Goal: Task Accomplishment & Management: Complete application form

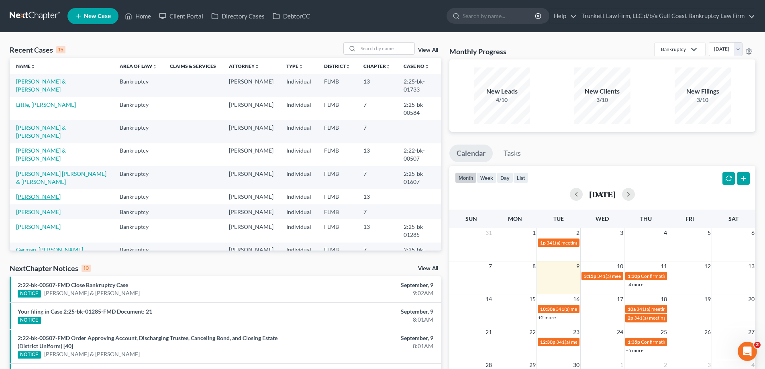
click at [47, 194] on link "[PERSON_NAME]" at bounding box center [38, 196] width 45 height 7
click at [47, 194] on link "Alvarez, Dunia" at bounding box center [38, 196] width 45 height 7
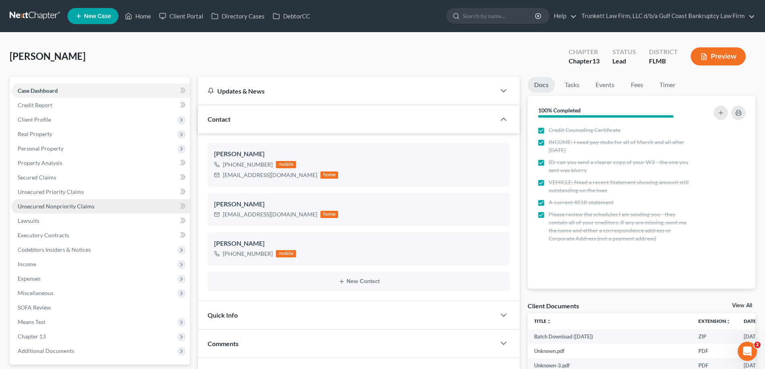
click at [64, 206] on span "Unsecured Nonpriority Claims" at bounding box center [56, 206] width 77 height 7
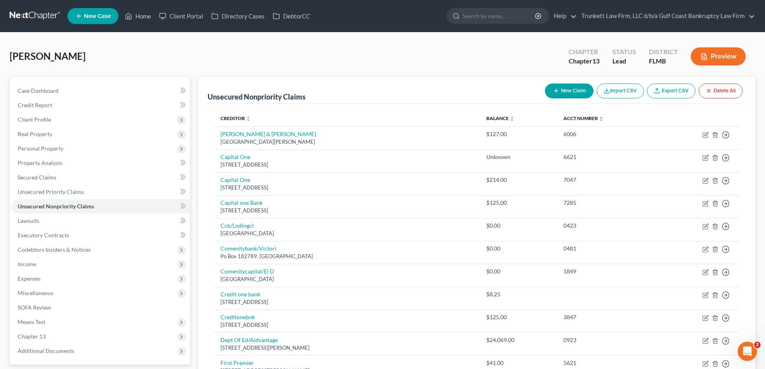
click at [571, 88] on button "New Claim" at bounding box center [569, 91] width 49 height 15
select select "0"
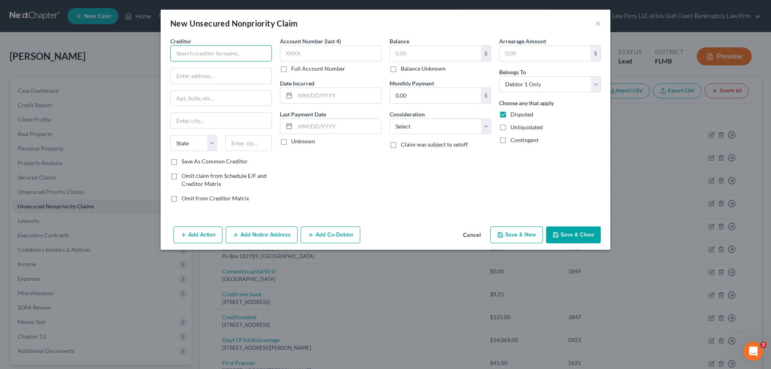
click at [200, 53] on input "text" at bounding box center [221, 53] width 102 height 16
type input "Gulf Coast Collections"
click at [208, 71] on input "text" at bounding box center [221, 75] width 101 height 15
paste input "7560 Commerce Ct"
type input "7560 Commerce Ct"
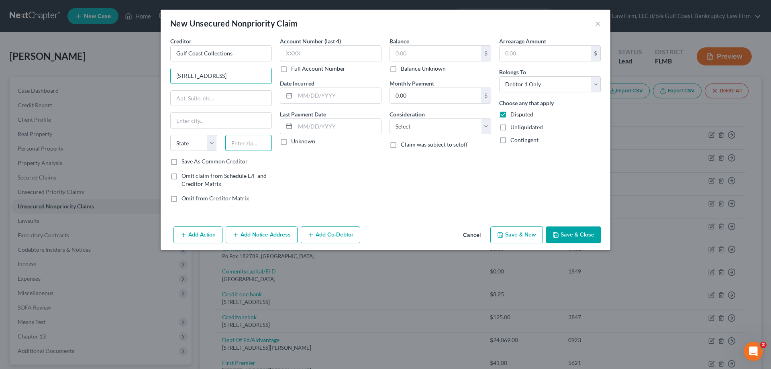
click at [238, 143] on input "text" at bounding box center [248, 143] width 47 height 16
click at [239, 147] on input "text" at bounding box center [248, 143] width 47 height 16
type input "34243"
click at [240, 117] on input "text" at bounding box center [221, 120] width 101 height 15
type input "Sarasota"
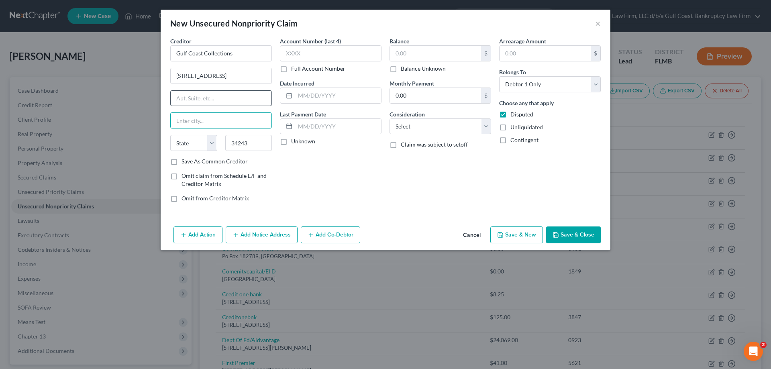
select select "9"
click at [307, 53] on input "text" at bounding box center [331, 53] width 102 height 16
type input "6194"
click at [432, 54] on input "text" at bounding box center [435, 53] width 91 height 15
type input "1,000"
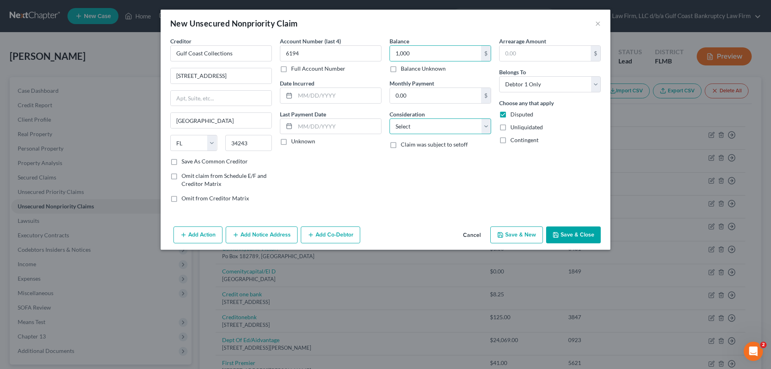
click at [418, 128] on select "Select Cable / Satellite Services Collection Agency Credit Card Debt Debt Couns…" at bounding box center [441, 126] width 102 height 16
select select "9"
click at [390, 118] on select "Select Cable / Satellite Services Collection Agency Credit Card Debt Debt Couns…" at bounding box center [441, 126] width 102 height 16
click at [583, 239] on button "Save & Close" at bounding box center [573, 234] width 55 height 17
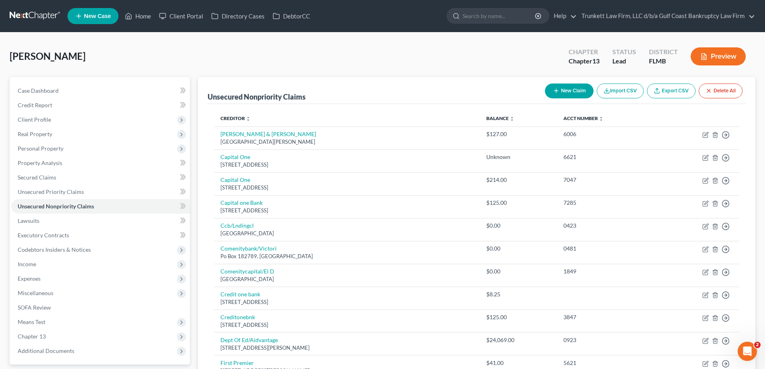
click at [553, 86] on button "New Claim" at bounding box center [569, 91] width 49 height 15
select select "0"
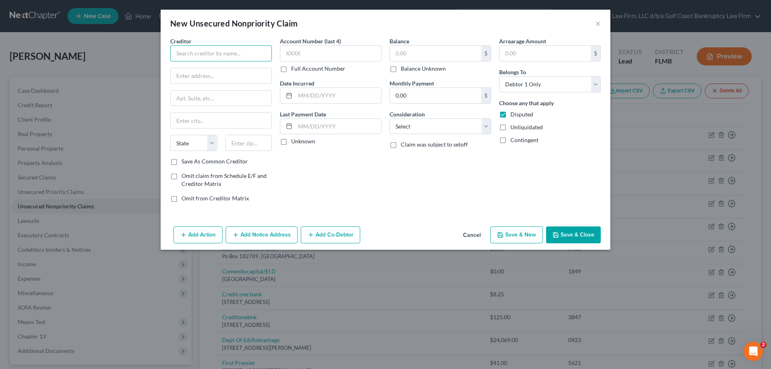
click at [212, 53] on input "text" at bounding box center [221, 53] width 102 height 16
type input ":"
type input "Lee Professional Billing"
paste input "Billing P.O. Box 744837"
type input "Billing P.O. Box 744837"
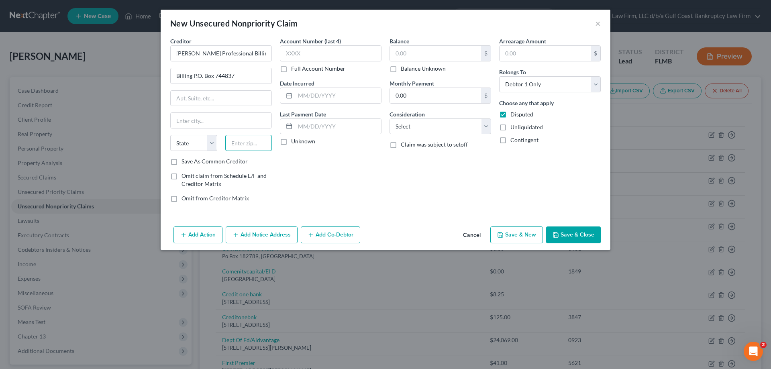
click at [236, 145] on input "text" at bounding box center [248, 143] width 47 height 16
paste input "30374"
type input "30374"
click at [419, 54] on input "text" at bounding box center [435, 53] width 91 height 15
type input "Atlanta"
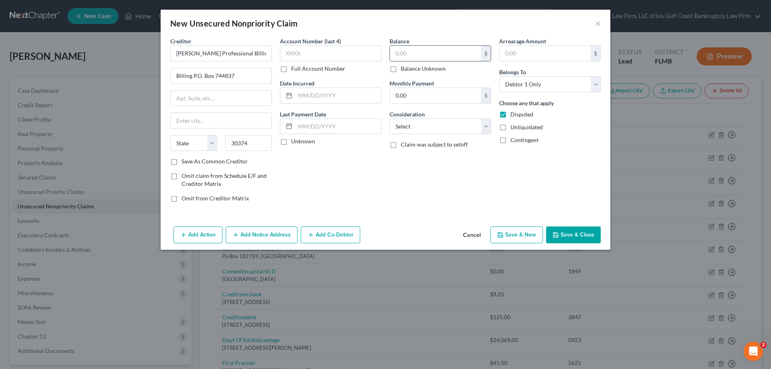
select select "10"
type input "1,000"
click at [416, 121] on select "Select Cable / Satellite Services Collection Agency Credit Card Debt Debt Couns…" at bounding box center [441, 126] width 102 height 16
select select "9"
click at [390, 118] on select "Select Cable / Satellite Services Collection Agency Credit Card Debt Debt Couns…" at bounding box center [441, 126] width 102 height 16
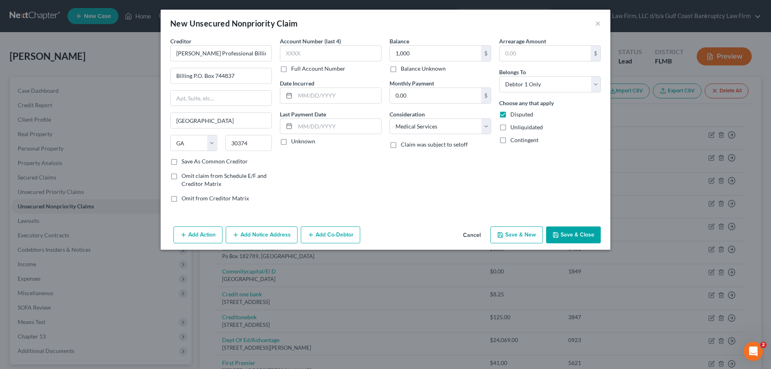
click at [573, 232] on button "Save & Close" at bounding box center [573, 234] width 55 height 17
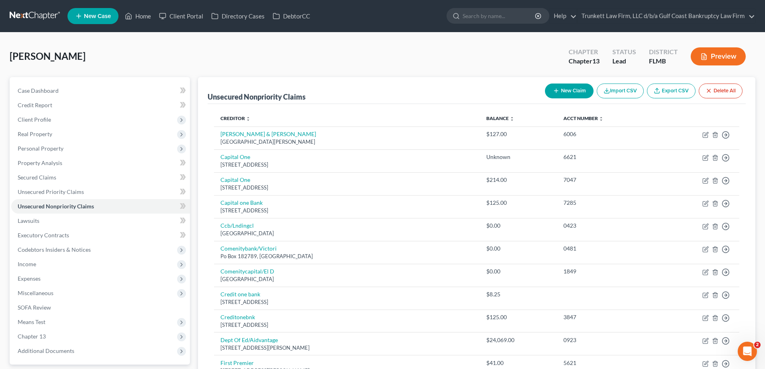
click at [563, 88] on button "New Claim" at bounding box center [569, 91] width 49 height 15
select select "0"
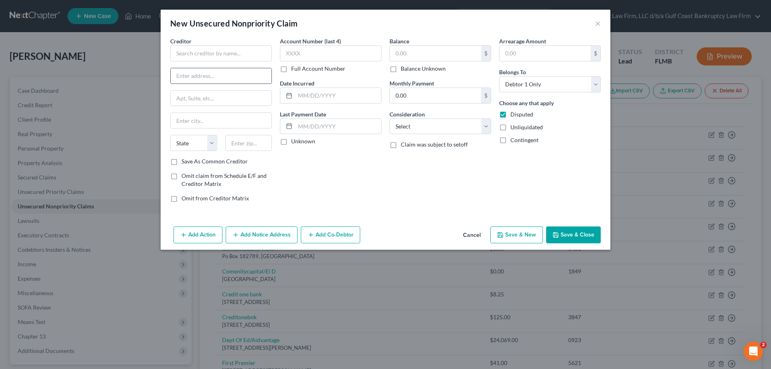
paste input "PO Box 150107, Suite 203"
type input "PO Box 150107, Suite 203"
click at [213, 57] on input "text" at bounding box center [221, 53] width 102 height 16
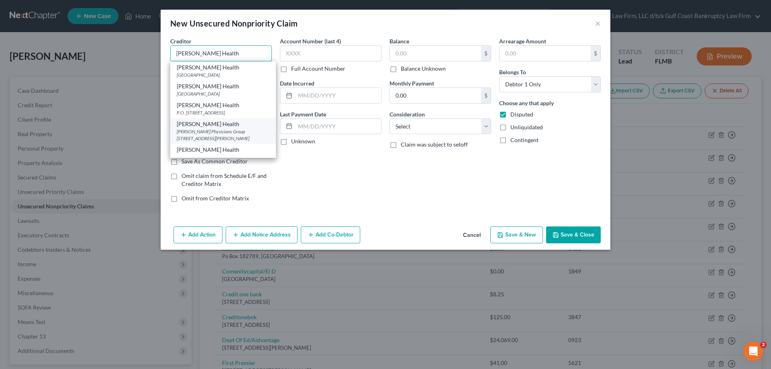
type input "Lee Health"
click at [243, 138] on div "Lee Physicians Group 9981 S HealthPark Dr, Fort Myers, FL 33908" at bounding box center [223, 135] width 93 height 14
type input "Lee Physicians Group"
type input "9981 S HealthPark Dr"
type input "Fort Myers"
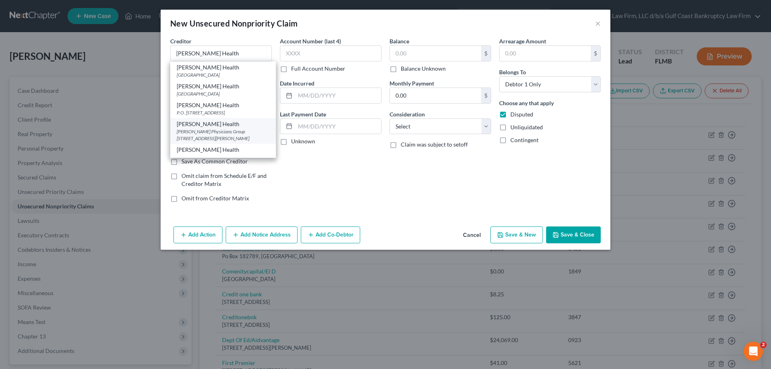
select select "9"
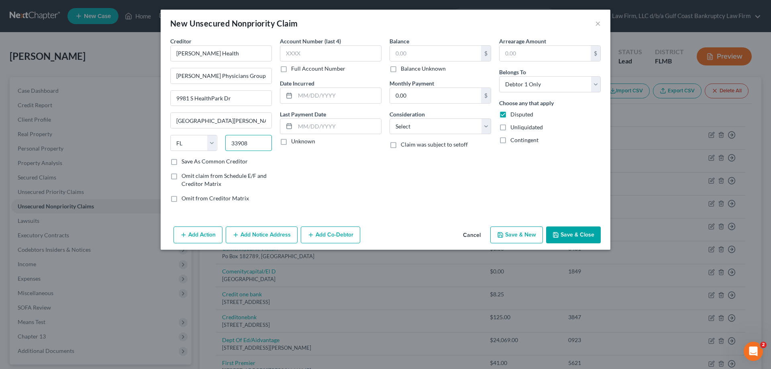
click at [255, 146] on input "33908" at bounding box center [248, 143] width 47 height 16
type input "33915"
click at [231, 121] on input "Fort Myers" at bounding box center [221, 120] width 101 height 15
type input "Cape Coral"
click at [242, 94] on input "9981 S HealthPark Dr" at bounding box center [221, 98] width 101 height 15
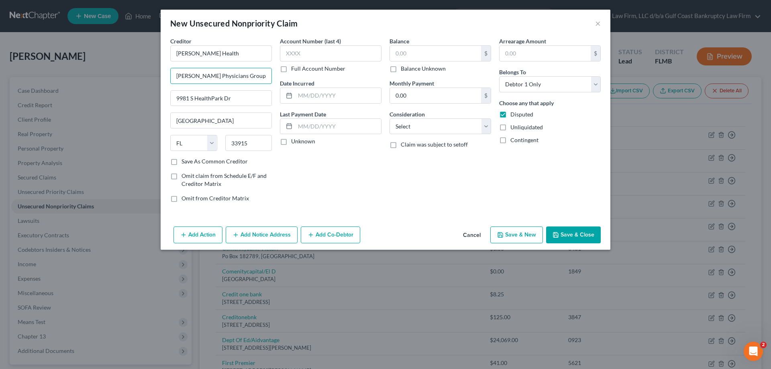
drag, startPoint x: 243, startPoint y: 75, endPoint x: 150, endPoint y: 78, distance: 93.6
click at [150, 78] on div "New Unsecured Nonpriority Claim × Creditor * Lee Health Lee Physicians Group 99…" at bounding box center [385, 184] width 771 height 369
drag, startPoint x: 238, startPoint y: 97, endPoint x: 134, endPoint y: 98, distance: 103.6
click at [134, 98] on div "New Unsecured Nonpriority Claim × Creditor * Lee Health 9981 S HealthPark Dr Ca…" at bounding box center [385, 184] width 771 height 369
click at [187, 76] on input "text" at bounding box center [221, 75] width 101 height 15
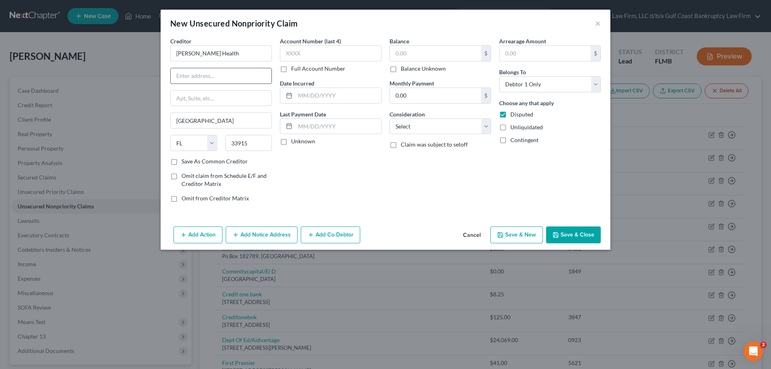
paste input "PO Box 150107, Suite 203"
type input "PO Box 150107, Suite 203"
click at [413, 57] on input "text" at bounding box center [435, 53] width 91 height 15
type input "500"
click at [575, 235] on button "Save & Close" at bounding box center [573, 234] width 55 height 17
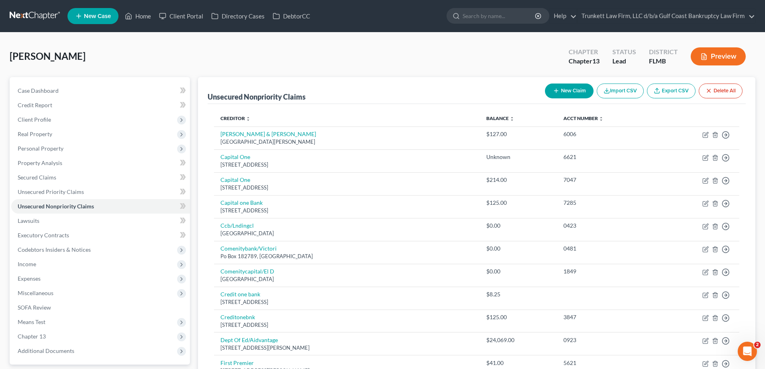
click at [560, 86] on button "New Claim" at bounding box center [569, 91] width 49 height 15
select select "0"
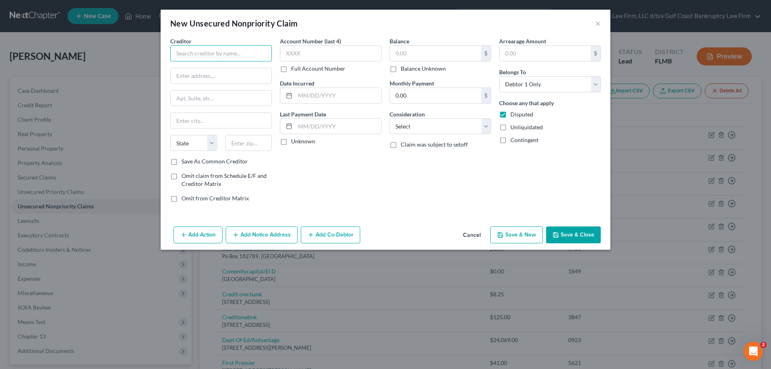
paste input "8791 Conference Dr"
type input "8791 Conference Dr"
click at [200, 78] on input "text" at bounding box center [221, 75] width 101 height 15
paste input "33919"
type input "33919"
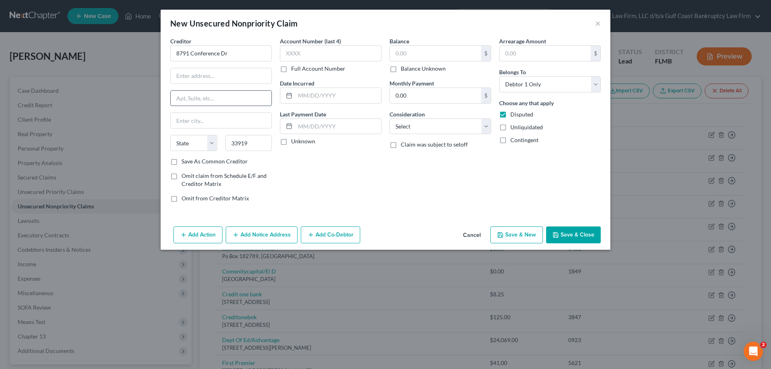
click at [225, 94] on input "text" at bounding box center [221, 98] width 101 height 15
type input "Fort Myers"
select select "9"
click at [412, 52] on input "text" at bounding box center [435, 53] width 91 height 15
type input "4"
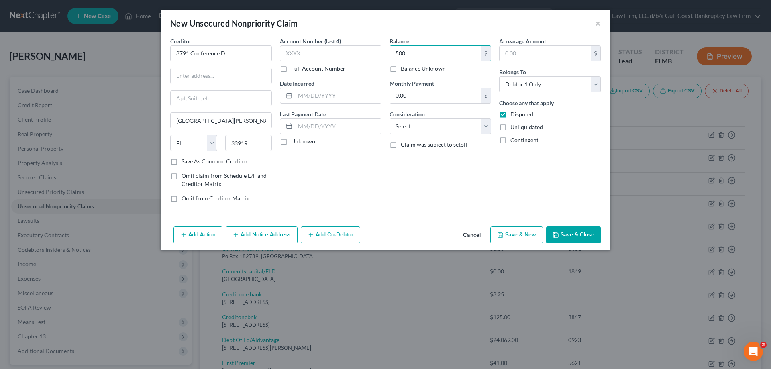
type input "500"
click at [573, 230] on button "Save & Close" at bounding box center [573, 234] width 55 height 17
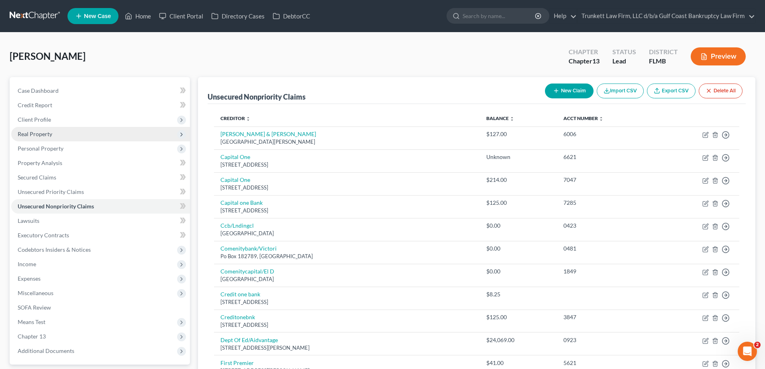
click at [58, 136] on span "Real Property" at bounding box center [100, 134] width 179 height 14
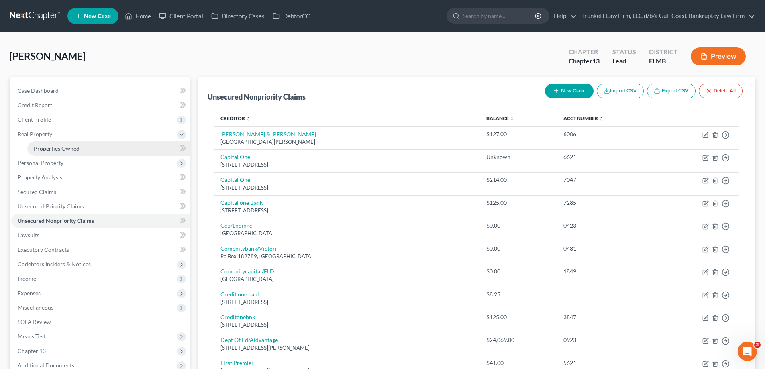
click at [79, 145] on link "Properties Owned" at bounding box center [108, 148] width 163 height 14
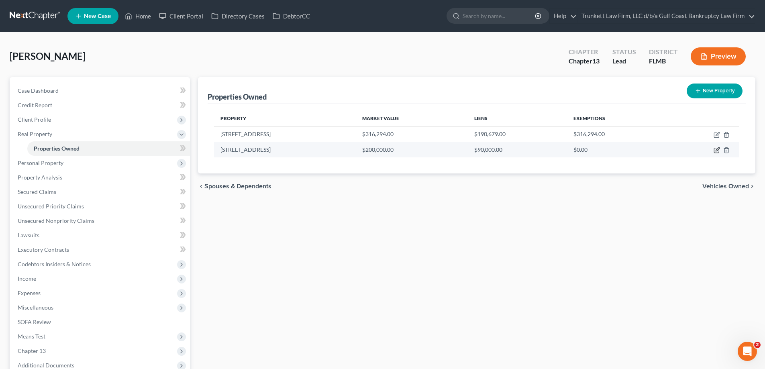
click at [716, 147] on icon "button" at bounding box center [717, 150] width 6 height 6
select select "9"
select select "3"
select select "0"
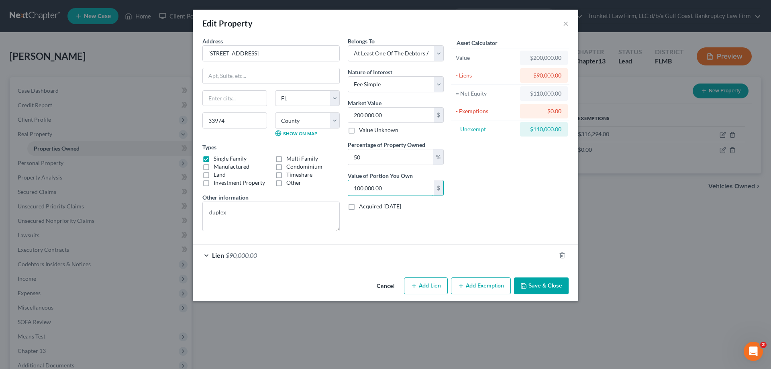
type input "0.00"
type input "1"
type input "0.01"
type input "15"
type input "0.08"
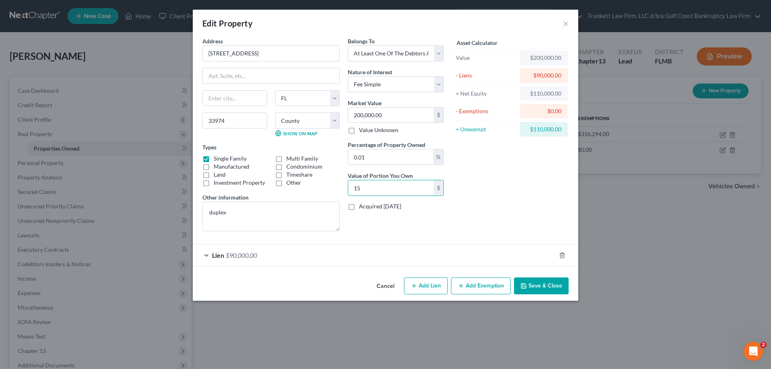
type input "158"
type input "0.79"
type input "1,589"
type input "7.95"
type input "15,897"
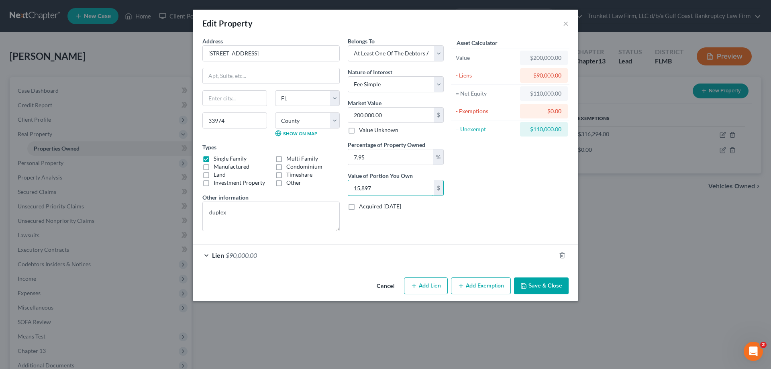
type input "79.49"
type input "158,974"
type input "7.95"
type input "15,897"
type input "79.49"
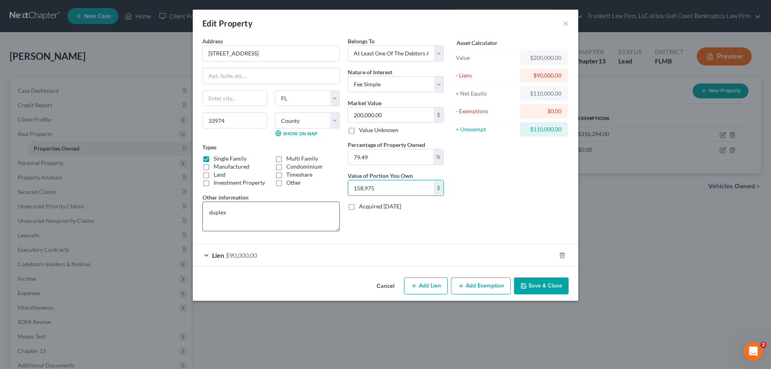
type input "158,975"
click at [274, 212] on textarea "duplex" at bounding box center [270, 217] width 137 height 30
click at [390, 83] on select "Select Fee Simple Joint Tenant Life Estate Equitable Interest Future Interest T…" at bounding box center [396, 84] width 96 height 16
click at [386, 80] on select "Select Fee Simple Joint Tenant Life Estate Equitable Interest Future Interest T…" at bounding box center [396, 84] width 96 height 16
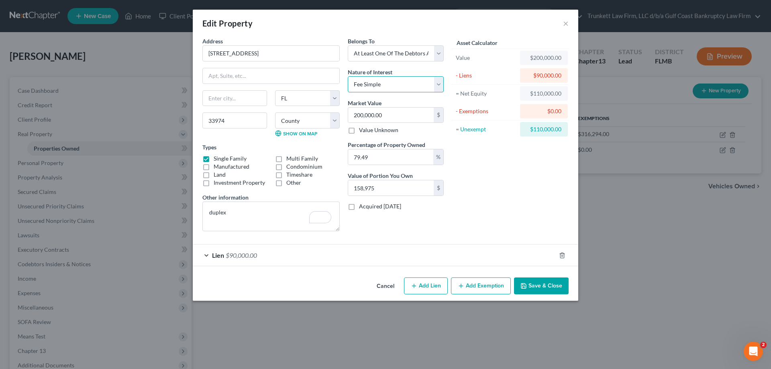
select select "6"
click at [348, 76] on select "Select Fee Simple Joint Tenant Life Estate Equitable Interest Future Interest T…" at bounding box center [396, 84] width 96 height 16
click at [278, 211] on textarea "duplex" at bounding box center [270, 217] width 137 height 30
type textarea "duplex owned joint with father"
click at [387, 189] on input "158,975" at bounding box center [391, 187] width 86 height 15
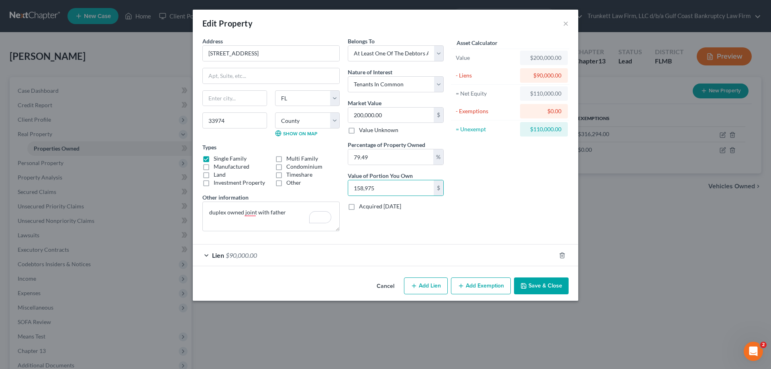
click at [388, 256] on div "Lien $90,000.00" at bounding box center [374, 255] width 363 height 21
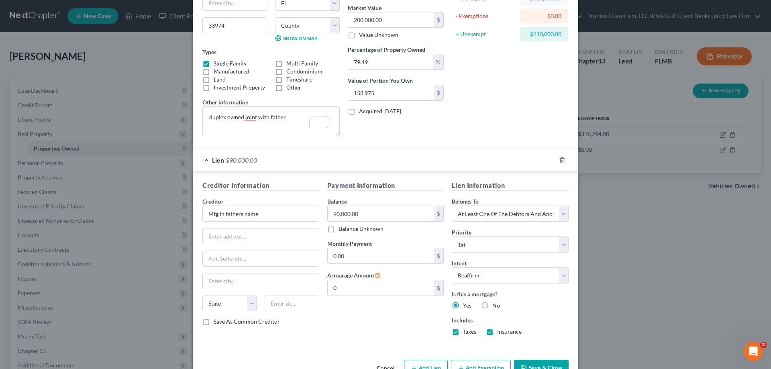
scroll to position [118, 0]
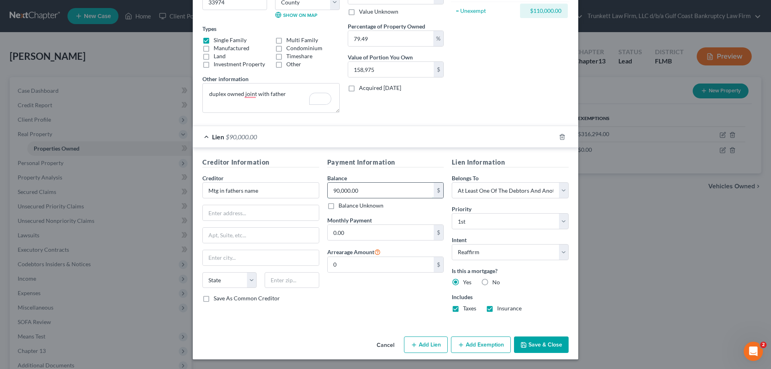
click at [358, 192] on input "90,000.00" at bounding box center [381, 190] width 106 height 15
type input "158,975"
click at [543, 344] on button "Save & Close" at bounding box center [541, 344] width 55 height 17
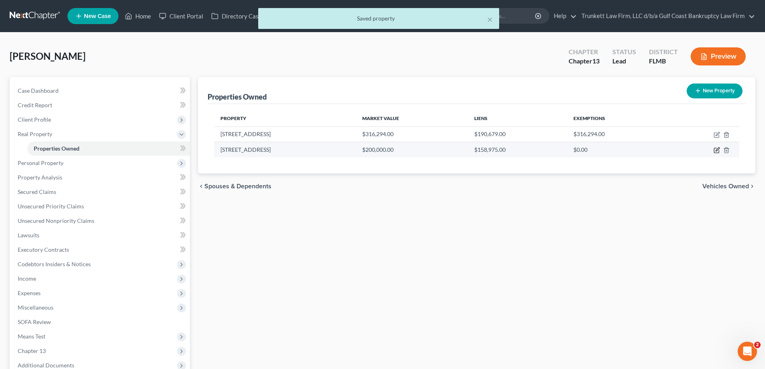
click at [715, 149] on icon "button" at bounding box center [717, 150] width 6 height 6
select select "9"
select select "34"
select select "3"
select select "6"
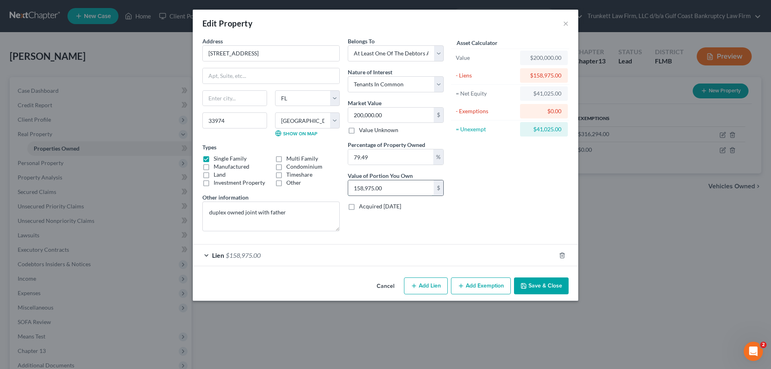
type input "0"
type input "0.00"
type input "10"
type input "0.01"
type input "10"
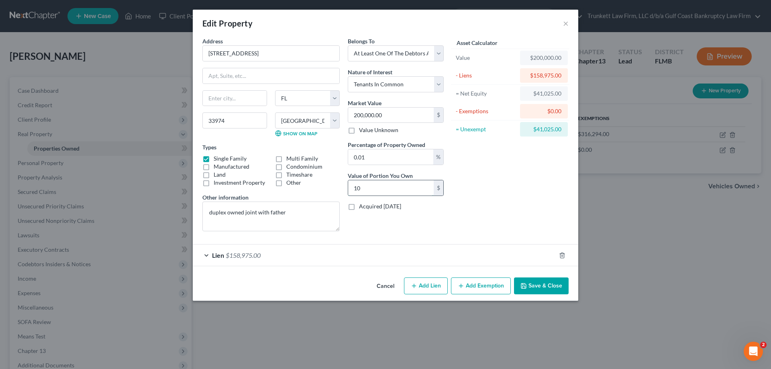
type input "0.05"
type input "100"
type input "0.50"
type input "1,000"
type input "5"
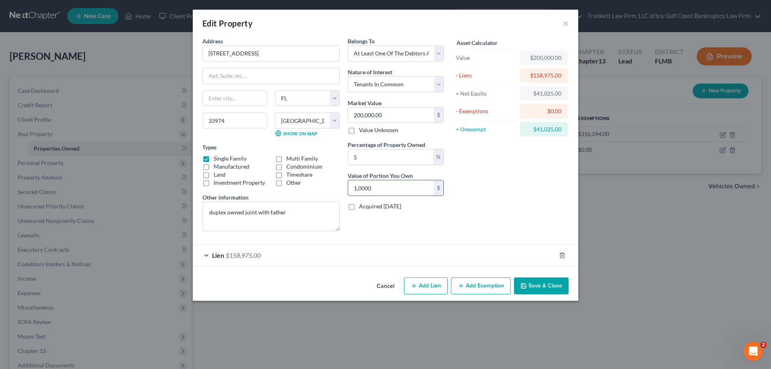
type input "10,000"
type input "50"
type input "100,000"
click at [552, 283] on button "Save & Close" at bounding box center [541, 285] width 55 height 17
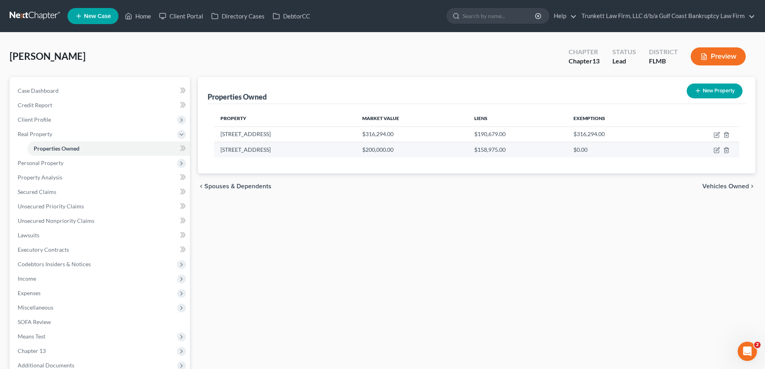
click at [720, 149] on td at bounding box center [703, 149] width 72 height 15
click at [716, 150] on icon "button" at bounding box center [718, 150] width 4 height 4
select select "9"
select select "34"
select select "3"
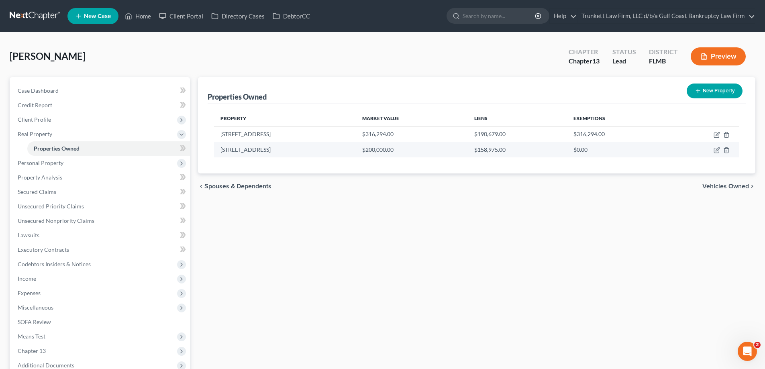
select select "6"
select select "3"
select select "0"
select select "2"
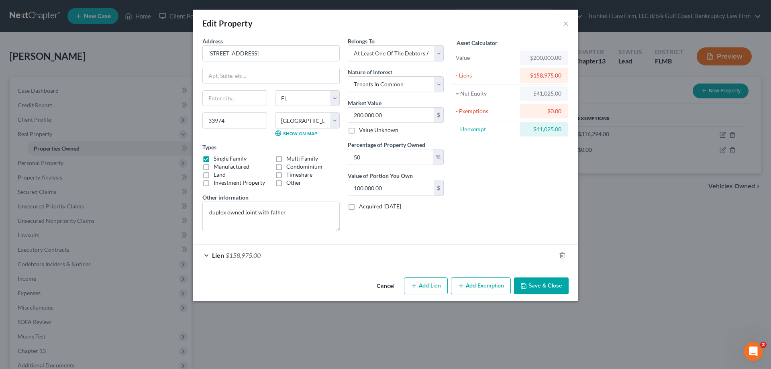
click at [279, 255] on div "Lien $158,975.00" at bounding box center [374, 255] width 363 height 21
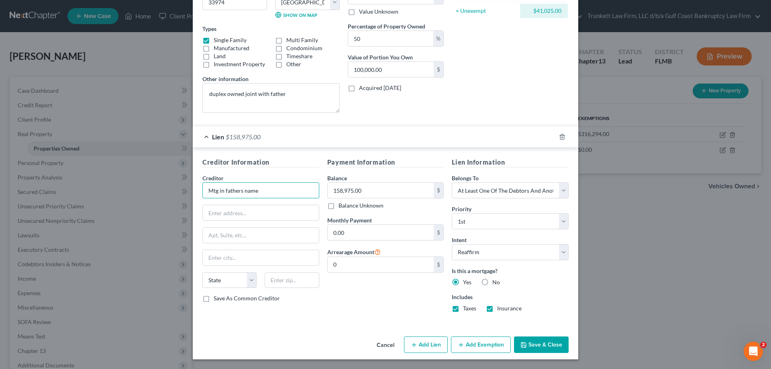
click at [261, 194] on input "Mtg in fathers name" at bounding box center [260, 190] width 117 height 16
drag, startPoint x: 262, startPoint y: 190, endPoint x: 181, endPoint y: 190, distance: 80.7
click at [181, 190] on div "Edit Property × Address * 497/499 Linden Ave S State AL AK AR AZ CA CO CT DE DC…" at bounding box center [385, 184] width 771 height 369
click at [241, 211] on input "text" at bounding box center [261, 212] width 116 height 15
type input "Lakeview"
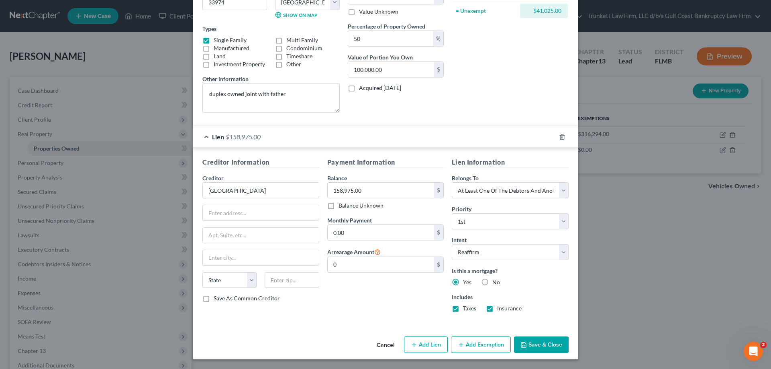
click at [541, 339] on button "Save & Close" at bounding box center [541, 344] width 55 height 17
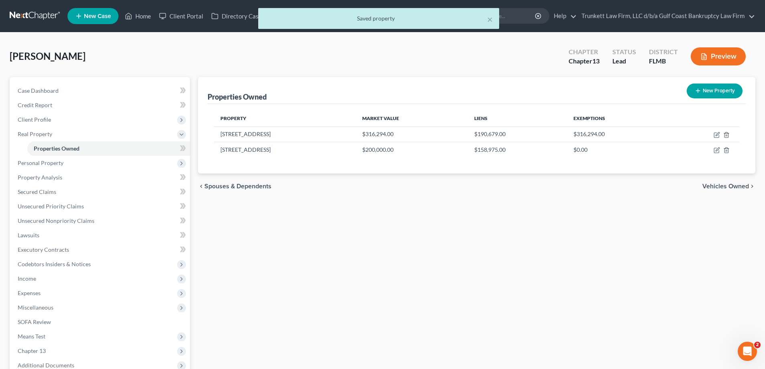
click at [148, 17] on div "× Saved property" at bounding box center [378, 20] width 765 height 25
click at [140, 17] on div "× Saved property" at bounding box center [378, 20] width 765 height 25
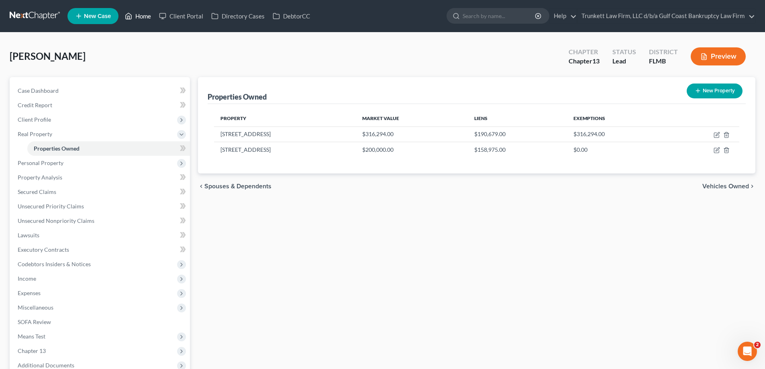
click at [144, 15] on link "Home" at bounding box center [138, 16] width 34 height 14
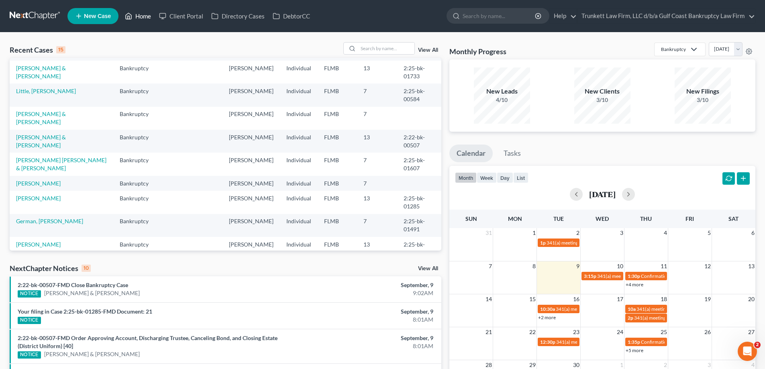
scroll to position [80, 0]
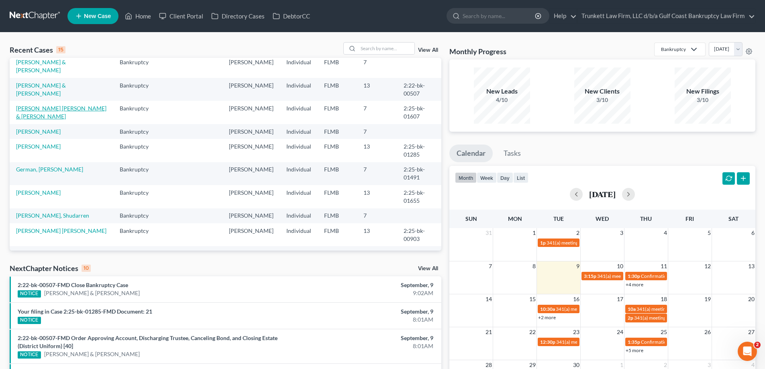
click at [46, 114] on link "Hernandez Galan, Cirilo & Hernandez, Rosa" at bounding box center [61, 112] width 90 height 15
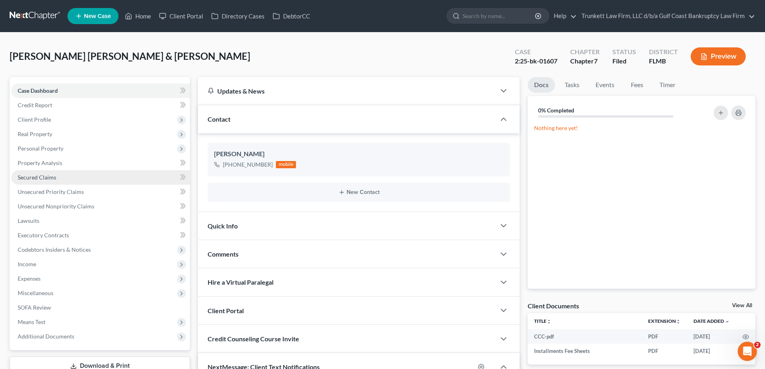
click at [50, 177] on span "Secured Claims" at bounding box center [37, 177] width 39 height 7
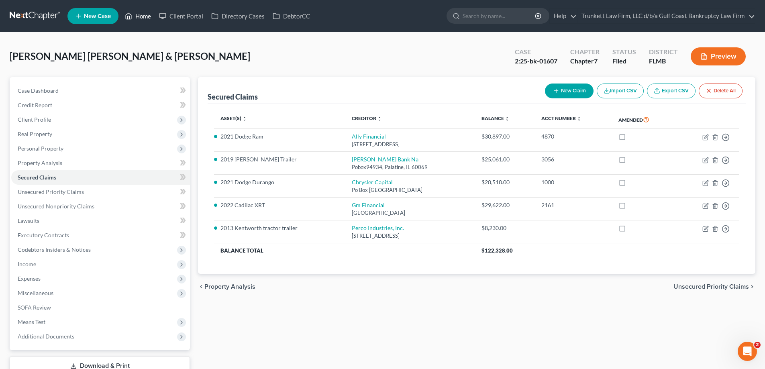
click at [143, 16] on link "Home" at bounding box center [138, 16] width 34 height 14
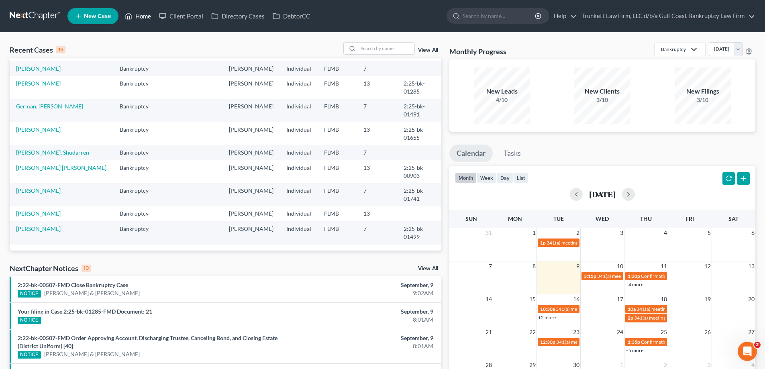
scroll to position [161, 0]
click at [37, 128] on link "Roteta Escobar, Miguel" at bounding box center [38, 129] width 45 height 7
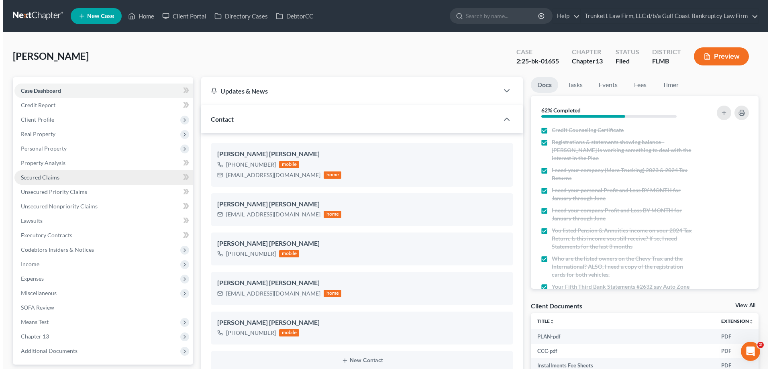
scroll to position [229, 0]
click at [45, 174] on span "Secured Claims" at bounding box center [37, 177] width 39 height 7
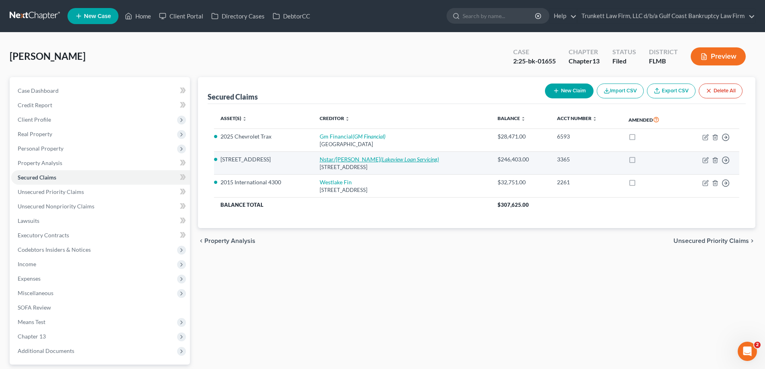
click at [397, 161] on icon "(Lakeview Loan Servicing)" at bounding box center [409, 159] width 59 height 7
select select "45"
select select "2"
select select "3"
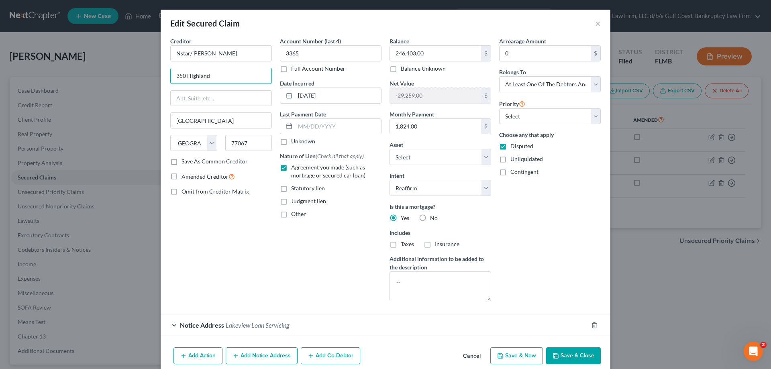
drag, startPoint x: 218, startPoint y: 75, endPoint x: 145, endPoint y: 73, distance: 73.5
click at [145, 73] on div "Edit Secured Claim × Creditor * Nstar/Cooper 350 Highland Houston State AL AK A…" at bounding box center [385, 184] width 771 height 369
drag, startPoint x: 201, startPoint y: 72, endPoint x: 252, endPoint y: 323, distance: 255.8
click at [252, 323] on span "Lakeview Loan Servicing" at bounding box center [257, 325] width 63 height 8
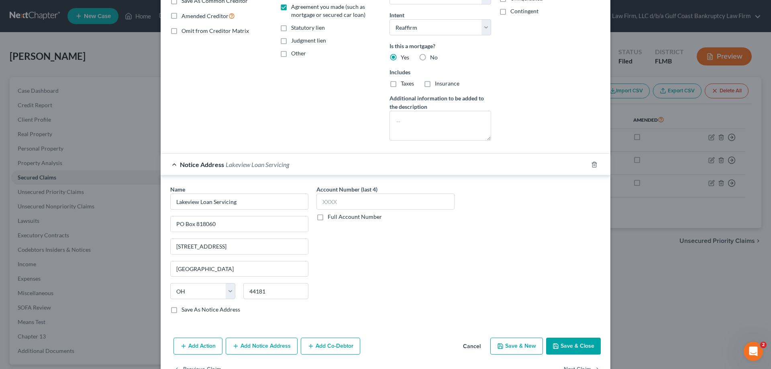
scroll to position [185, 0]
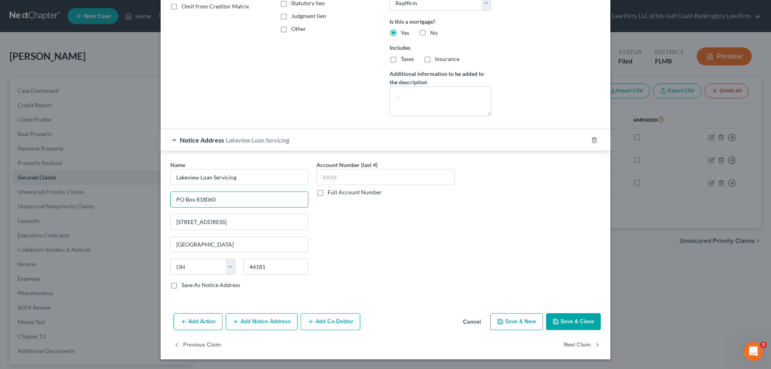
drag, startPoint x: 222, startPoint y: 199, endPoint x: 162, endPoint y: 197, distance: 60.3
click at [162, 197] on div "Name * Lakeview Loan Servicing PO Box 818060 5801 Postal Road Cleveland State A…" at bounding box center [386, 226] width 450 height 151
click at [229, 222] on input "5801 Postal Road" at bounding box center [239, 221] width 137 height 15
drag, startPoint x: 236, startPoint y: 221, endPoint x: 165, endPoint y: 222, distance: 71.1
click at [166, 222] on div "Name * Lakeview Loan Servicing PO Box 818060 5801 Postal Road Cleveland State A…" at bounding box center [239, 228] width 146 height 135
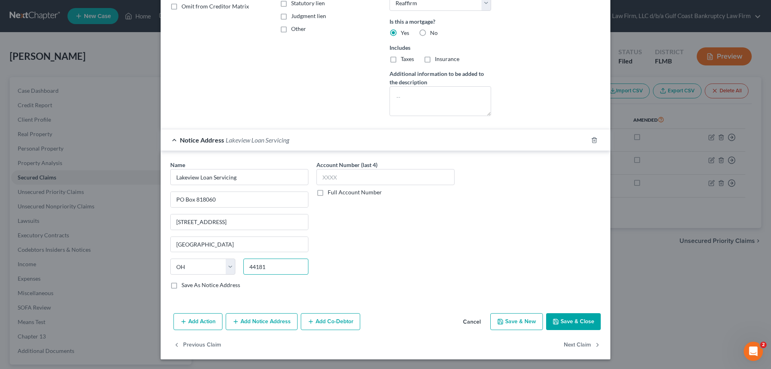
click at [267, 267] on input "44181" at bounding box center [275, 267] width 65 height 16
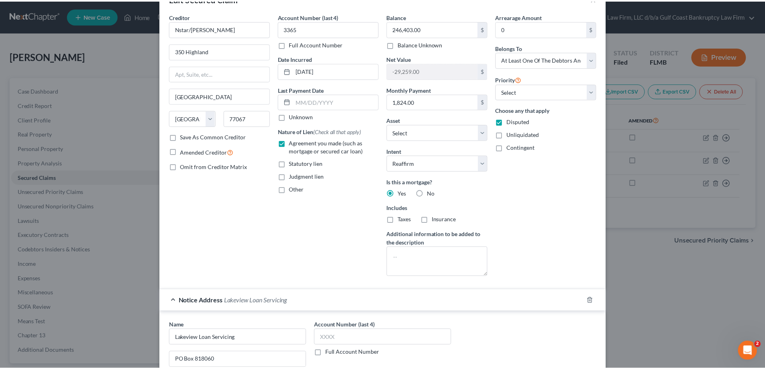
scroll to position [0, 0]
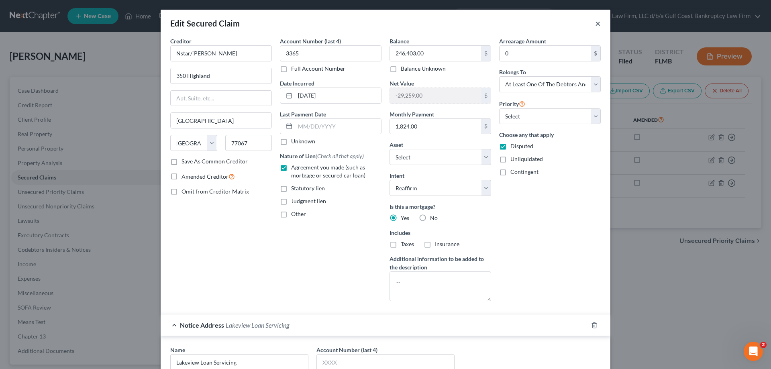
click at [598, 22] on div "Edit Secured Claim ×" at bounding box center [386, 23] width 450 height 27
click at [595, 25] on button "×" at bounding box center [598, 23] width 6 height 10
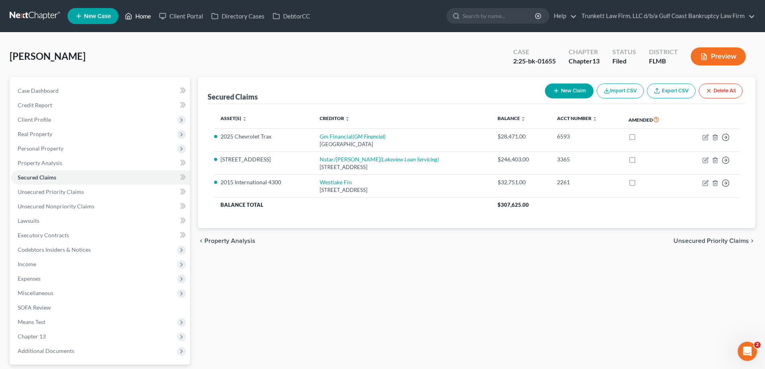
click at [141, 14] on link "Home" at bounding box center [138, 16] width 34 height 14
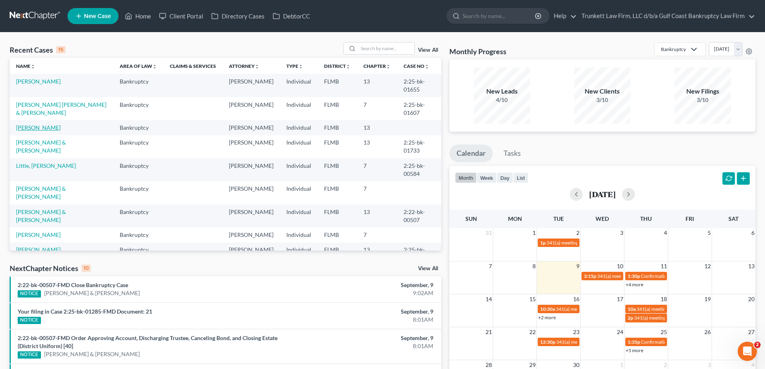
click at [39, 125] on link "Alvarez, Dunia" at bounding box center [38, 127] width 45 height 7
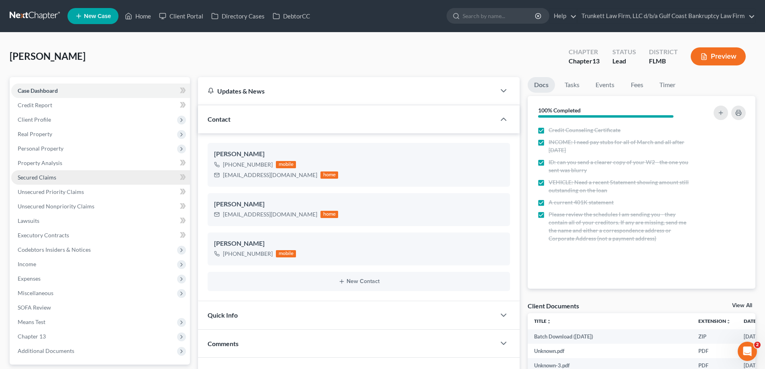
click at [64, 175] on link "Secured Claims" at bounding box center [100, 177] width 179 height 14
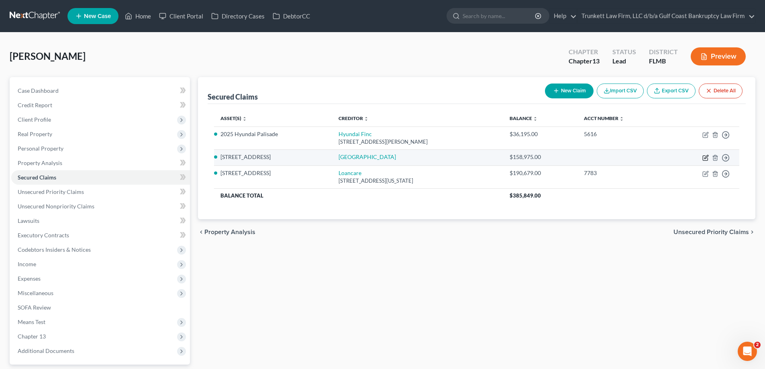
click at [706, 155] on icon "button" at bounding box center [705, 158] width 6 height 6
select select "2"
select select "3"
select select "0"
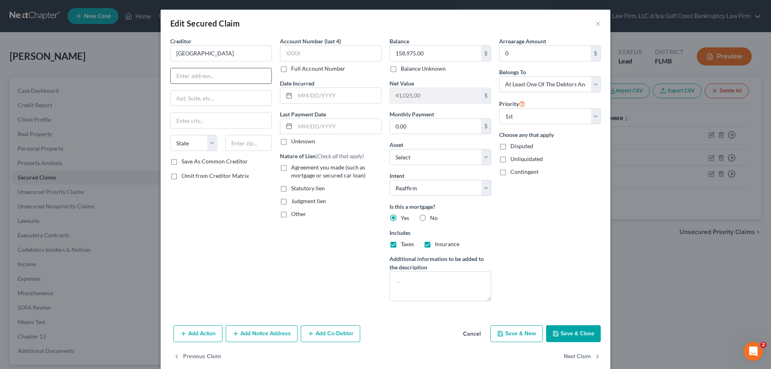
click at [191, 76] on input "text" at bounding box center [221, 75] width 101 height 15
paste input "PO Box 818060"
type input "PO Box 818060"
click at [188, 98] on input "text" at bounding box center [221, 98] width 101 height 15
paste input "5801 Postal Road"
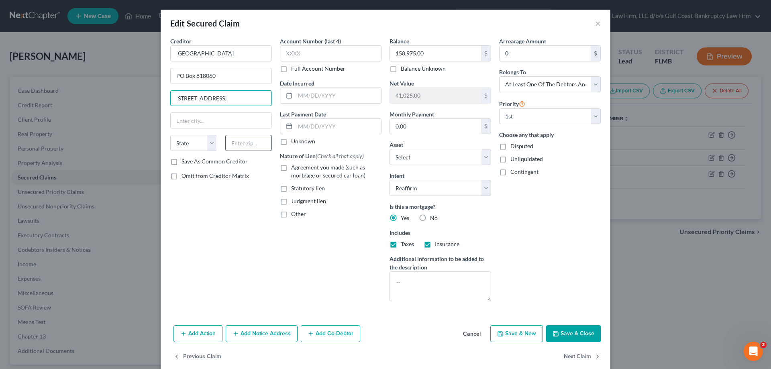
type input "5801 Postal Road"
click at [252, 141] on input "text" at bounding box center [248, 143] width 47 height 16
click at [257, 139] on input "text" at bounding box center [248, 143] width 47 height 16
type input "44181"
click at [308, 52] on input "text" at bounding box center [331, 53] width 102 height 16
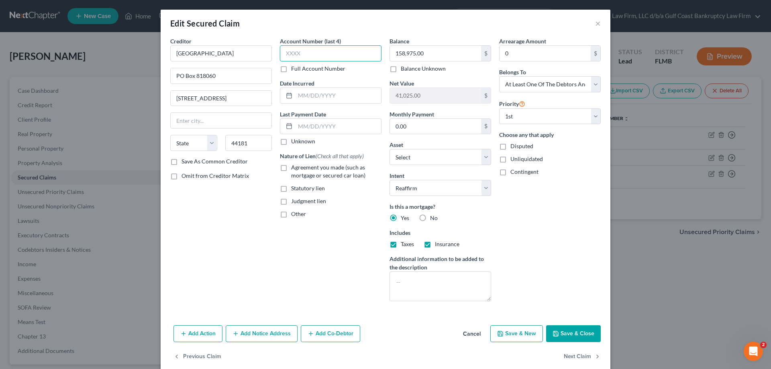
type input "Cleveland"
select select "36"
click at [309, 52] on input "text" at bounding box center [331, 53] width 102 height 16
type input "1773"
click at [181, 176] on label "Omit from Creditor Matrix" at bounding box center [214, 176] width 67 height 8
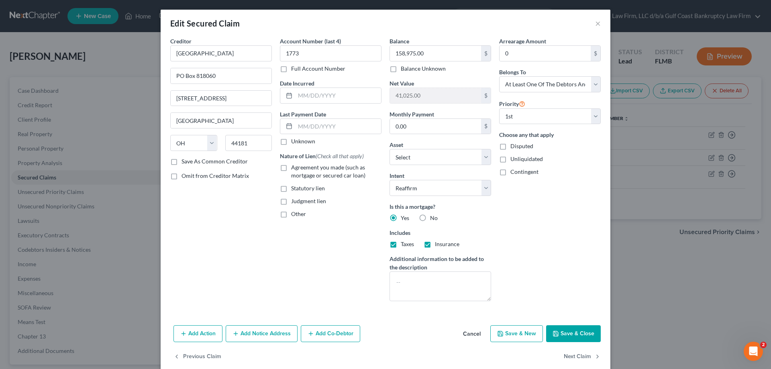
click at [185, 176] on input "Omit from Creditor Matrix" at bounding box center [187, 174] width 5 height 5
checkbox input "true"
click at [573, 331] on button "Save & Close" at bounding box center [573, 333] width 55 height 17
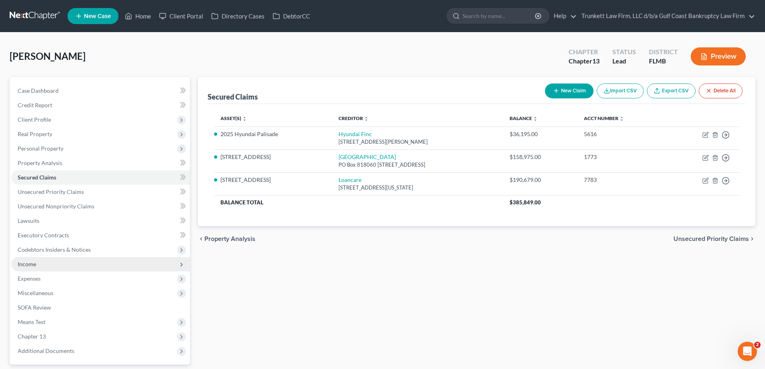
click at [54, 265] on span "Income" at bounding box center [100, 264] width 179 height 14
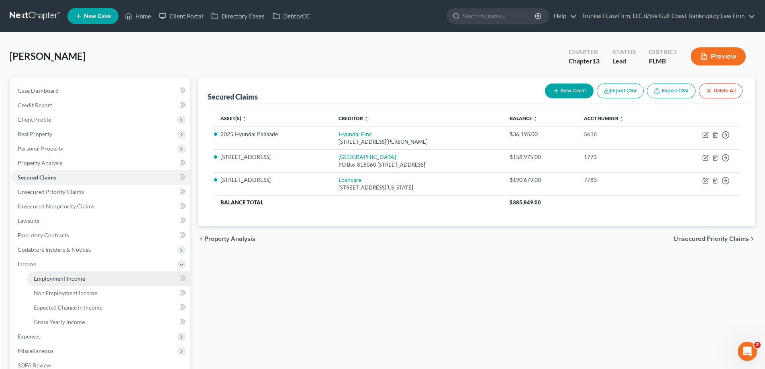
click at [66, 278] on span "Employment Income" at bounding box center [59, 278] width 51 height 7
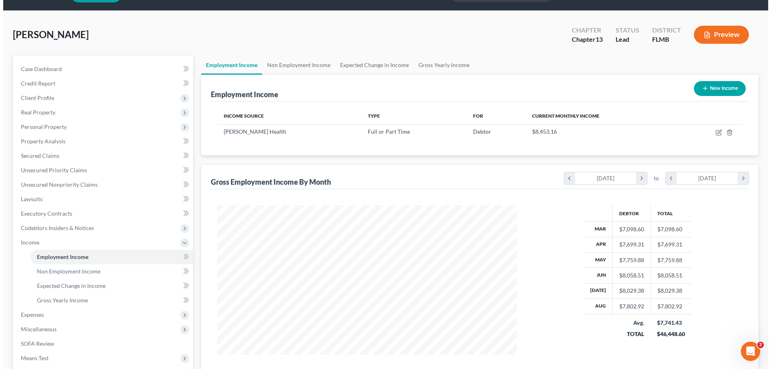
scroll to position [40, 0]
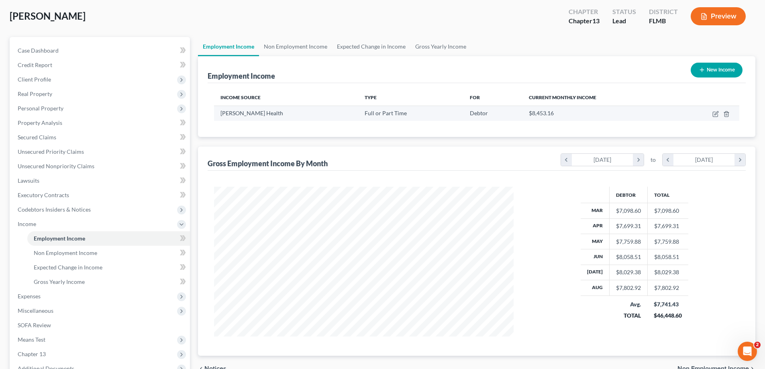
click at [711, 112] on td at bounding box center [707, 113] width 63 height 15
click at [716, 112] on icon "button" at bounding box center [715, 114] width 6 height 6
select select "0"
select select "9"
select select "2"
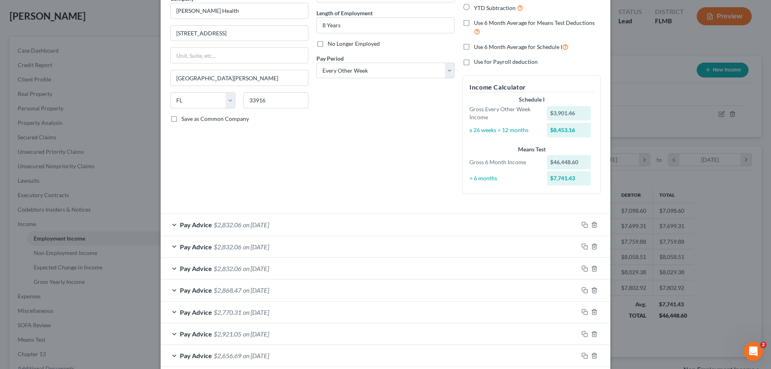
scroll to position [80, 0]
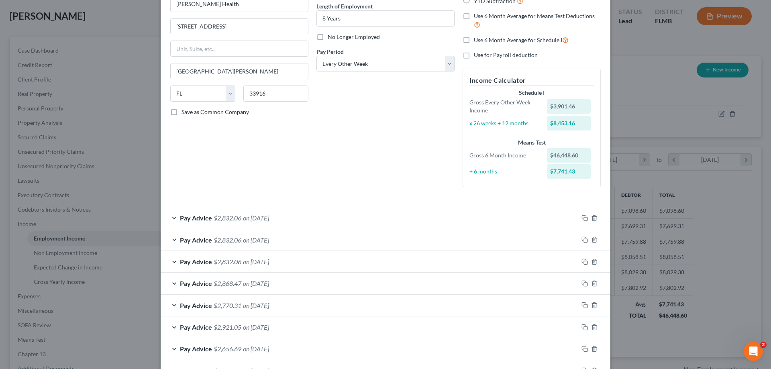
click at [243, 239] on span "on 08/10/2025" at bounding box center [256, 240] width 26 height 8
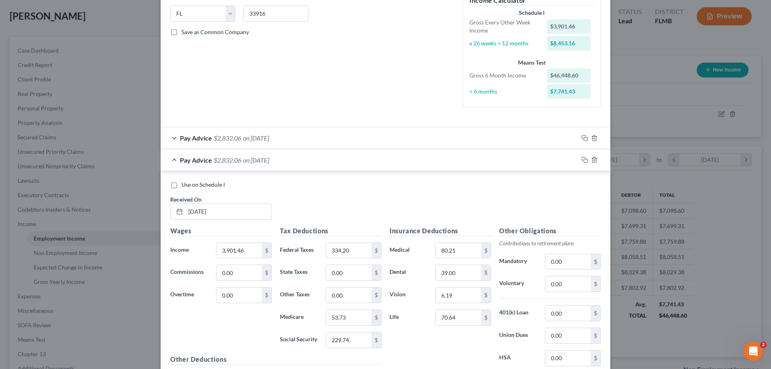
scroll to position [161, 0]
click at [253, 251] on input "3,901.46" at bounding box center [238, 250] width 45 height 15
click at [198, 212] on input "08/10/2025" at bounding box center [229, 211] width 86 height 15
type input "08/1/2025"
type input "4,468.23"
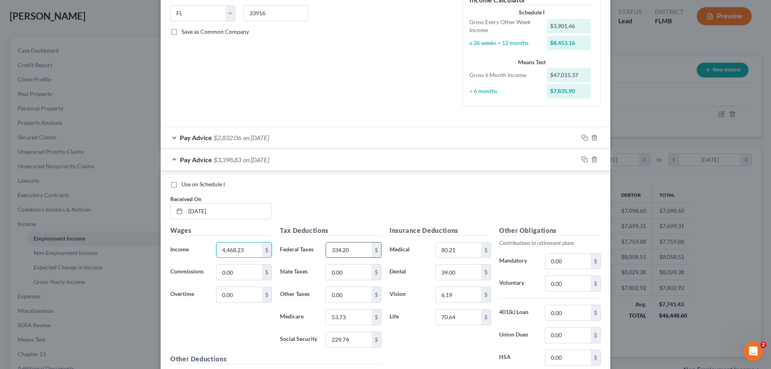
click at [356, 241] on div "Tax Deductions Federal Taxes 334.20 $ State Taxes 0.00 $ Other Taxes 0.00 $ Med…" at bounding box center [331, 290] width 110 height 128
click at [355, 247] on input "334.20" at bounding box center [348, 250] width 45 height 15
type input "453"
click at [353, 338] on input "229.74" at bounding box center [348, 339] width 45 height 15
type input "265"
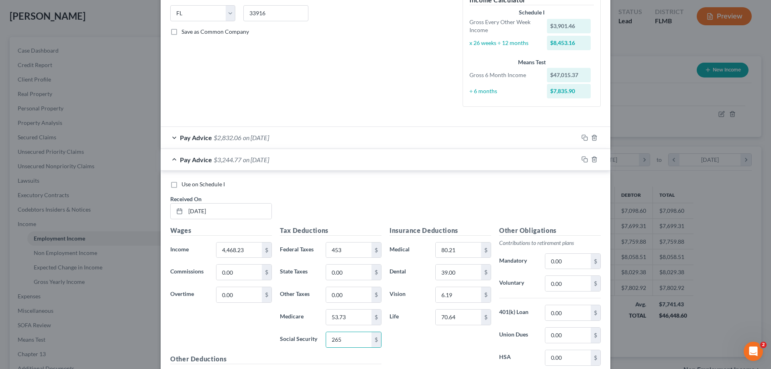
click at [252, 135] on span "on 08/24/2025" at bounding box center [256, 138] width 26 height 8
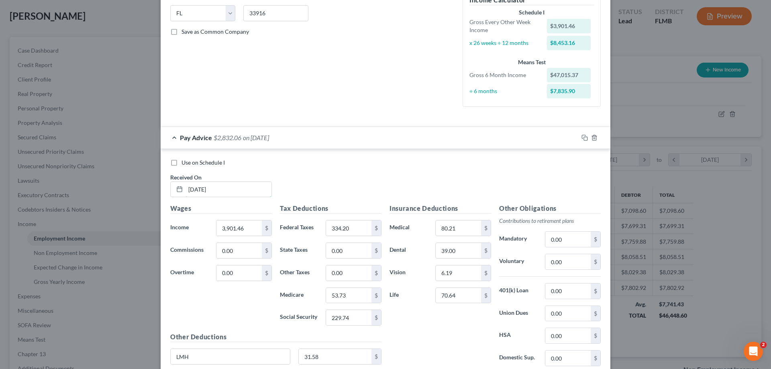
drag, startPoint x: 196, startPoint y: 193, endPoint x: 206, endPoint y: 198, distance: 10.6
click at [196, 193] on input "08/24/2025" at bounding box center [229, 189] width 86 height 15
type input "08/229/2025"
click at [251, 231] on input "3,901.46" at bounding box center [238, 227] width 45 height 15
type input "4,195.30"
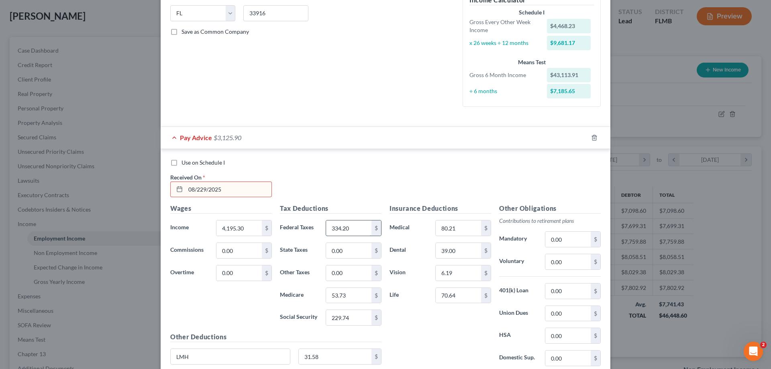
click at [346, 230] on input "334.20" at bounding box center [348, 227] width 45 height 15
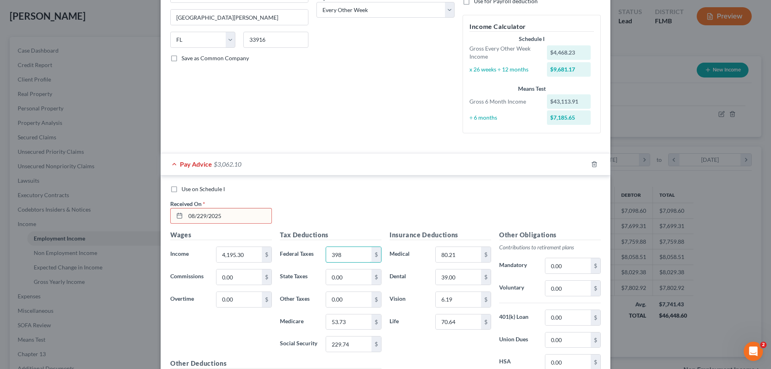
scroll to position [120, 0]
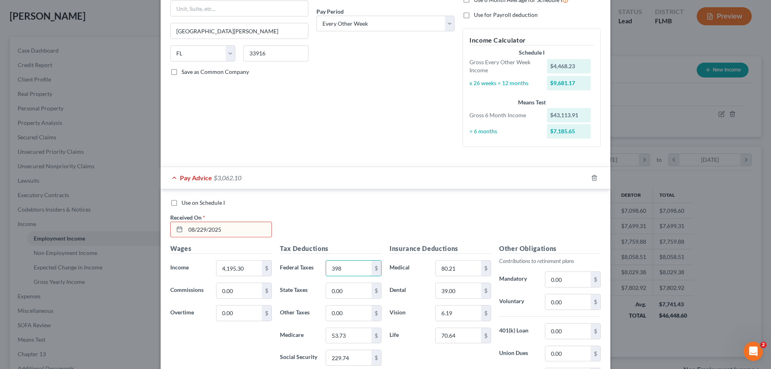
type input "398"
click at [195, 227] on input "08/229/2025" at bounding box center [229, 229] width 86 height 15
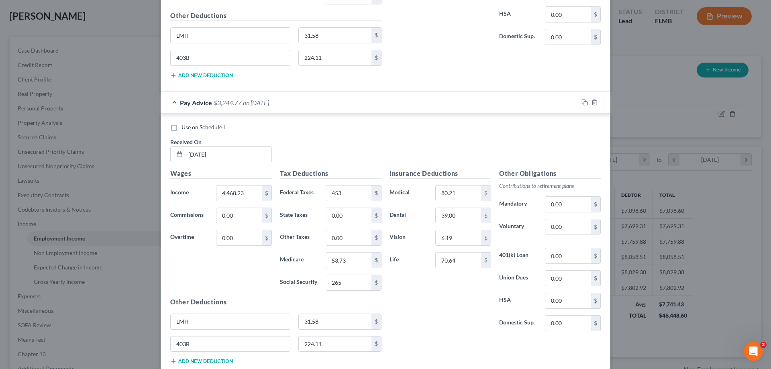
scroll to position [683, 0]
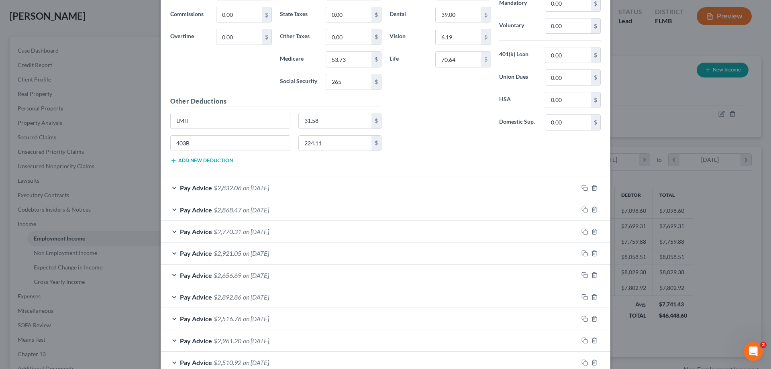
type input "08/29/2025"
click at [259, 188] on span "on 07/18/2025" at bounding box center [256, 188] width 26 height 8
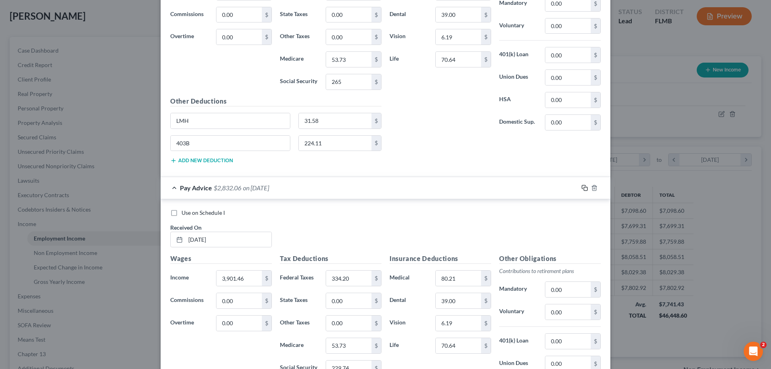
drag, startPoint x: 579, startPoint y: 186, endPoint x: 573, endPoint y: 189, distance: 6.5
click at [581, 186] on icon "button" at bounding box center [584, 188] width 6 height 6
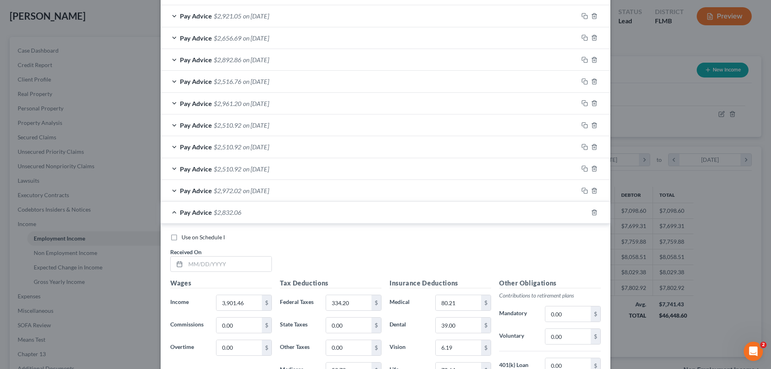
scroll to position [1004, 0]
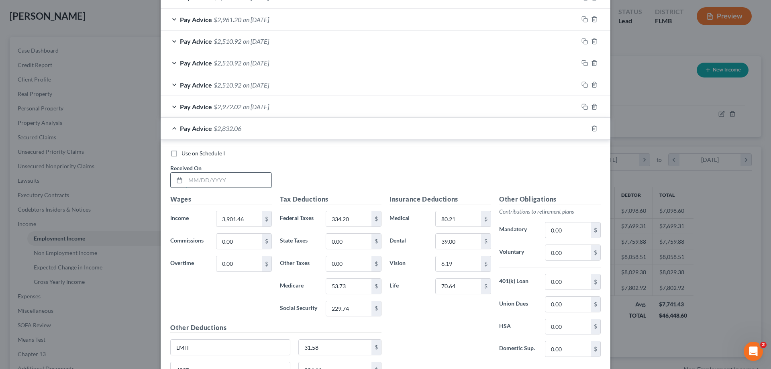
click at [214, 180] on input "text" at bounding box center [229, 180] width 86 height 15
click at [239, 216] on input "3,901.46" at bounding box center [238, 218] width 45 height 15
type input "4,741.13"
click at [220, 185] on input "text" at bounding box center [229, 180] width 86 height 15
type input "08/15/2025"
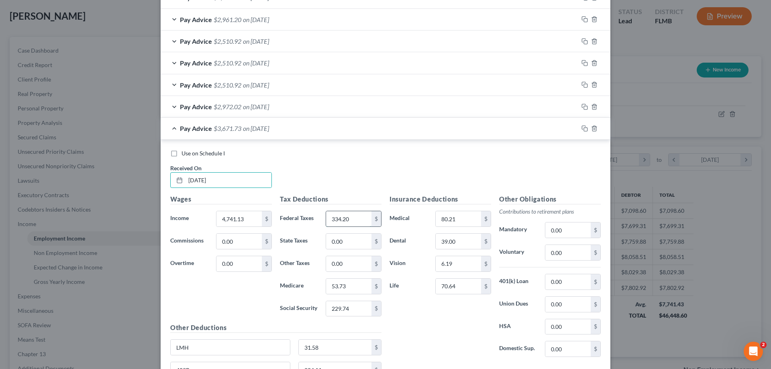
click at [351, 212] on input "334.20" at bounding box center [348, 218] width 45 height 15
type input "518.92"
click at [362, 311] on input "229.74" at bounding box center [348, 308] width 45 height 15
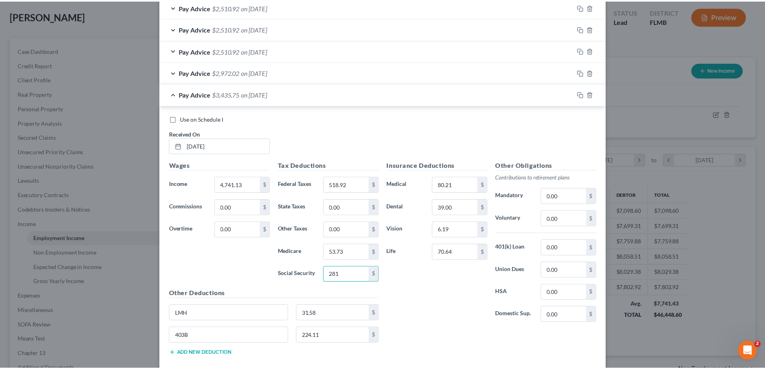
scroll to position [1082, 0]
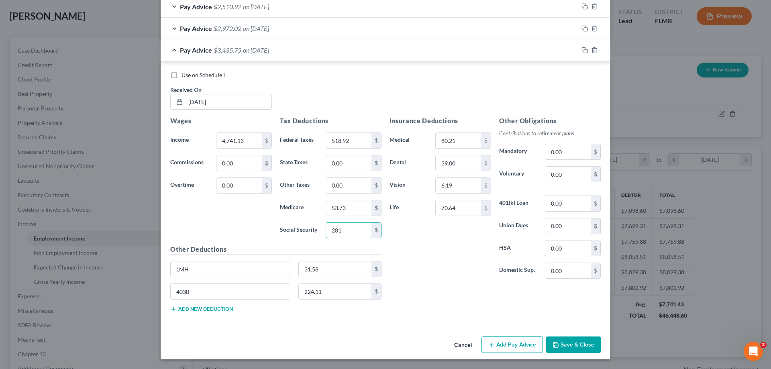
type input "281"
click at [572, 337] on button "Save & Close" at bounding box center [573, 344] width 55 height 17
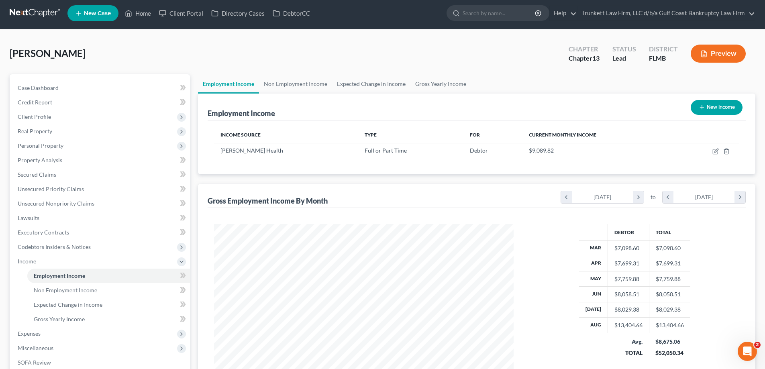
scroll to position [0, 0]
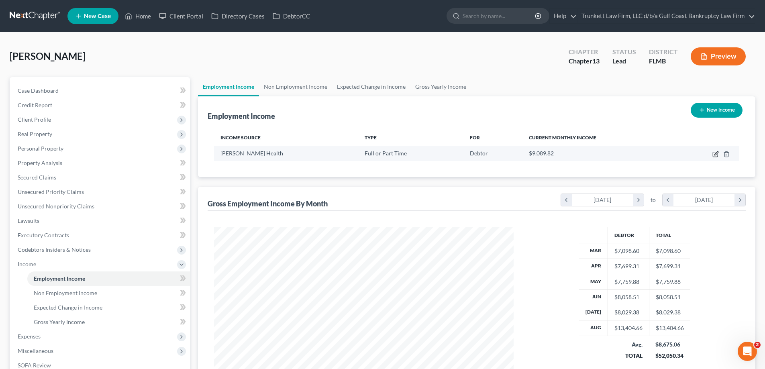
click at [714, 155] on icon "button" at bounding box center [715, 154] width 6 height 6
select select "0"
select select "9"
select select "2"
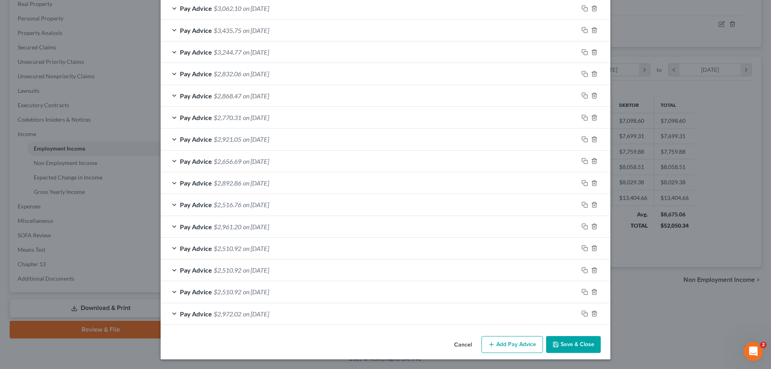
scroll to position [290, 0]
click at [254, 268] on span "on 03/14/2025" at bounding box center [256, 270] width 26 height 8
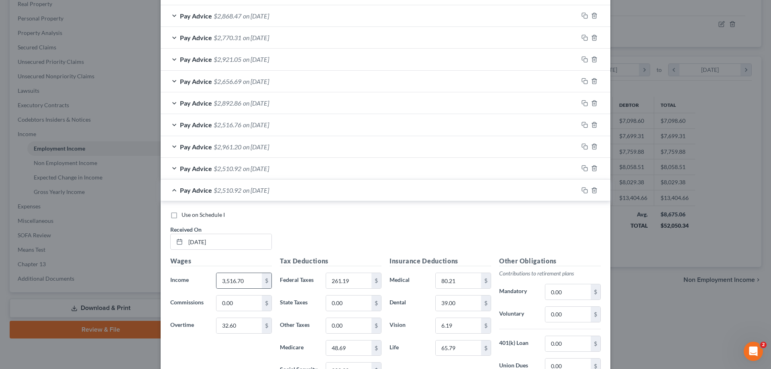
scroll to position [370, 0]
click at [249, 280] on input "3,516.70" at bounding box center [238, 280] width 45 height 15
type input "3,931.08"
click at [357, 282] on input "261.19" at bounding box center [348, 280] width 45 height 15
type input "345"
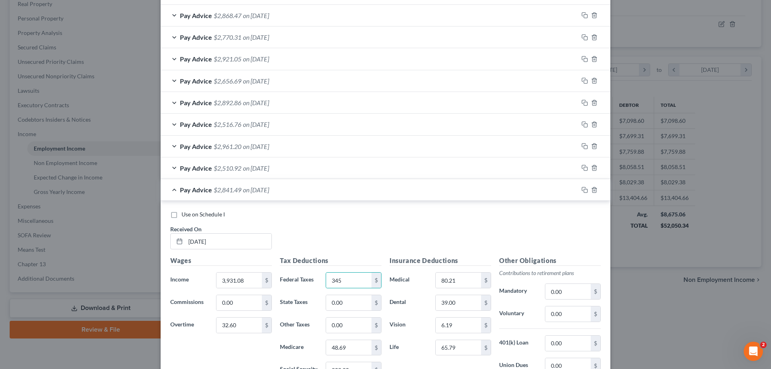
click at [249, 168] on span "on 03/28/2025" at bounding box center [256, 168] width 26 height 8
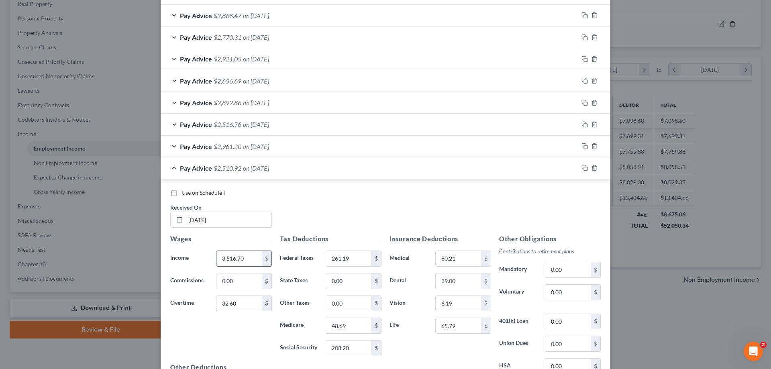
click at [247, 260] on input "3,516.70" at bounding box center [238, 258] width 45 height 15
type input "3,608.50"
click at [353, 257] on input "261.19" at bounding box center [348, 258] width 45 height 15
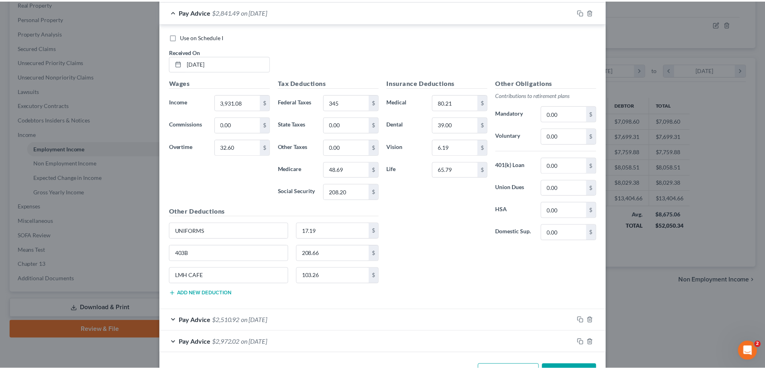
scroll to position [863, 0]
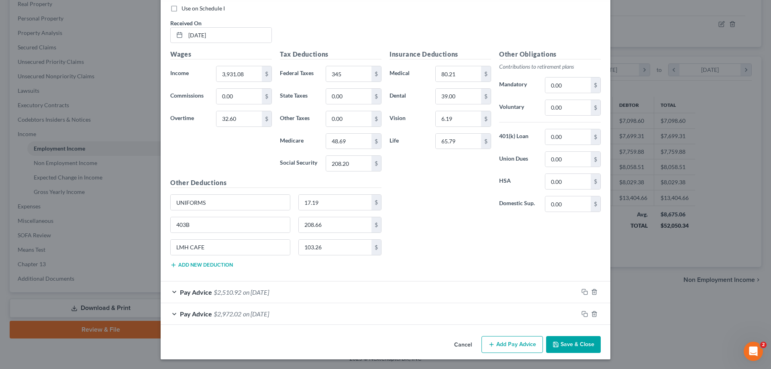
type input "273"
click at [577, 343] on button "Save & Close" at bounding box center [573, 344] width 55 height 17
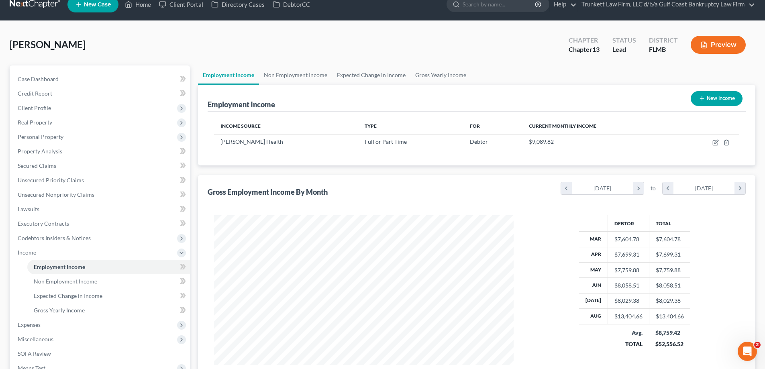
scroll to position [10, 0]
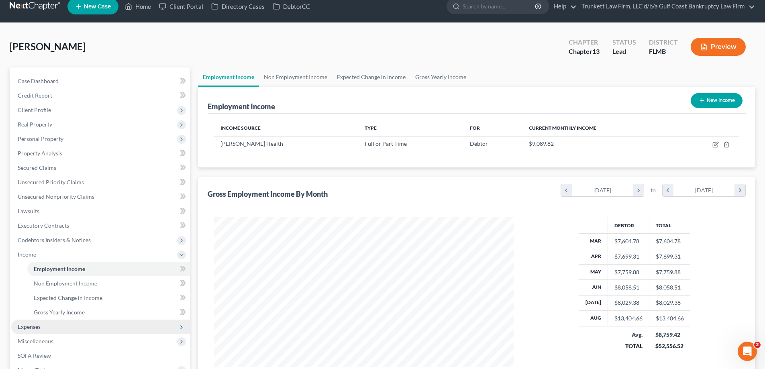
click at [44, 326] on span "Expenses" at bounding box center [100, 327] width 179 height 14
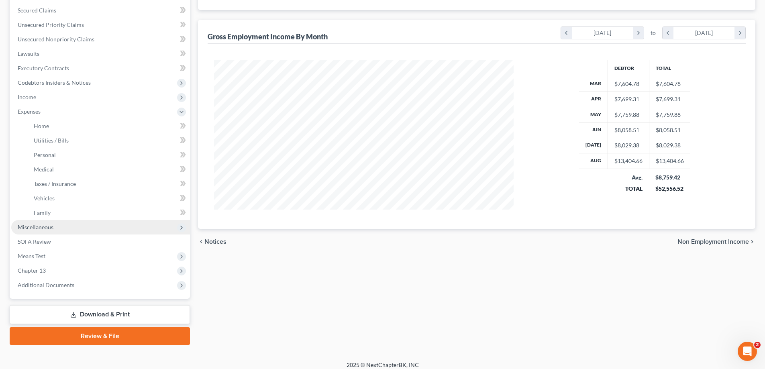
scroll to position [173, 0]
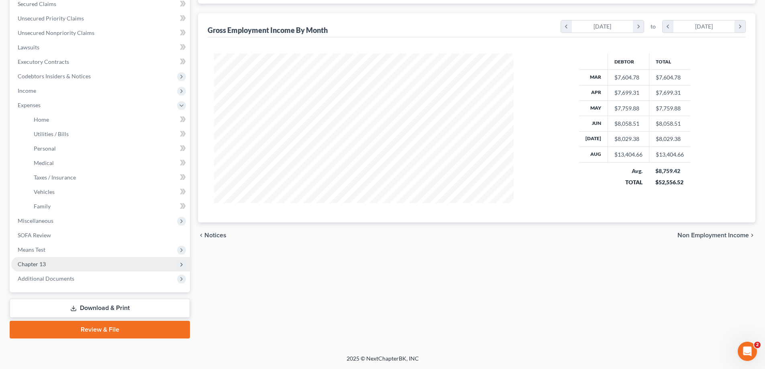
click at [49, 263] on span "Chapter 13" at bounding box center [100, 264] width 179 height 14
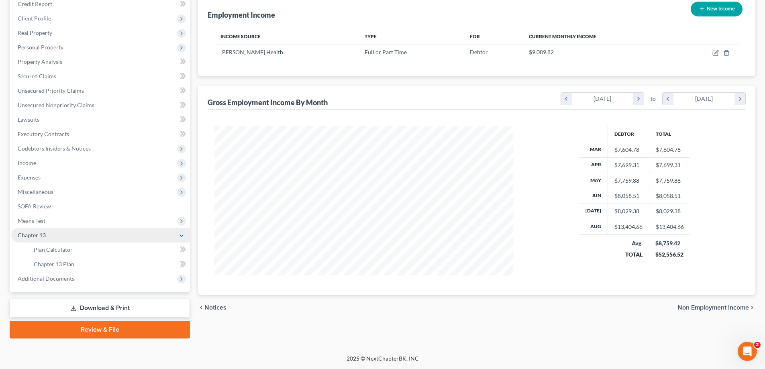
scroll to position [101, 0]
click at [43, 222] on span "Means Test" at bounding box center [32, 220] width 28 height 7
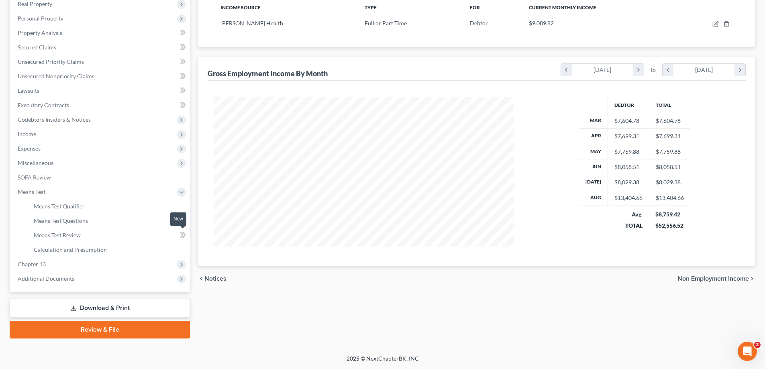
scroll to position [130, 0]
click at [83, 249] on span "Calculation and Presumption" at bounding box center [70, 249] width 73 height 7
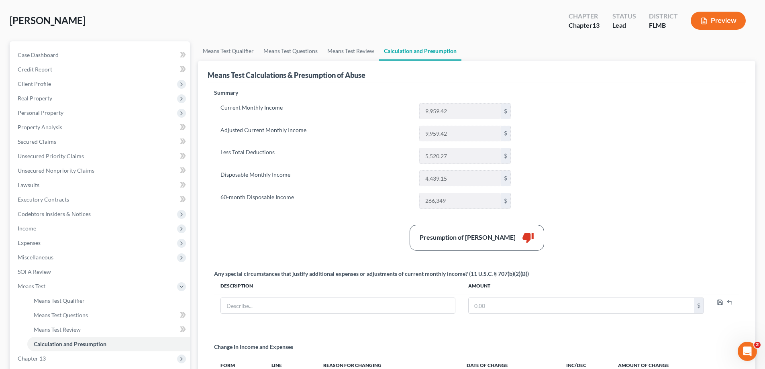
scroll to position [80, 0]
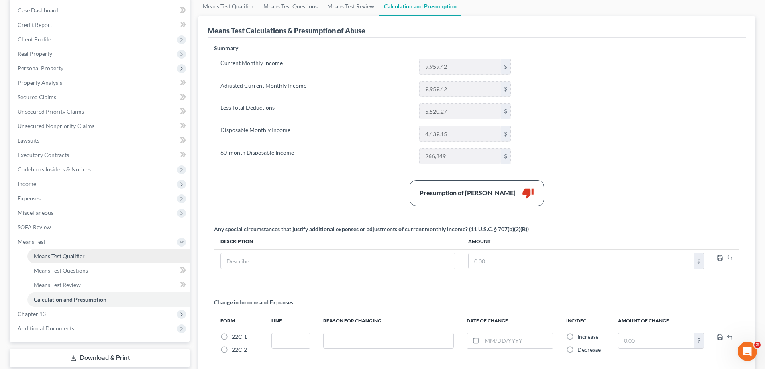
drag, startPoint x: 49, startPoint y: 251, endPoint x: 55, endPoint y: 251, distance: 6.0
click at [49, 251] on link "Means Test Qualifier" at bounding box center [108, 256] width 163 height 14
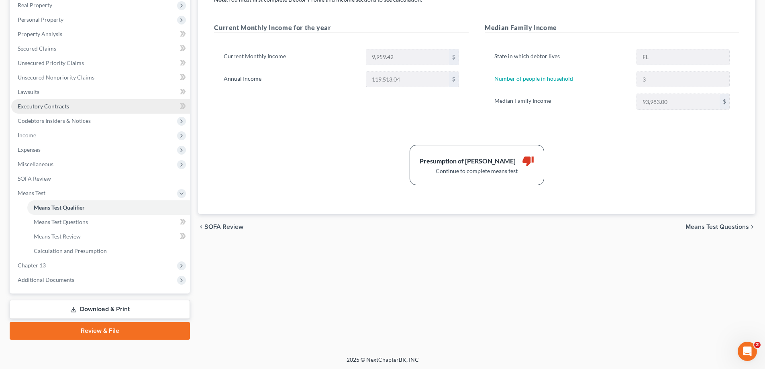
scroll to position [130, 0]
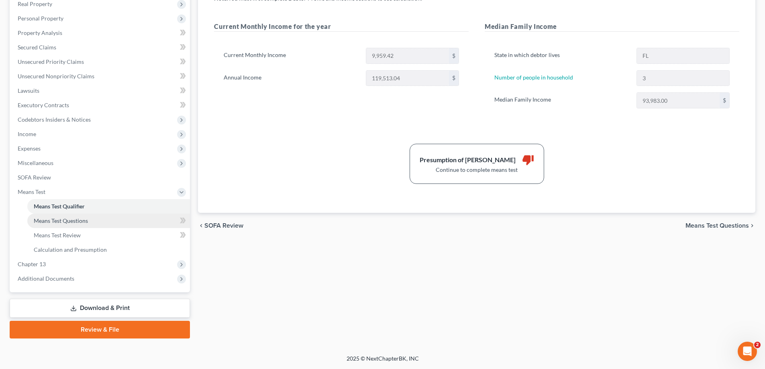
click at [70, 222] on span "Means Test Questions" at bounding box center [61, 220] width 54 height 7
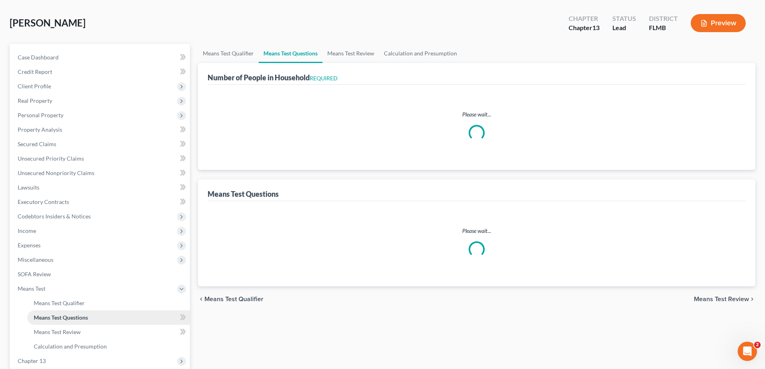
scroll to position [9, 0]
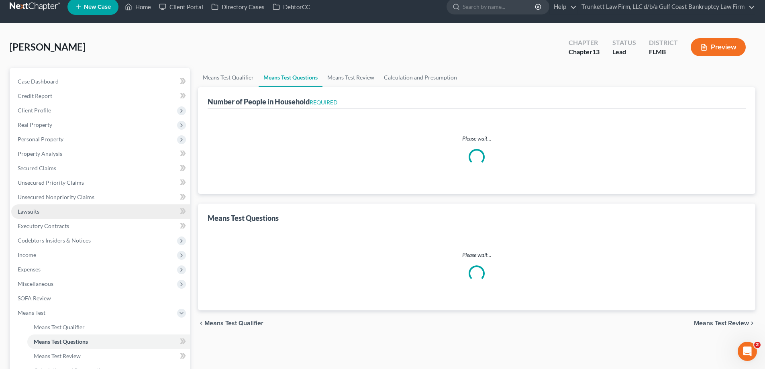
select select "0"
select select "60"
select select "1"
select select "60"
select select "0"
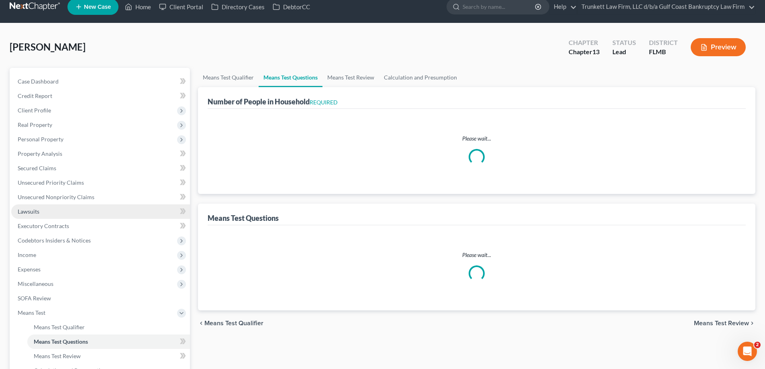
select select "60"
select select "1"
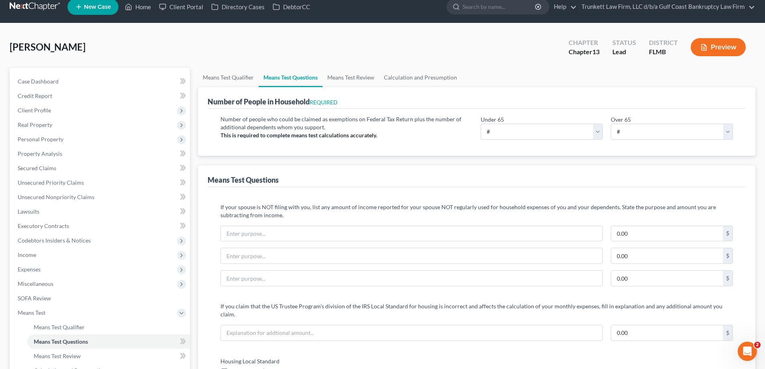
scroll to position [0, 0]
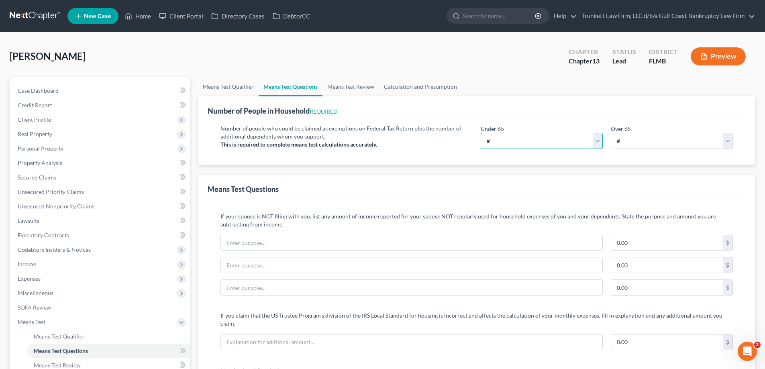
click at [510, 142] on select "# 0 1 2 3 4 5 6 7 8 9 10" at bounding box center [542, 141] width 122 height 16
select select "3"
click at [481, 133] on select "# 0 1 2 3 4 5 6 7 8 9 10" at bounding box center [542, 141] width 122 height 16
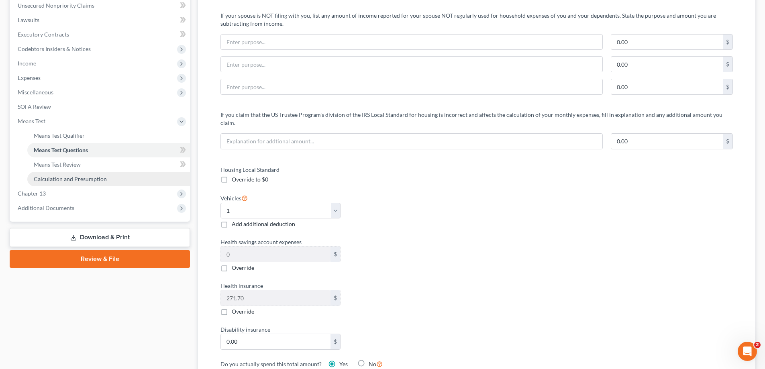
click at [73, 177] on span "Calculation and Presumption" at bounding box center [70, 178] width 73 height 7
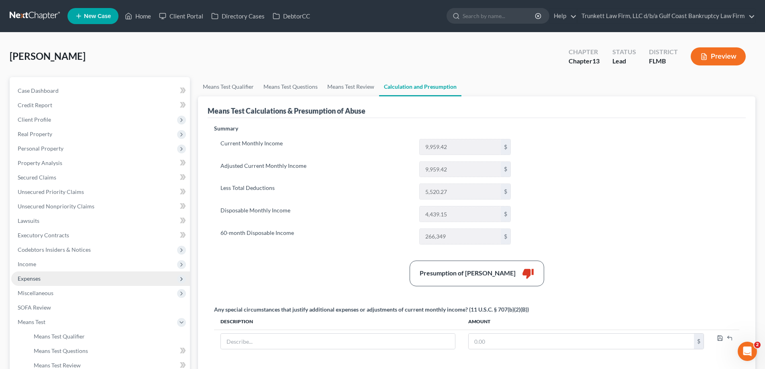
click at [38, 276] on span "Expenses" at bounding box center [29, 278] width 23 height 7
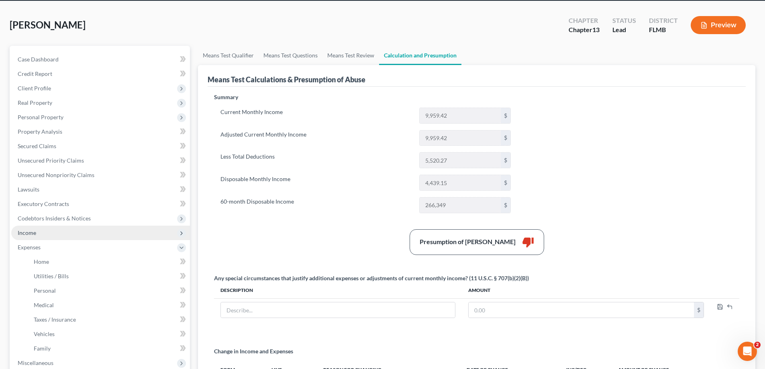
scroll to position [80, 0]
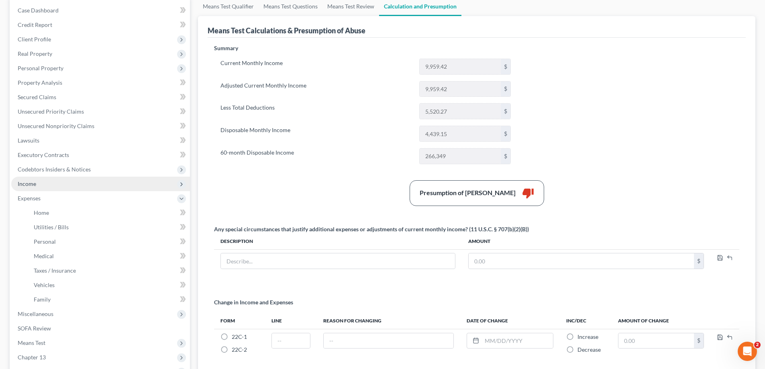
click at [32, 182] on span "Income" at bounding box center [27, 183] width 18 height 7
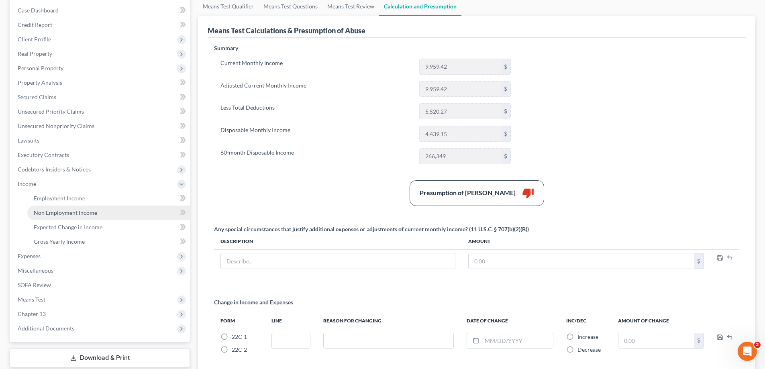
click at [78, 206] on link "Non Employment Income" at bounding box center [108, 213] width 163 height 14
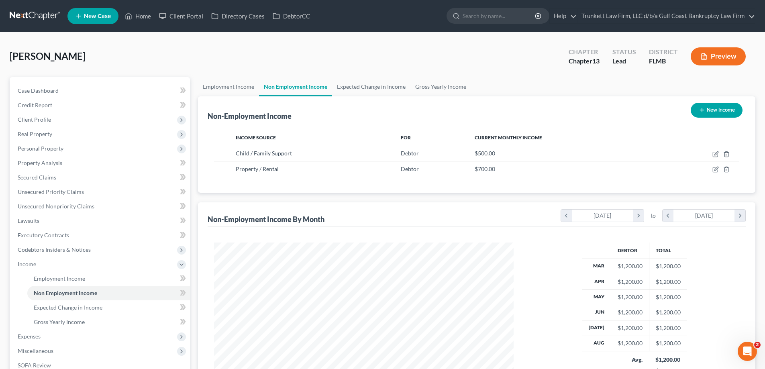
scroll to position [150, 316]
click at [726, 153] on polyline "button" at bounding box center [726, 153] width 5 height 0
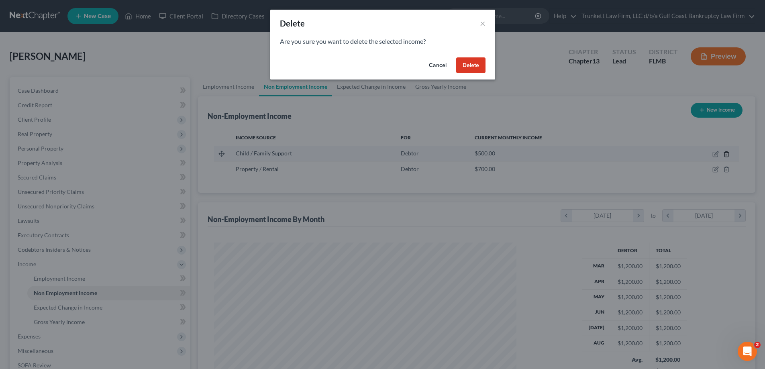
scroll to position [151, 318]
click at [476, 62] on button "Delete" at bounding box center [473, 65] width 29 height 16
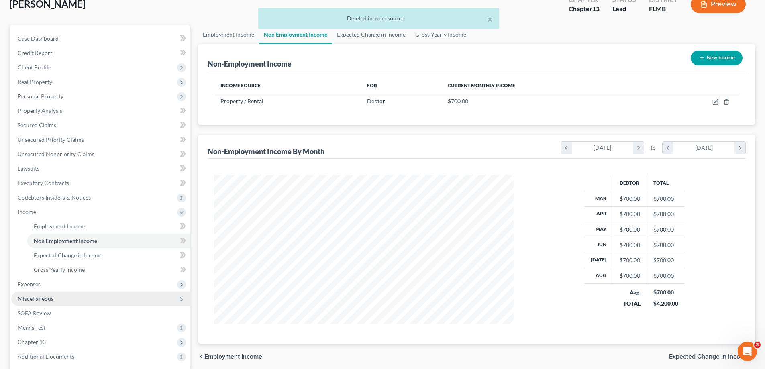
scroll to position [120, 0]
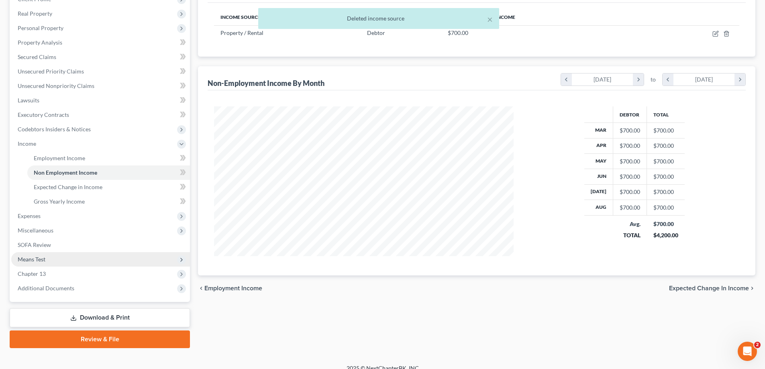
click at [50, 261] on span "Means Test" at bounding box center [100, 259] width 179 height 14
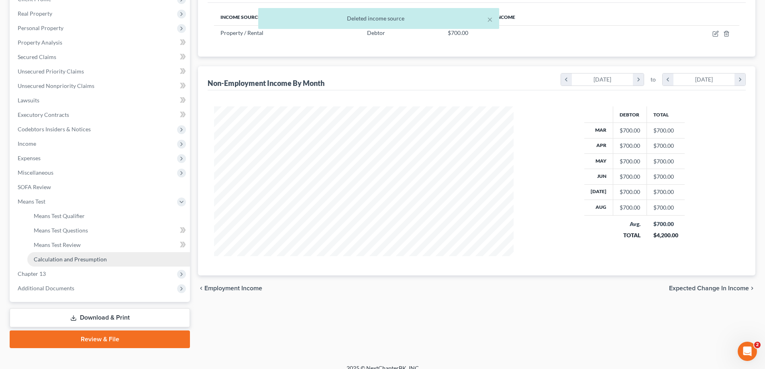
click at [92, 258] on span "Calculation and Presumption" at bounding box center [70, 259] width 73 height 7
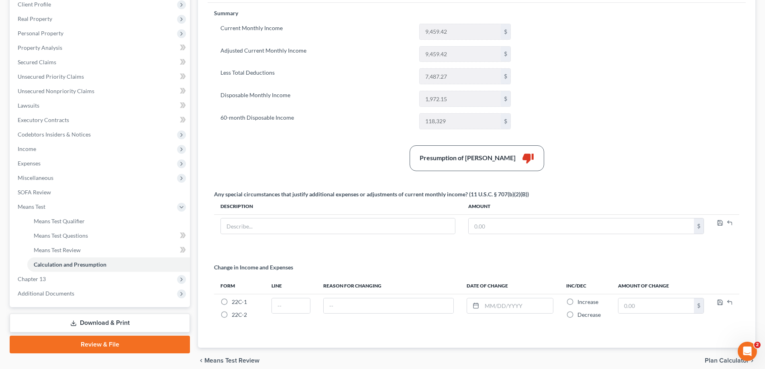
scroll to position [120, 0]
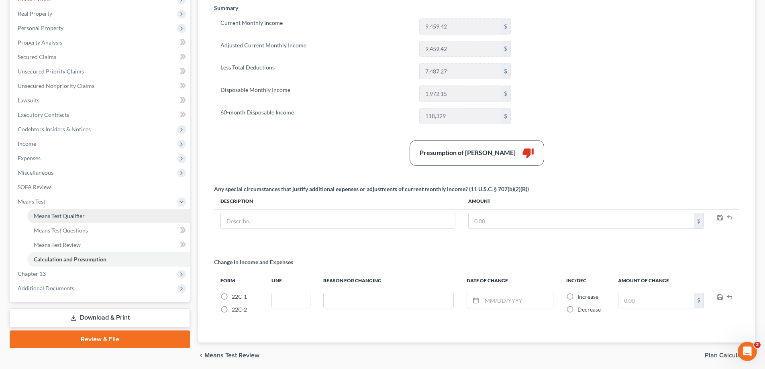
click at [60, 218] on span "Means Test Qualifier" at bounding box center [59, 215] width 51 height 7
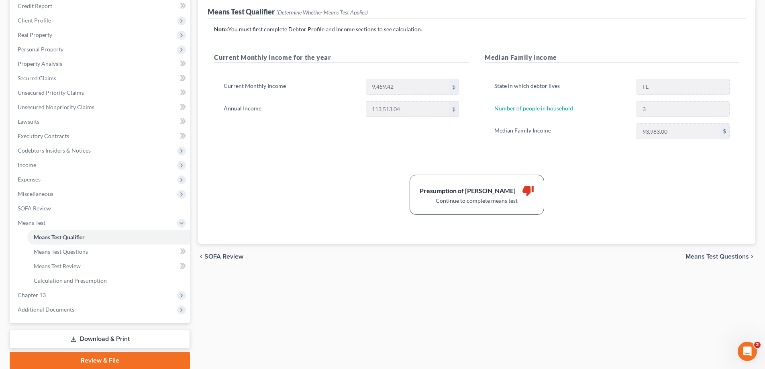
scroll to position [120, 0]
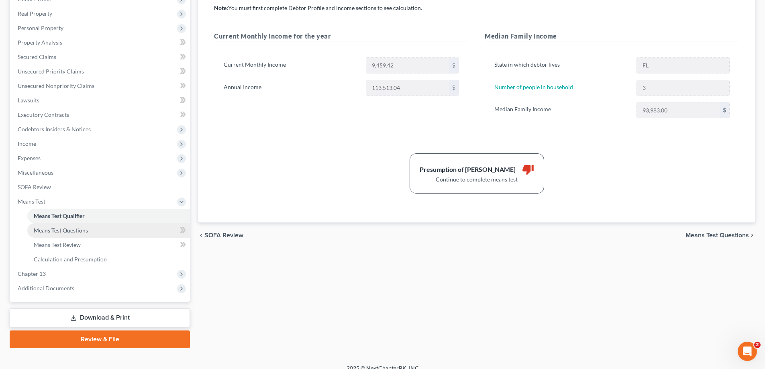
click at [73, 230] on span "Means Test Questions" at bounding box center [61, 230] width 54 height 7
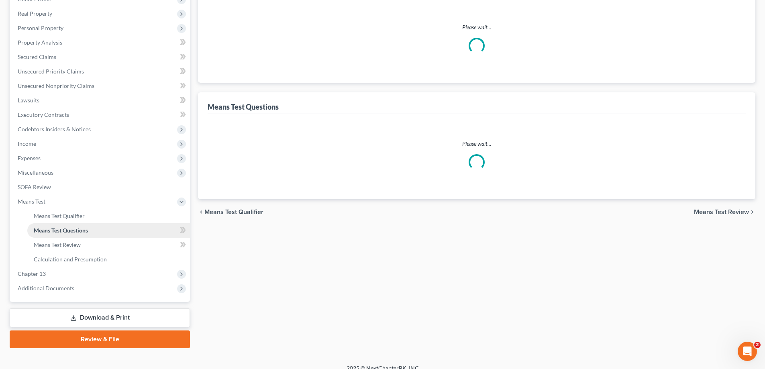
scroll to position [28, 0]
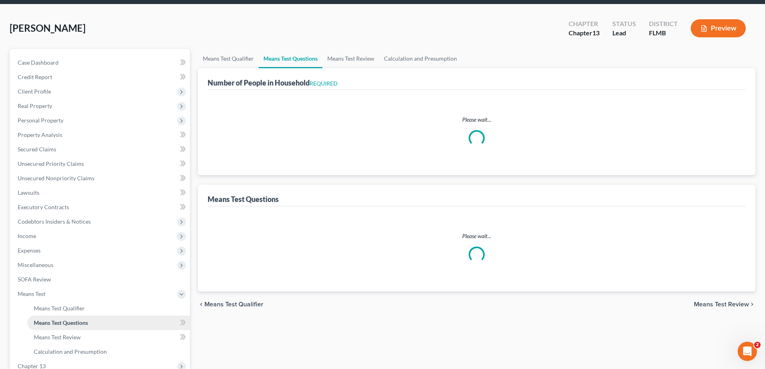
select select "0"
select select "60"
select select "1"
select select "60"
select select "0"
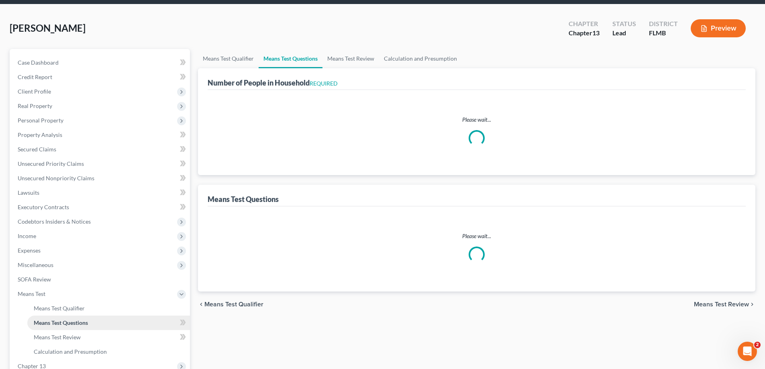
select select "60"
select select "3"
select select "1"
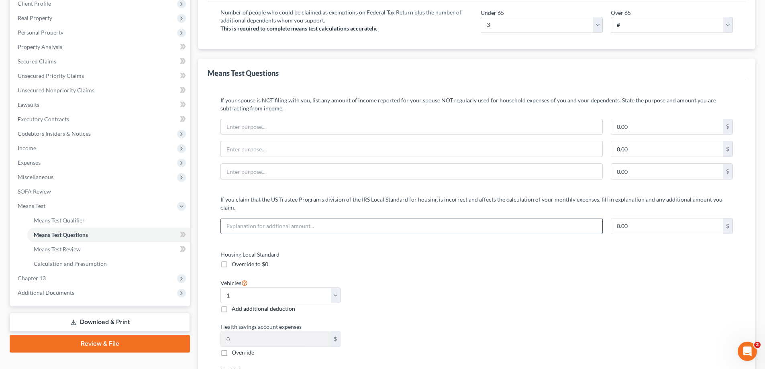
scroll to position [120, 0]
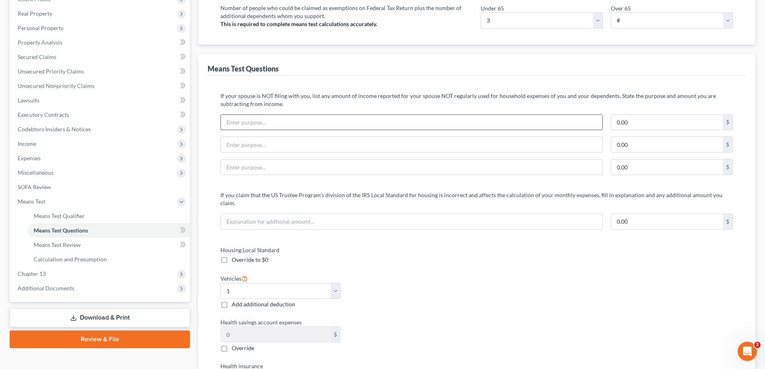
click at [256, 124] on input "text" at bounding box center [411, 122] width 381 height 15
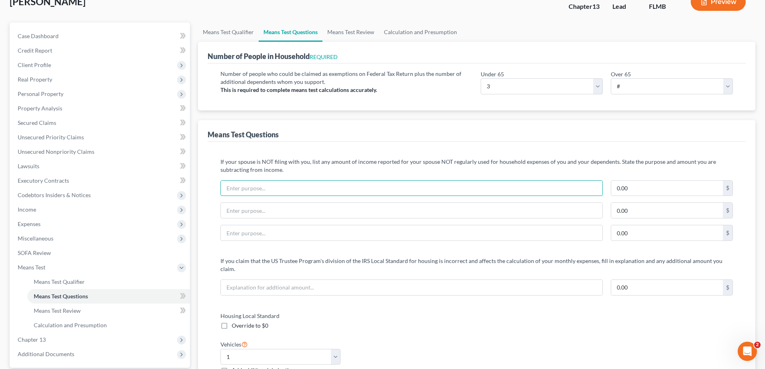
scroll to position [40, 0]
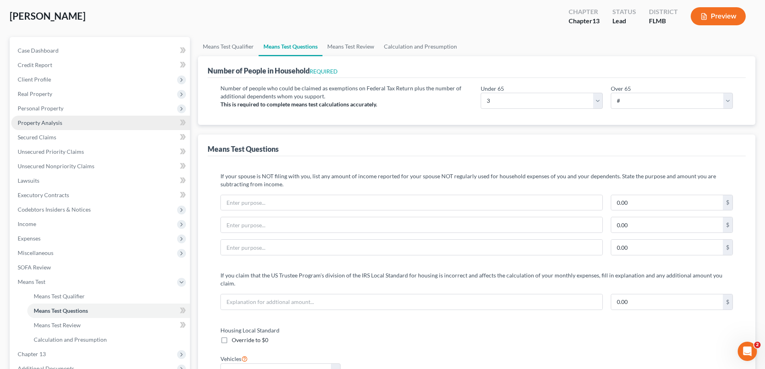
click at [55, 124] on span "Property Analysis" at bounding box center [40, 122] width 45 height 7
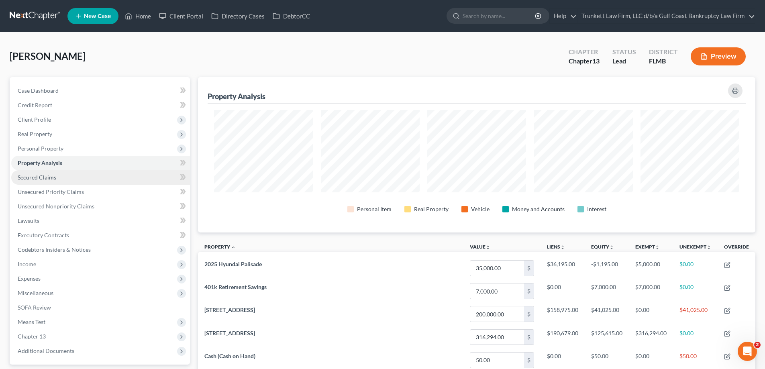
scroll to position [155, 557]
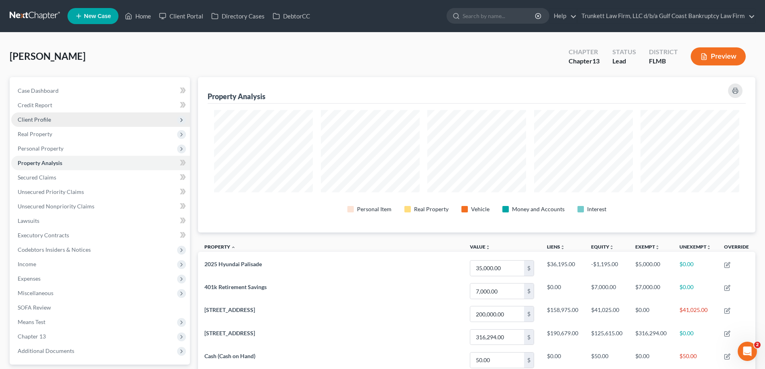
click at [45, 117] on span "Client Profile" at bounding box center [34, 119] width 33 height 7
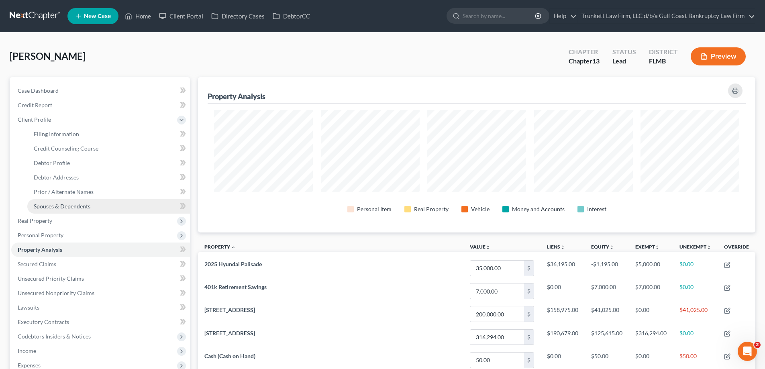
click at [73, 204] on span "Spouses & Dependents" at bounding box center [62, 206] width 57 height 7
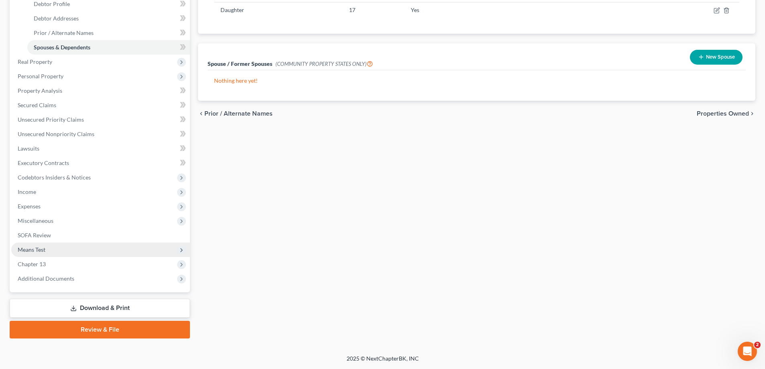
click at [44, 250] on span "Means Test" at bounding box center [32, 249] width 28 height 7
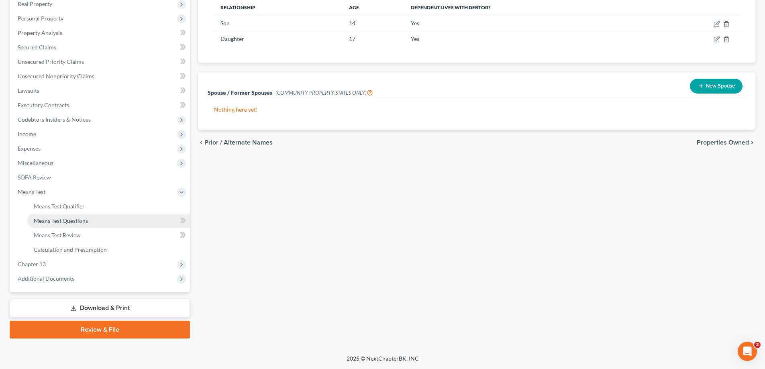
click at [70, 220] on span "Means Test Questions" at bounding box center [61, 220] width 54 height 7
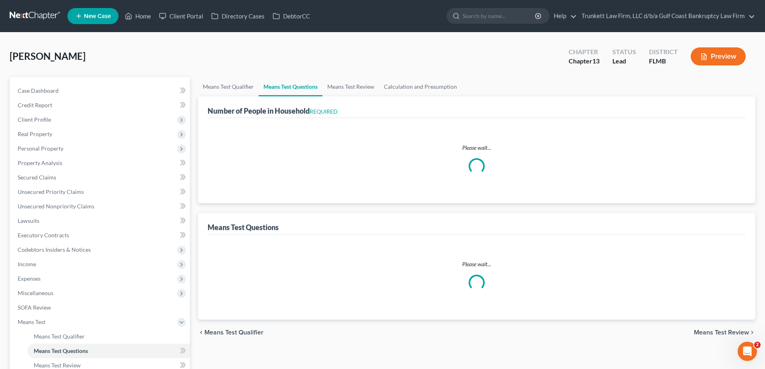
select select "0"
select select "60"
select select "1"
select select "60"
select select "0"
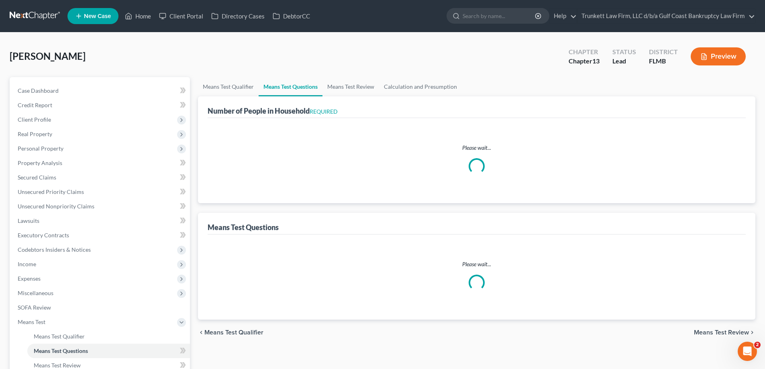
select select "60"
select select "1"
select select "3"
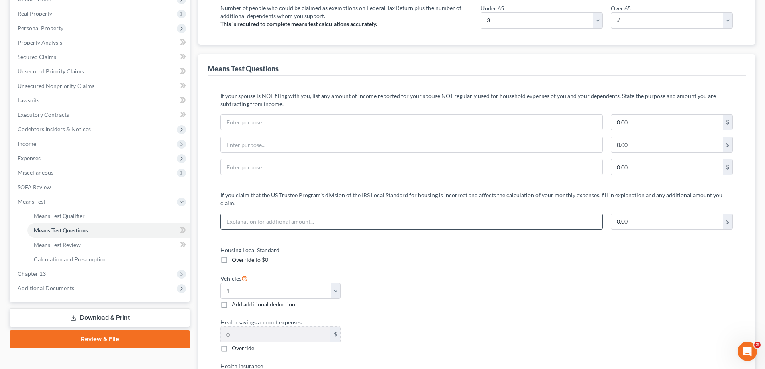
click at [263, 214] on input "text" at bounding box center [411, 221] width 381 height 15
type input "M"
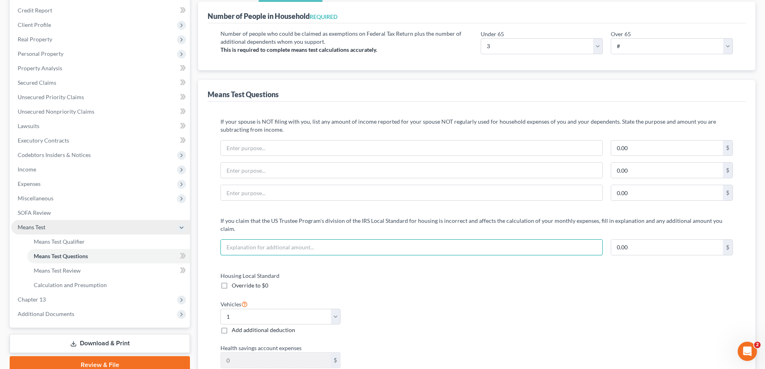
scroll to position [80, 0]
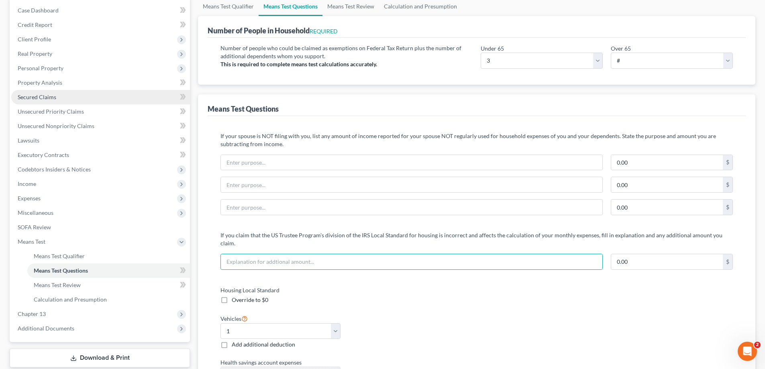
click at [54, 97] on span "Secured Claims" at bounding box center [37, 97] width 39 height 7
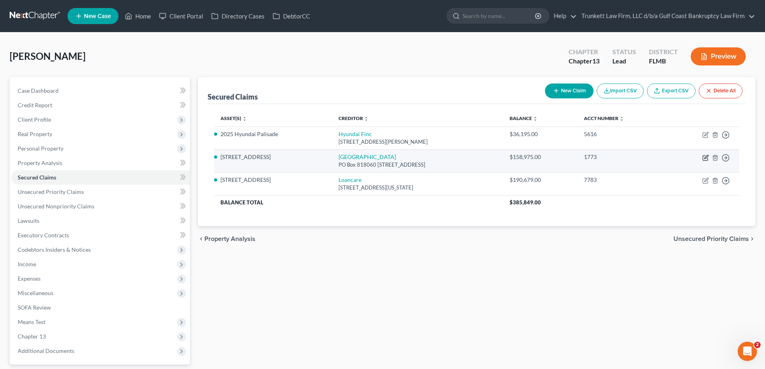
click at [706, 156] on icon "button" at bounding box center [706, 157] width 4 height 4
select select "36"
select select "2"
select select "3"
select select "0"
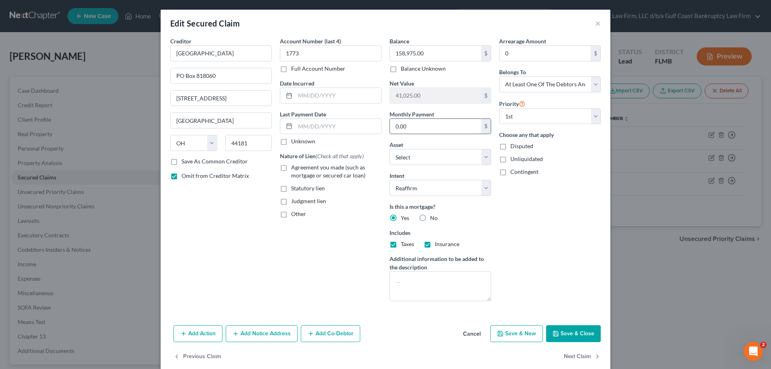
click at [419, 128] on input "0.00" at bounding box center [435, 126] width 91 height 15
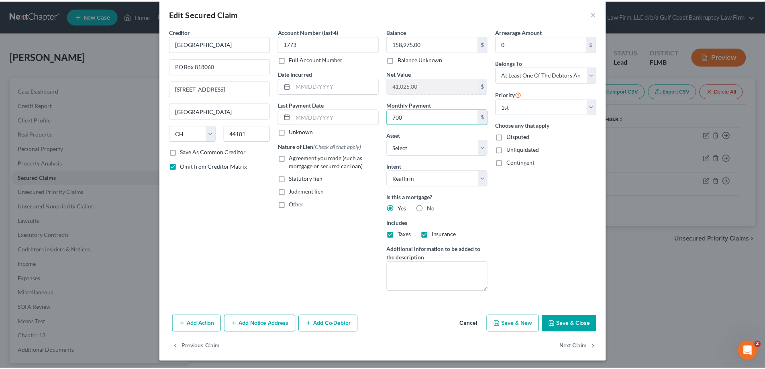
scroll to position [12, 0]
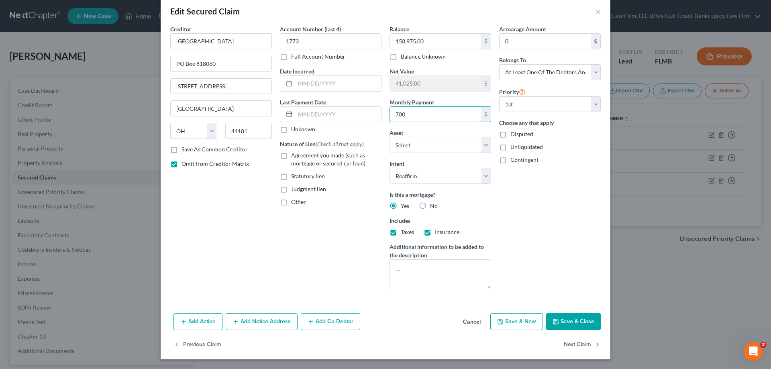
type input "700"
click at [577, 314] on button "Save & Close" at bounding box center [573, 321] width 55 height 17
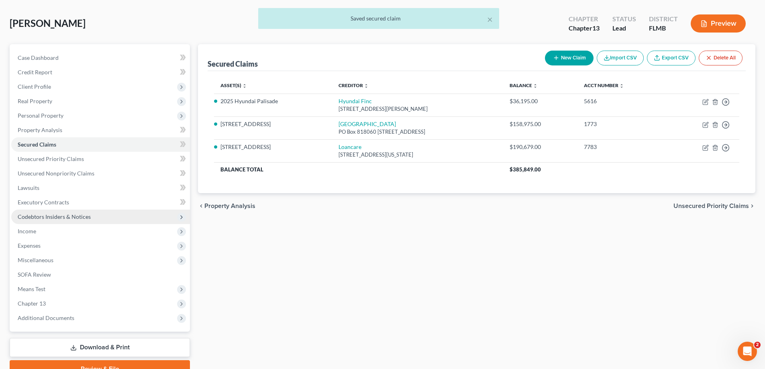
scroll to position [72, 0]
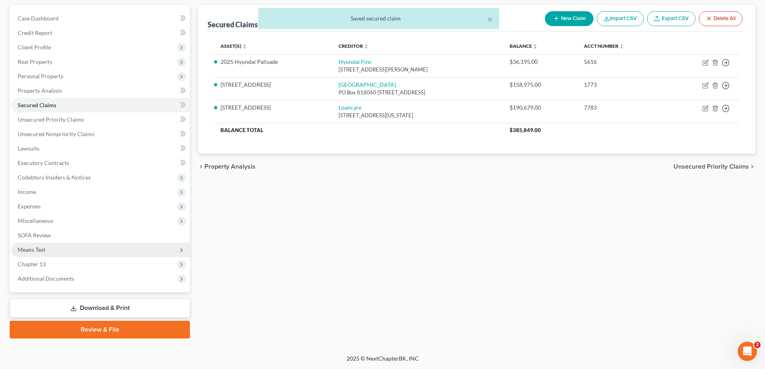
click at [47, 247] on span "Means Test" at bounding box center [100, 250] width 179 height 14
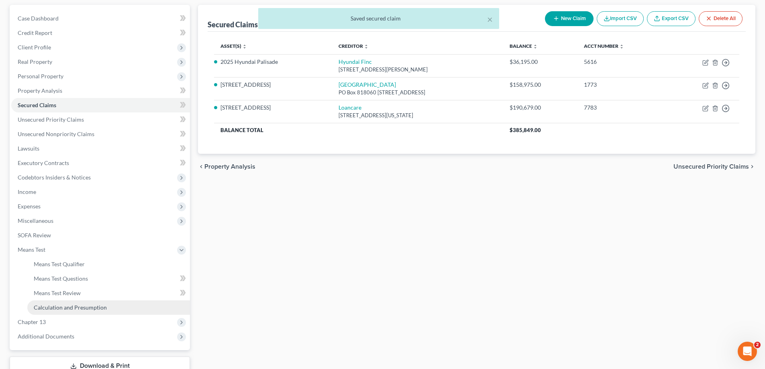
click at [92, 304] on span "Calculation and Presumption" at bounding box center [70, 307] width 73 height 7
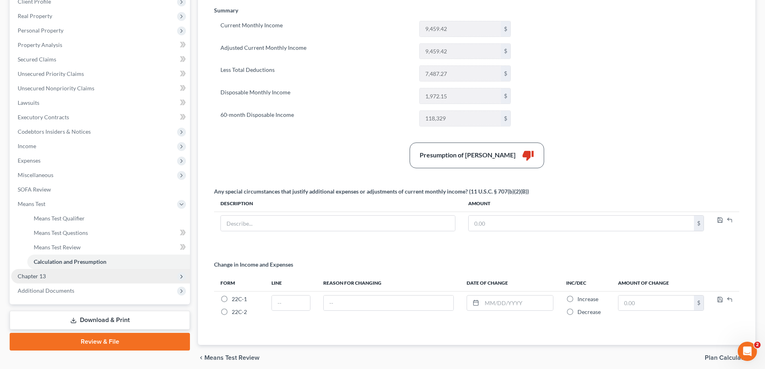
scroll to position [120, 0]
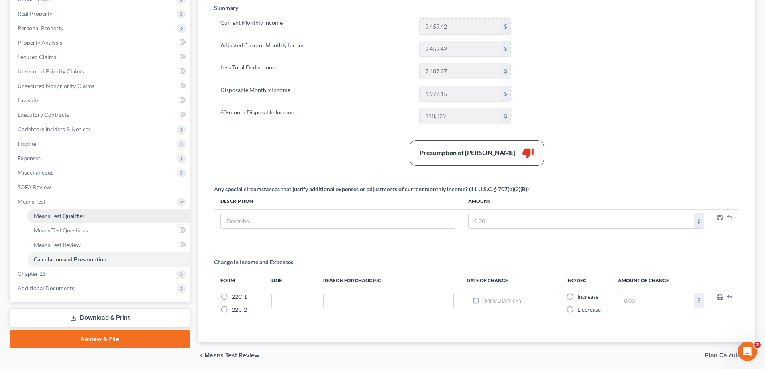
click at [69, 214] on span "Means Test Qualifier" at bounding box center [59, 215] width 51 height 7
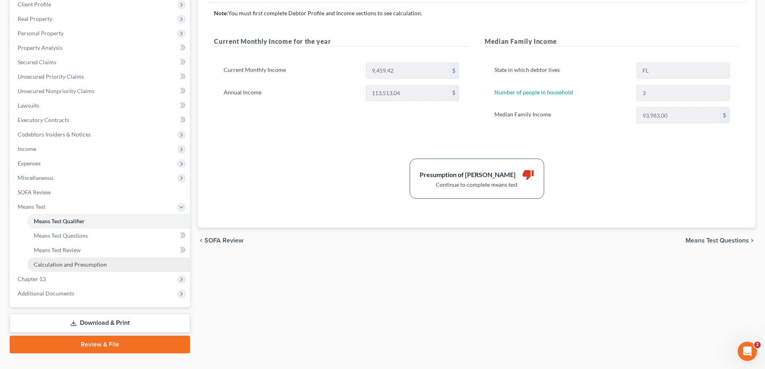
scroll to position [120, 0]
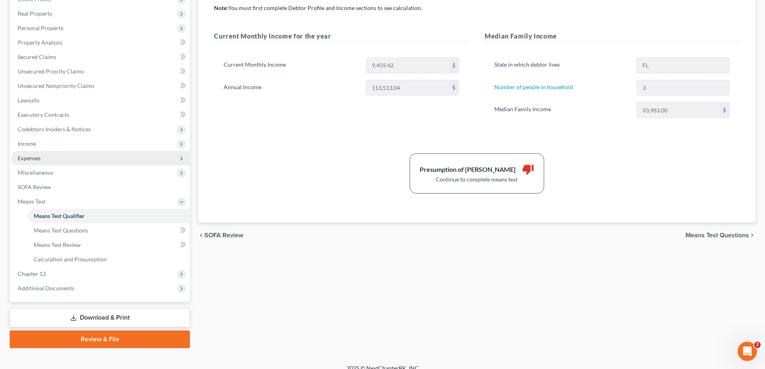
click at [53, 157] on span "Expenses" at bounding box center [100, 158] width 179 height 14
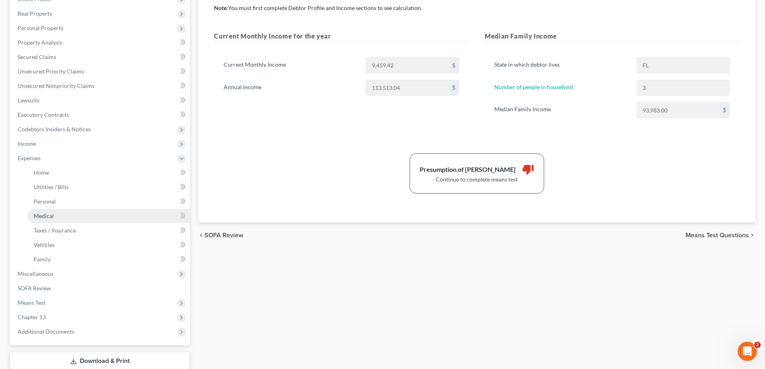
click at [46, 215] on span "Medical" at bounding box center [44, 215] width 20 height 7
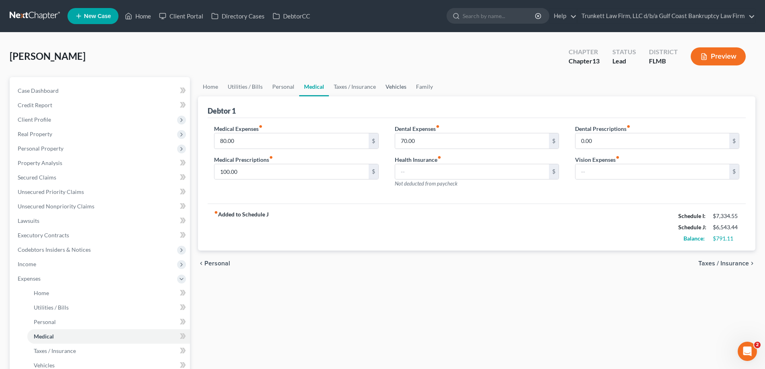
click at [398, 88] on link "Vehicles" at bounding box center [396, 86] width 31 height 19
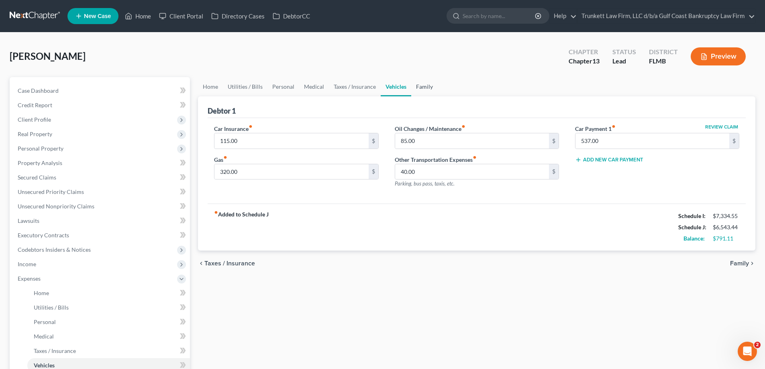
click at [415, 86] on link "Family" at bounding box center [424, 86] width 27 height 19
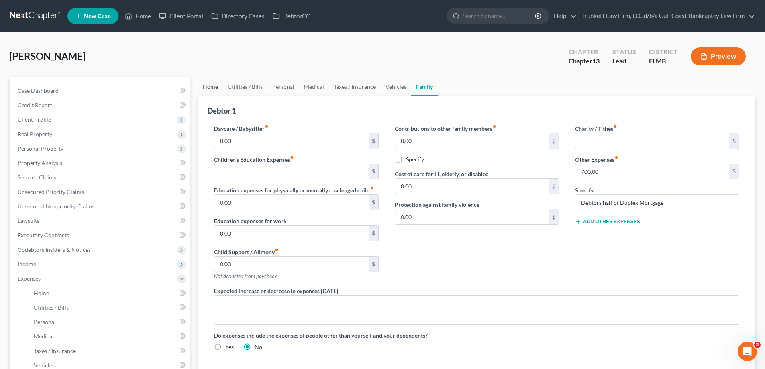
click at [210, 85] on link "Home" at bounding box center [210, 86] width 25 height 19
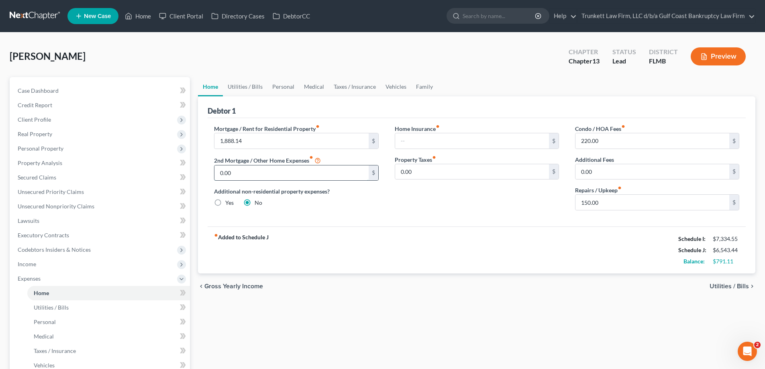
click at [233, 173] on input "0.00" at bounding box center [291, 172] width 154 height 15
type input "700"
click at [423, 87] on link "Family" at bounding box center [424, 86] width 27 height 19
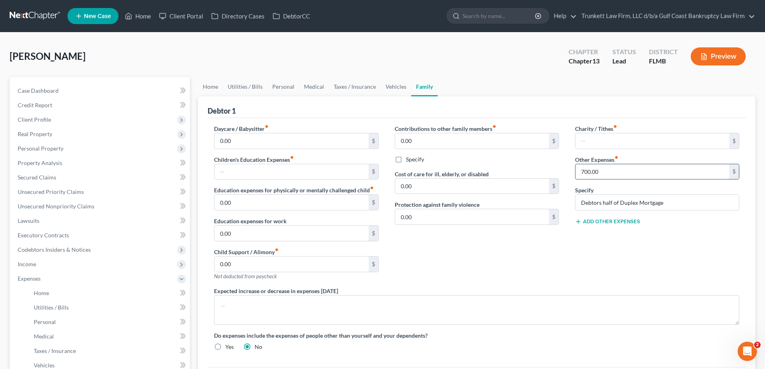
click at [608, 172] on input "700.00" at bounding box center [652, 171] width 154 height 15
drag, startPoint x: 671, startPoint y: 205, endPoint x: 567, endPoint y: 206, distance: 104.8
click at [567, 206] on div "Charity / Tithes fiber_manual_record $ Other Expenses fiber_manual_record $ Spe…" at bounding box center [657, 205] width 180 height 162
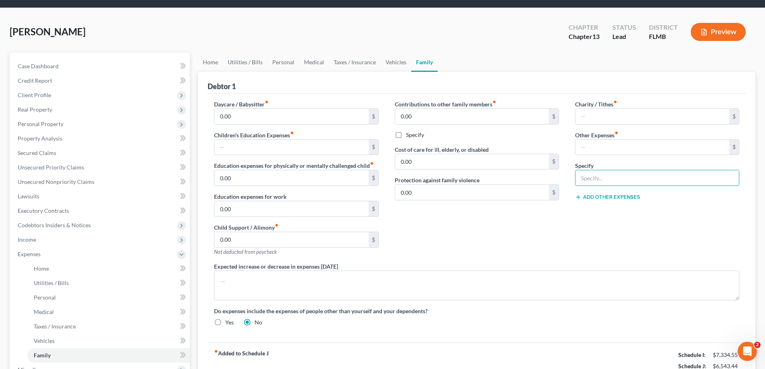
scroll to position [161, 0]
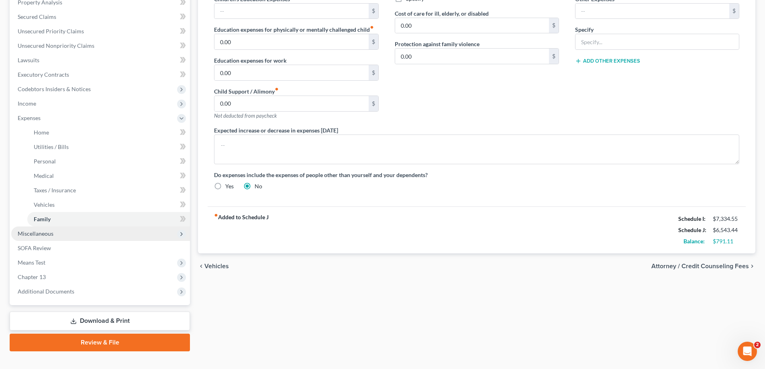
click at [46, 233] on span "Miscellaneous" at bounding box center [36, 233] width 36 height 7
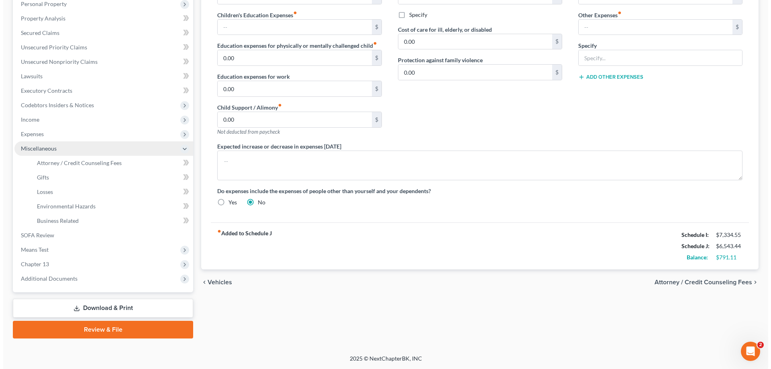
scroll to position [145, 0]
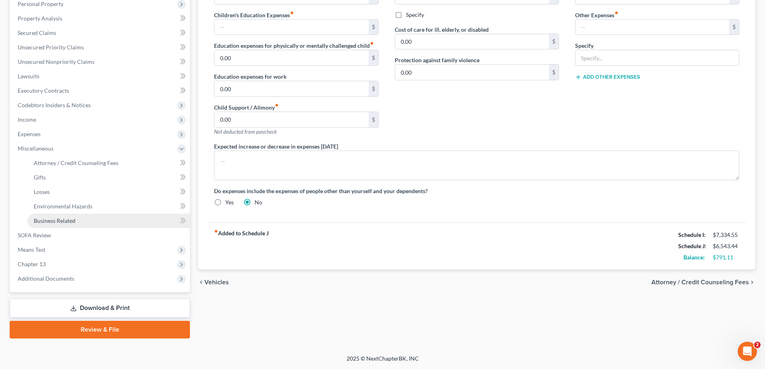
click at [50, 221] on span "Business Related" at bounding box center [55, 220] width 42 height 7
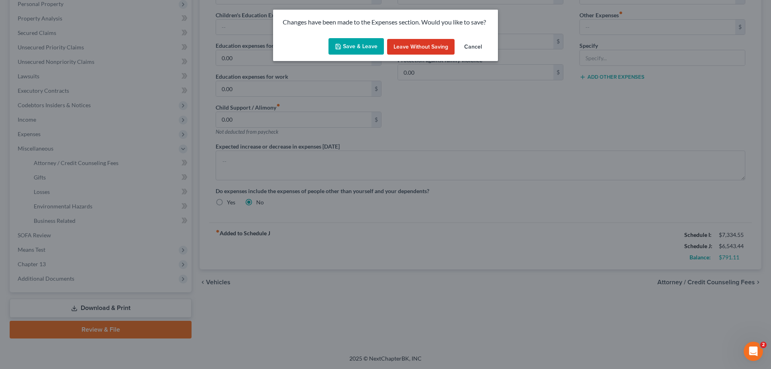
click at [357, 44] on button "Save & Leave" at bounding box center [355, 46] width 55 height 17
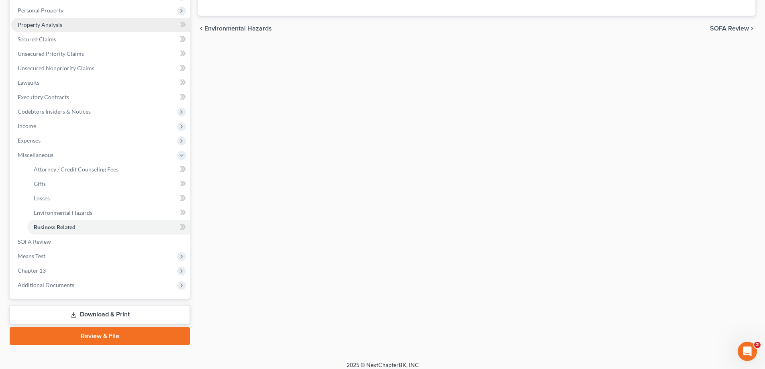
scroll to position [145, 0]
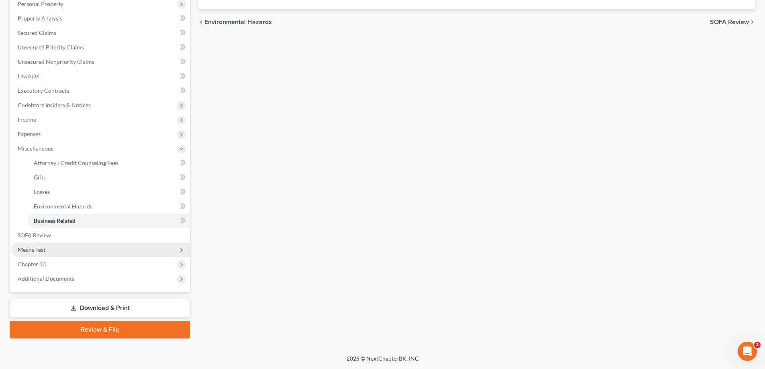
click at [44, 249] on span "Means Test" at bounding box center [32, 249] width 28 height 7
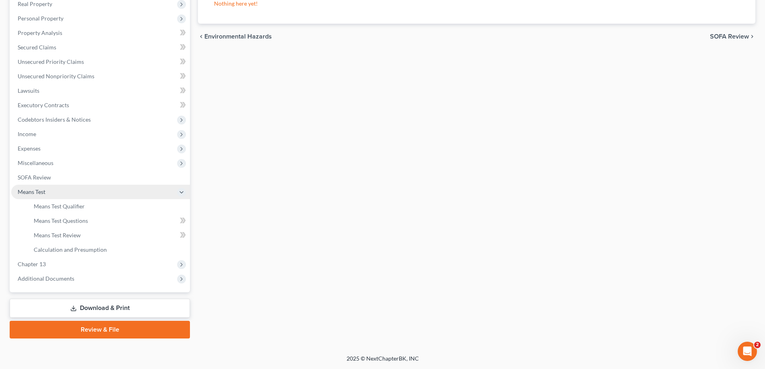
scroll to position [130, 0]
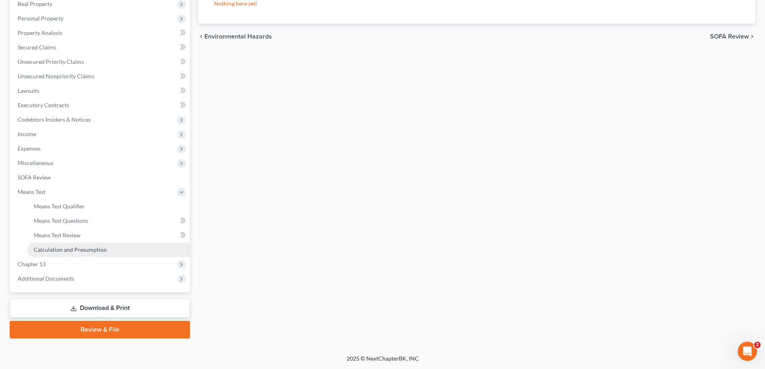
click at [76, 246] on span "Calculation and Presumption" at bounding box center [70, 249] width 73 height 7
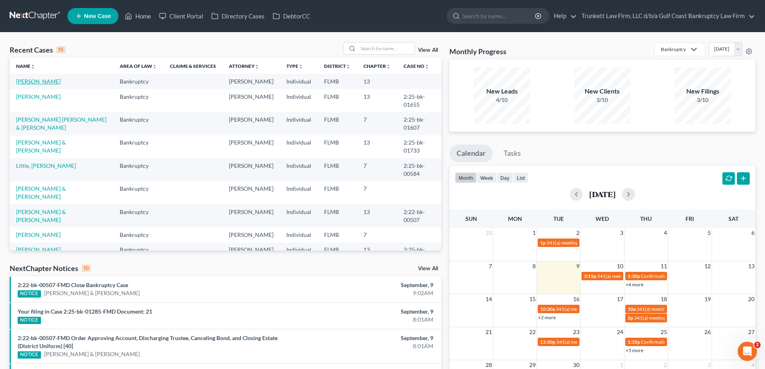
click at [40, 78] on link "[PERSON_NAME]" at bounding box center [38, 81] width 45 height 7
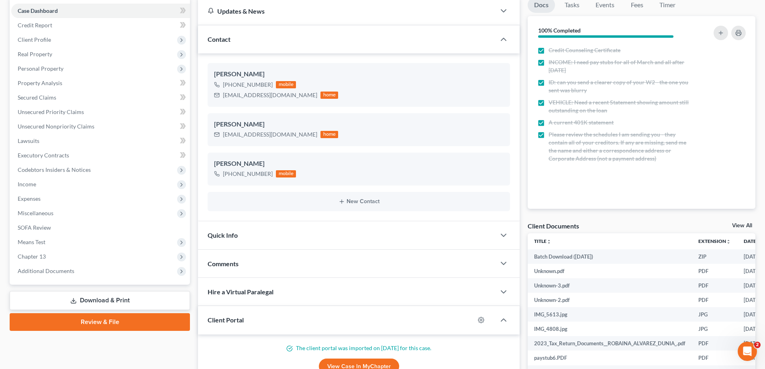
scroll to position [80, 0]
click at [44, 241] on span "Means Test" at bounding box center [32, 241] width 28 height 7
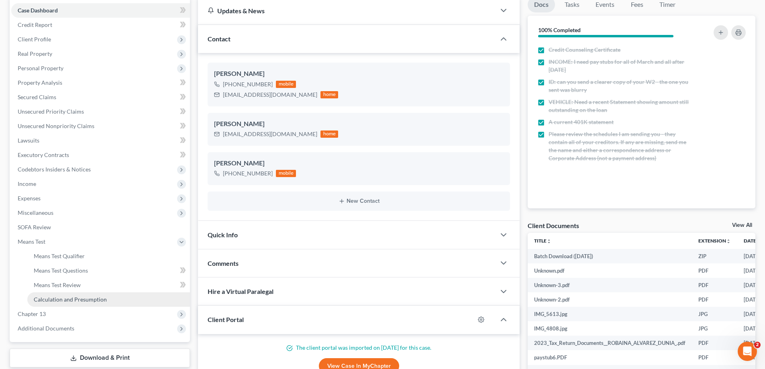
click at [82, 296] on span "Calculation and Presumption" at bounding box center [70, 299] width 73 height 7
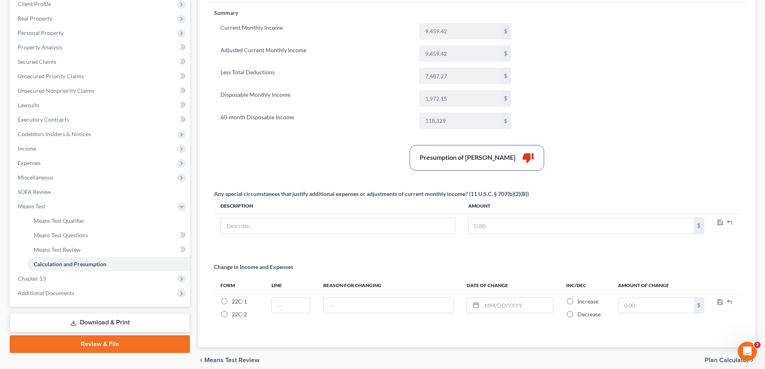
scroll to position [120, 0]
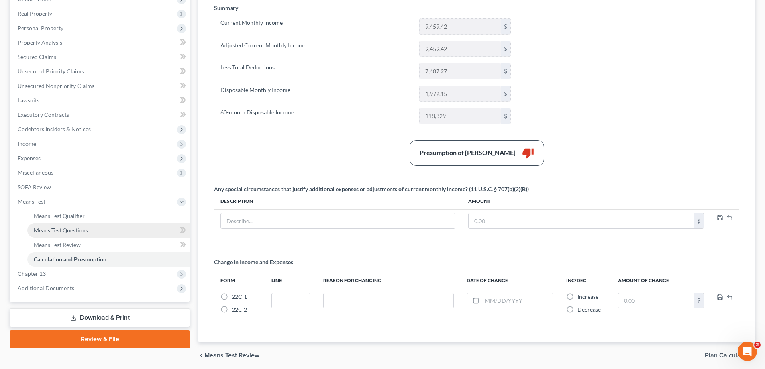
click at [70, 230] on span "Means Test Questions" at bounding box center [61, 230] width 54 height 7
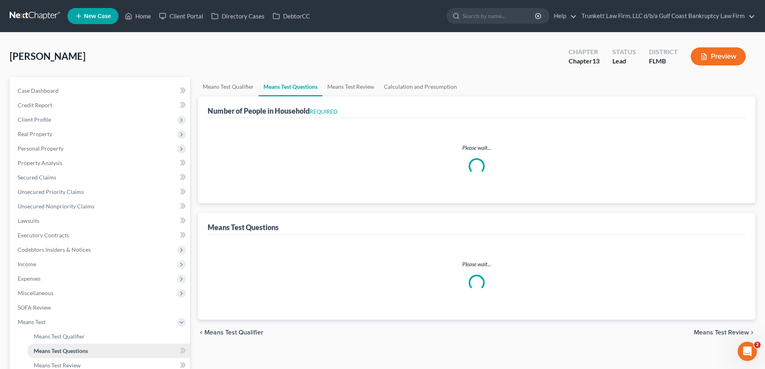
select select "0"
select select "60"
select select "1"
select select "60"
select select "0"
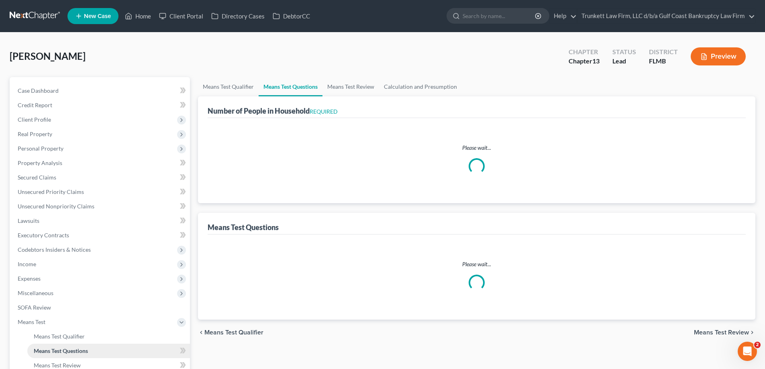
select select "60"
select select "3"
select select "1"
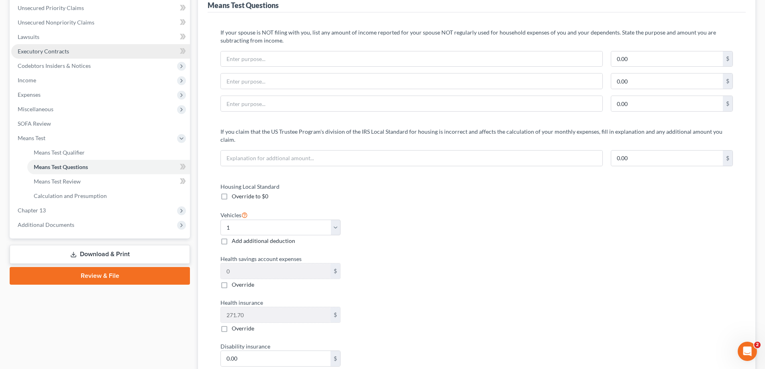
scroll to position [201, 0]
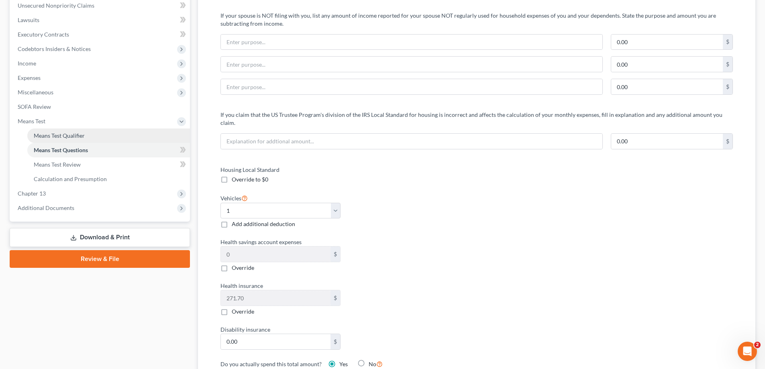
click at [67, 135] on span "Means Test Qualifier" at bounding box center [59, 135] width 51 height 7
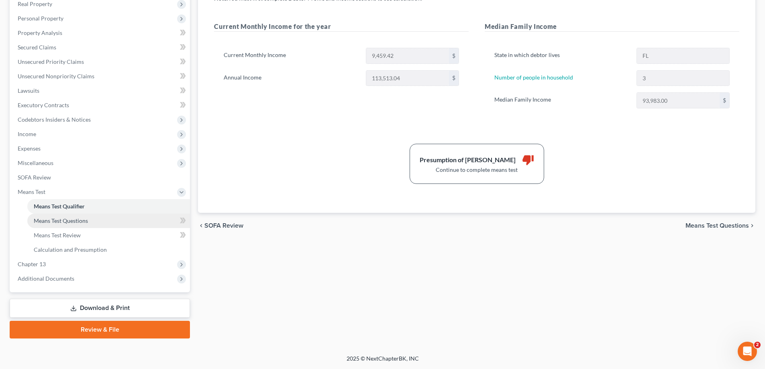
click at [77, 222] on span "Means Test Questions" at bounding box center [61, 220] width 54 height 7
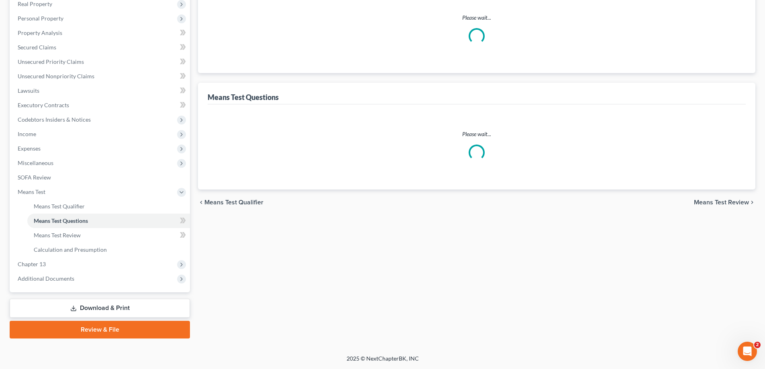
scroll to position [33, 0]
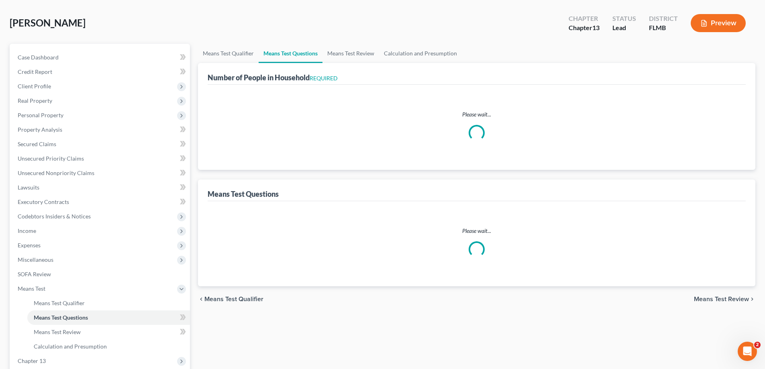
select select "0"
select select "60"
select select "1"
select select "60"
select select "0"
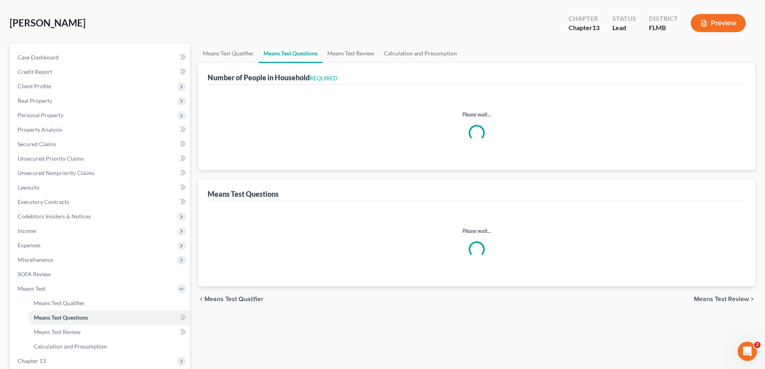
select select "60"
select select "3"
select select "1"
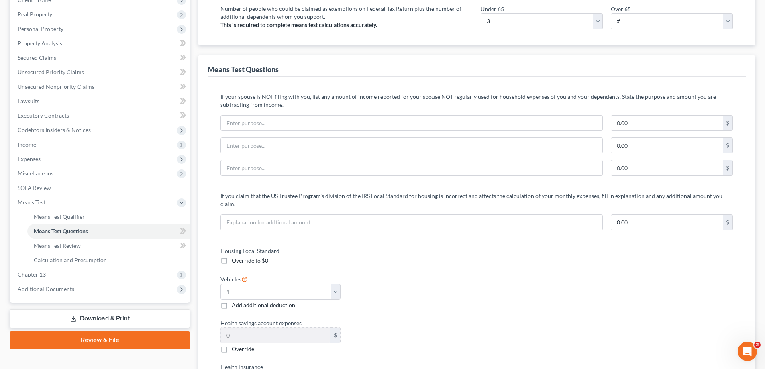
scroll to position [120, 0]
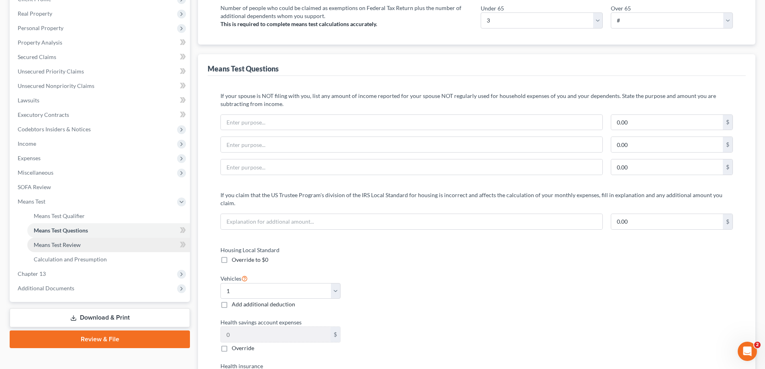
click at [75, 243] on span "Means Test Review" at bounding box center [57, 244] width 47 height 7
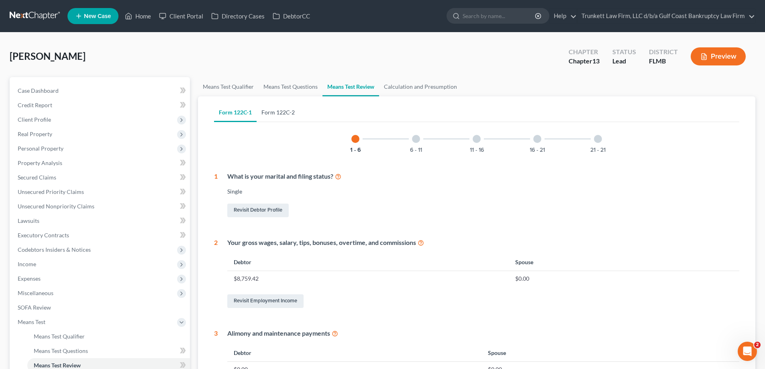
click at [273, 112] on link "Form 122C-2" at bounding box center [278, 112] width 43 height 19
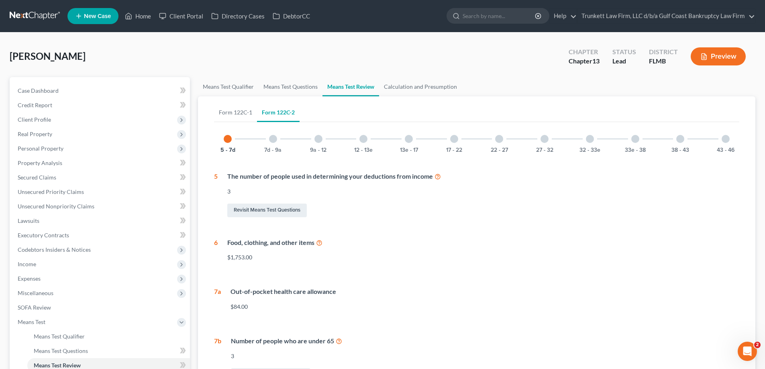
click at [370, 136] on div "12 - 13e" at bounding box center [363, 138] width 27 height 27
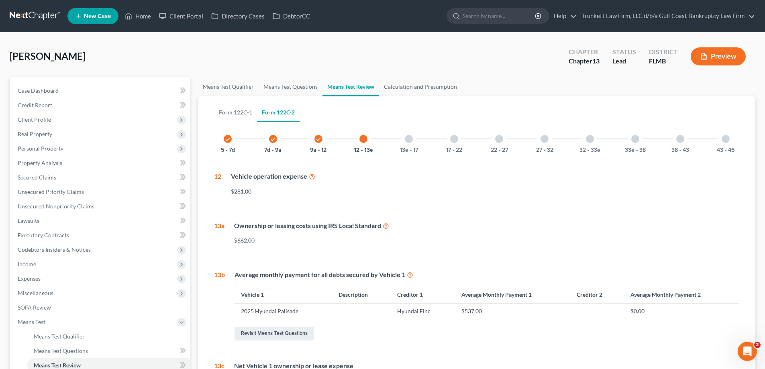
click at [368, 140] on div "12 - 13e" at bounding box center [363, 138] width 27 height 27
click at [407, 139] on div at bounding box center [409, 139] width 8 height 8
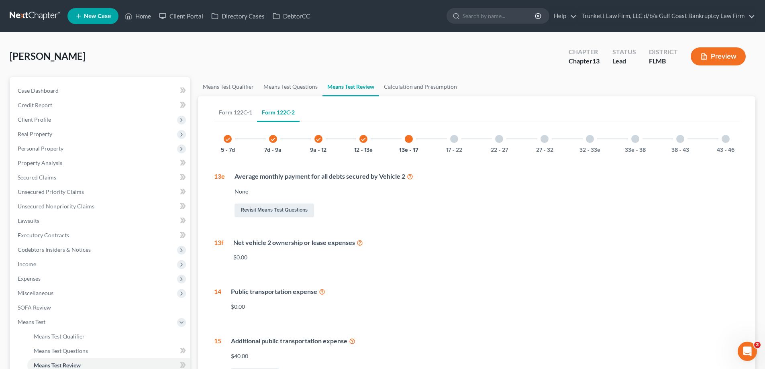
click at [455, 135] on div at bounding box center [454, 139] width 8 height 8
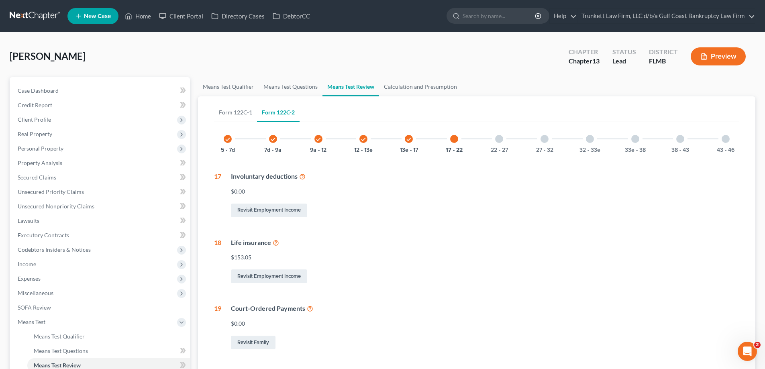
click at [500, 136] on div at bounding box center [499, 139] width 8 height 8
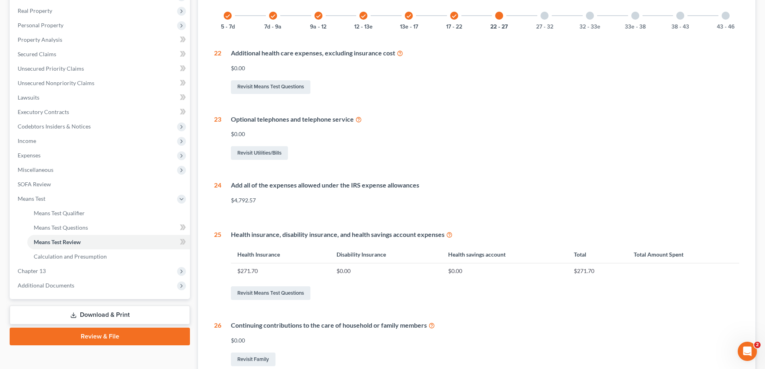
scroll to position [6, 0]
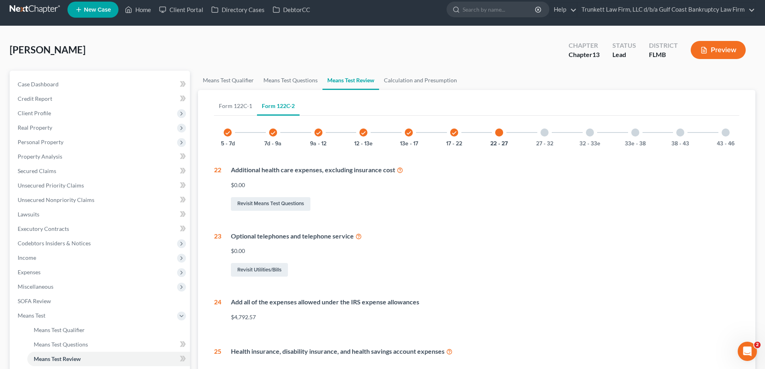
click at [547, 132] on div at bounding box center [544, 132] width 8 height 8
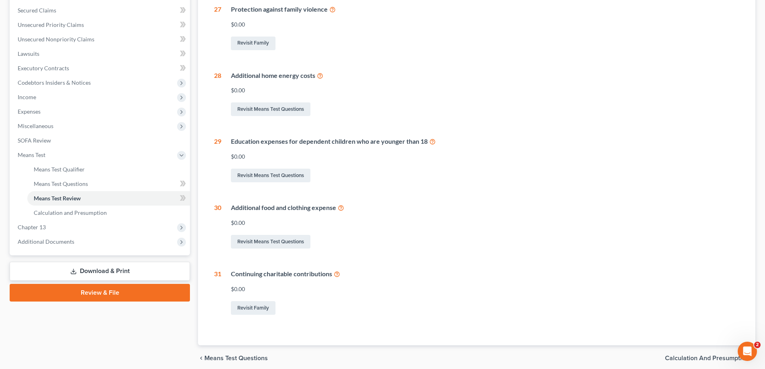
scroll to position [0, 0]
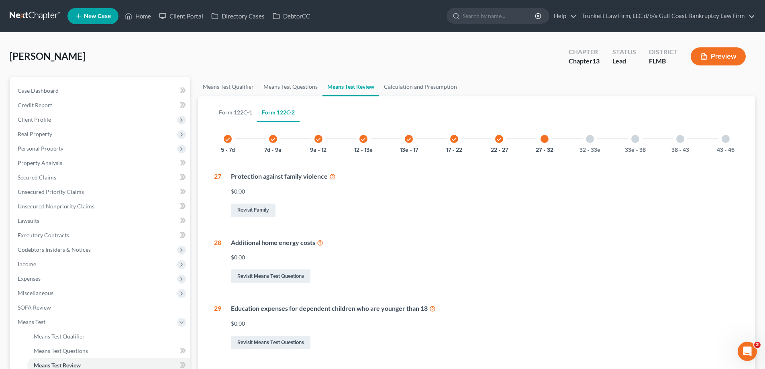
click at [269, 139] on div "check" at bounding box center [273, 139] width 8 height 8
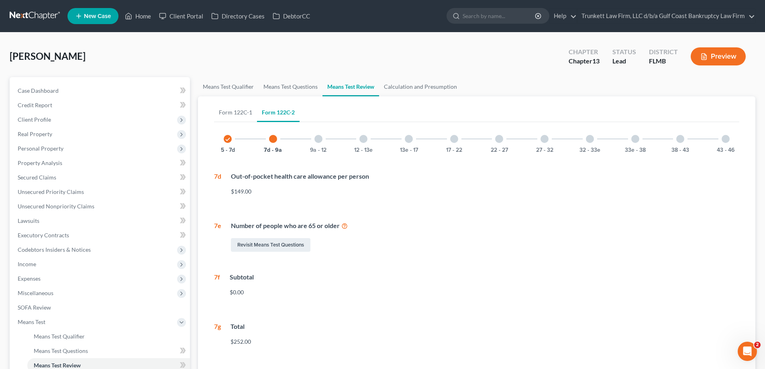
click at [320, 137] on div at bounding box center [318, 139] width 8 height 8
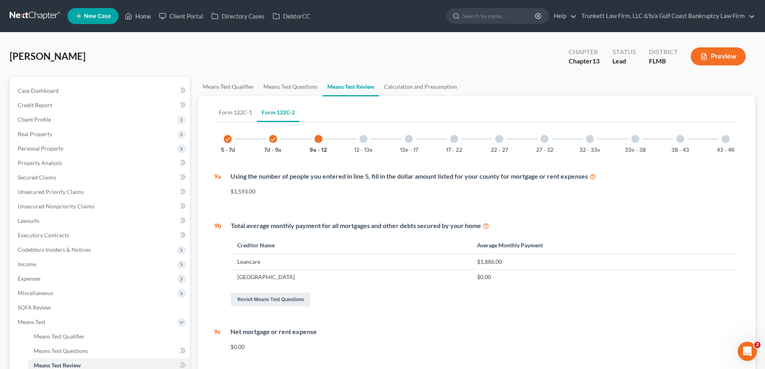
scroll to position [80, 0]
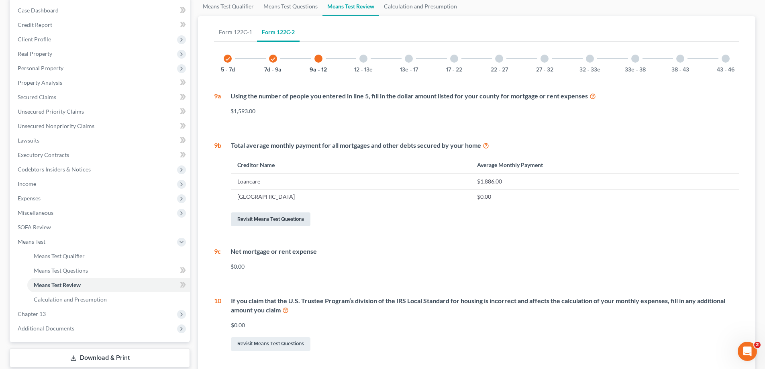
click at [269, 216] on link "Revisit Means Test Questions" at bounding box center [271, 219] width 80 height 14
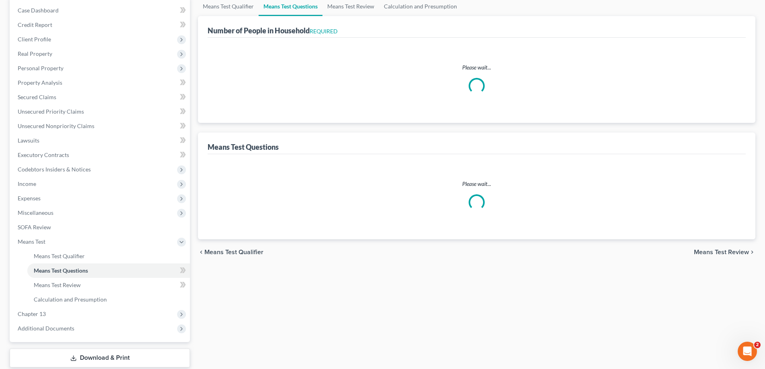
scroll to position [1, 0]
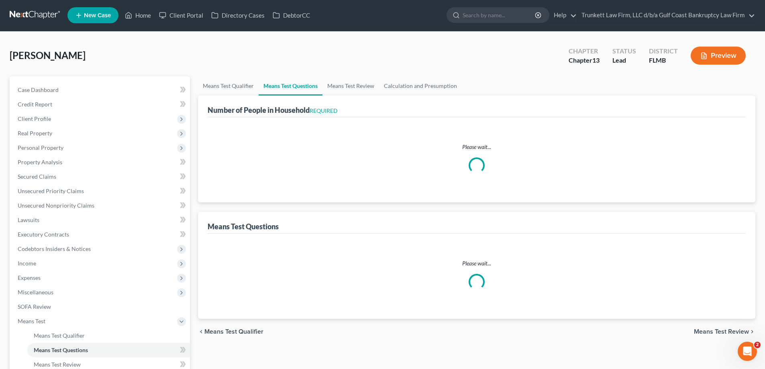
select select "0"
select select "60"
select select "1"
select select "60"
select select "0"
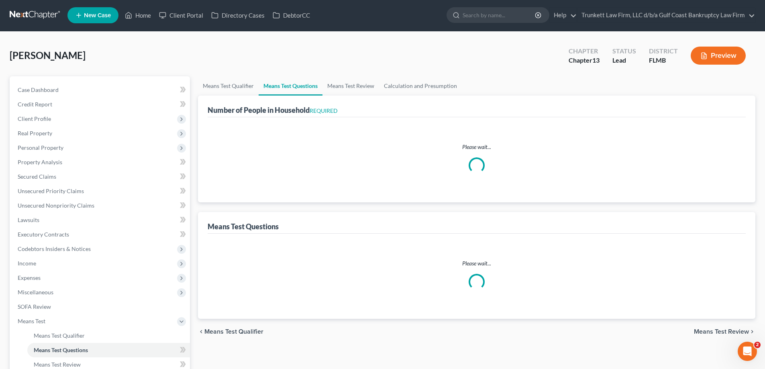
select select "60"
select select "3"
select select "1"
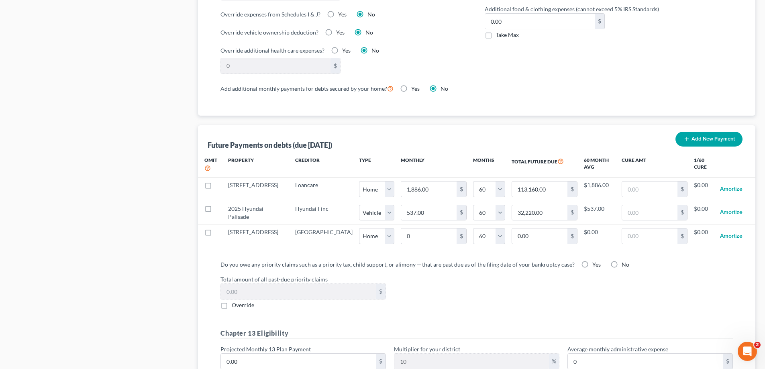
scroll to position [683, 0]
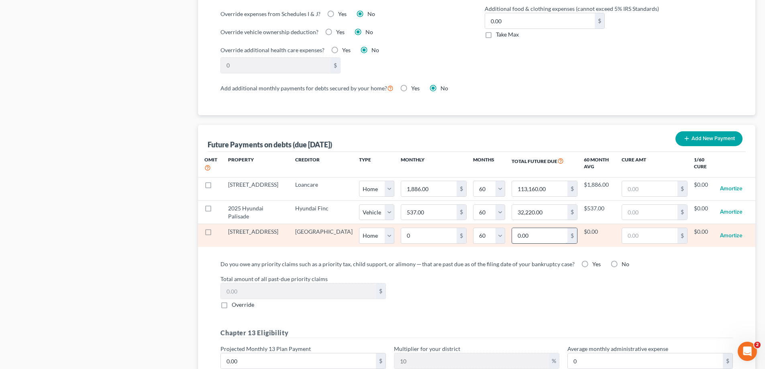
click at [514, 228] on input "0.00" at bounding box center [539, 235] width 55 height 15
type input "8"
select select "0"
select select "60"
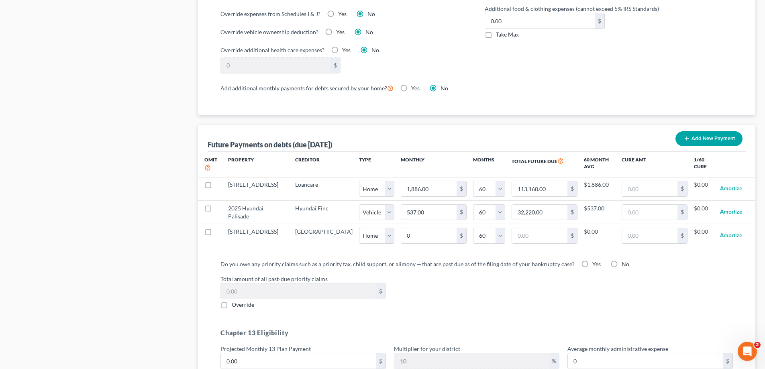
select select "0"
select select "60"
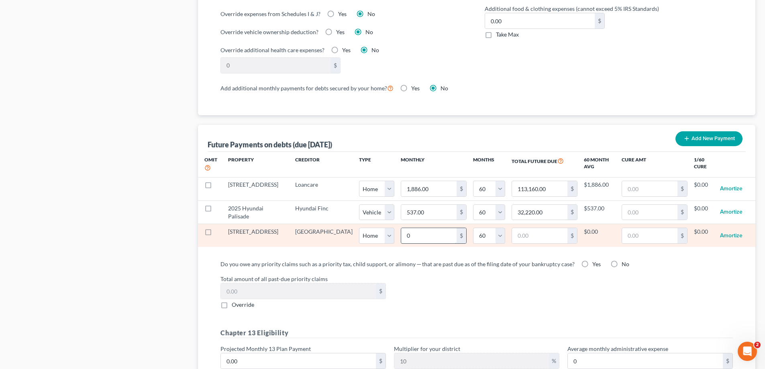
click at [404, 228] on input "0" at bounding box center [428, 235] width 55 height 15
type input "7"
type input "420.00"
type input "70"
type input "4,200.00"
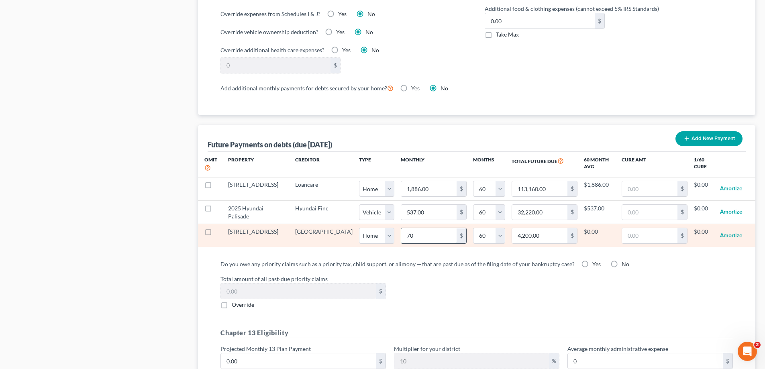
type input "700"
type input "42,000.00"
select select "0"
select select "60"
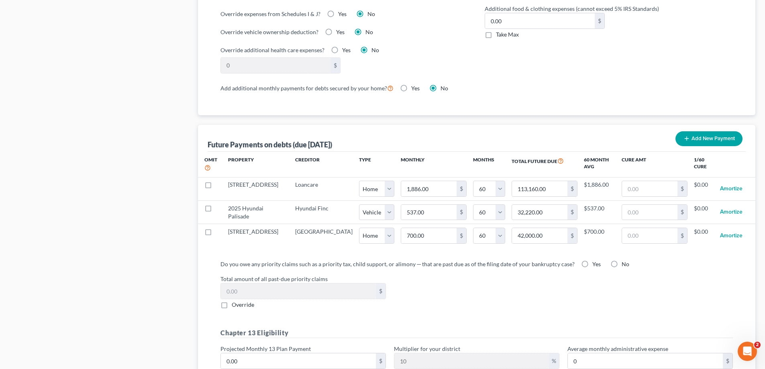
select select "0"
select select "60"
select select "0"
select select "60"
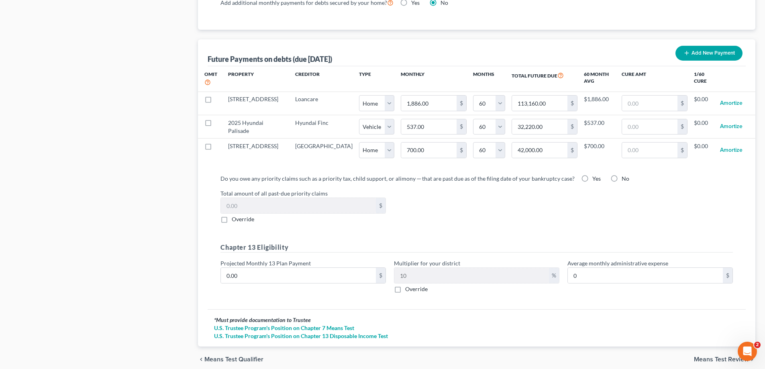
scroll to position [794, 0]
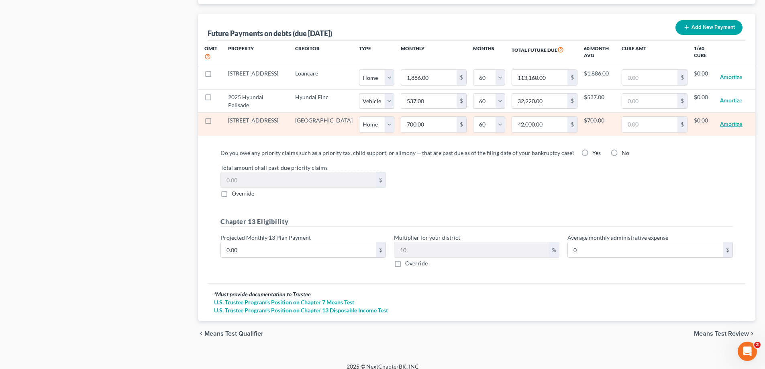
click at [731, 116] on button "Amortize" at bounding box center [731, 124] width 22 height 16
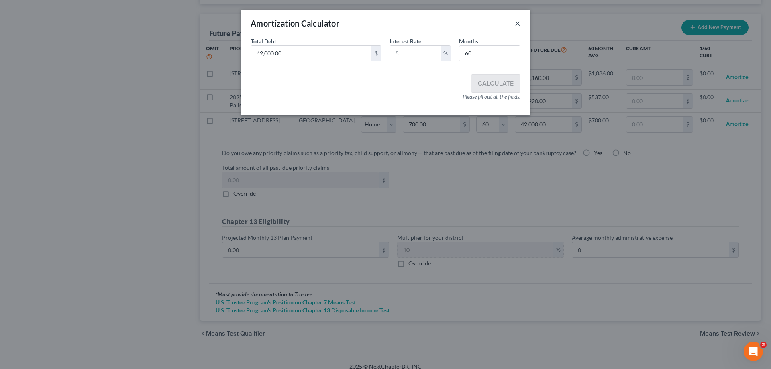
click at [520, 23] on button "×" at bounding box center [518, 23] width 6 height 10
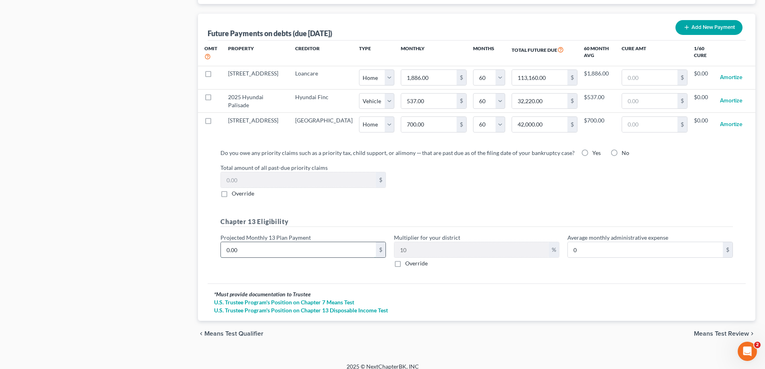
click at [283, 245] on input "0.00" at bounding box center [298, 249] width 155 height 15
type input "2"
type input "0.20"
type input "1"
type input "0.10"
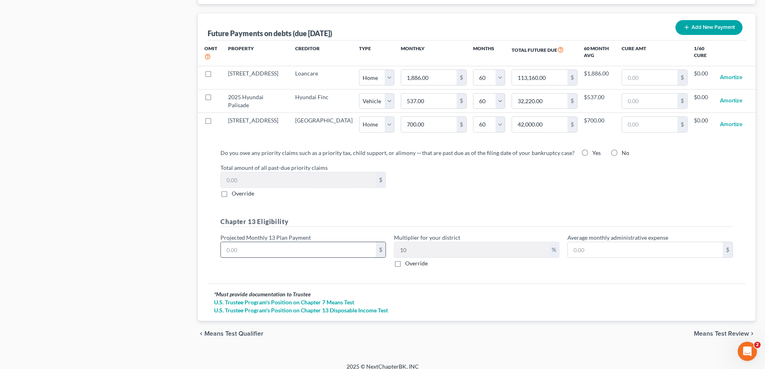
type input "1"
type input "0.10"
type input "10"
type input "1.00"
type input "100"
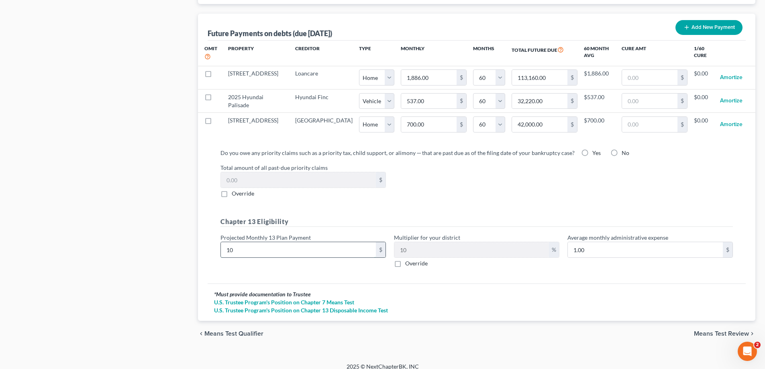
type input "10.00"
type input "1000"
type input "100.00"
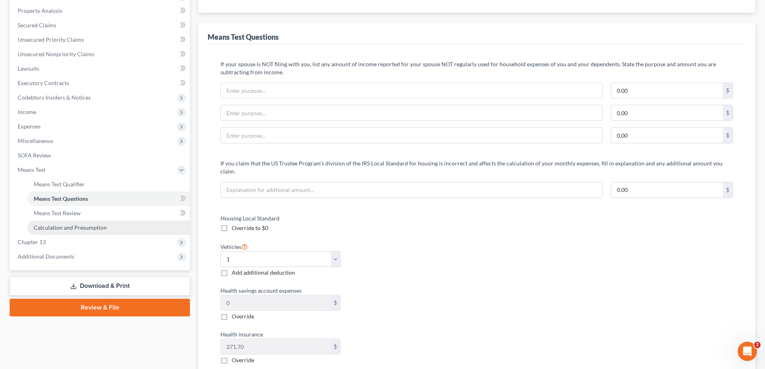
scroll to position [151, 0]
type input "1,000"
click at [85, 224] on link "Calculation and Presumption" at bounding box center [108, 228] width 163 height 14
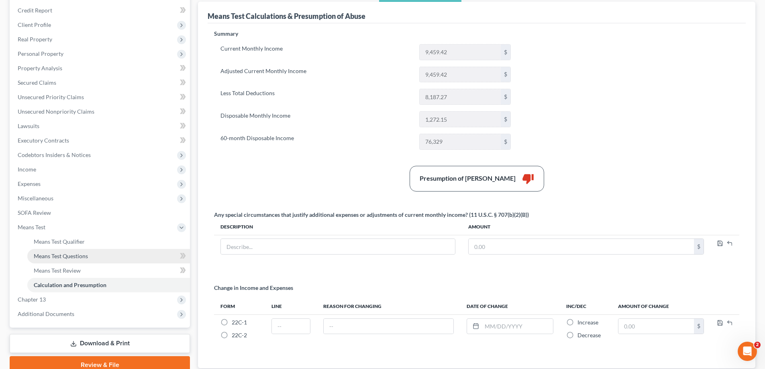
scroll to position [80, 0]
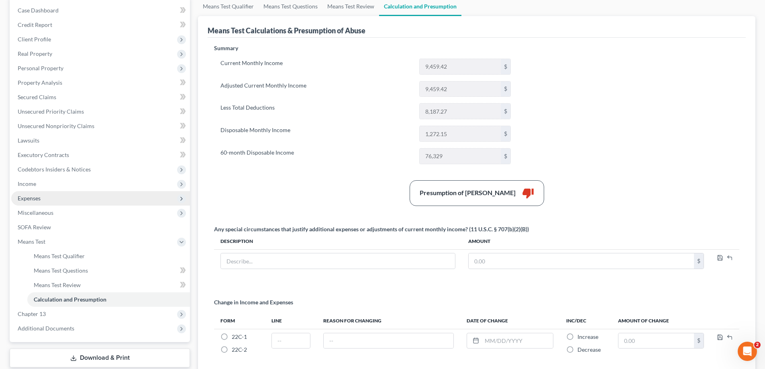
click at [37, 197] on span "Expenses" at bounding box center [29, 198] width 23 height 7
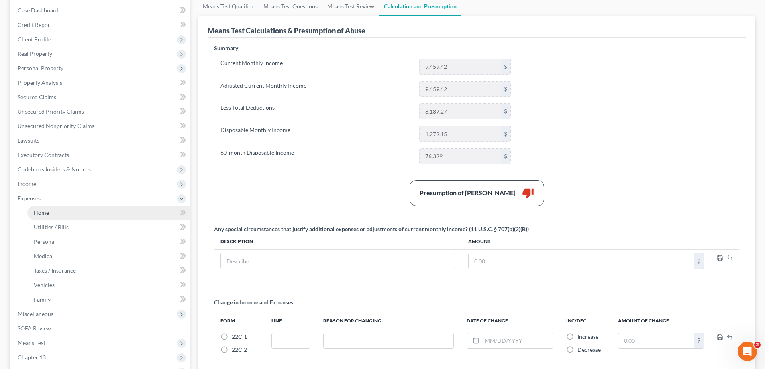
click at [47, 212] on span "Home" at bounding box center [41, 212] width 15 height 7
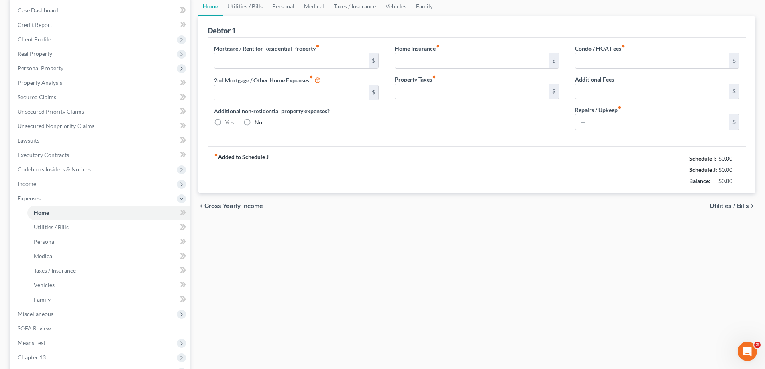
scroll to position [11, 0]
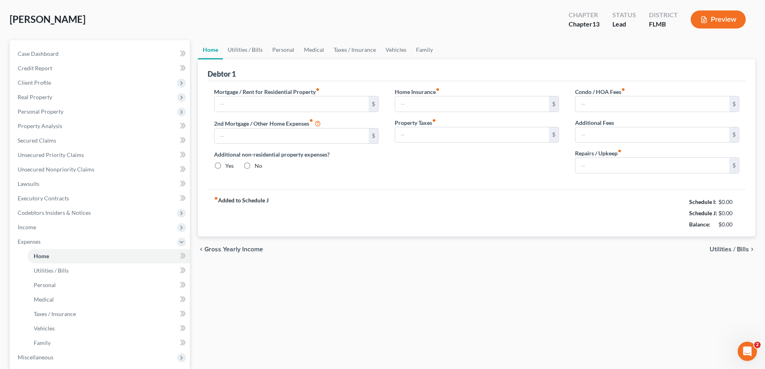
type input "1,888.14"
type input "700.00"
radio input "true"
type input "0.00"
type input "220.00"
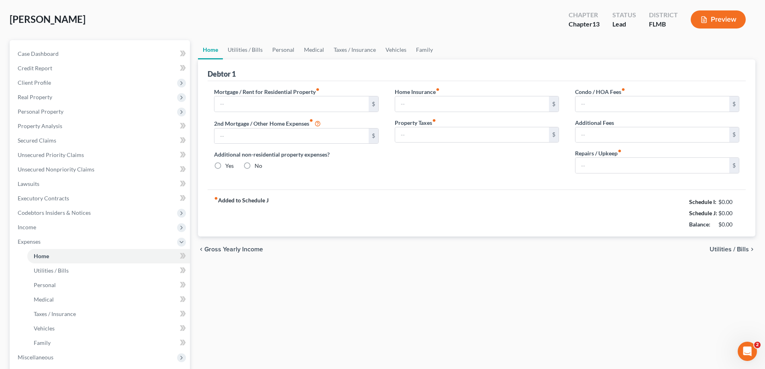
type input "0.00"
type input "150.00"
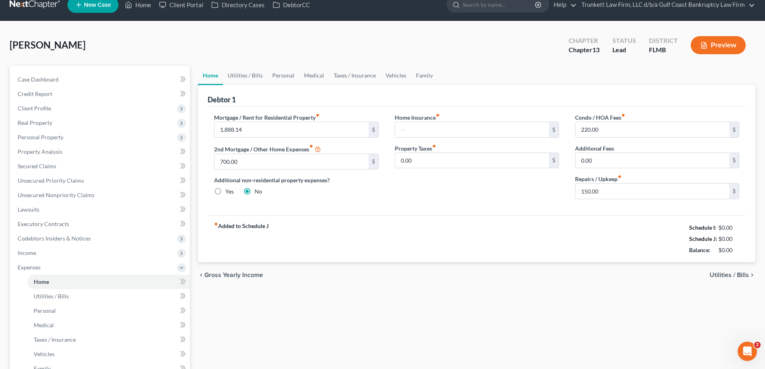
scroll to position [0, 0]
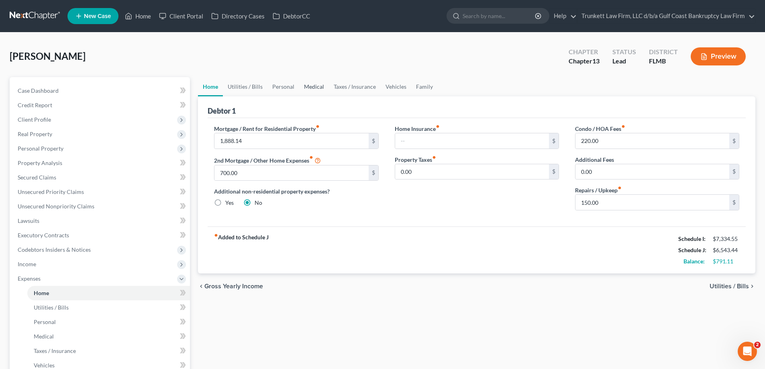
click at [314, 85] on link "Medical" at bounding box center [314, 86] width 30 height 19
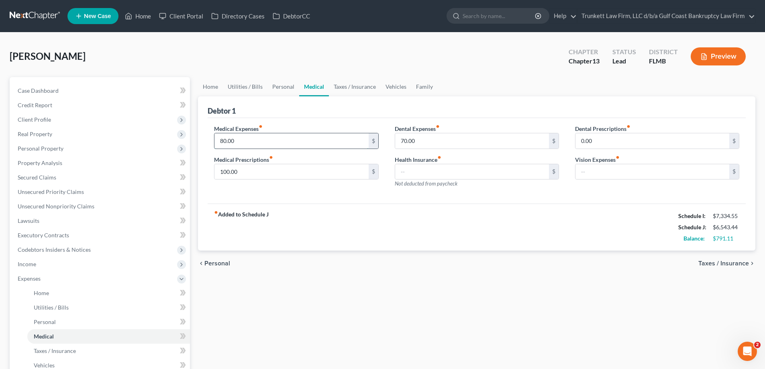
click at [273, 144] on input "80.00" at bounding box center [291, 140] width 154 height 15
type input "1"
type input "200"
click at [423, 138] on input "70.00" at bounding box center [472, 140] width 154 height 15
type input "100"
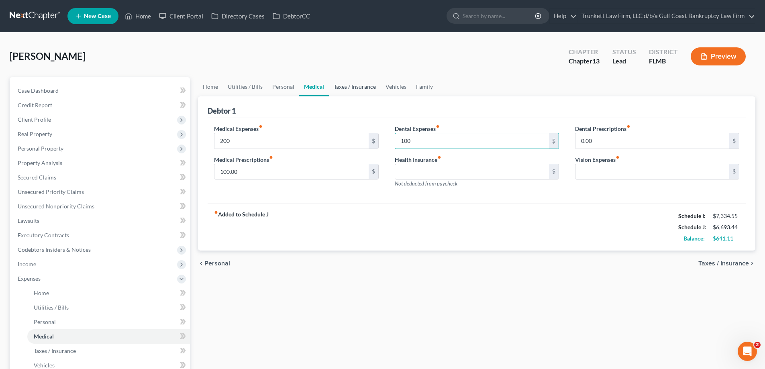
click at [348, 86] on link "Taxes / Insurance" at bounding box center [355, 86] width 52 height 19
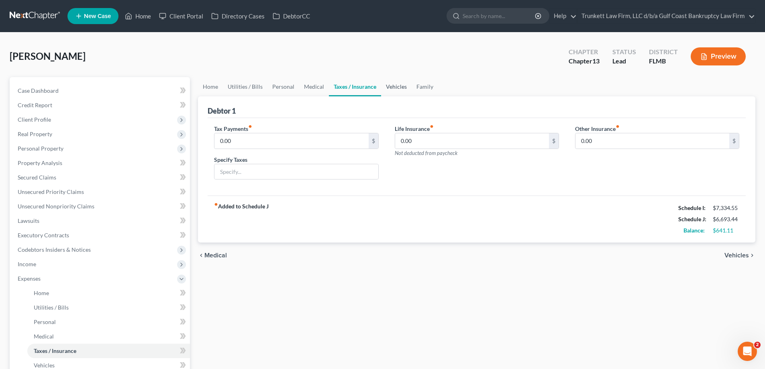
click at [390, 85] on link "Vehicles" at bounding box center [396, 86] width 31 height 19
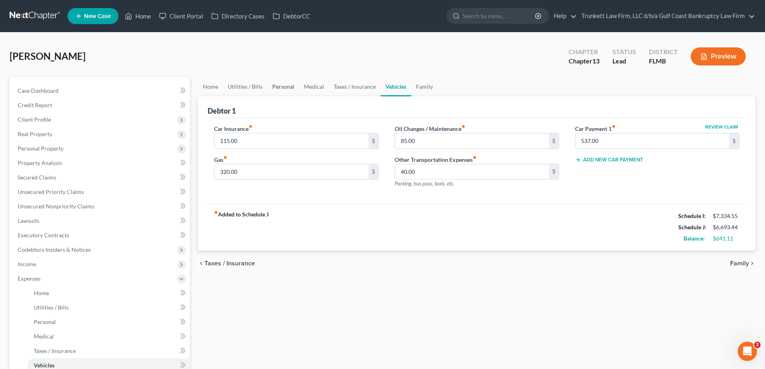
click at [286, 87] on link "Personal" at bounding box center [283, 86] width 32 height 19
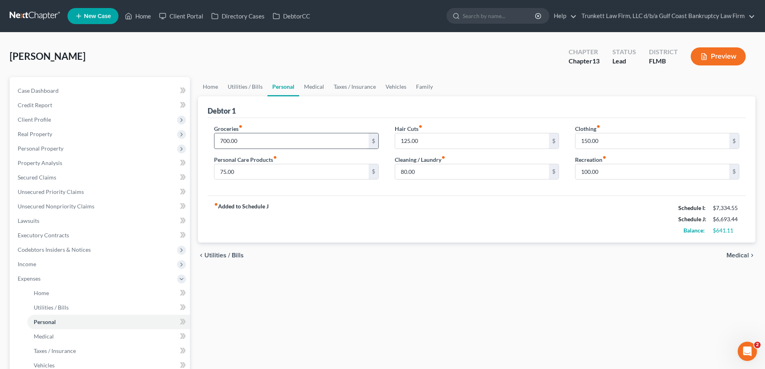
click at [269, 139] on input "700.00" at bounding box center [291, 140] width 154 height 15
type input "1,200"
click at [212, 87] on link "Home" at bounding box center [210, 86] width 25 height 19
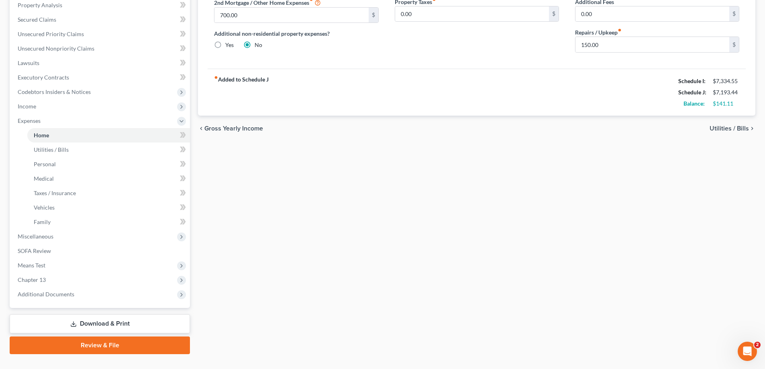
scroll to position [173, 0]
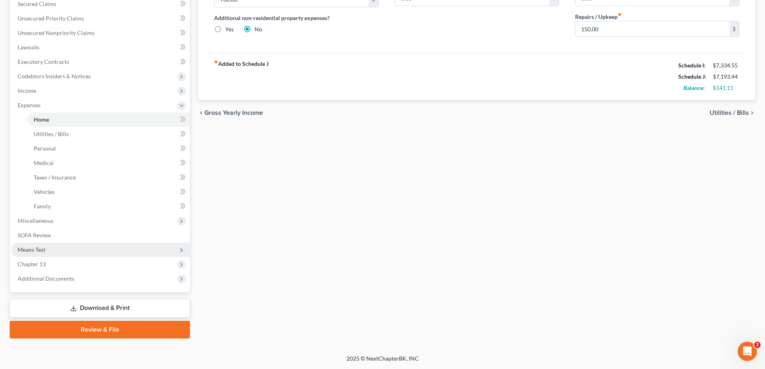
click at [51, 250] on span "Means Test" at bounding box center [100, 250] width 179 height 14
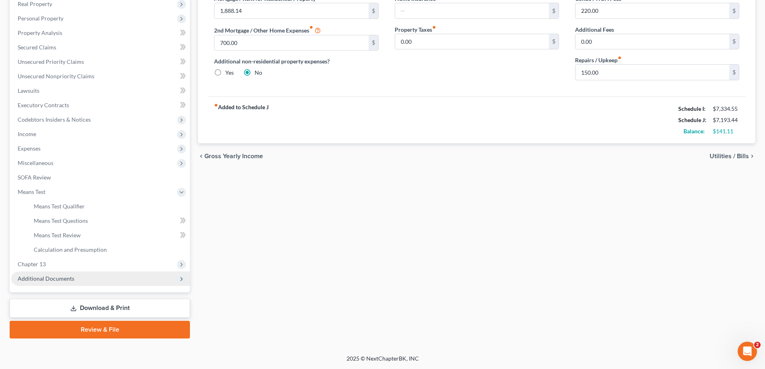
scroll to position [130, 0]
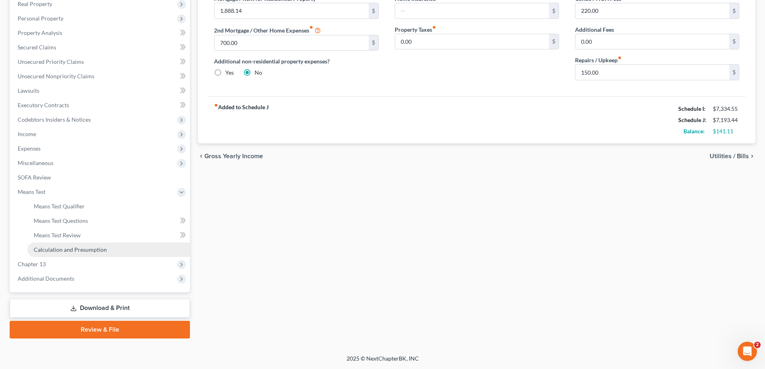
click at [83, 246] on span "Calculation and Presumption" at bounding box center [70, 249] width 73 height 7
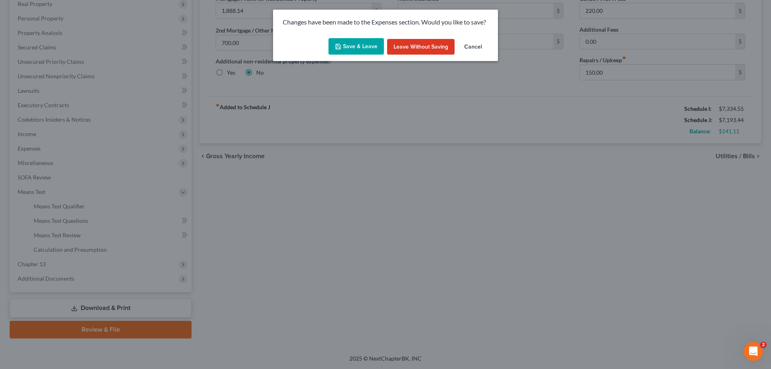
click at [355, 45] on button "Save & Leave" at bounding box center [355, 46] width 55 height 17
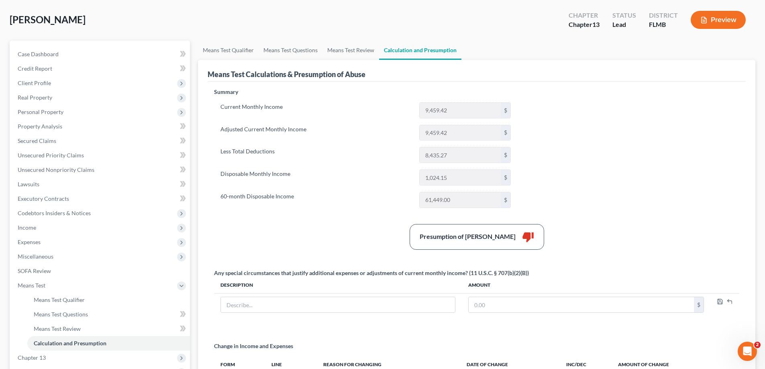
scroll to position [120, 0]
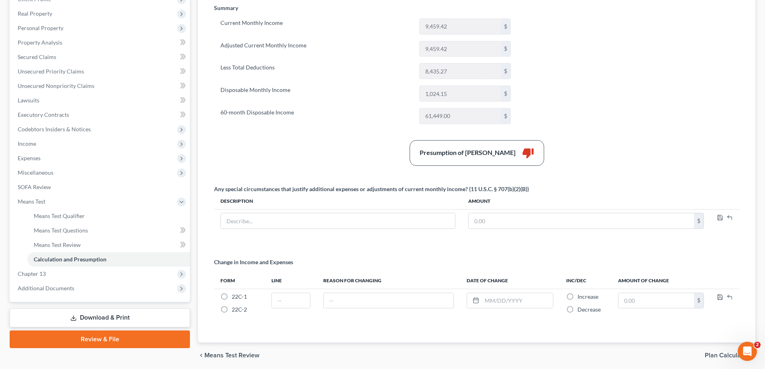
drag, startPoint x: 429, startPoint y: 9, endPoint x: 337, endPoint y: 160, distance: 177.1
click at [337, 160] on div "Presumption of Abuse Arises thumb_down" at bounding box center [476, 153] width 533 height 26
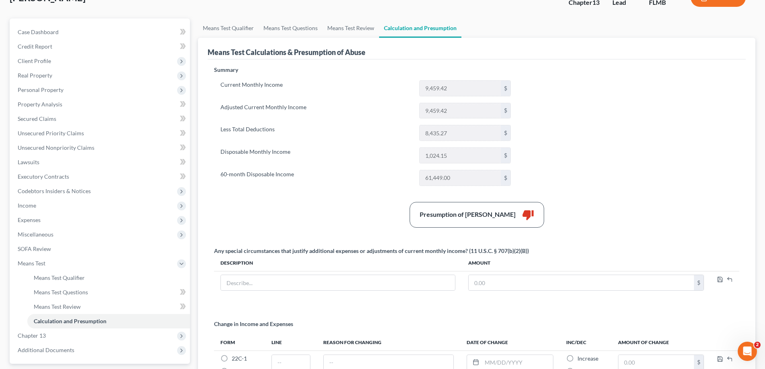
scroll to position [0, 0]
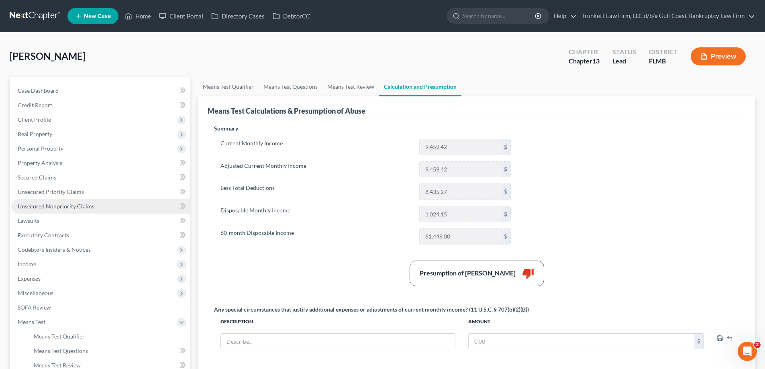
click at [77, 205] on span "Unsecured Nonpriority Claims" at bounding box center [56, 206] width 77 height 7
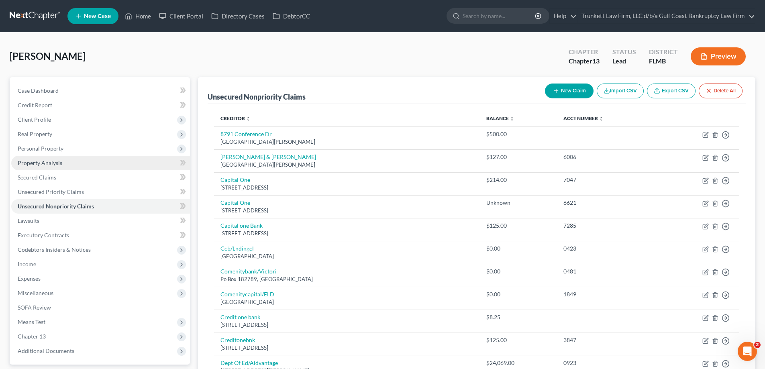
click at [49, 159] on span "Property Analysis" at bounding box center [40, 162] width 45 height 7
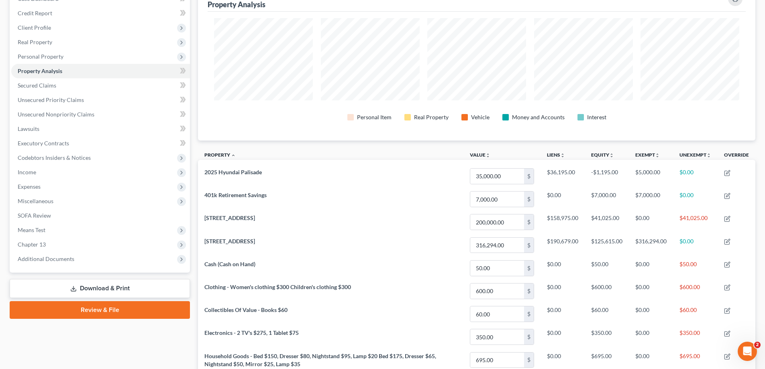
scroll to position [21, 0]
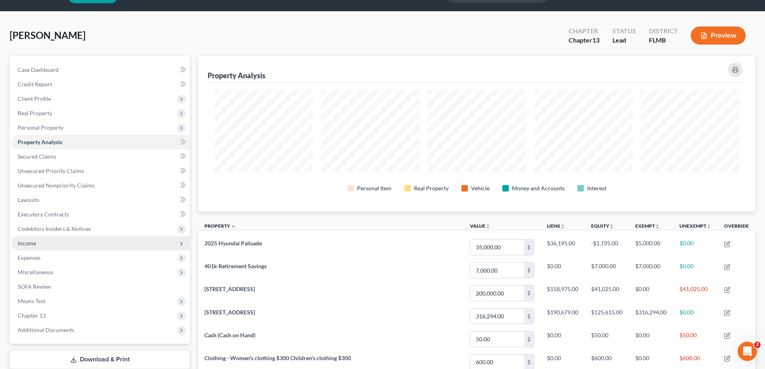
click at [42, 241] on span "Income" at bounding box center [100, 243] width 179 height 14
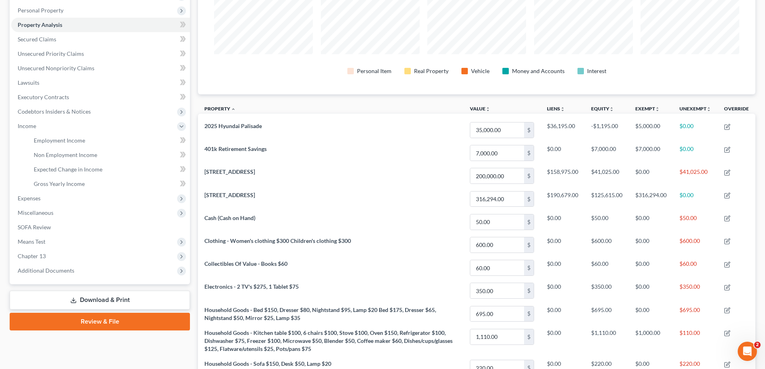
scroll to position [141, 0]
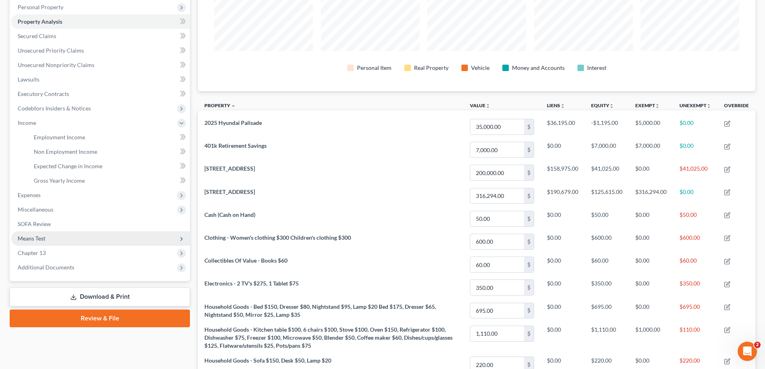
click at [44, 235] on span "Means Test" at bounding box center [32, 238] width 28 height 7
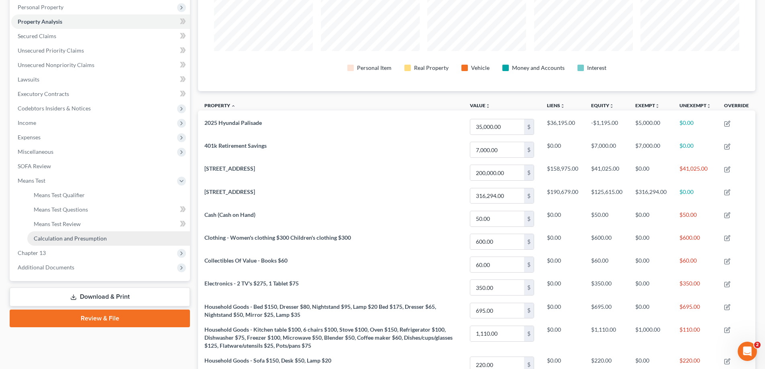
click at [86, 239] on span "Calculation and Presumption" at bounding box center [70, 238] width 73 height 7
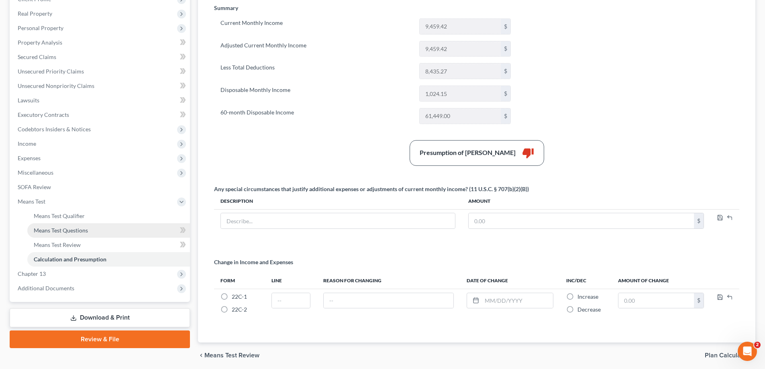
scroll to position [80, 0]
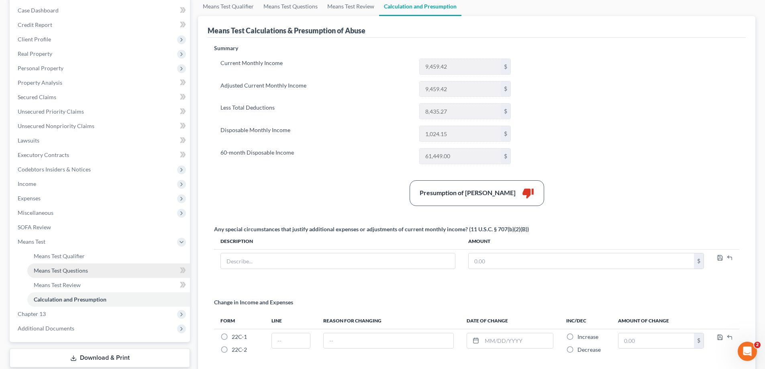
click at [80, 270] on span "Means Test Questions" at bounding box center [61, 270] width 54 height 7
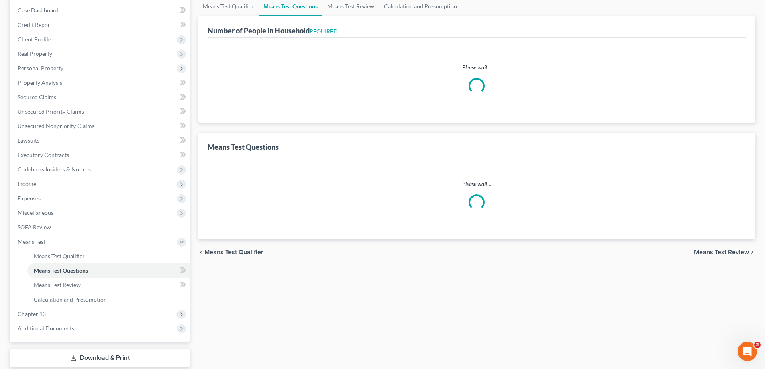
scroll to position [12, 0]
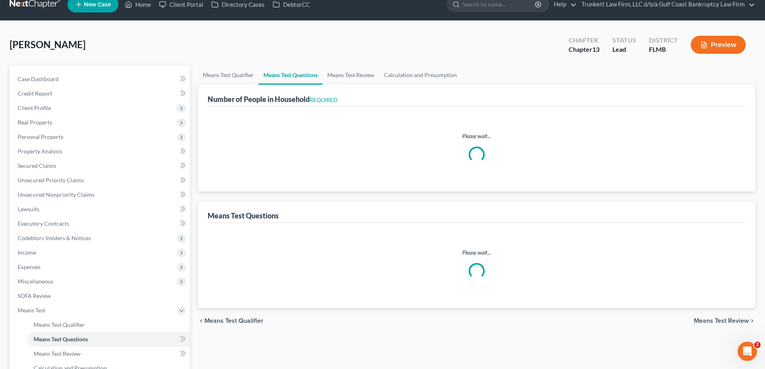
select select "0"
select select "60"
select select "1"
select select "60"
select select "0"
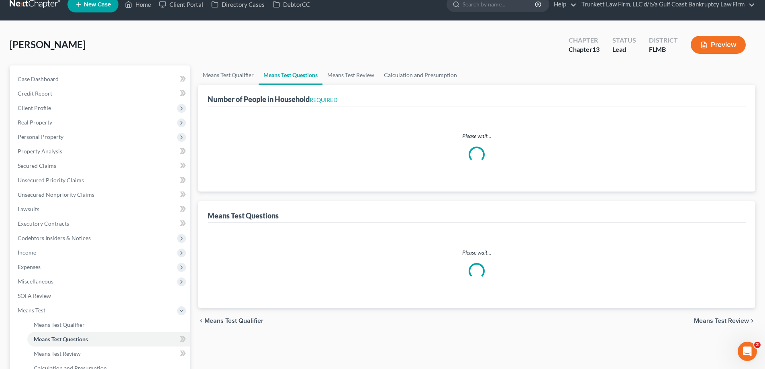
select select "60"
select select "3"
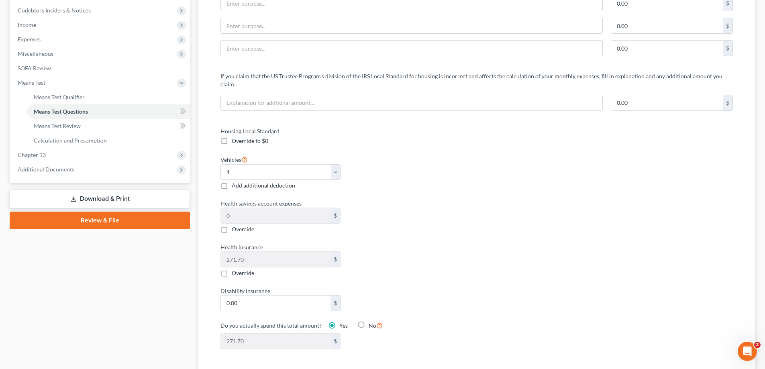
scroll to position [241, 0]
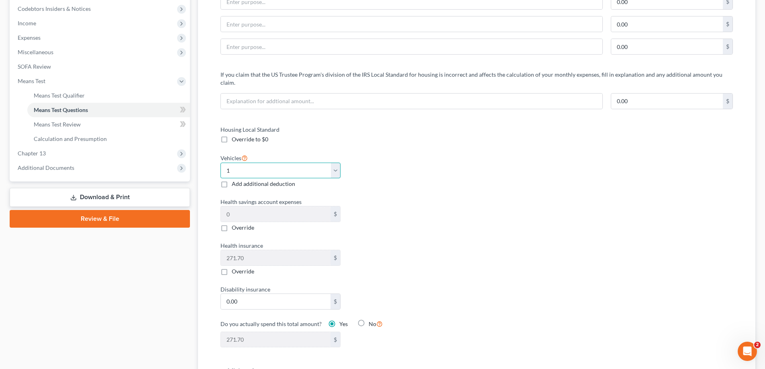
click at [339, 163] on select "Select 0 1 2 3 4 5" at bounding box center [280, 171] width 120 height 16
select select "2"
click at [220, 163] on select "Select 0 1 2 3 4 5" at bounding box center [280, 171] width 120 height 16
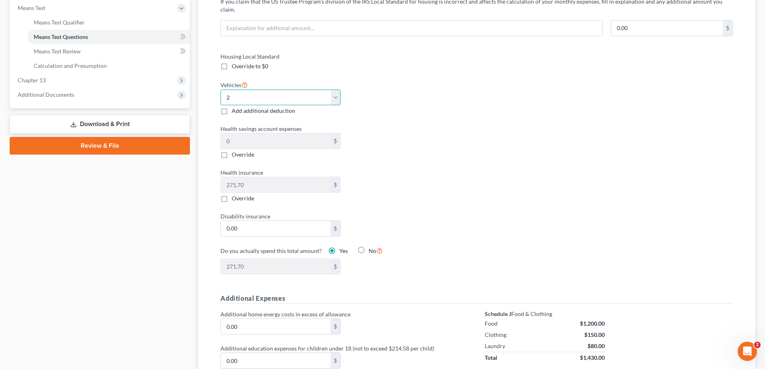
scroll to position [312, 0]
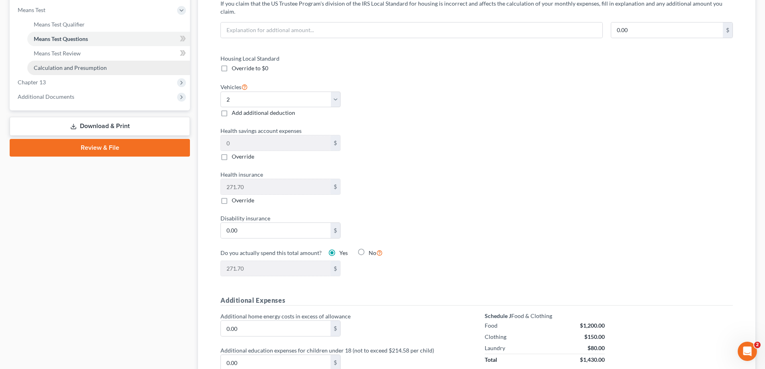
click at [80, 67] on span "Calculation and Presumption" at bounding box center [70, 67] width 73 height 7
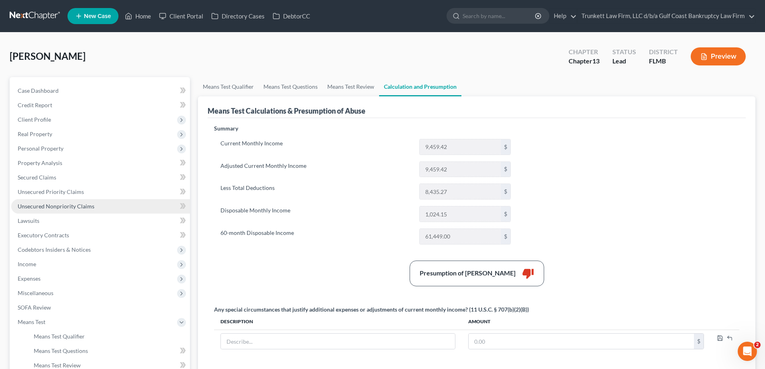
click at [52, 204] on span "Unsecured Nonpriority Claims" at bounding box center [56, 206] width 77 height 7
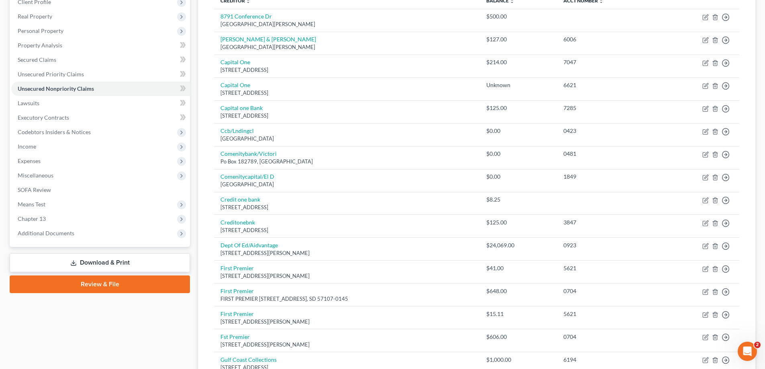
scroll to position [120, 0]
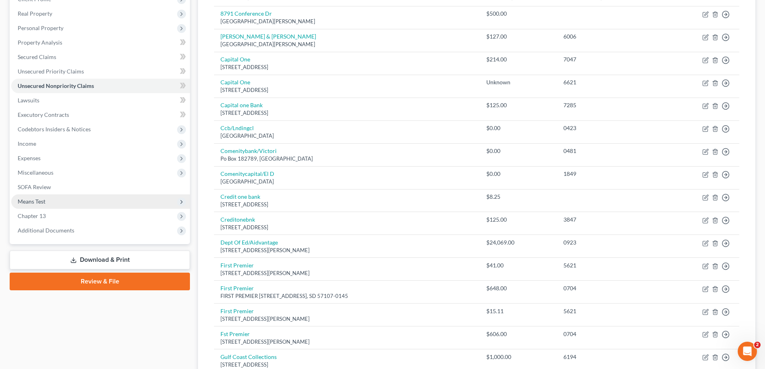
click at [46, 197] on span "Means Test" at bounding box center [100, 201] width 179 height 14
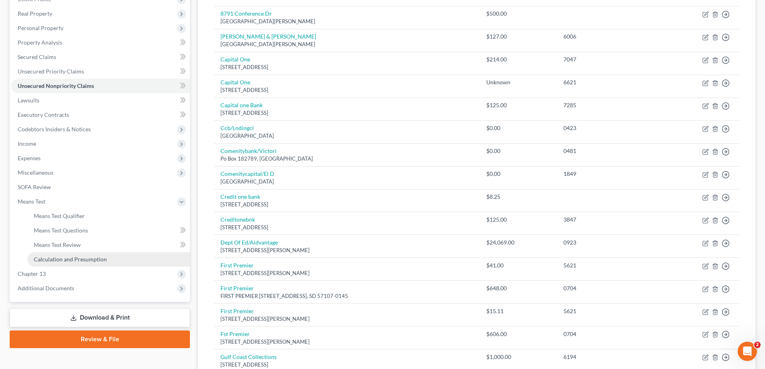
click at [75, 258] on span "Calculation and Presumption" at bounding box center [70, 259] width 73 height 7
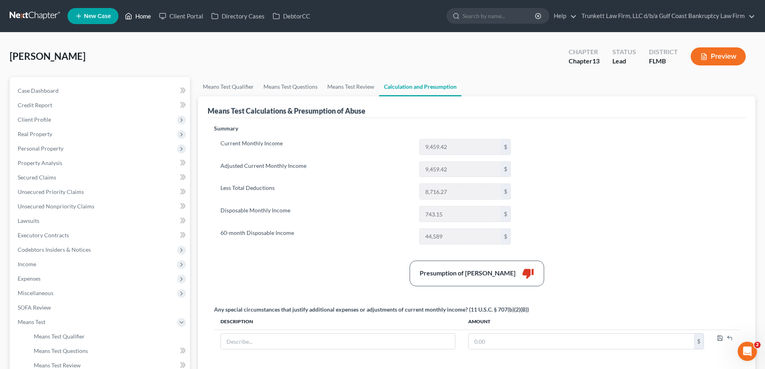
click at [144, 13] on link "Home" at bounding box center [138, 16] width 34 height 14
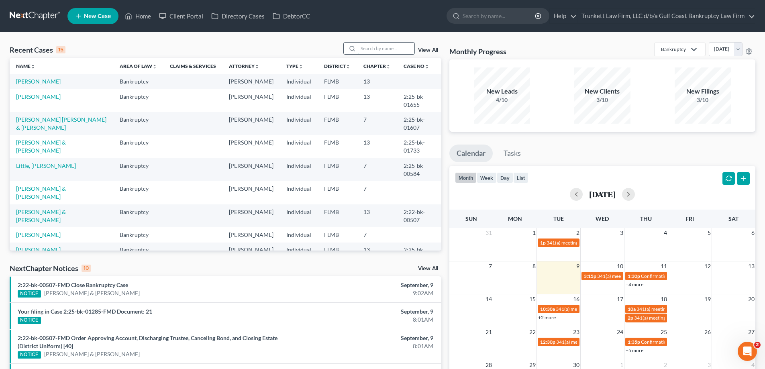
click at [376, 48] on input "search" at bounding box center [386, 49] width 56 height 12
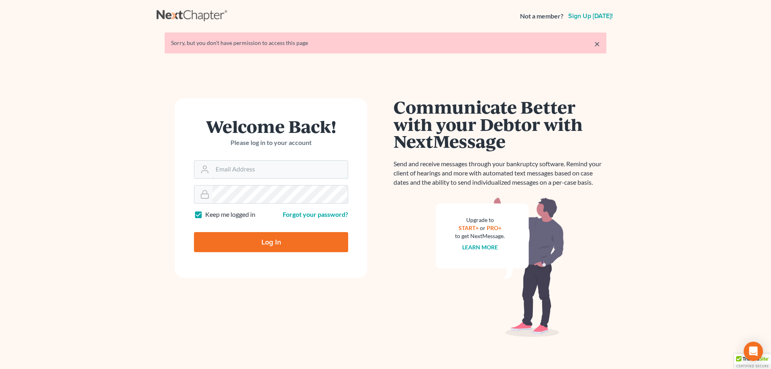
type input "[EMAIL_ADDRESS][DOMAIN_NAME]"
click at [267, 237] on input "Log In" at bounding box center [271, 242] width 154 height 20
type input "Thinking..."
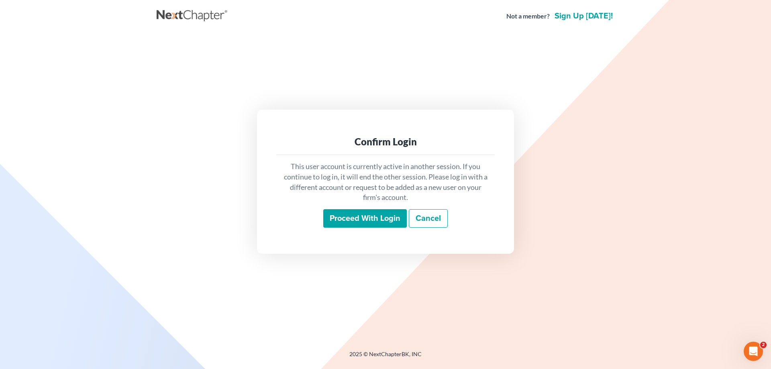
click at [382, 214] on input "Proceed with login" at bounding box center [365, 218] width 84 height 18
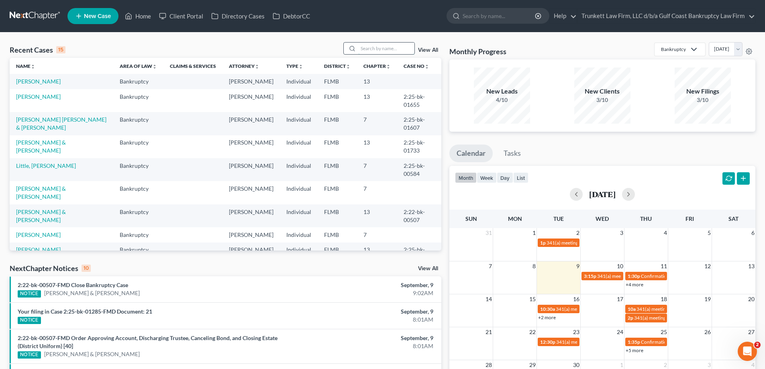
click at [367, 44] on input "search" at bounding box center [386, 49] width 56 height 12
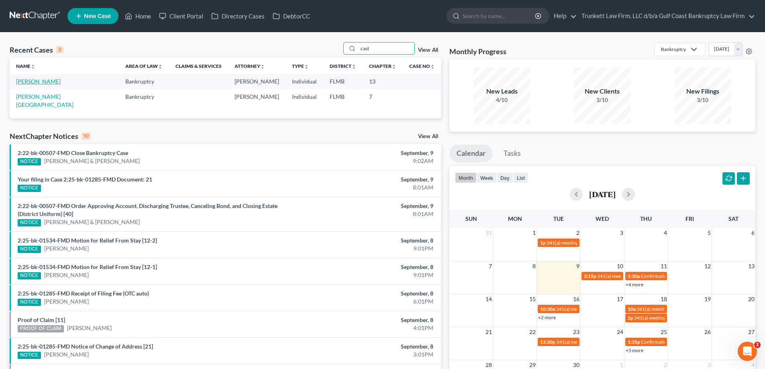
type input "cast"
click at [49, 81] on link "Castellano, Raymond" at bounding box center [38, 81] width 45 height 7
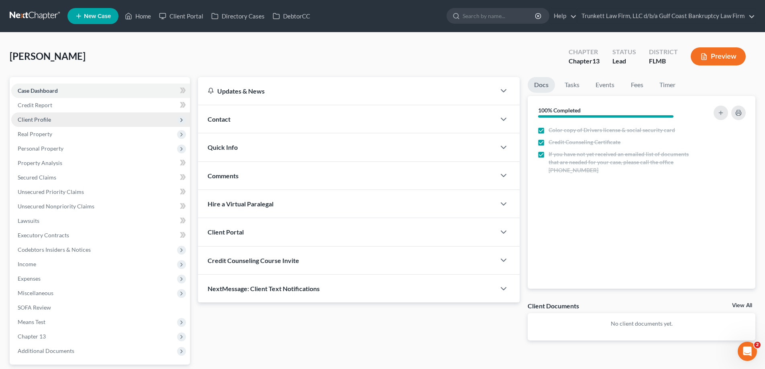
click at [41, 119] on span "Client Profile" at bounding box center [34, 119] width 33 height 7
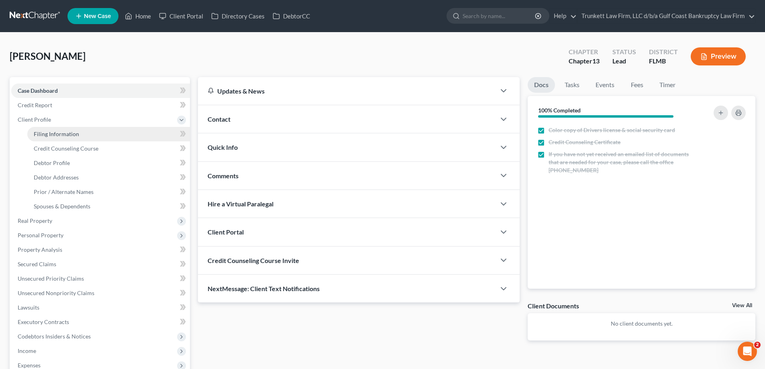
click at [57, 133] on span "Filing Information" at bounding box center [56, 134] width 45 height 7
select select "1"
select select "0"
select select "3"
select select "9"
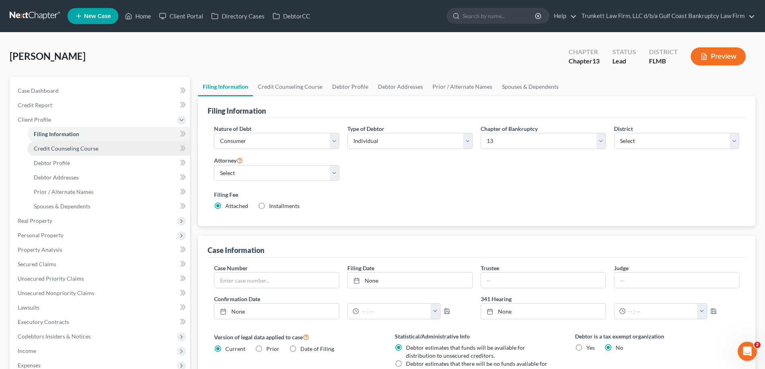
click at [74, 150] on span "Credit Counseling Course" at bounding box center [66, 148] width 65 height 7
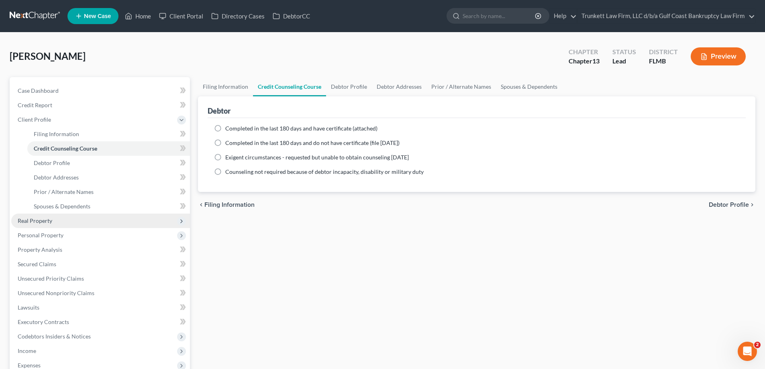
click at [51, 216] on span "Real Property" at bounding box center [100, 221] width 179 height 14
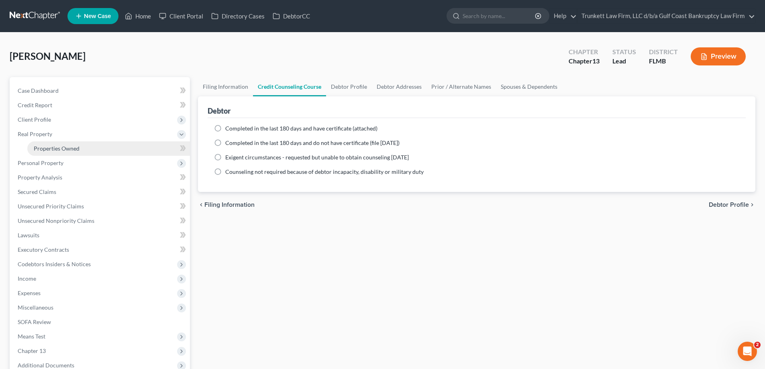
click at [66, 147] on span "Properties Owned" at bounding box center [57, 148] width 46 height 7
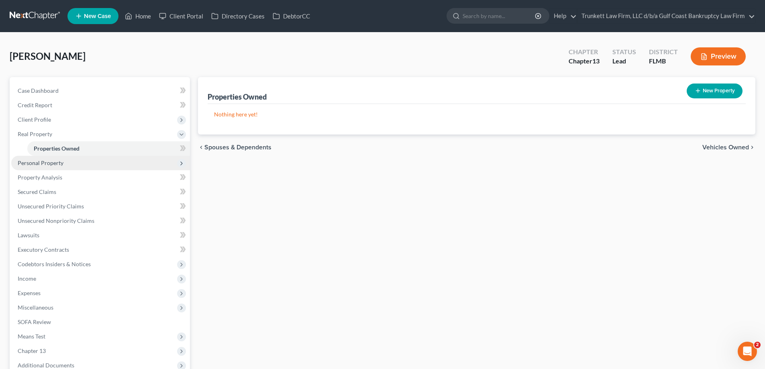
click at [53, 161] on span "Personal Property" at bounding box center [41, 162] width 46 height 7
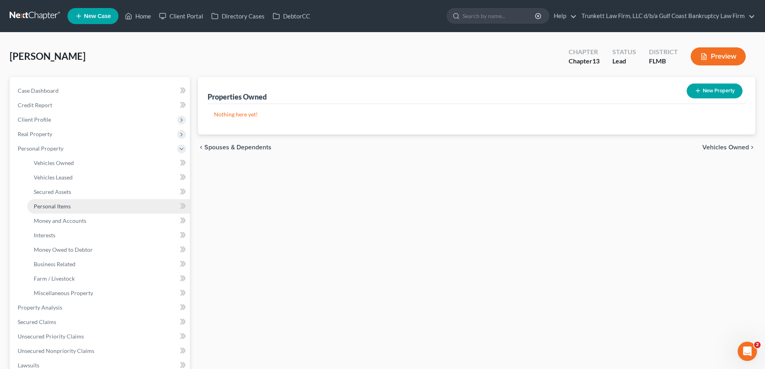
click at [61, 208] on span "Personal Items" at bounding box center [52, 206] width 37 height 7
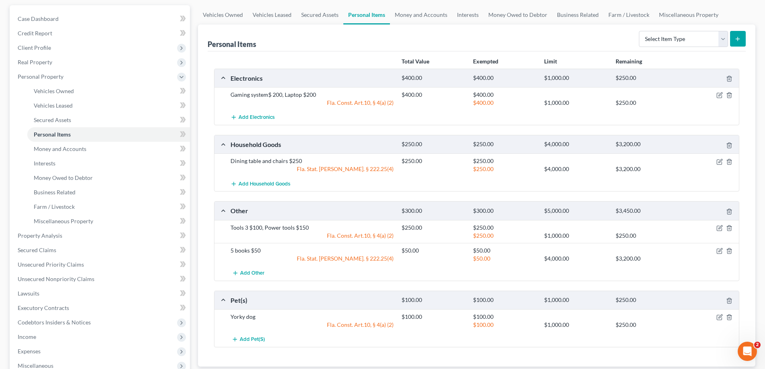
scroll to position [56, 0]
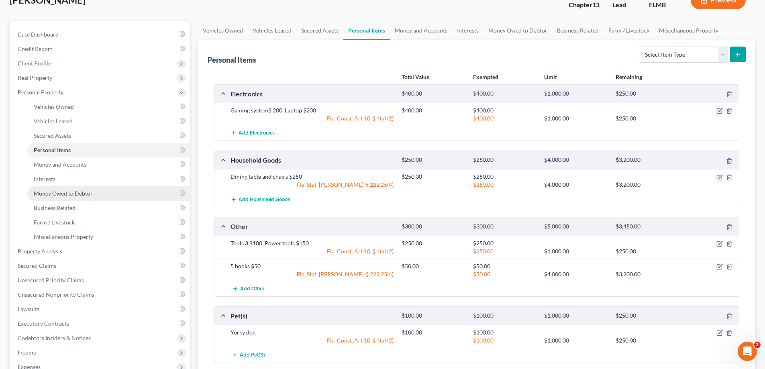
click at [72, 197] on link "Money Owed to Debtor" at bounding box center [108, 193] width 163 height 14
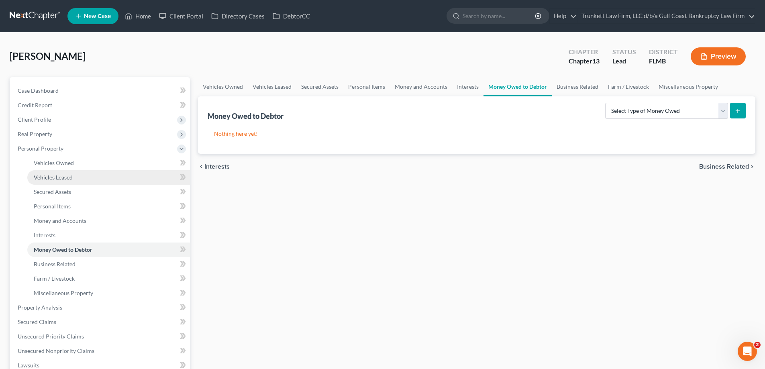
click at [57, 181] on link "Vehicles Leased" at bounding box center [108, 177] width 163 height 14
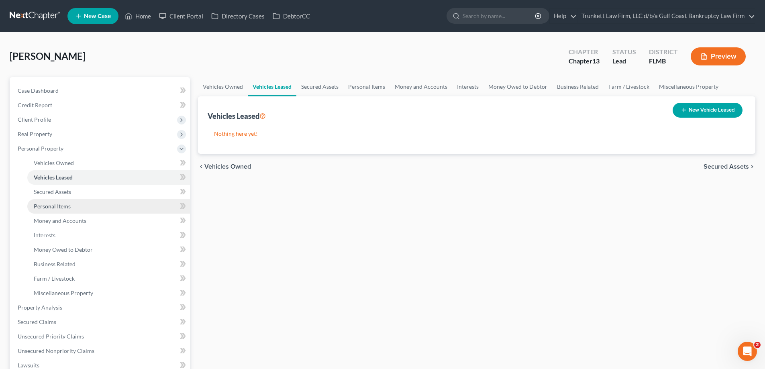
click at [63, 205] on span "Personal Items" at bounding box center [52, 206] width 37 height 7
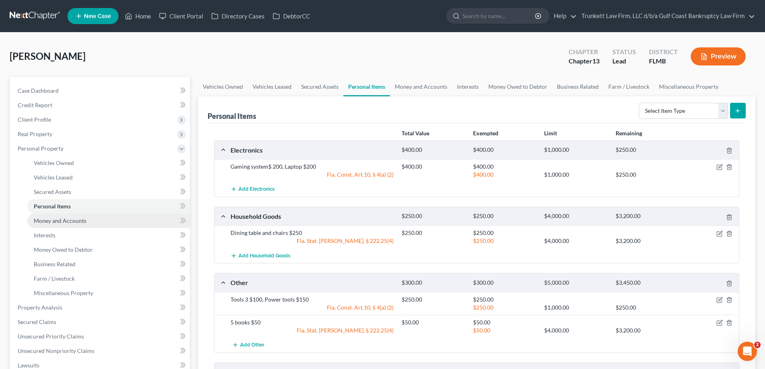
click at [69, 222] on span "Money and Accounts" at bounding box center [60, 220] width 53 height 7
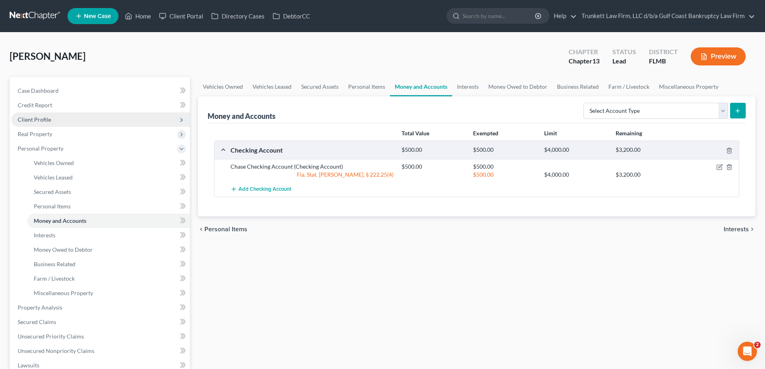
click at [49, 118] on span "Client Profile" at bounding box center [34, 119] width 33 height 7
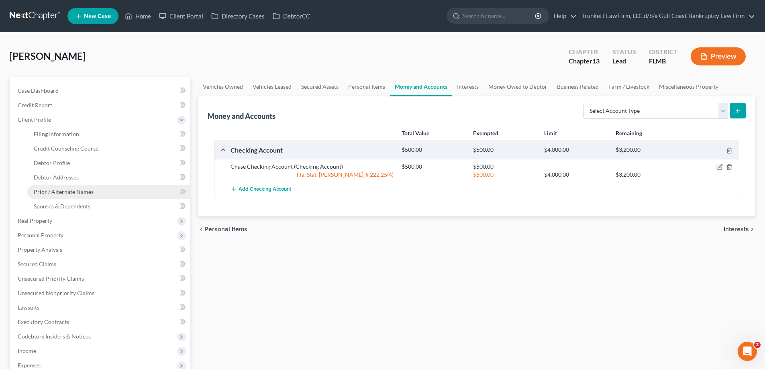
click at [71, 191] on span "Prior / Alternate Names" at bounding box center [64, 191] width 60 height 7
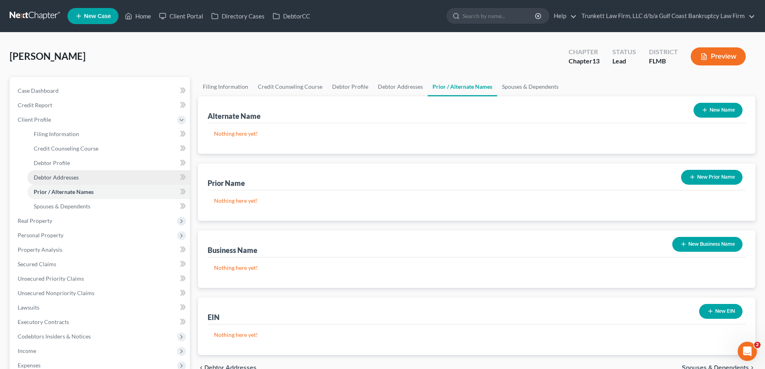
click at [67, 178] on span "Debtor Addresses" at bounding box center [56, 177] width 45 height 7
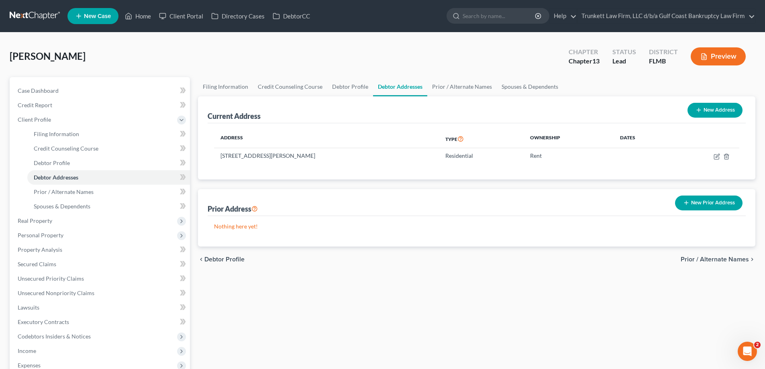
click at [720, 200] on button "New Prior Address" at bounding box center [708, 203] width 67 height 15
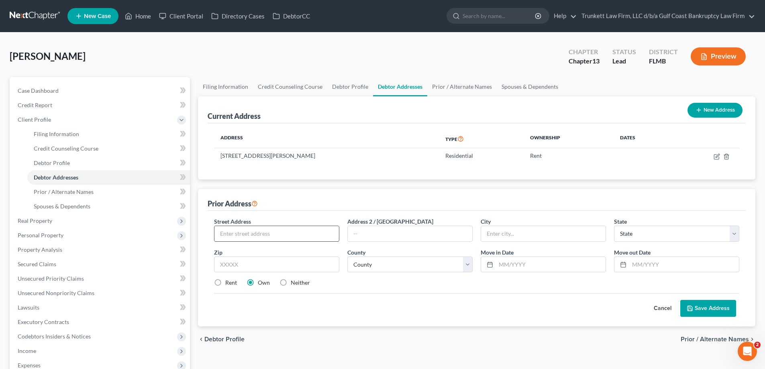
click at [253, 236] on input "text" at bounding box center [276, 233] width 124 height 15
type input "9846 Bernwood Pl Dr @214"
click at [242, 268] on input "text" at bounding box center [276, 265] width 125 height 16
type input "33966"
click at [508, 263] on input "text" at bounding box center [551, 264] width 110 height 15
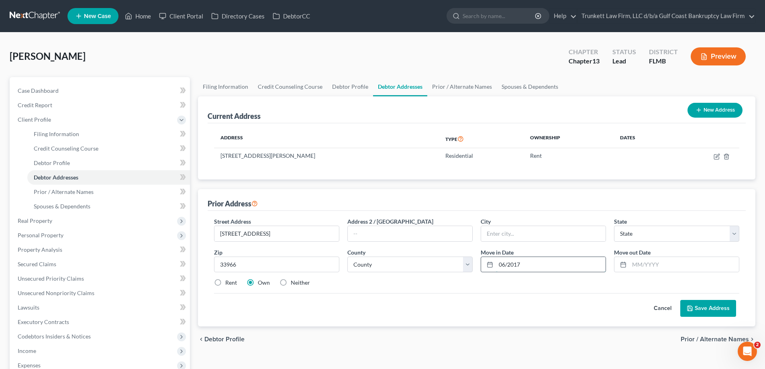
type input "06/2017"
type input "06/2024"
click at [720, 305] on button "Save Address" at bounding box center [708, 308] width 56 height 17
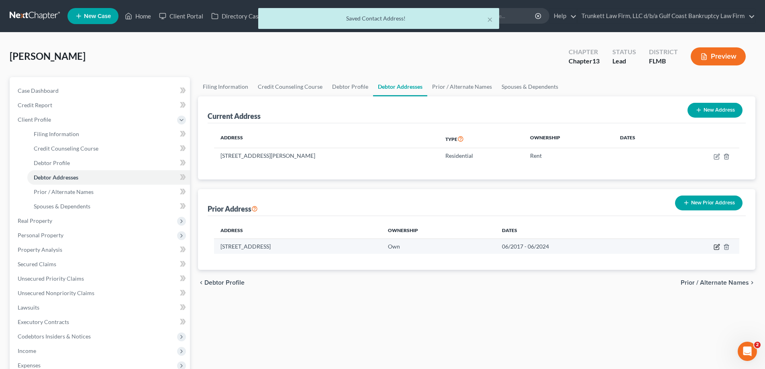
click at [717, 245] on icon "button" at bounding box center [717, 247] width 6 height 6
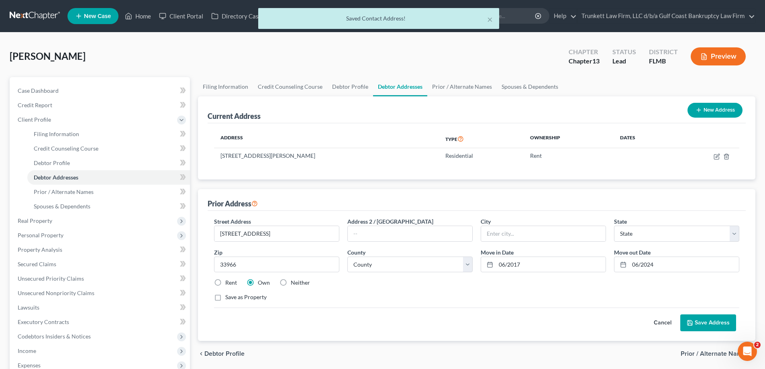
click at [225, 281] on label "Rent" at bounding box center [231, 283] width 12 height 8
click at [228, 281] on input "Rent" at bounding box center [230, 281] width 5 height 5
radio input "true"
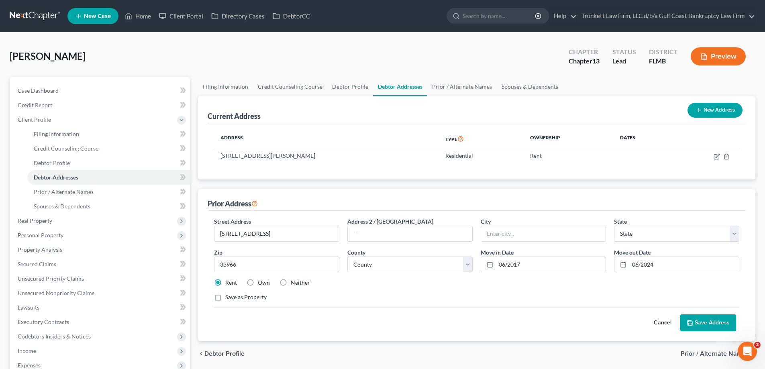
click at [702, 322] on button "Save Address" at bounding box center [708, 322] width 56 height 17
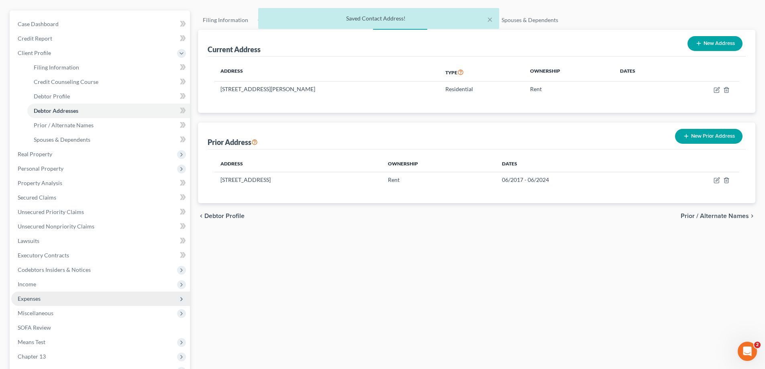
scroll to position [80, 0]
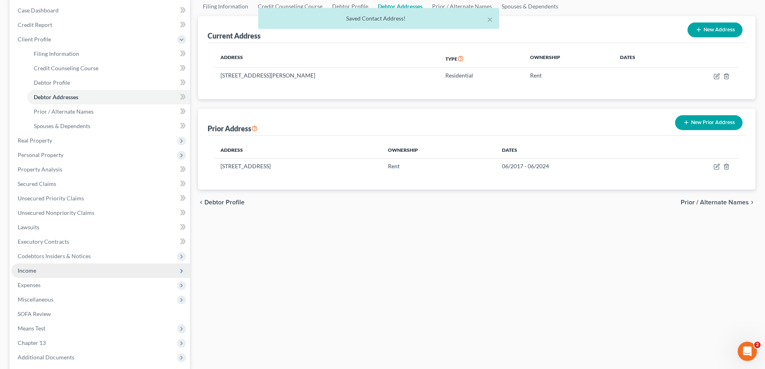
click at [36, 266] on span "Income" at bounding box center [100, 270] width 179 height 14
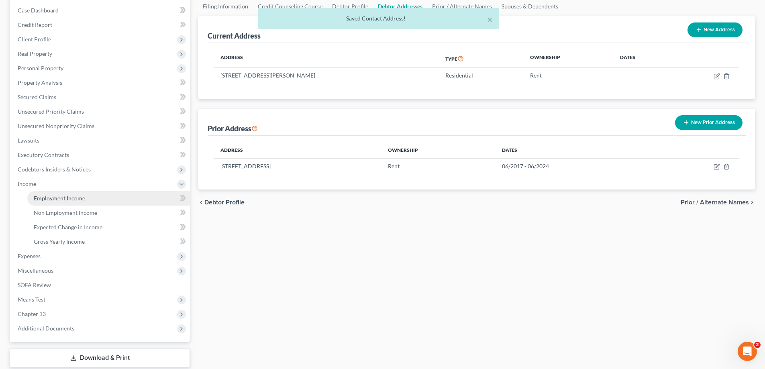
click at [76, 196] on span "Employment Income" at bounding box center [59, 198] width 51 height 7
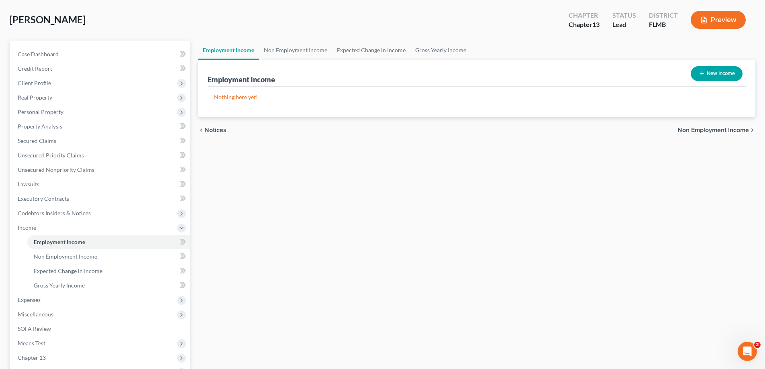
scroll to position [80, 0]
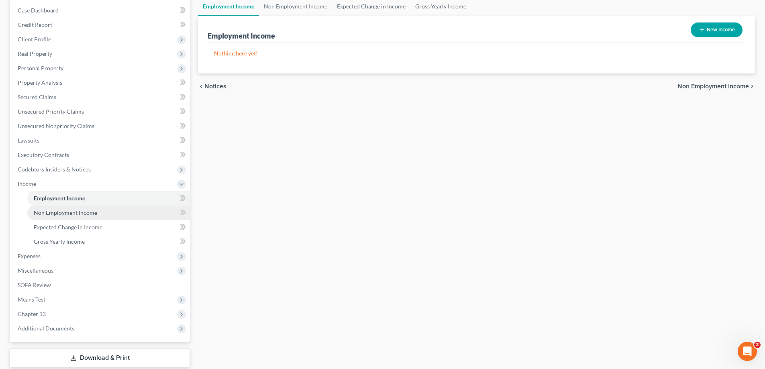
click at [60, 207] on link "Non Employment Income" at bounding box center [108, 213] width 163 height 14
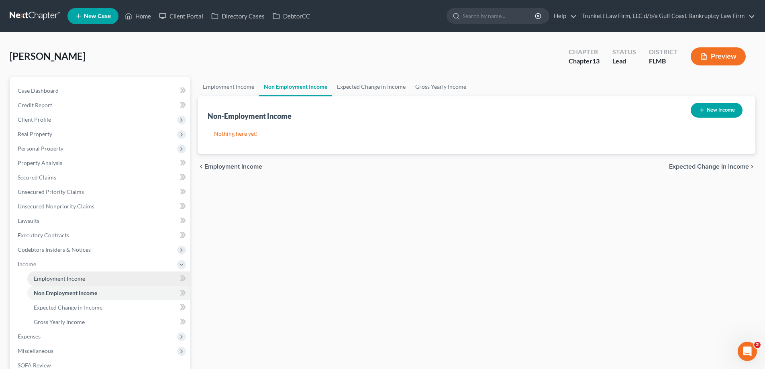
click at [82, 279] on span "Employment Income" at bounding box center [59, 278] width 51 height 7
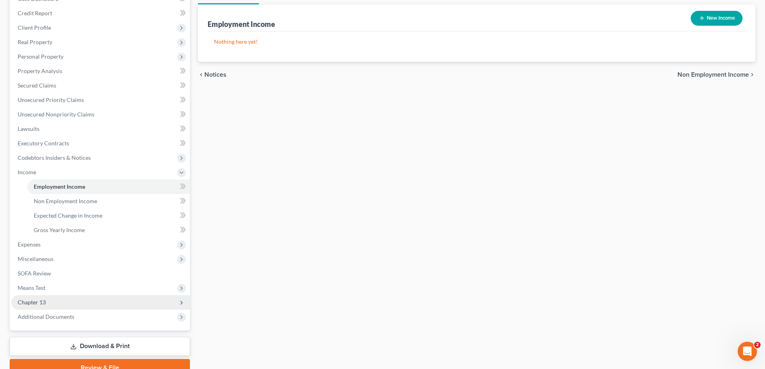
scroll to position [120, 0]
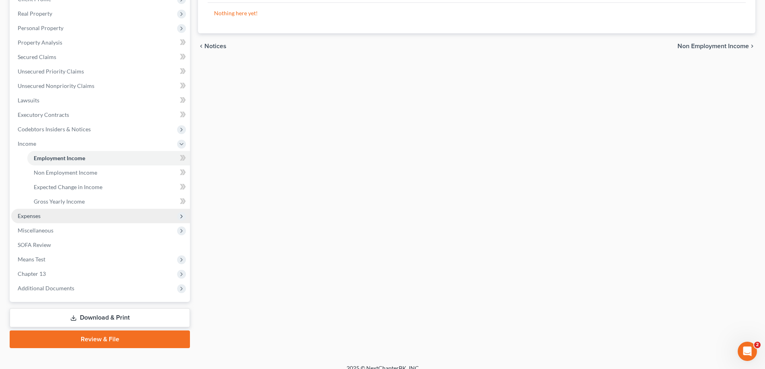
click at [37, 215] on span "Expenses" at bounding box center [29, 215] width 23 height 7
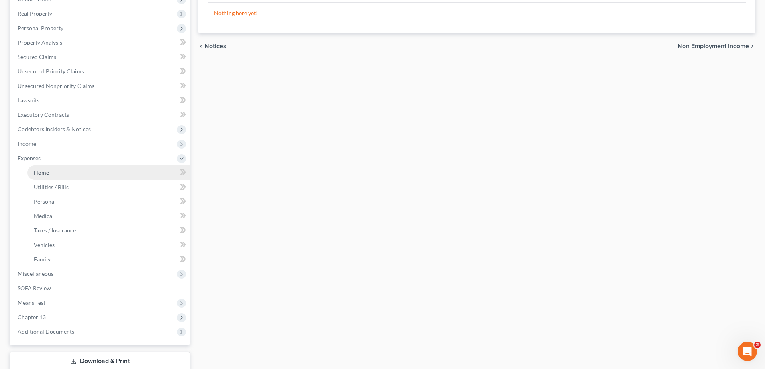
click at [56, 175] on link "Home" at bounding box center [108, 172] width 163 height 14
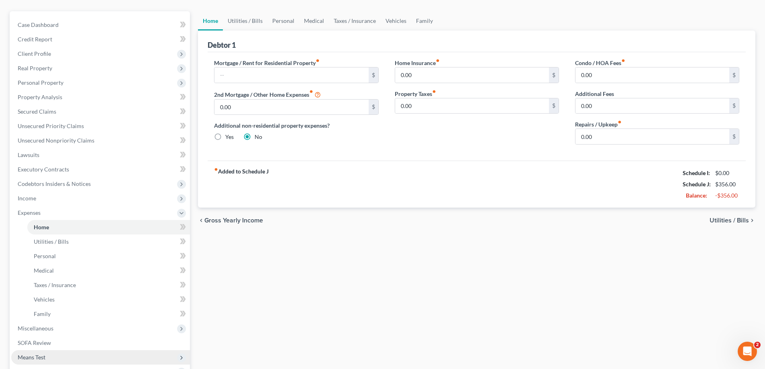
scroll to position [80, 0]
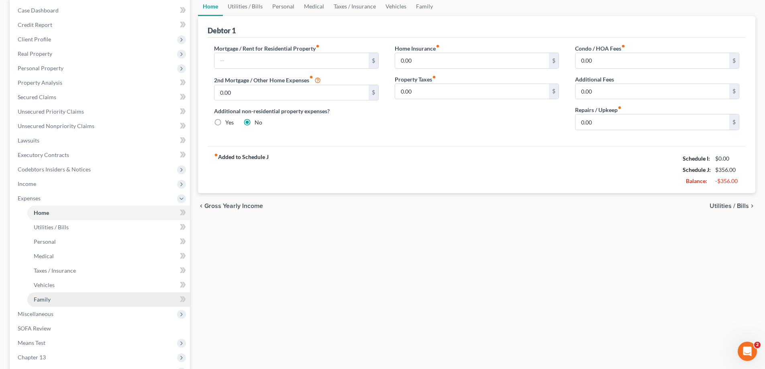
click at [56, 299] on link "Family" at bounding box center [108, 299] width 163 height 14
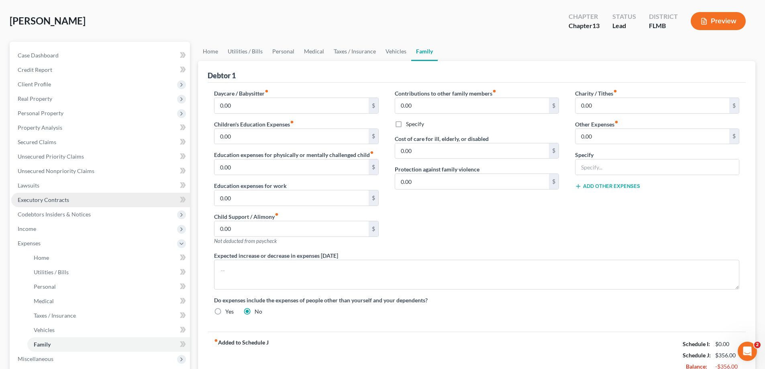
scroll to position [80, 0]
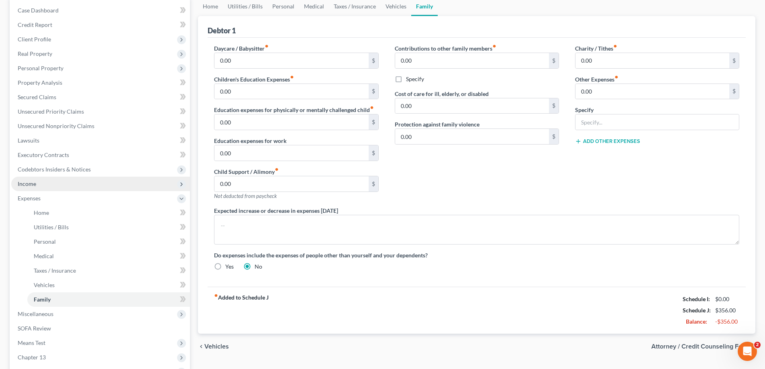
click at [32, 181] on span "Income" at bounding box center [27, 183] width 18 height 7
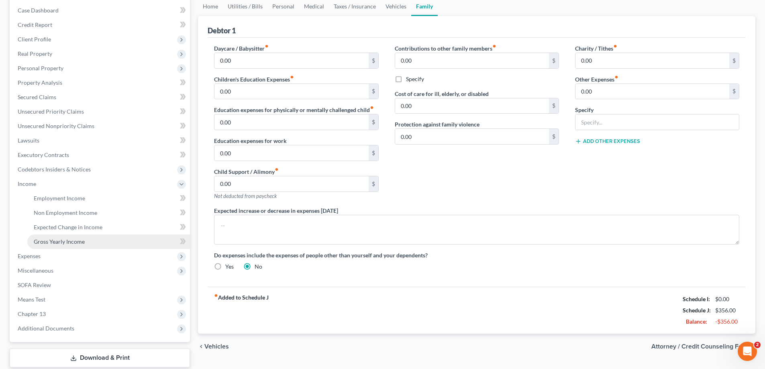
click at [67, 242] on span "Gross Yearly Income" at bounding box center [59, 241] width 51 height 7
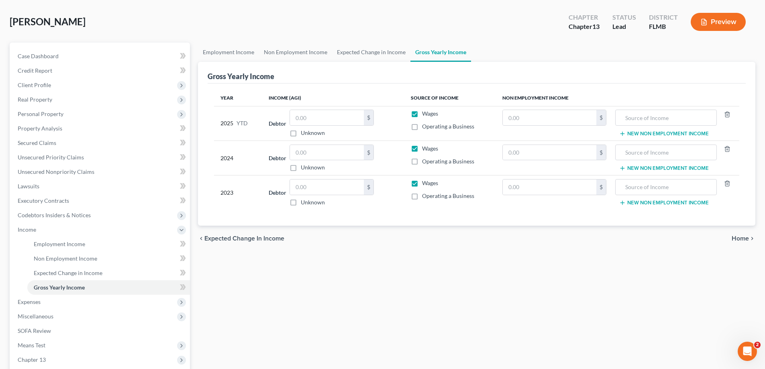
scroll to position [10, 0]
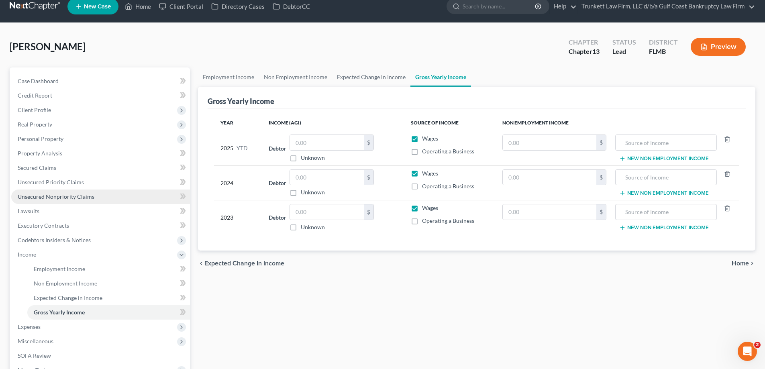
click at [70, 193] on span "Unsecured Nonpriority Claims" at bounding box center [56, 196] width 77 height 7
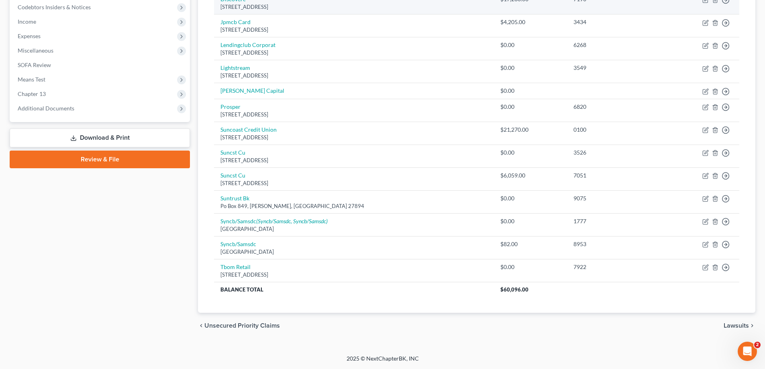
scroll to position [42, 0]
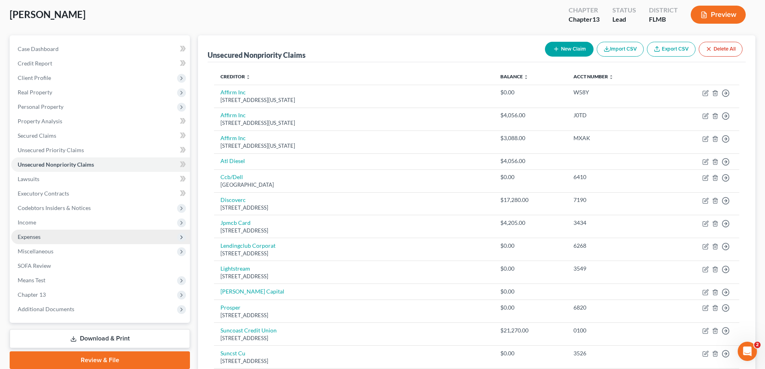
click at [47, 239] on span "Expenses" at bounding box center [100, 237] width 179 height 14
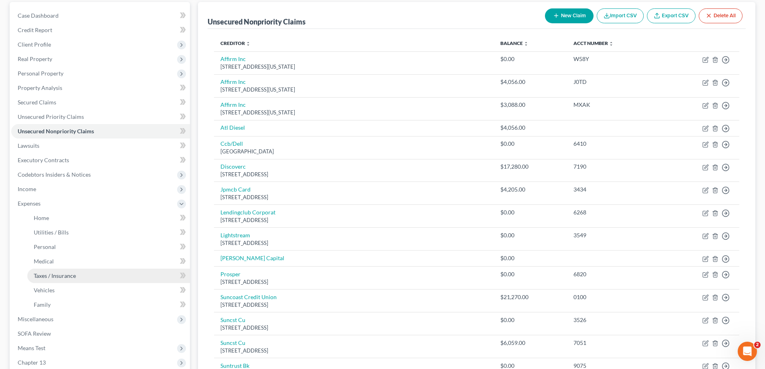
scroll to position [122, 0]
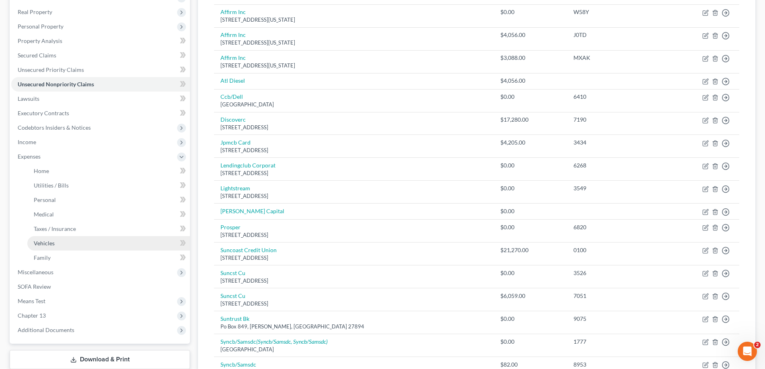
click at [64, 245] on link "Vehicles" at bounding box center [108, 243] width 163 height 14
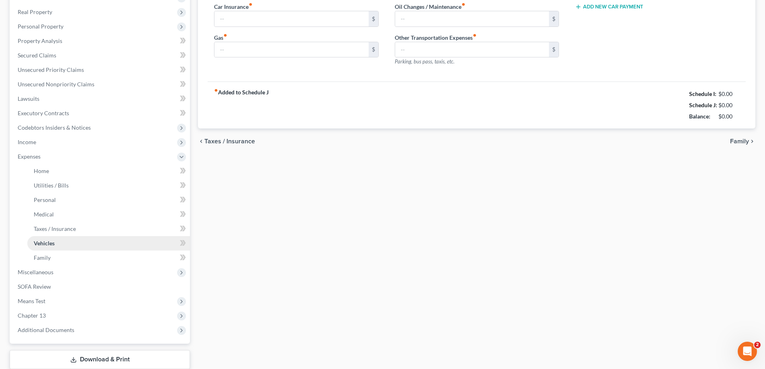
scroll to position [40, 0]
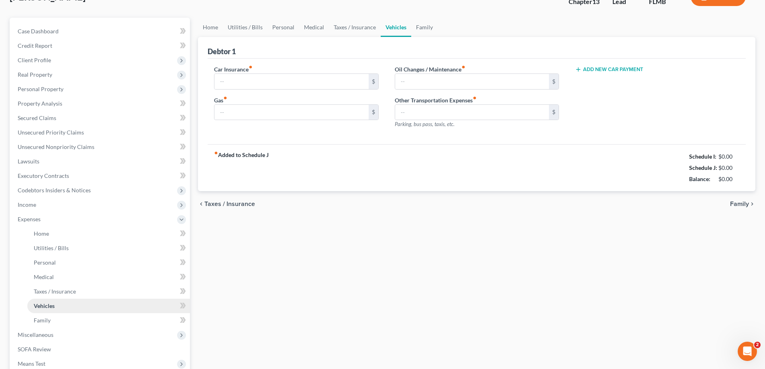
type input "0.00"
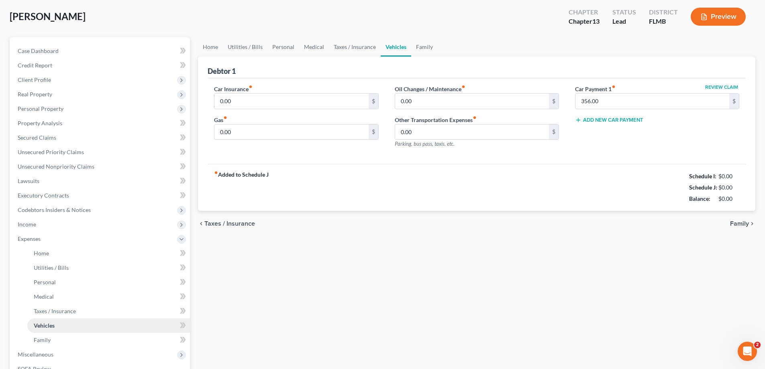
scroll to position [0, 0]
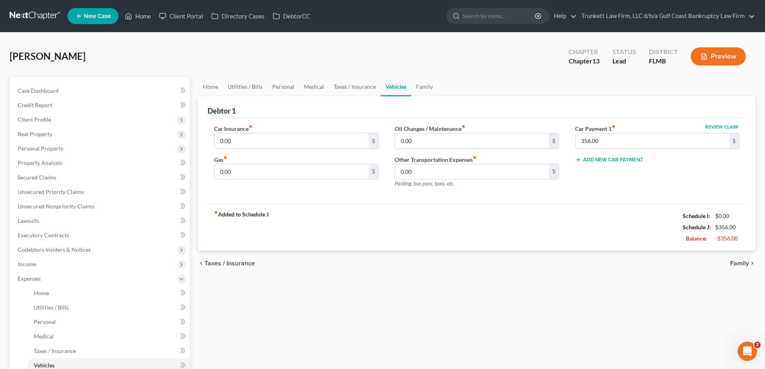
click at [423, 125] on label "Oil Changes / Maintenance fiber_manual_record" at bounding box center [430, 128] width 71 height 8
click at [423, 141] on input "0.00" at bounding box center [472, 140] width 154 height 15
type input "2"
type input "300"
click at [273, 168] on input "0.00" at bounding box center [291, 171] width 154 height 15
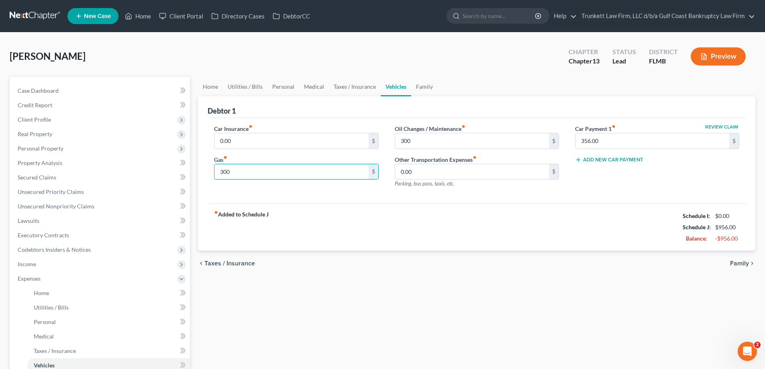
type input "300"
click at [238, 150] on div "Car Insurance fiber_manual_record 0.00 $ Gas fiber_manual_record 300 $" at bounding box center [296, 159] width 180 height 70
click at [241, 142] on input "0.00" at bounding box center [291, 140] width 154 height 15
type input "200"
click at [280, 84] on link "Personal" at bounding box center [283, 86] width 32 height 19
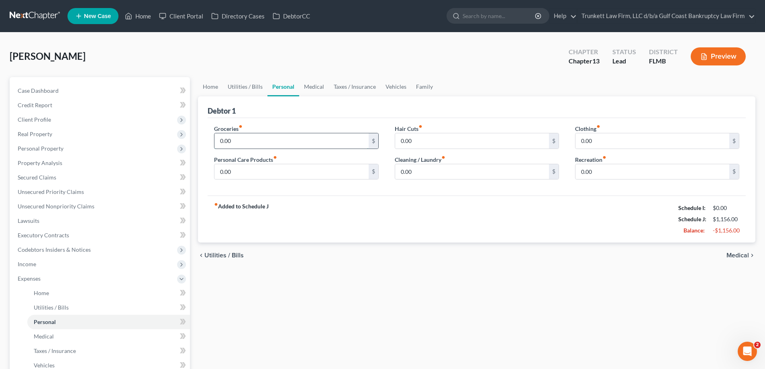
click at [241, 143] on input "0.00" at bounding box center [291, 140] width 154 height 15
type input "1,000"
click at [417, 142] on input "0.00" at bounding box center [472, 140] width 154 height 15
type input "50"
type input "100"
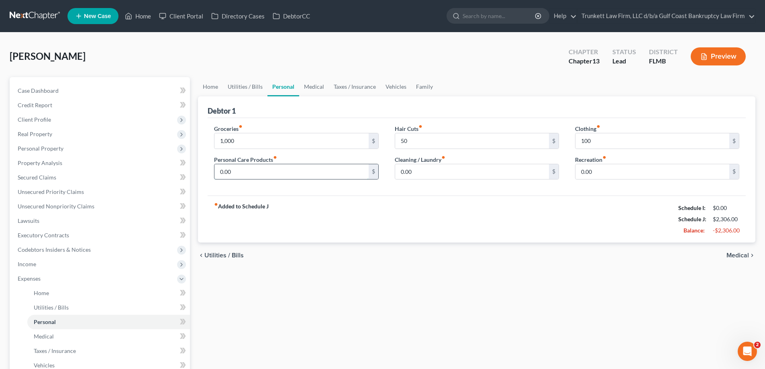
click at [260, 172] on input "0.00" at bounding box center [291, 171] width 154 height 15
type input "50"
type input "0"
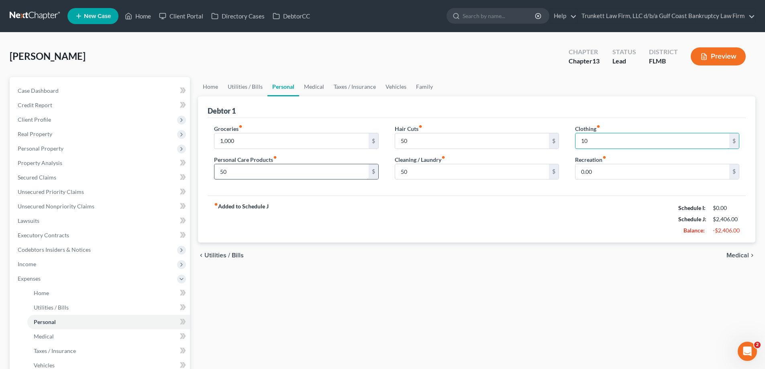
type input "100"
type input "5"
type input "100"
click at [228, 83] on link "Utilities / Bills" at bounding box center [245, 86] width 45 height 19
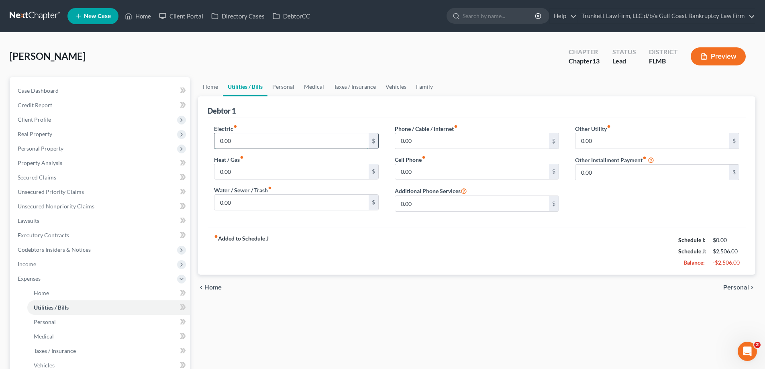
click at [251, 137] on input "0.00" at bounding box center [291, 140] width 154 height 15
type input "200"
click at [206, 92] on link "Home" at bounding box center [210, 86] width 25 height 19
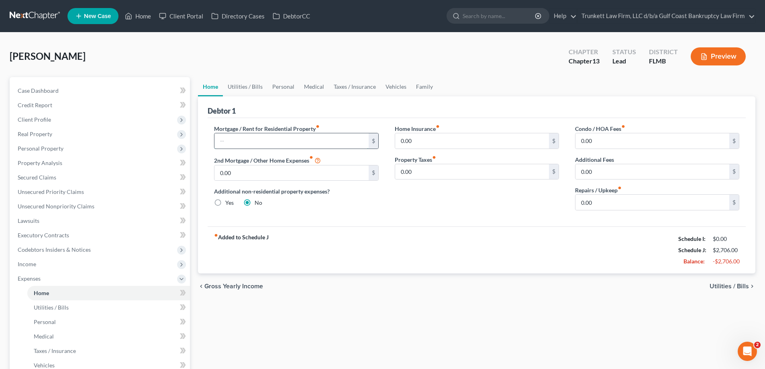
click at [234, 140] on input "text" at bounding box center [291, 140] width 154 height 15
type input "2,200"
click at [251, 85] on link "Utilities / Bills" at bounding box center [245, 86] width 45 height 19
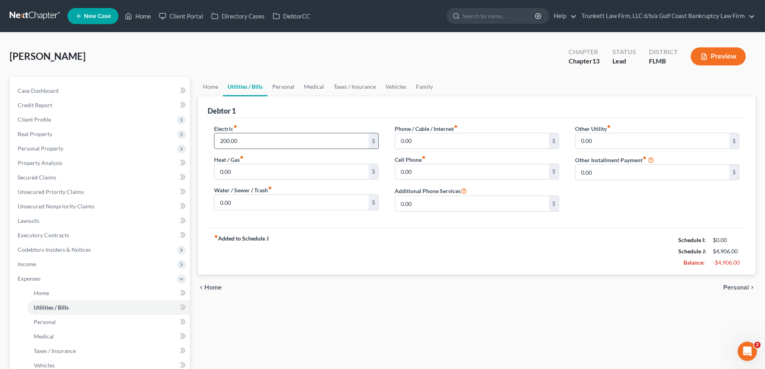
click at [242, 141] on input "200.00" at bounding box center [291, 140] width 154 height 15
type input "170"
type input "200"
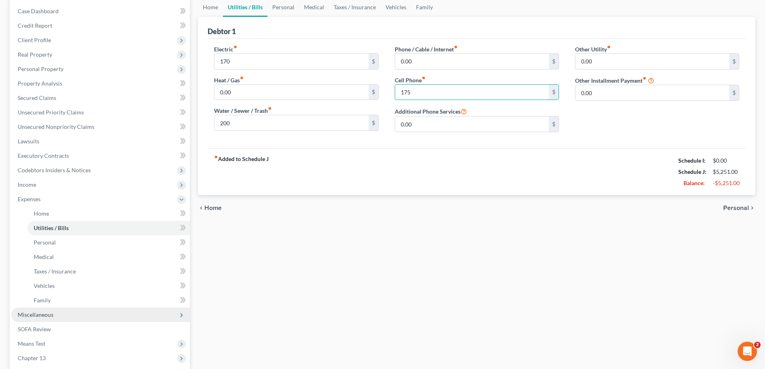
scroll to position [80, 0]
type input "175"
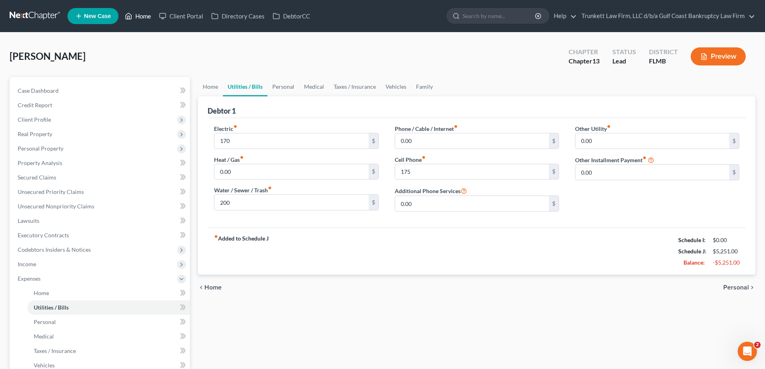
click at [138, 14] on link "Home" at bounding box center [138, 16] width 34 height 14
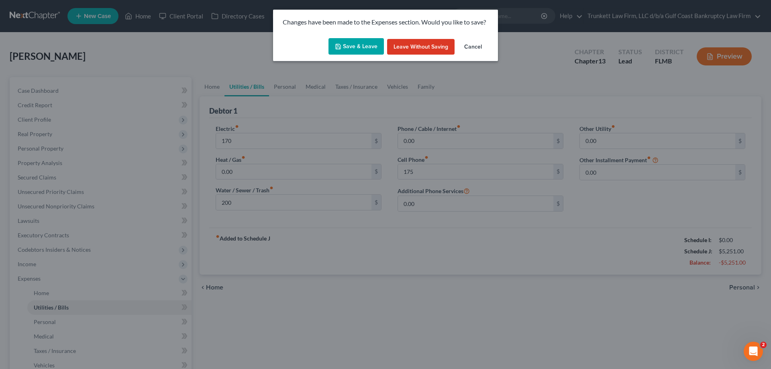
click at [362, 47] on button "Save & Leave" at bounding box center [355, 46] width 55 height 17
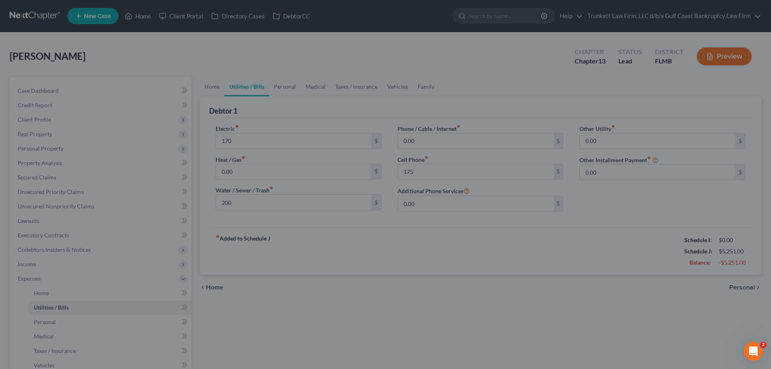
type input "170.00"
type input "200.00"
type input "175.00"
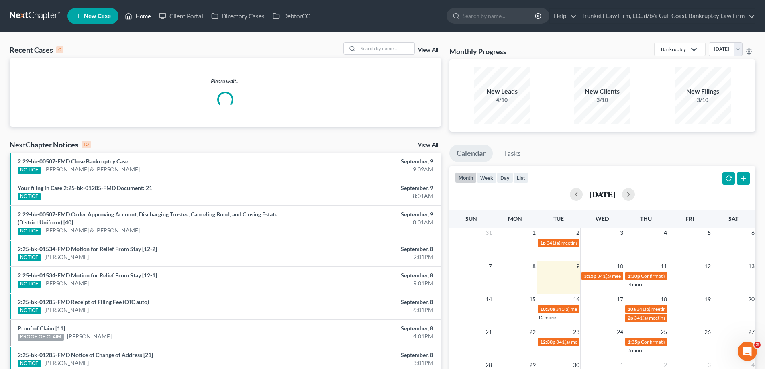
click at [139, 16] on link "Home" at bounding box center [138, 16] width 34 height 14
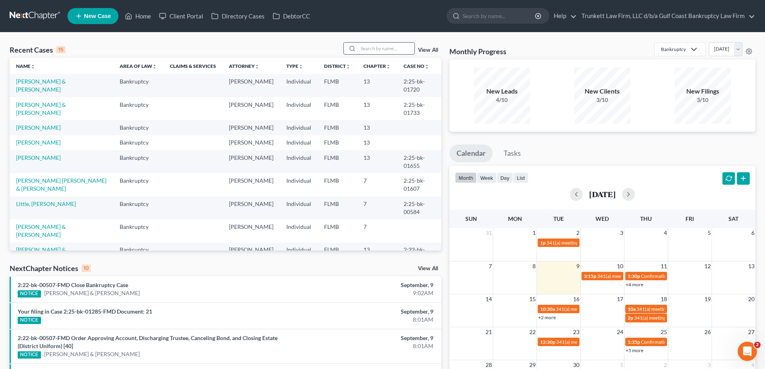
click at [372, 51] on input "search" at bounding box center [386, 49] width 56 height 12
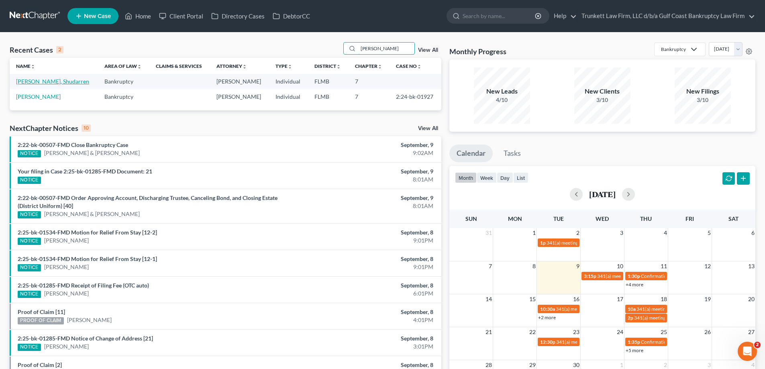
type input "samuel"
click at [45, 82] on link "Samuels, Shudarren" at bounding box center [52, 81] width 73 height 7
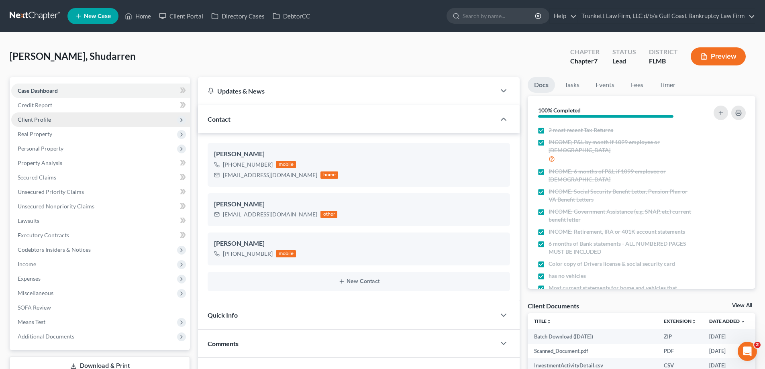
click at [43, 117] on span "Client Profile" at bounding box center [34, 119] width 33 height 7
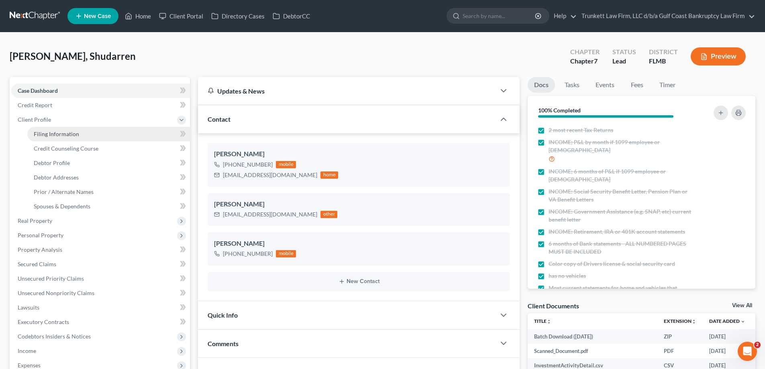
click at [60, 131] on span "Filing Information" at bounding box center [56, 134] width 45 height 7
select select "1"
select select "0"
select select "15"
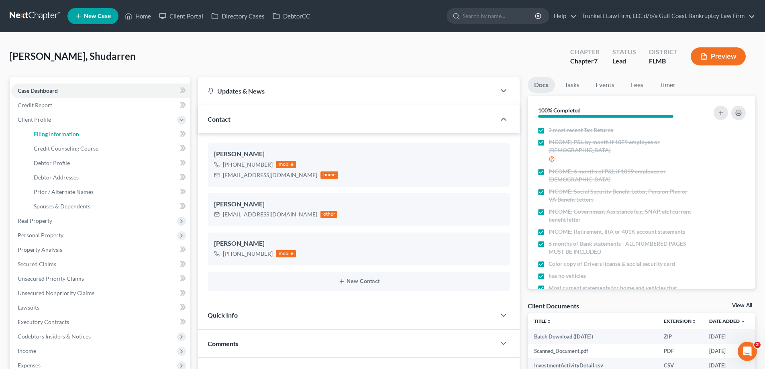
select select "0"
select select "9"
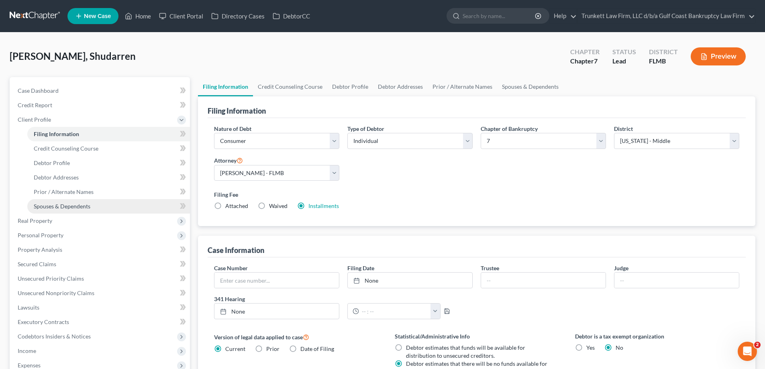
click at [61, 203] on span "Spouses & Dependents" at bounding box center [62, 206] width 57 height 7
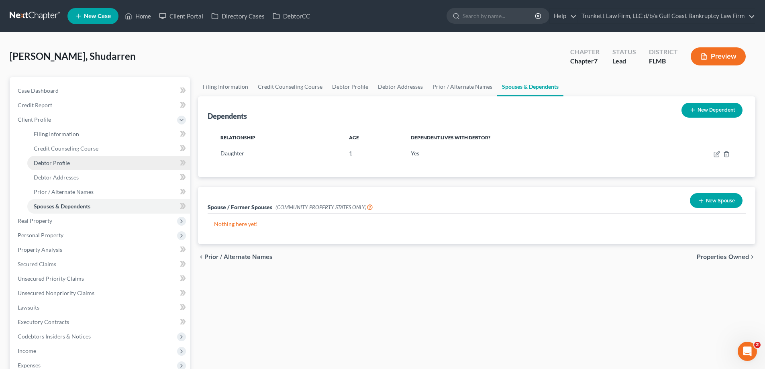
click at [63, 160] on span "Debtor Profile" at bounding box center [52, 162] width 36 height 7
select select "0"
select select "1"
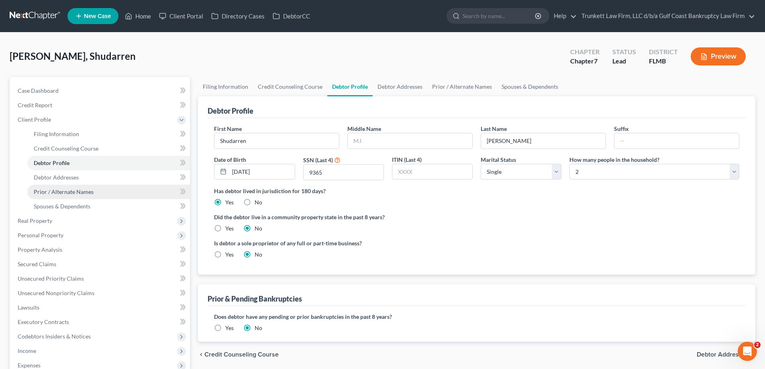
click at [64, 191] on span "Prior / Alternate Names" at bounding box center [64, 191] width 60 height 7
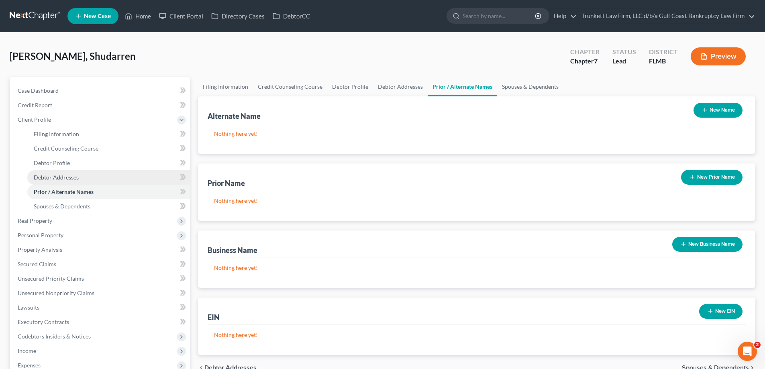
click at [67, 171] on link "Debtor Addresses" at bounding box center [108, 177] width 163 height 14
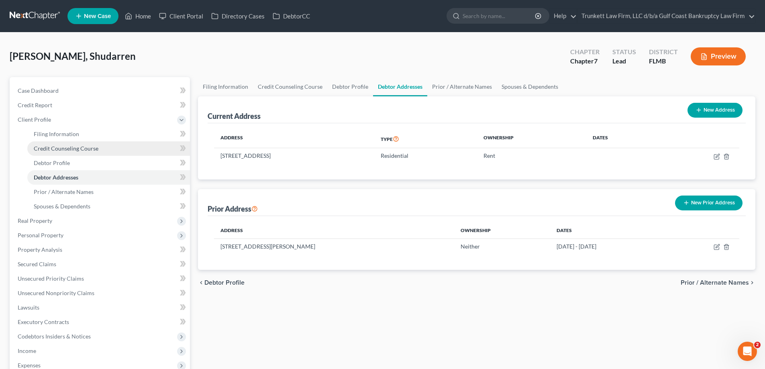
click at [77, 147] on span "Credit Counseling Course" at bounding box center [66, 148] width 65 height 7
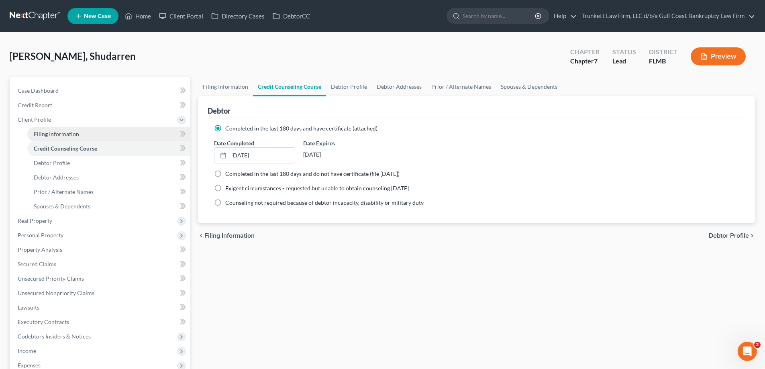
click at [57, 132] on span "Filing Information" at bounding box center [56, 134] width 45 height 7
select select "1"
select select "0"
select select "15"
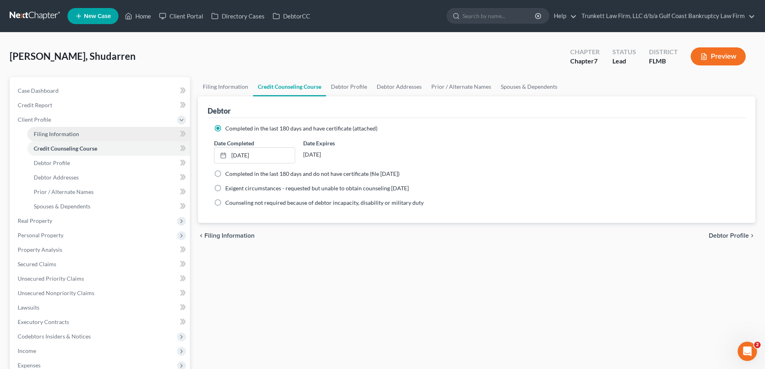
select select "0"
select select "9"
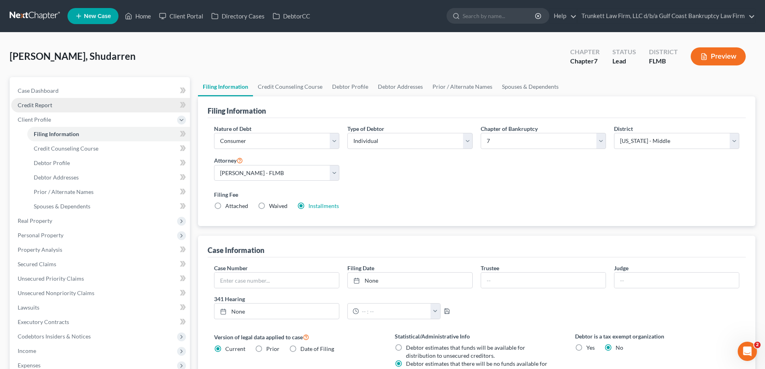
click at [49, 109] on link "Credit Report" at bounding box center [100, 105] width 179 height 14
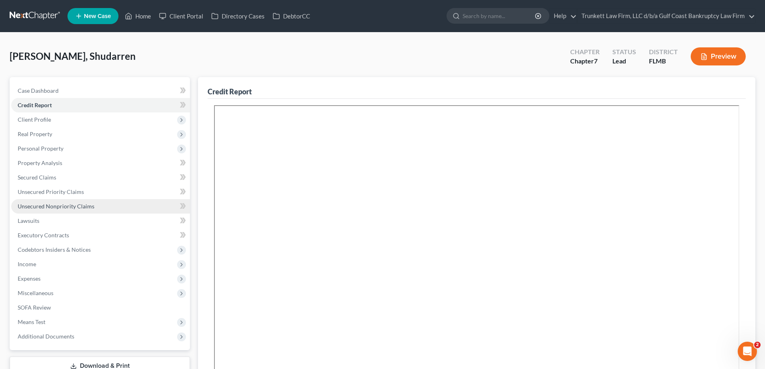
click at [60, 206] on span "Unsecured Nonpriority Claims" at bounding box center [56, 206] width 77 height 7
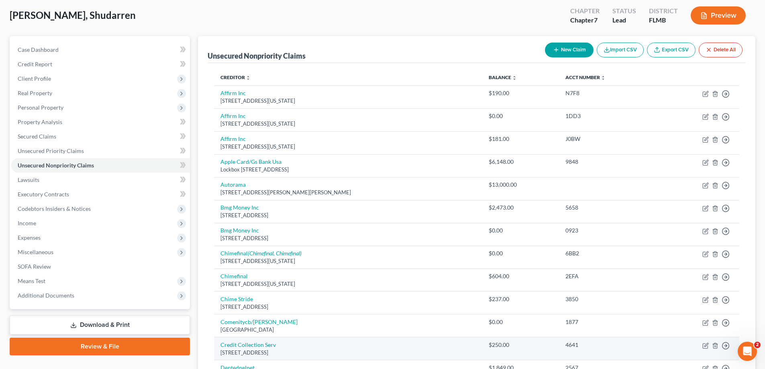
scroll to position [27, 0]
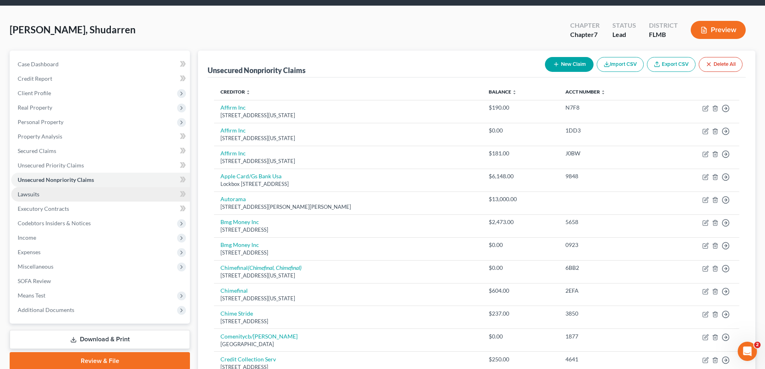
click at [37, 194] on span "Lawsuits" at bounding box center [29, 194] width 22 height 7
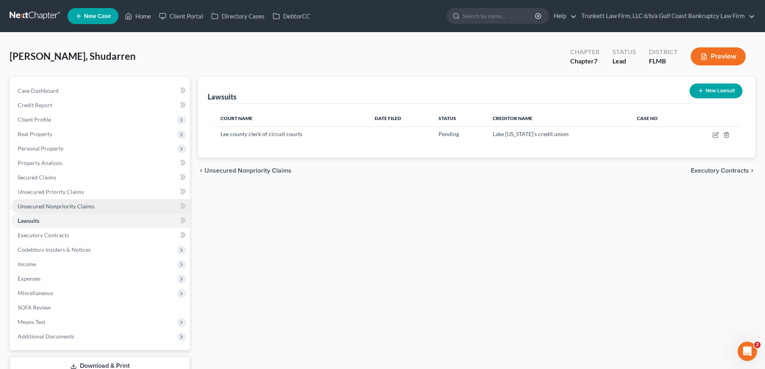
click at [55, 203] on span "Unsecured Nonpriority Claims" at bounding box center [56, 206] width 77 height 7
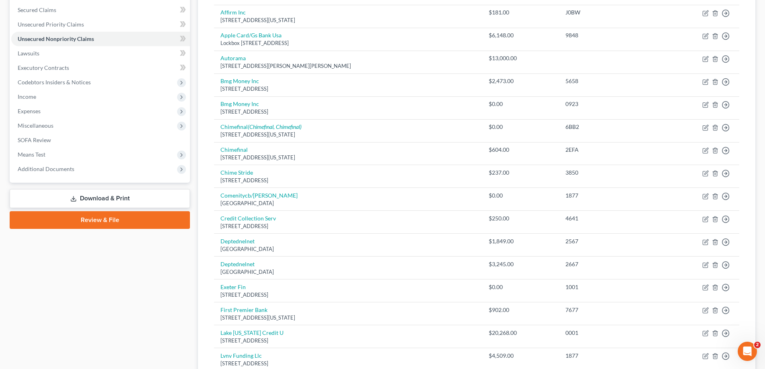
scroll to position [161, 0]
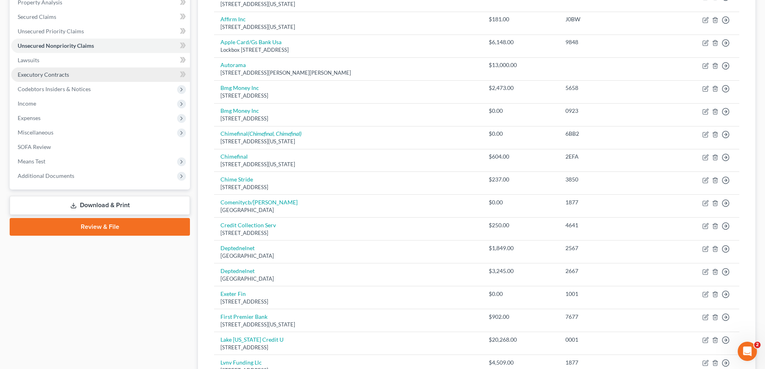
click at [53, 72] on span "Executory Contracts" at bounding box center [43, 74] width 51 height 7
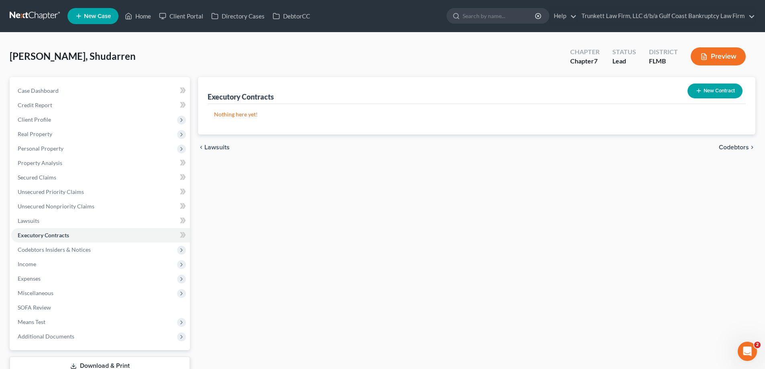
click at [706, 90] on button "New Contract" at bounding box center [714, 91] width 55 height 15
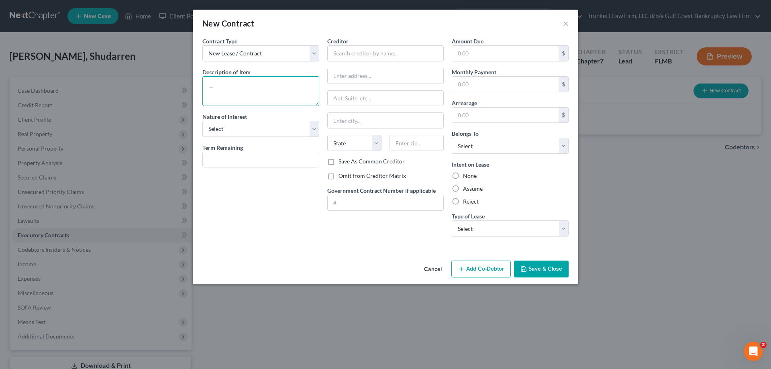
click at [230, 84] on textarea at bounding box center [260, 91] width 117 height 30
click at [344, 56] on input "text" at bounding box center [385, 53] width 117 height 16
type input "Main Street Renewal"
click at [339, 178] on label "Omit from Creditor Matrix" at bounding box center [372, 176] width 67 height 8
click at [342, 177] on input "Omit from Creditor Matrix" at bounding box center [344, 174] width 5 height 5
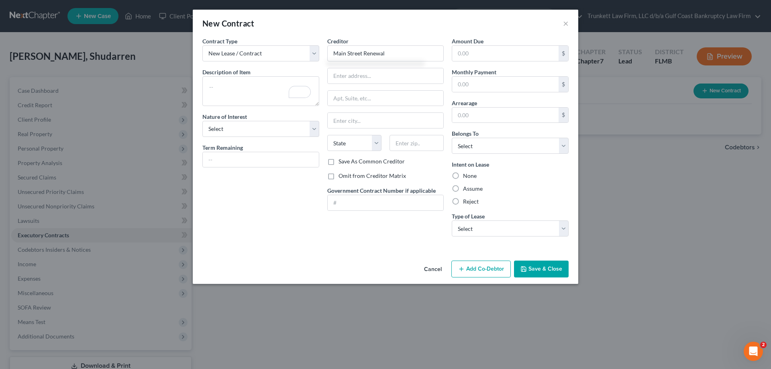
checkbox input "true"
click at [245, 89] on textarea "To enrich screen reader interactions, please activate Accessibility in Grammarl…" at bounding box center [260, 91] width 117 height 30
type textarea "apartment lease"
drag, startPoint x: 456, startPoint y: 176, endPoint x: 516, endPoint y: 265, distance: 107.8
click at [463, 175] on label "None" at bounding box center [470, 176] width 14 height 8
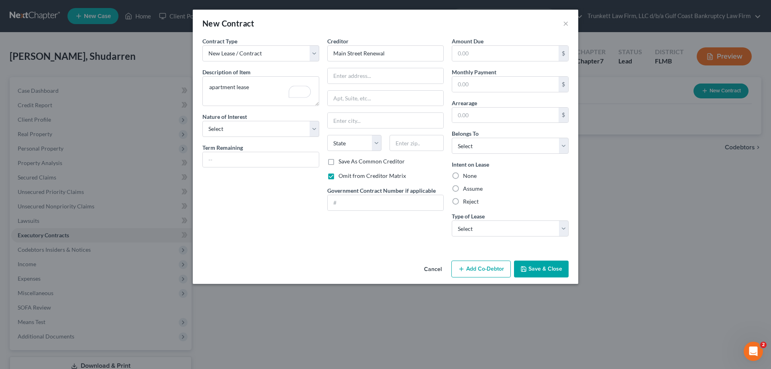
click at [466, 175] on input "None" at bounding box center [468, 174] width 5 height 5
radio input "true"
click at [481, 226] on select "Select Real Estate Car Other" at bounding box center [510, 228] width 117 height 16
select select "0"
click at [452, 220] on select "Select Real Estate Car Other" at bounding box center [510, 228] width 117 height 16
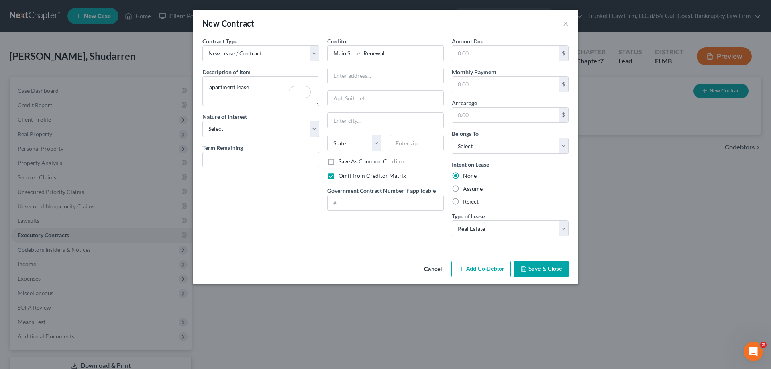
click at [536, 263] on button "Save & Close" at bounding box center [541, 269] width 55 height 17
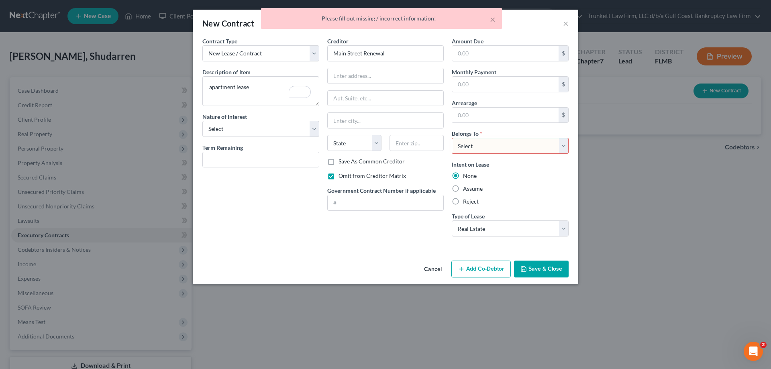
click at [466, 147] on select "Select Debtor 1 Only Debtor 2 Only Debtor 1 And Debtor 2 Only At Least One Of T…" at bounding box center [510, 146] width 117 height 16
select select "0"
click at [452, 138] on select "Select Debtor 1 Only Debtor 2 Only Debtor 1 And Debtor 2 Only At Least One Of T…" at bounding box center [510, 146] width 117 height 16
click at [549, 266] on button "Save & Close" at bounding box center [541, 269] width 55 height 17
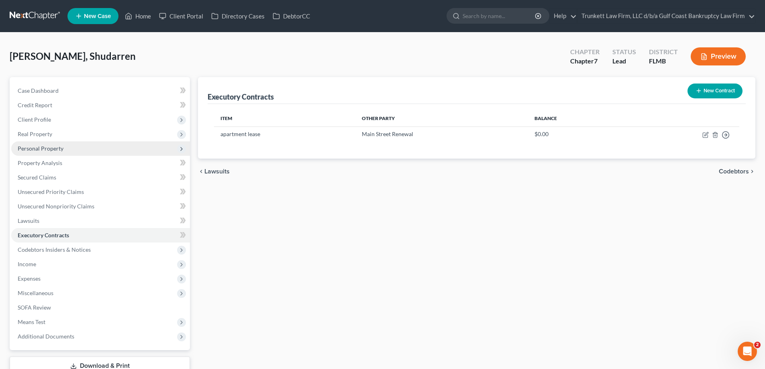
click at [59, 150] on span "Personal Property" at bounding box center [41, 148] width 46 height 7
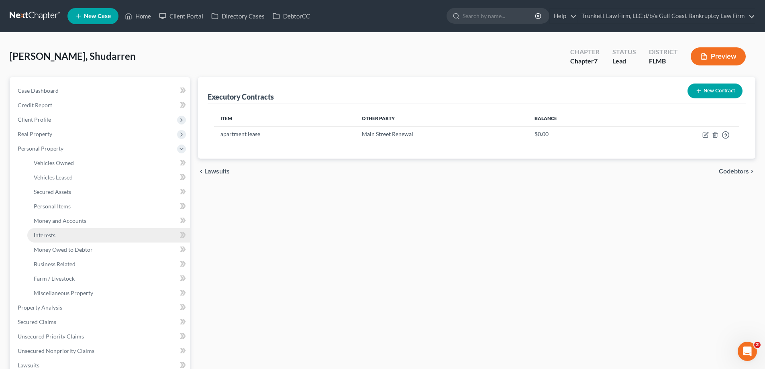
click at [54, 232] on span "Interests" at bounding box center [45, 235] width 22 height 7
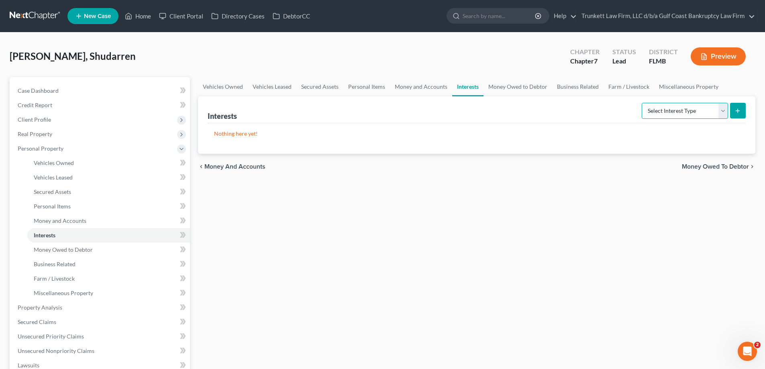
click at [723, 113] on select "Select Interest Type 401K Annuity Bond Education IRA Government Bond Government…" at bounding box center [685, 111] width 86 height 16
click at [70, 221] on span "Money and Accounts" at bounding box center [60, 220] width 53 height 7
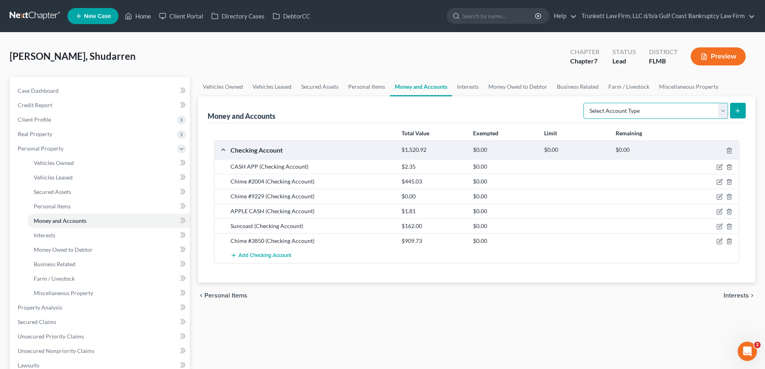
click at [722, 110] on select "Select Account Type Brokerage Cash on Hand Certificates of Deposit Checking Acc…" at bounding box center [655, 111] width 145 height 16
select select "security_deposits"
click at [585, 103] on select "Select Account Type Brokerage Cash on Hand Certificates of Deposit Checking Acc…" at bounding box center [655, 111] width 145 height 16
click at [739, 108] on icon "submit" at bounding box center [737, 111] width 6 height 6
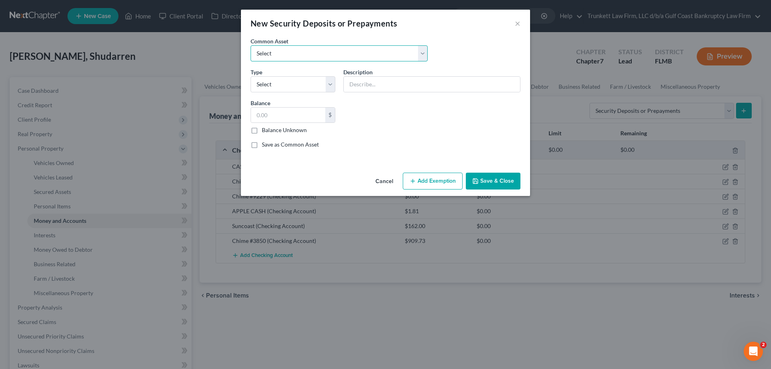
click at [308, 53] on select "Select Security deposit to landlord" at bounding box center [339, 53] width 177 height 16
click at [296, 86] on select "Select Electric Gas Heating Oil Security Deposit On Rental Unit Prepaid Rent Te…" at bounding box center [293, 84] width 85 height 16
select select "3"
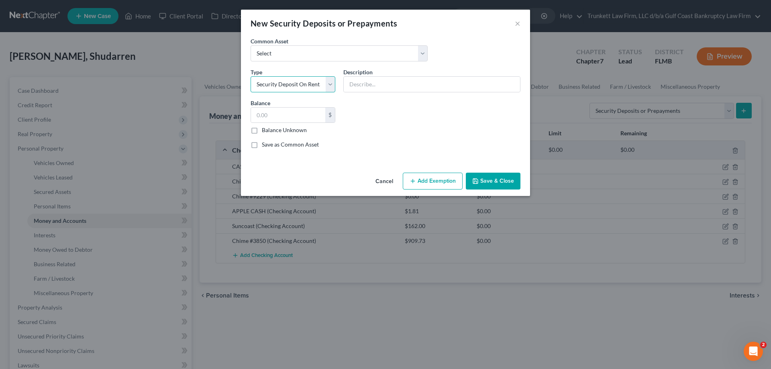
click at [251, 76] on select "Select Electric Gas Heating Oil Security Deposit On Rental Unit Prepaid Rent Te…" at bounding box center [293, 84] width 85 height 16
click at [365, 86] on input "text" at bounding box center [432, 84] width 176 height 15
type input "Security deposit to landlord"
click at [302, 115] on input "text" at bounding box center [288, 115] width 74 height 15
type input "2,015"
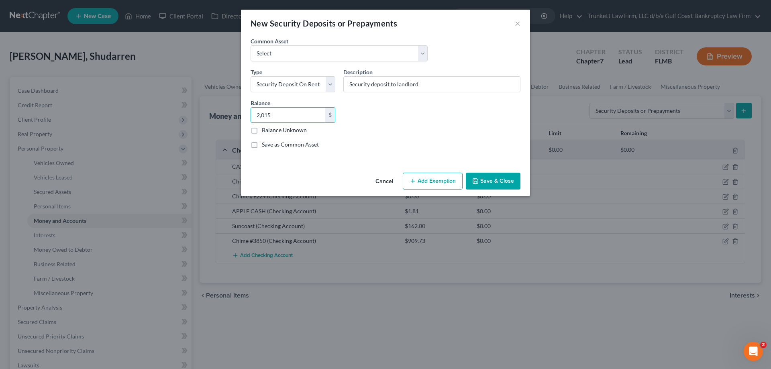
click at [456, 181] on button "Add Exemption" at bounding box center [433, 181] width 60 height 17
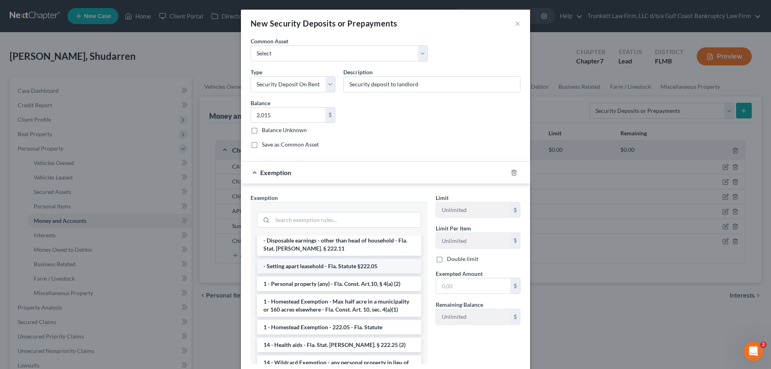
scroll to position [80, 0]
click at [374, 355] on li "14 - Wildcard Exemption - any personal property in lieu of homestead exemption …" at bounding box center [339, 370] width 164 height 31
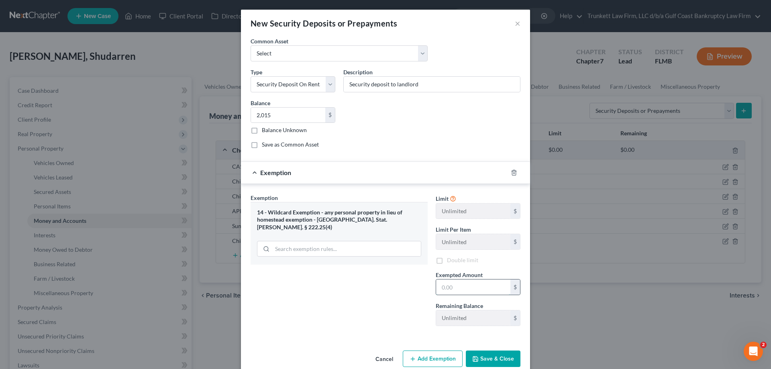
click at [453, 293] on input "text" at bounding box center [473, 286] width 74 height 15
type input "2,015"
click at [494, 359] on button "Save & Close" at bounding box center [493, 359] width 55 height 17
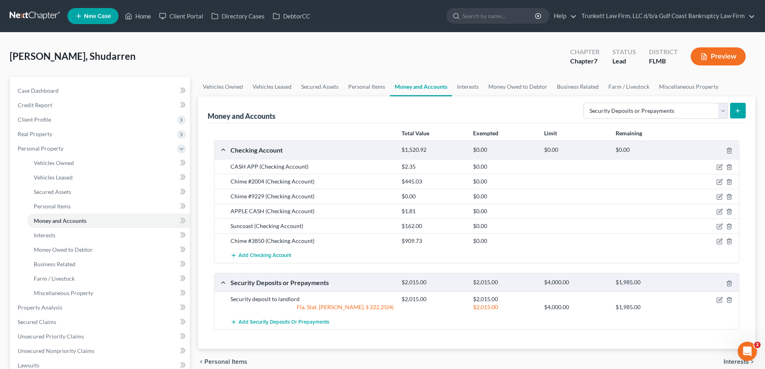
click at [719, 237] on div at bounding box center [711, 241] width 57 height 8
click at [721, 240] on icon "button" at bounding box center [719, 241] width 6 height 6
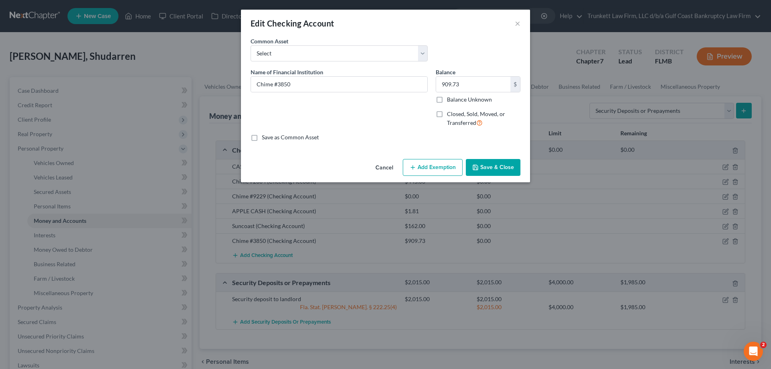
click at [433, 169] on button "Add Exemption" at bounding box center [433, 167] width 60 height 17
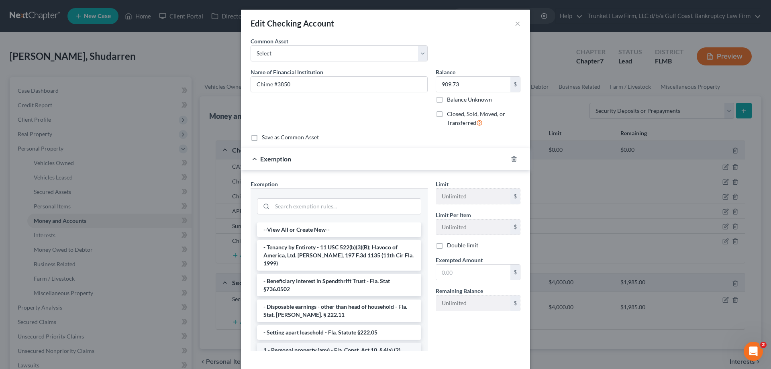
click at [343, 343] on li "1 - Personal property (any) - Fla. Const. Art.10, § 4(a) (2)" at bounding box center [339, 350] width 164 height 14
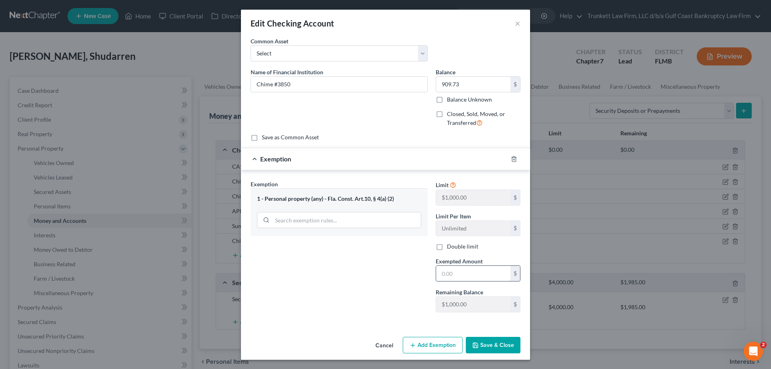
click at [455, 275] on input "text" at bounding box center [473, 273] width 74 height 15
type input "909.73"
click at [482, 345] on button "Save & Close" at bounding box center [493, 345] width 55 height 17
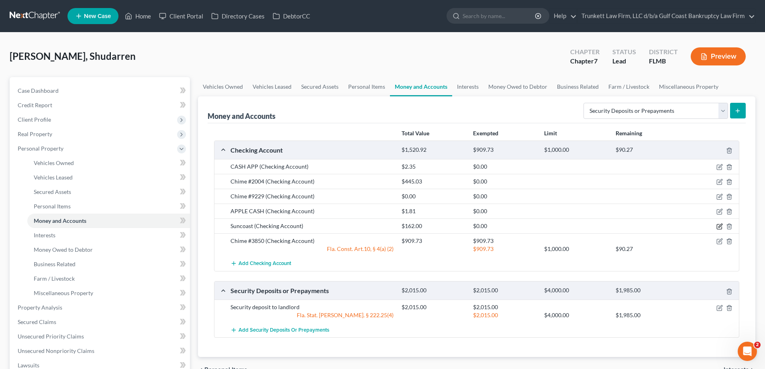
click at [720, 223] on icon "button" at bounding box center [719, 226] width 6 height 6
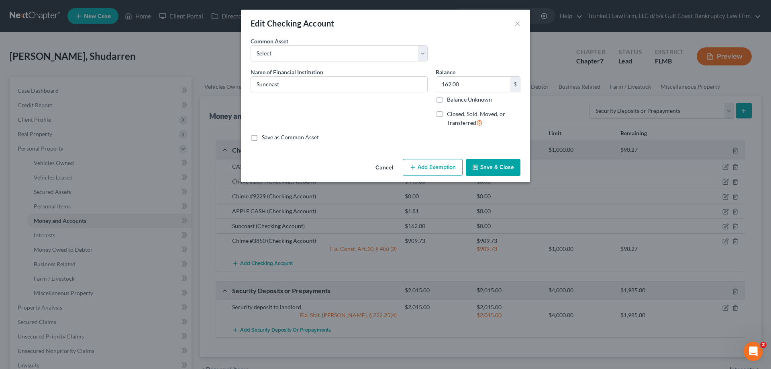
click at [440, 166] on button "Add Exemption" at bounding box center [433, 167] width 60 height 17
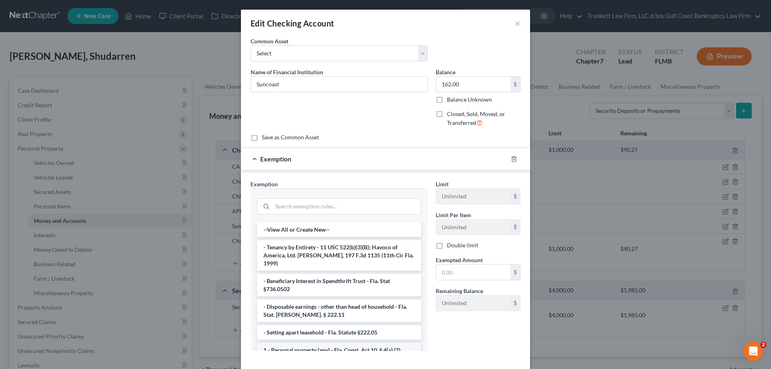
click at [356, 344] on li "1 - Personal property (any) - Fla. Const. Art.10, § 4(a) (2)" at bounding box center [339, 350] width 164 height 14
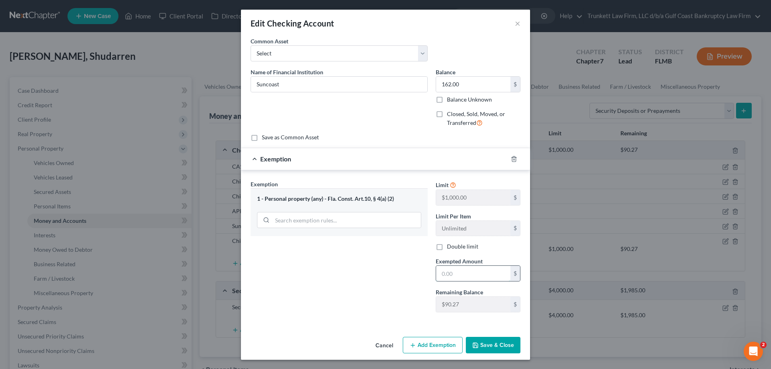
click at [454, 275] on input "text" at bounding box center [473, 273] width 74 height 15
type input "90.27"
click at [488, 342] on button "Save & Close" at bounding box center [493, 345] width 55 height 17
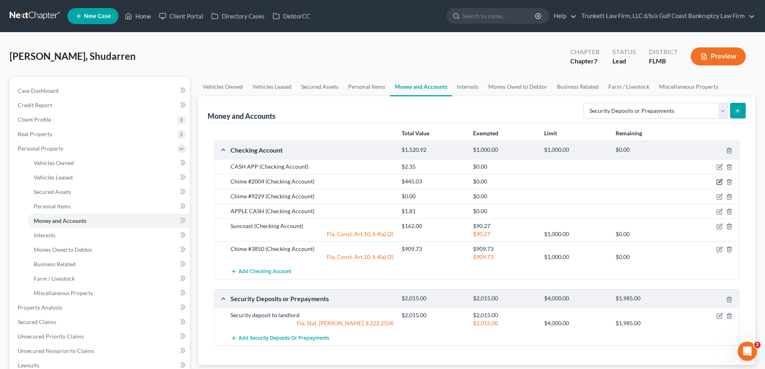
click at [720, 180] on icon "button" at bounding box center [719, 182] width 6 height 6
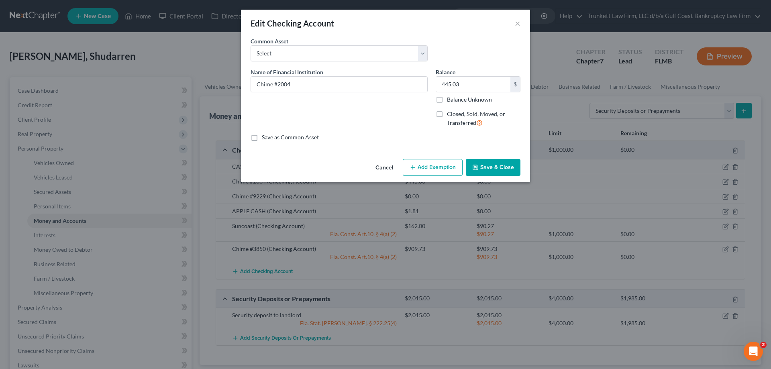
click at [438, 165] on button "Add Exemption" at bounding box center [433, 167] width 60 height 17
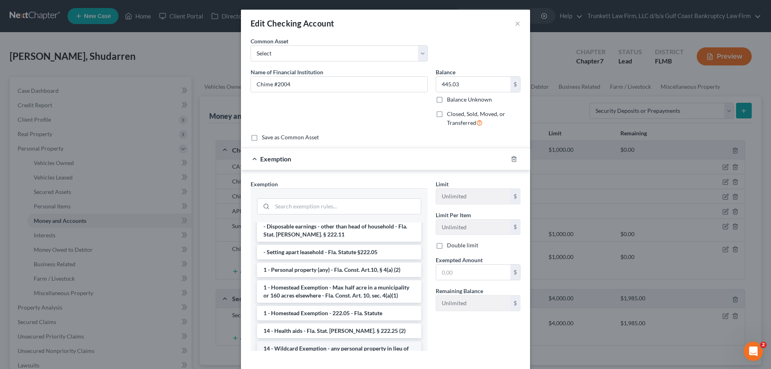
click at [377, 343] on li "14 - Wildcard Exemption - any personal property in lieu of homestead exemption …" at bounding box center [339, 356] width 164 height 31
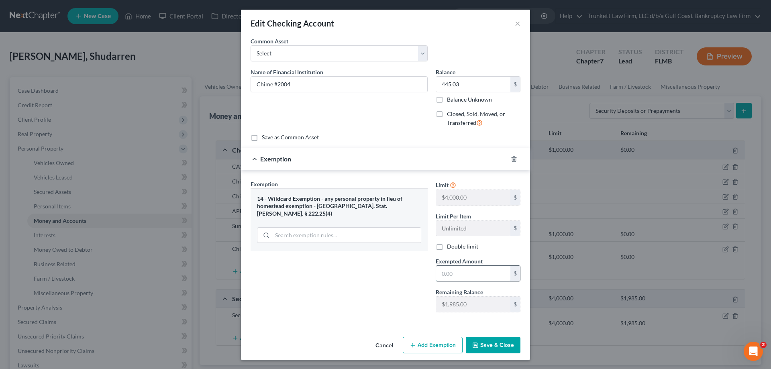
click at [474, 275] on input "text" at bounding box center [473, 273] width 74 height 15
type input "445.03"
click at [492, 344] on button "Save & Close" at bounding box center [493, 345] width 55 height 17
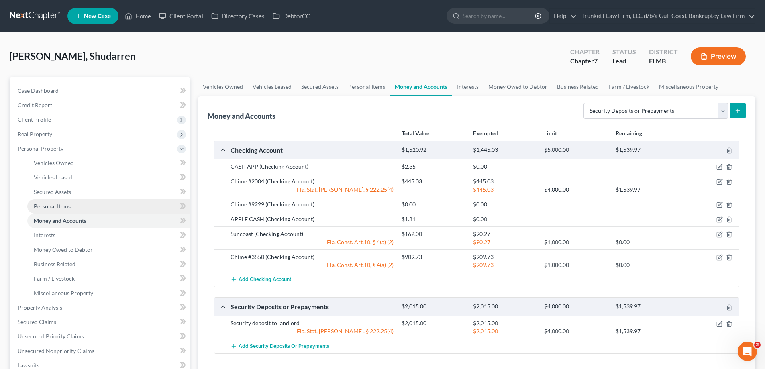
click at [63, 208] on span "Personal Items" at bounding box center [52, 206] width 37 height 7
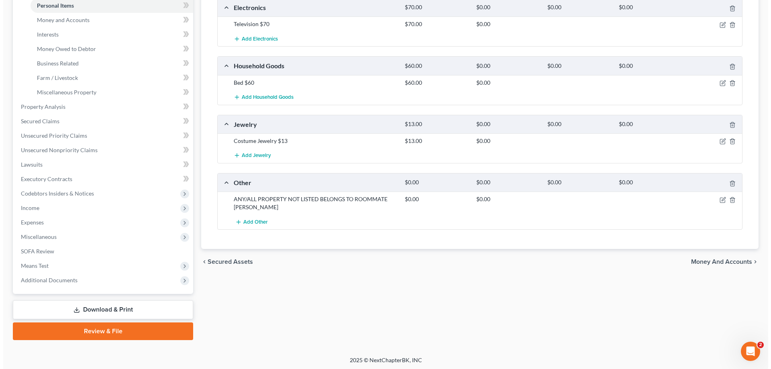
scroll to position [161, 0]
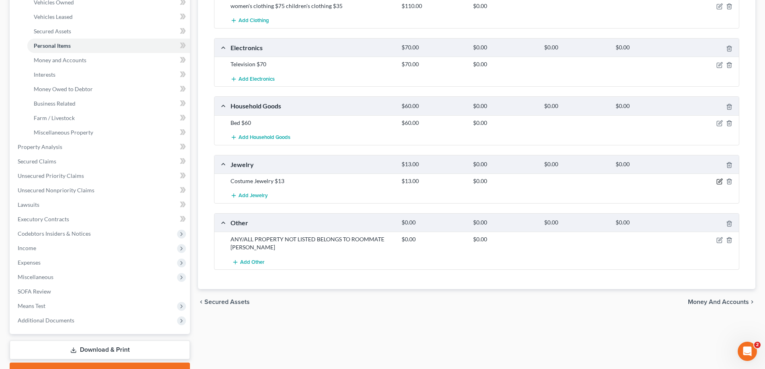
click at [722, 179] on icon "button" at bounding box center [719, 181] width 6 height 6
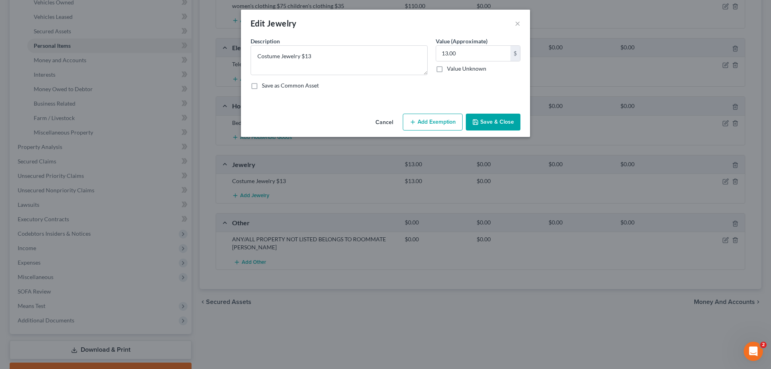
click at [437, 122] on button "Add Exemption" at bounding box center [433, 122] width 60 height 17
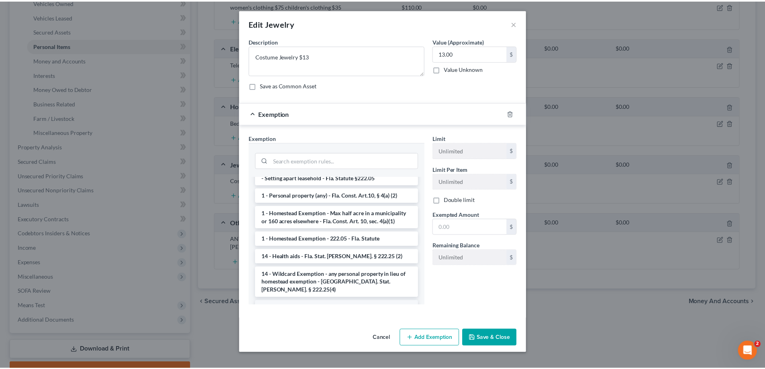
scroll to position [120, 0]
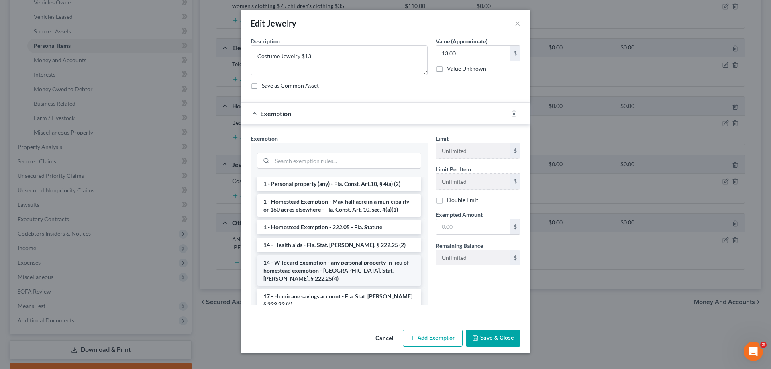
click at [368, 255] on li "14 - Wildcard Exemption - any personal property in lieu of homestead exemption …" at bounding box center [339, 270] width 164 height 31
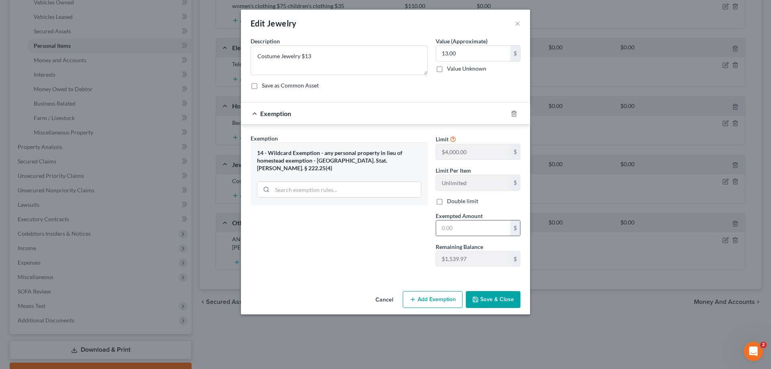
click at [460, 228] on input "text" at bounding box center [473, 227] width 74 height 15
type input "13"
click at [401, 267] on div "Exemption Set must be selected for CA. Exemption * 14 - Wildcard Exemption - an…" at bounding box center [339, 203] width 185 height 139
click at [514, 298] on button "Save & Close" at bounding box center [493, 299] width 55 height 17
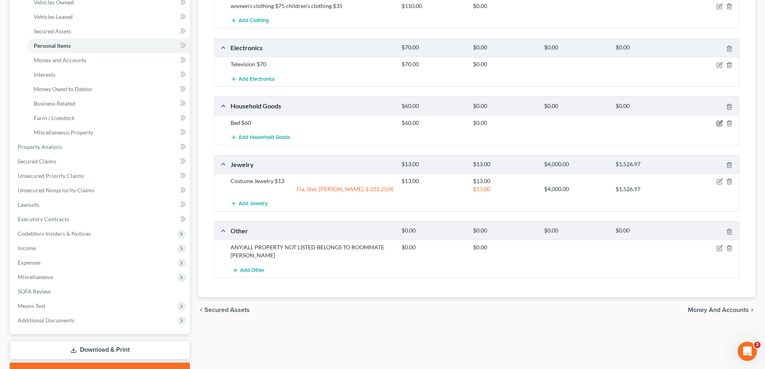
click at [720, 122] on icon "button" at bounding box center [720, 122] width 4 height 4
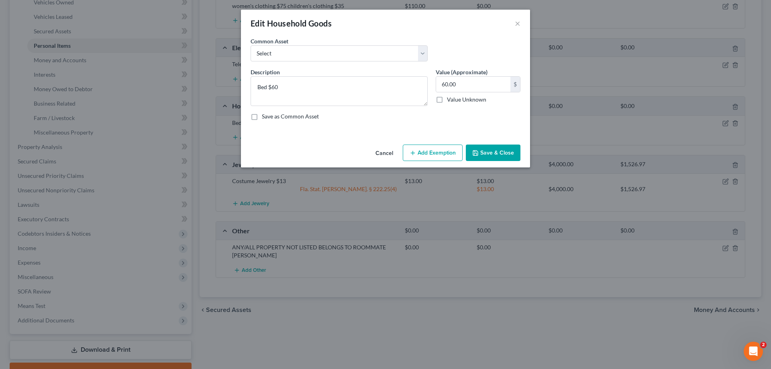
click at [445, 154] on button "Add Exemption" at bounding box center [433, 153] width 60 height 17
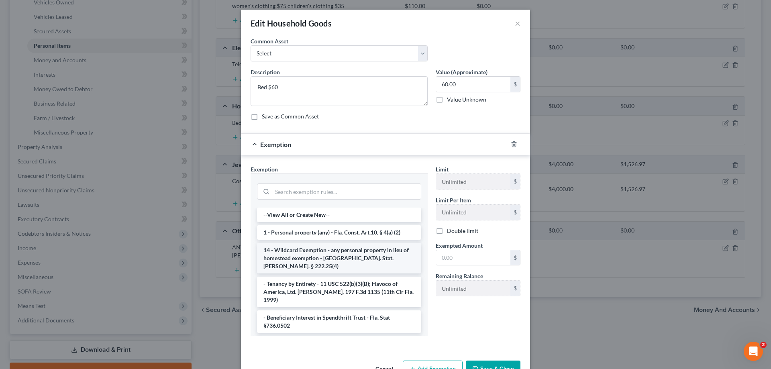
click at [336, 250] on li "14 - Wildcard Exemption - any personal property in lieu of homestead exemption …" at bounding box center [339, 258] width 164 height 31
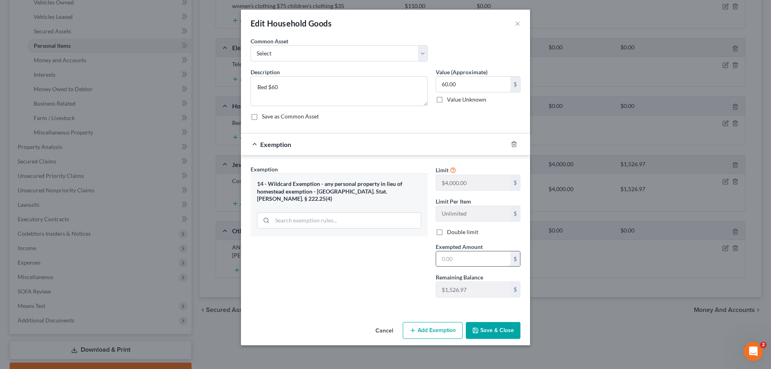
click at [449, 257] on input "text" at bounding box center [473, 258] width 74 height 15
type input "60"
drag, startPoint x: 353, startPoint y: 306, endPoint x: 440, endPoint y: 309, distance: 87.2
click at [353, 306] on div "Exemption Set must be selected for CA. Exemption * 14 - Wildcard Exemption - an…" at bounding box center [385, 232] width 289 height 155
click at [489, 330] on button "Save & Close" at bounding box center [493, 330] width 55 height 17
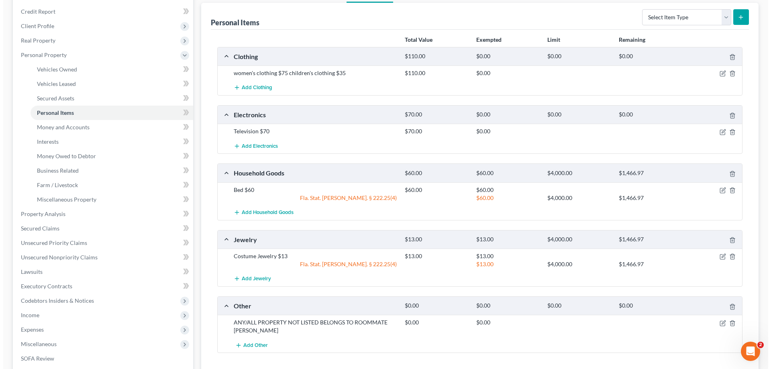
scroll to position [80, 0]
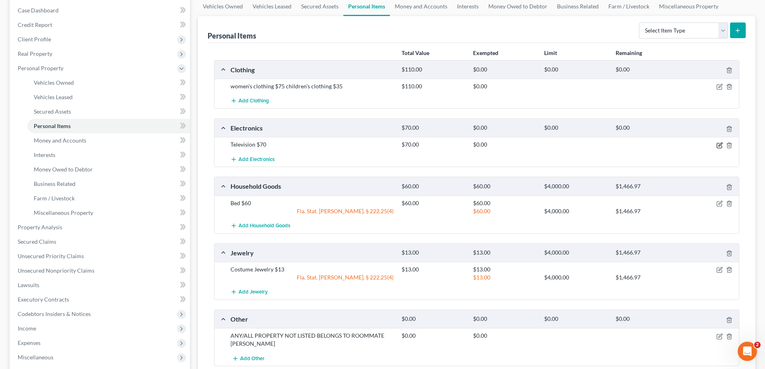
click at [719, 145] on icon "button" at bounding box center [719, 145] width 6 height 6
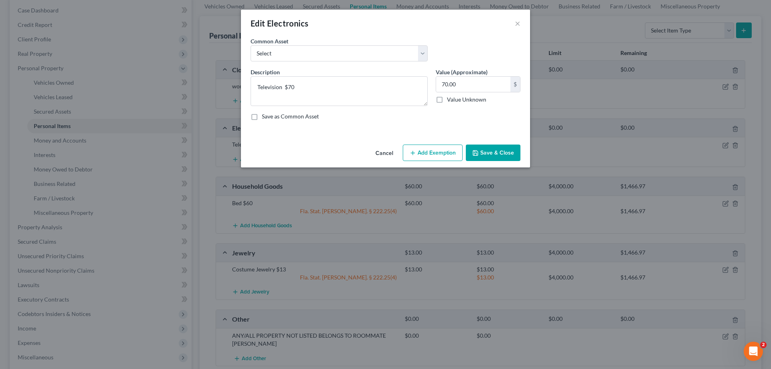
click at [445, 146] on button "Add Exemption" at bounding box center [433, 153] width 60 height 17
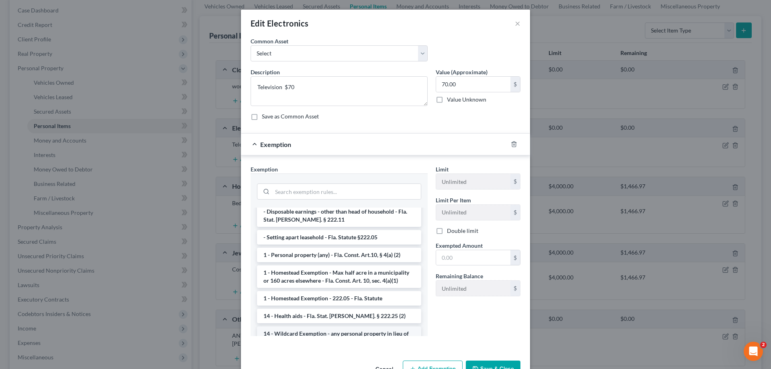
click at [371, 327] on li "14 - Wildcard Exemption - any personal property in lieu of homestead exemption …" at bounding box center [339, 341] width 164 height 31
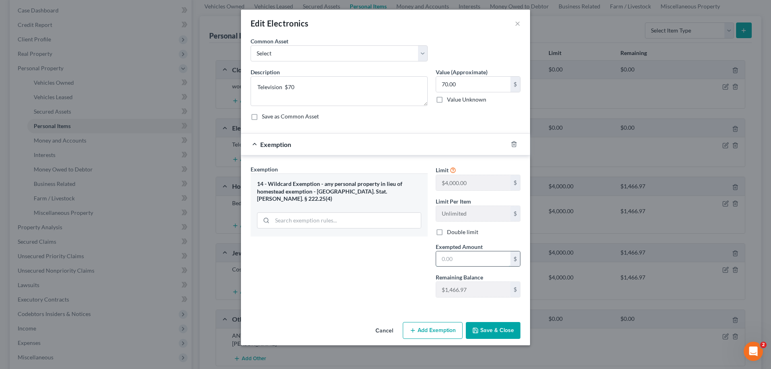
click at [455, 266] on input "text" at bounding box center [473, 258] width 74 height 15
type input "70"
click at [359, 294] on div "Exemption Set must be selected for CA. Exemption * 14 - Wildcard Exemption - an…" at bounding box center [339, 234] width 185 height 139
click at [492, 324] on button "Save & Close" at bounding box center [493, 330] width 55 height 17
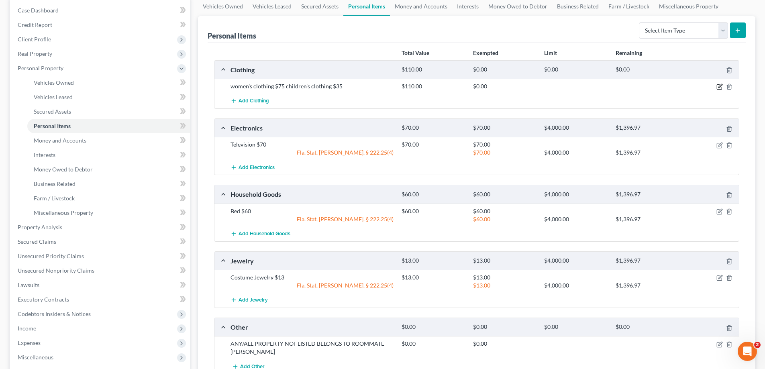
click at [720, 86] on icon "button" at bounding box center [719, 87] width 6 height 6
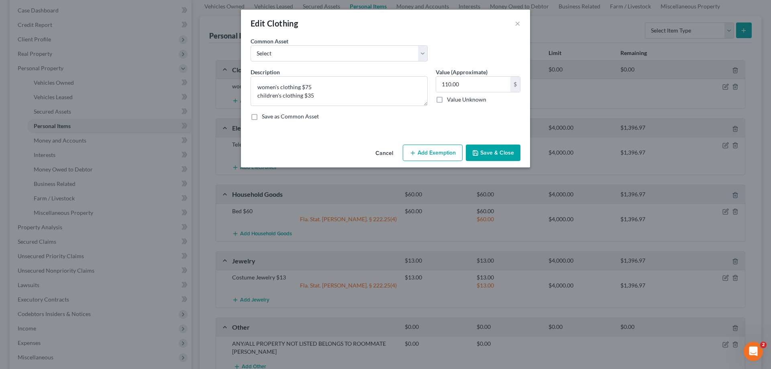
click at [433, 149] on button "Add Exemption" at bounding box center [433, 153] width 60 height 17
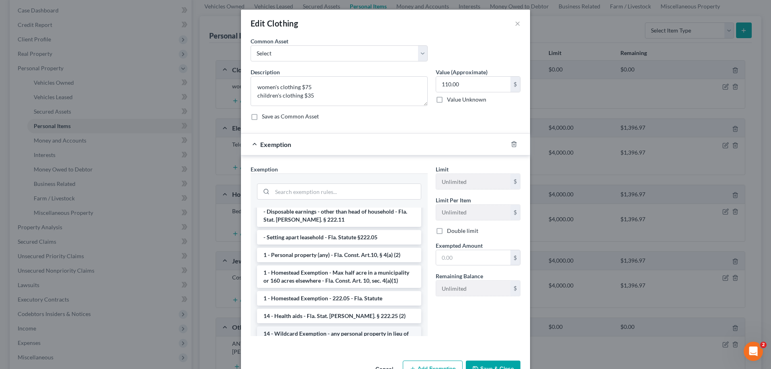
click at [378, 326] on li "14 - Wildcard Exemption - any personal property in lieu of homestead exemption …" at bounding box center [339, 341] width 164 height 31
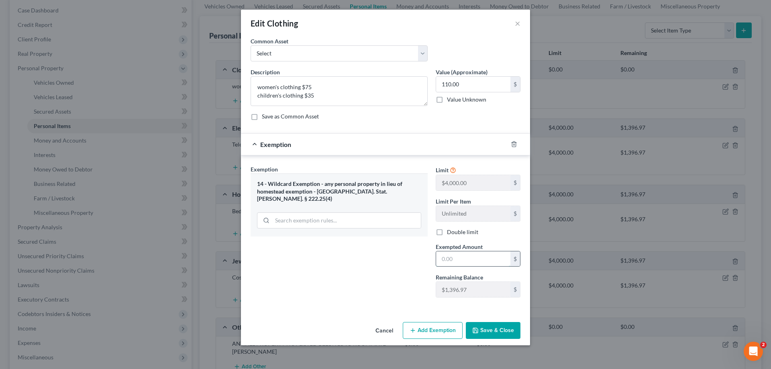
click at [467, 257] on input "text" at bounding box center [473, 258] width 74 height 15
type input "110"
click at [498, 334] on button "Save & Close" at bounding box center [493, 330] width 55 height 17
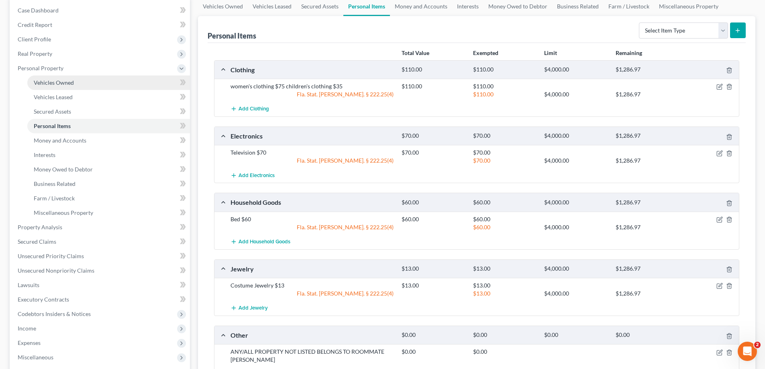
click at [62, 83] on span "Vehicles Owned" at bounding box center [54, 82] width 40 height 7
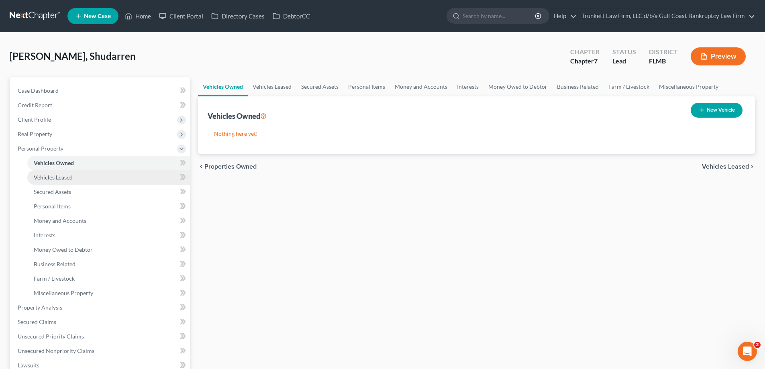
click at [70, 178] on span "Vehicles Leased" at bounding box center [53, 177] width 39 height 7
click at [71, 163] on span "Vehicles Owned" at bounding box center [54, 162] width 40 height 7
click at [64, 219] on span "Money and Accounts" at bounding box center [60, 220] width 53 height 7
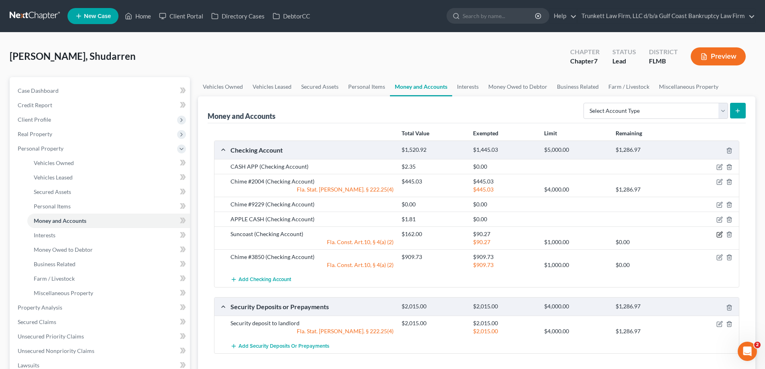
click at [720, 234] on icon "button" at bounding box center [719, 234] width 6 height 6
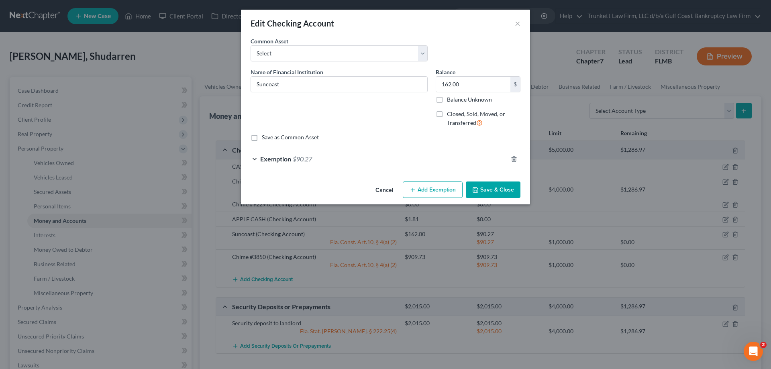
click at [441, 190] on button "Add Exemption" at bounding box center [433, 189] width 60 height 17
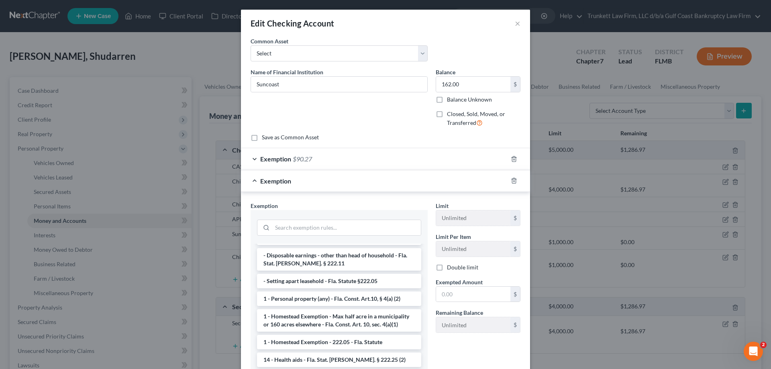
scroll to position [120, 0]
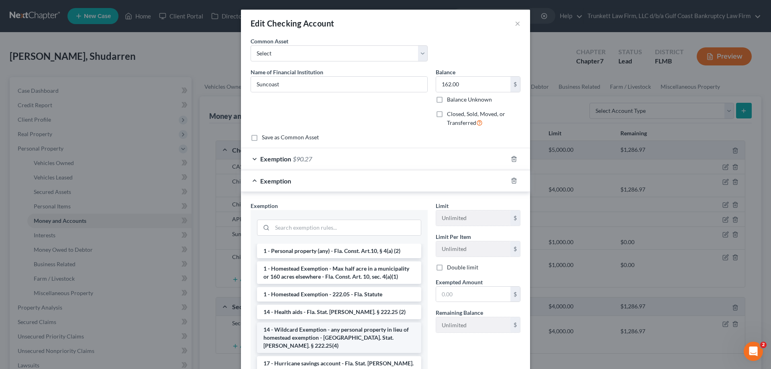
click at [354, 322] on li "14 - Wildcard Exemption - any personal property in lieu of homestead exemption …" at bounding box center [339, 337] width 164 height 31
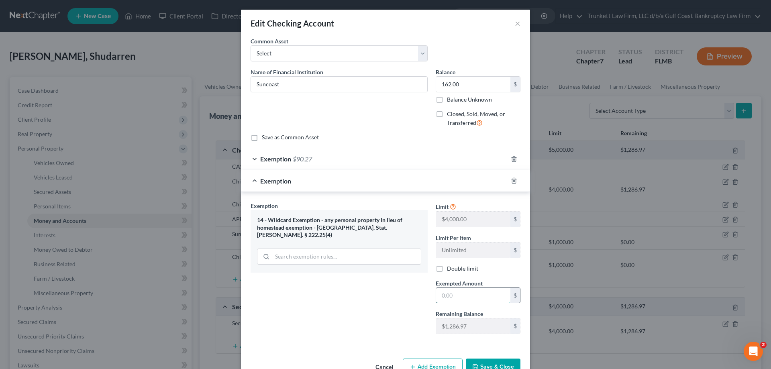
click at [457, 298] on input "text" at bounding box center [473, 295] width 74 height 15
type input "100"
drag, startPoint x: 493, startPoint y: 363, endPoint x: 529, endPoint y: 341, distance: 42.6
click at [493, 363] on button "Save & Close" at bounding box center [493, 367] width 55 height 17
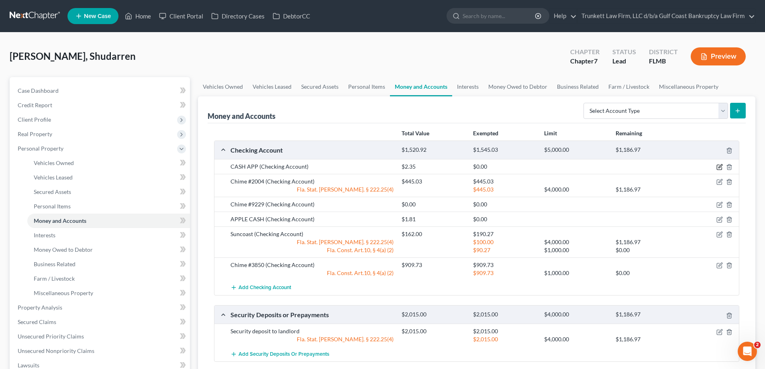
click at [721, 165] on icon "button" at bounding box center [719, 167] width 6 height 6
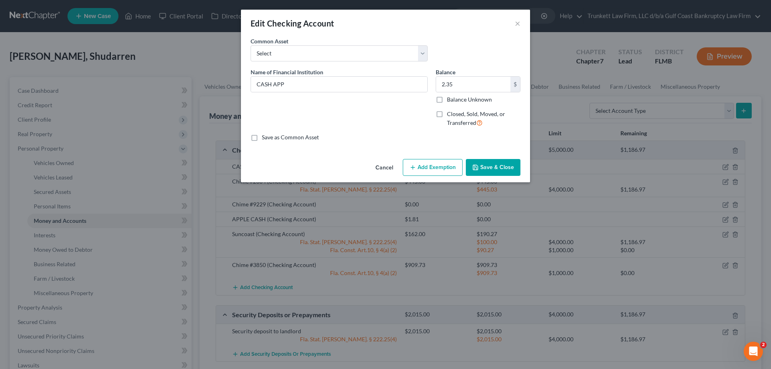
click at [448, 164] on button "Add Exemption" at bounding box center [433, 167] width 60 height 17
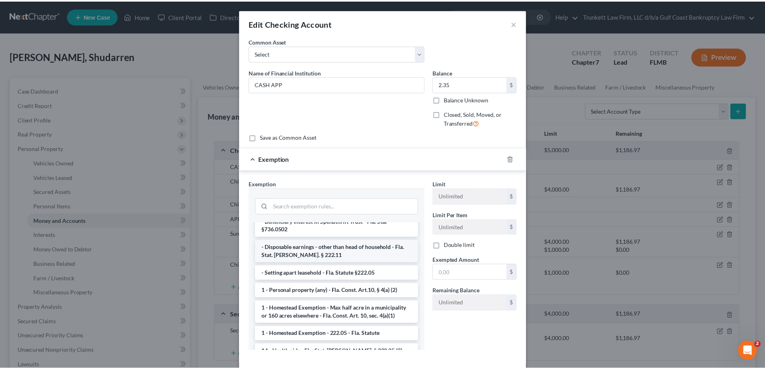
scroll to position [80, 0]
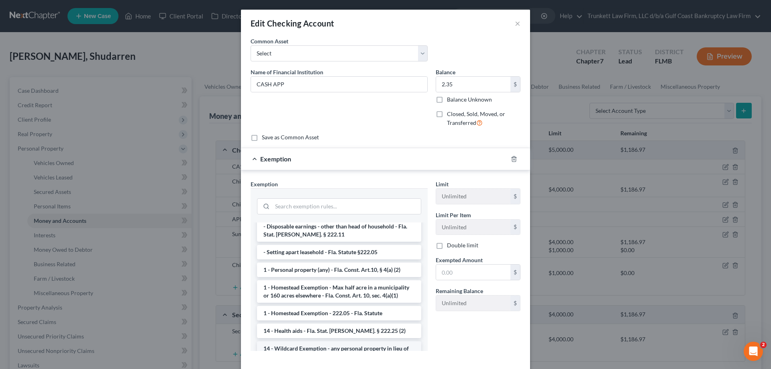
click at [375, 342] on li "14 - Wildcard Exemption - any personal property in lieu of homestead exemption …" at bounding box center [339, 356] width 164 height 31
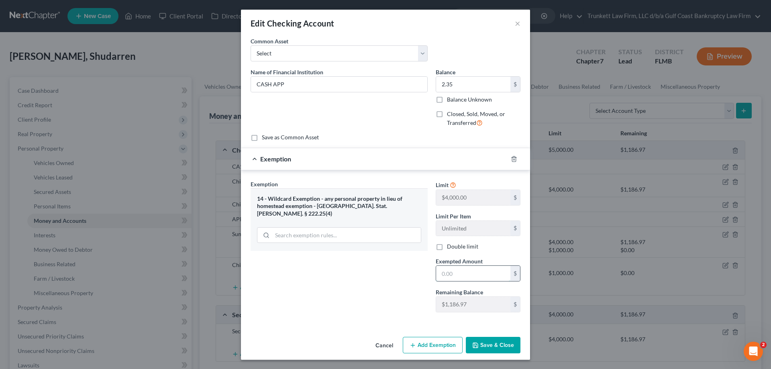
click at [461, 278] on input "text" at bounding box center [473, 273] width 74 height 15
type input "2.35"
click at [507, 341] on button "Save & Close" at bounding box center [493, 345] width 55 height 17
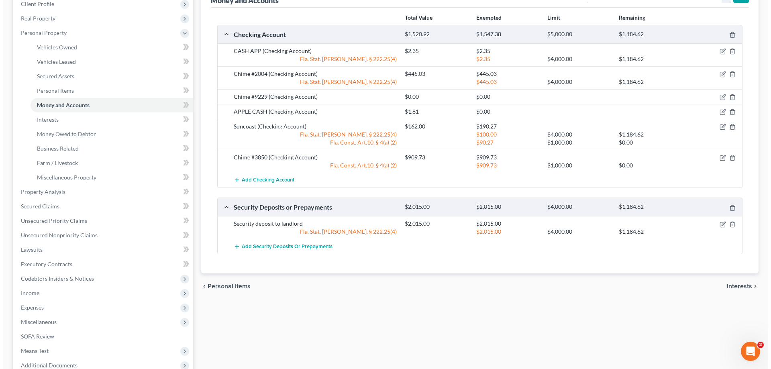
scroll to position [120, 0]
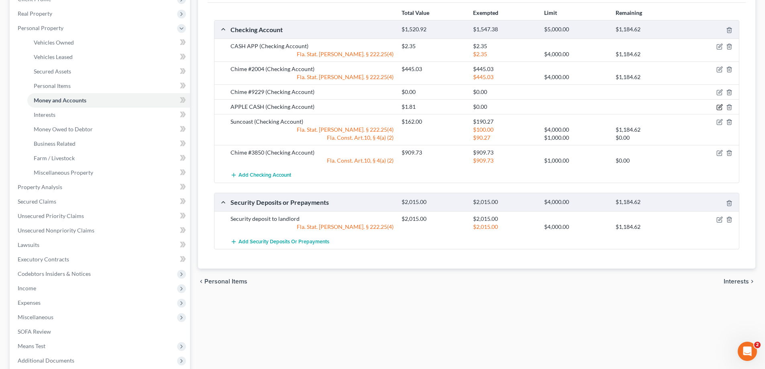
click at [720, 106] on icon "button" at bounding box center [719, 107] width 6 height 6
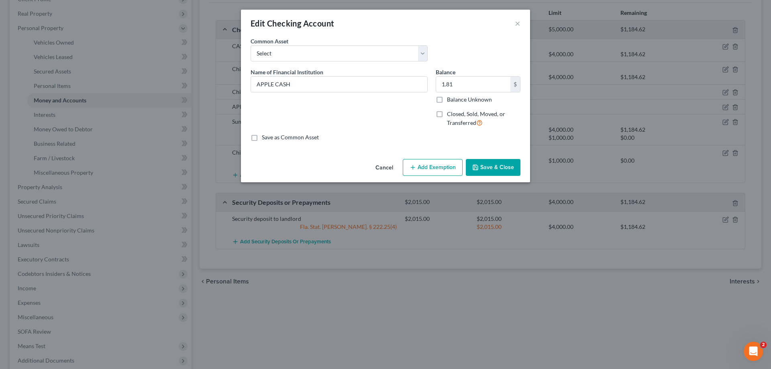
click at [442, 167] on button "Add Exemption" at bounding box center [433, 167] width 60 height 17
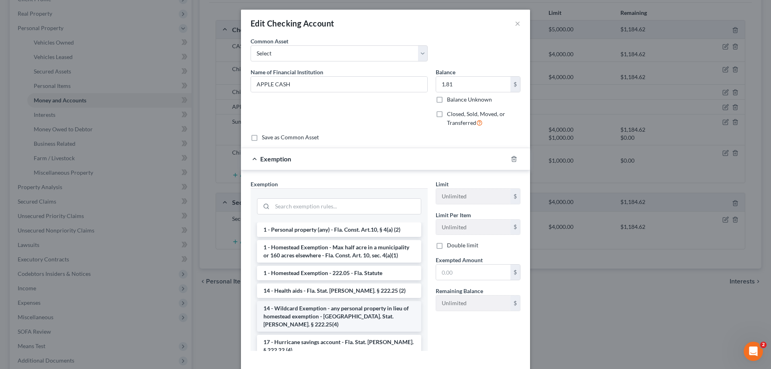
click at [354, 309] on li "14 - Wildcard Exemption - any personal property in lieu of homestead exemption …" at bounding box center [339, 316] width 164 height 31
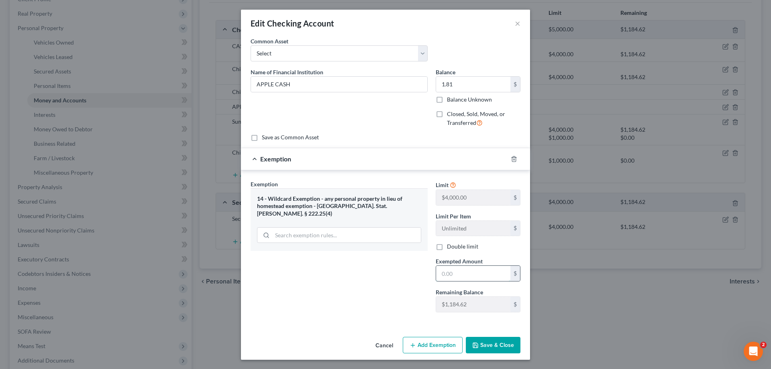
click at [447, 275] on input "text" at bounding box center [473, 273] width 74 height 15
type input "1.81"
click at [494, 349] on button "Save & Close" at bounding box center [493, 345] width 55 height 17
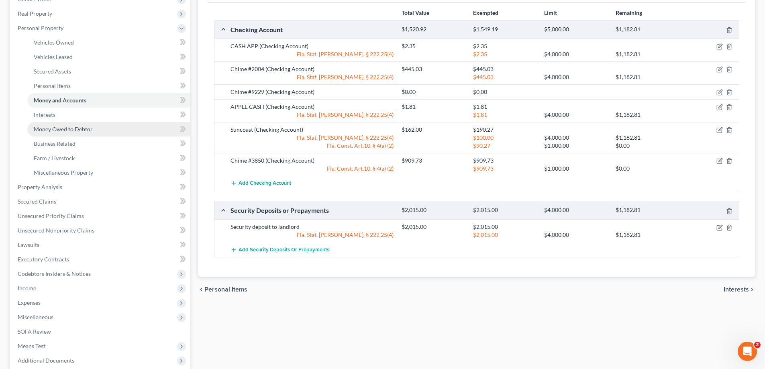
click at [62, 131] on span "Money Owed to Debtor" at bounding box center [63, 129] width 59 height 7
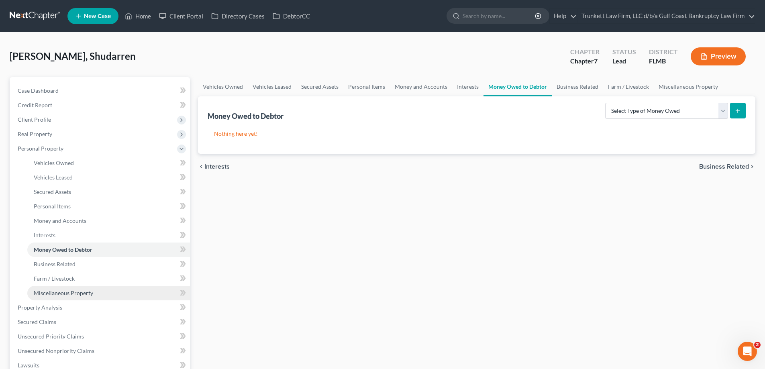
click at [69, 292] on span "Miscellaneous Property" at bounding box center [63, 293] width 59 height 7
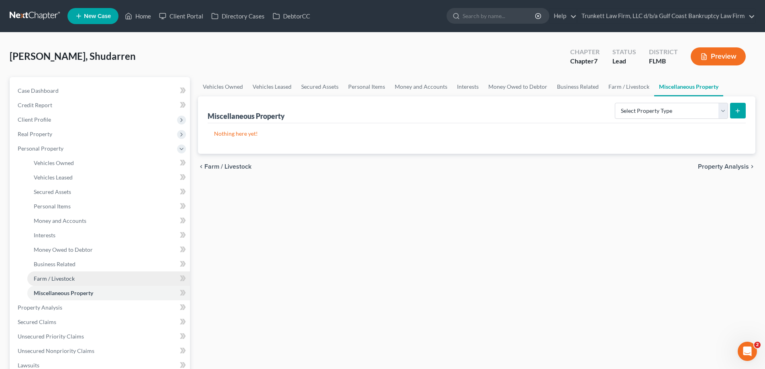
click at [71, 279] on span "Farm / Livestock" at bounding box center [54, 278] width 41 height 7
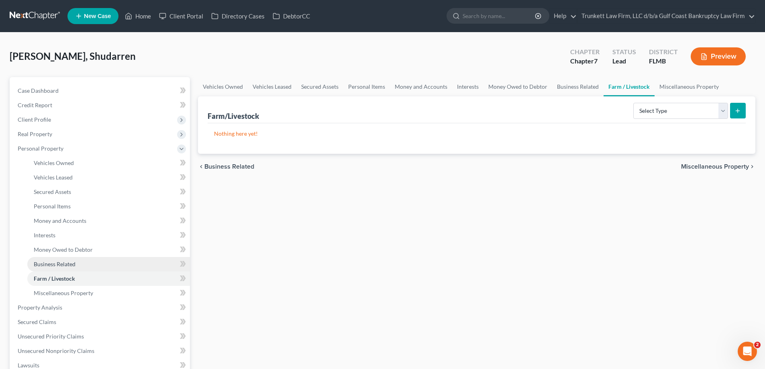
click at [68, 263] on span "Business Related" at bounding box center [55, 264] width 42 height 7
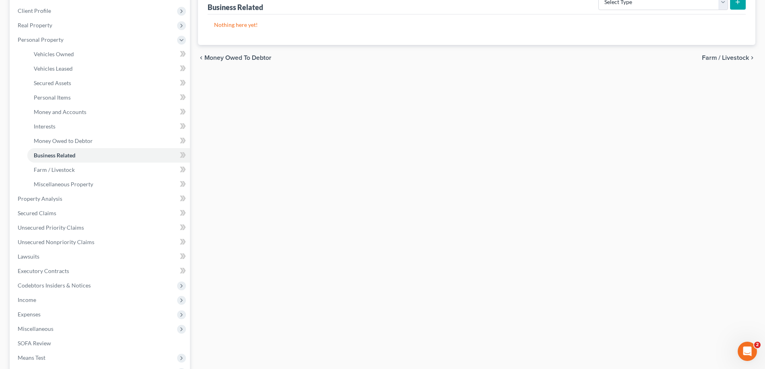
scroll to position [120, 0]
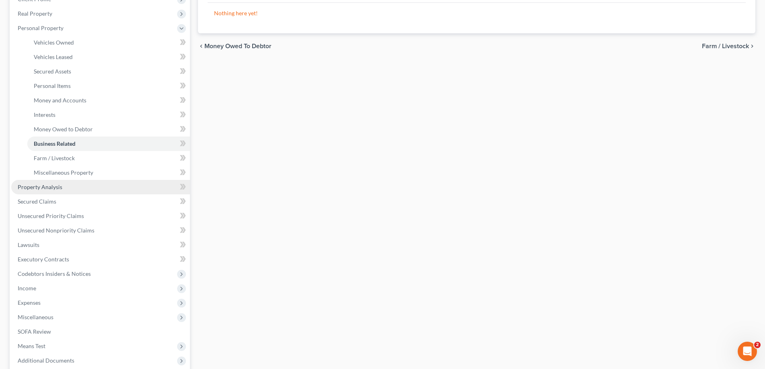
click at [45, 187] on span "Property Analysis" at bounding box center [40, 187] width 45 height 7
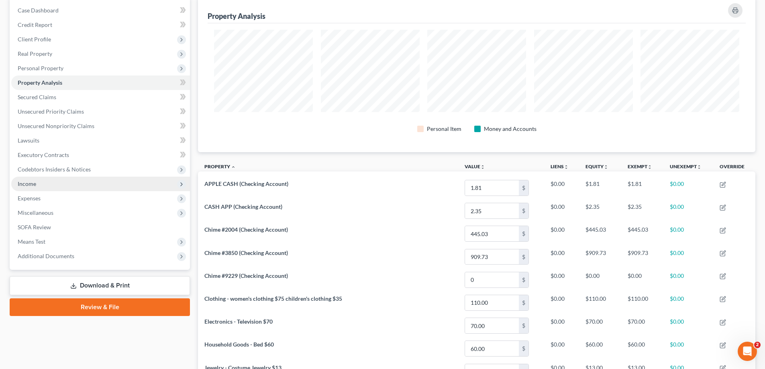
click at [27, 182] on span "Income" at bounding box center [27, 183] width 18 height 7
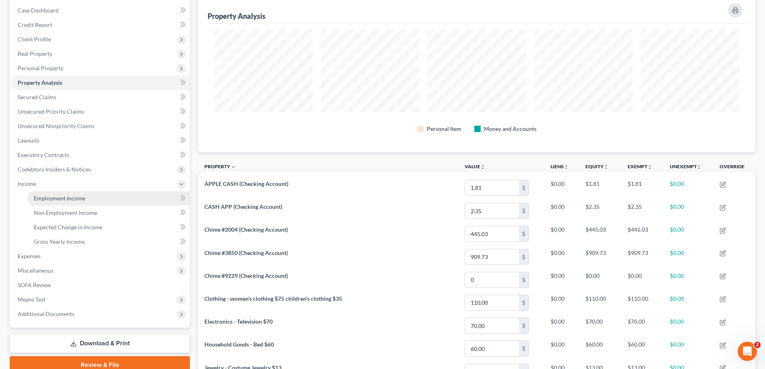
click at [73, 196] on span "Employment Income" at bounding box center [59, 198] width 51 height 7
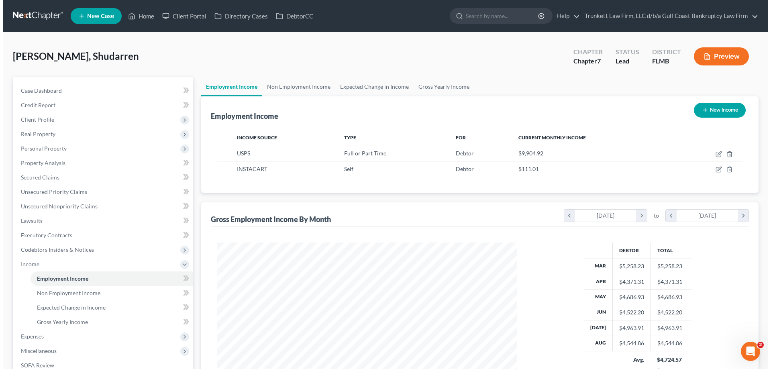
scroll to position [150, 316]
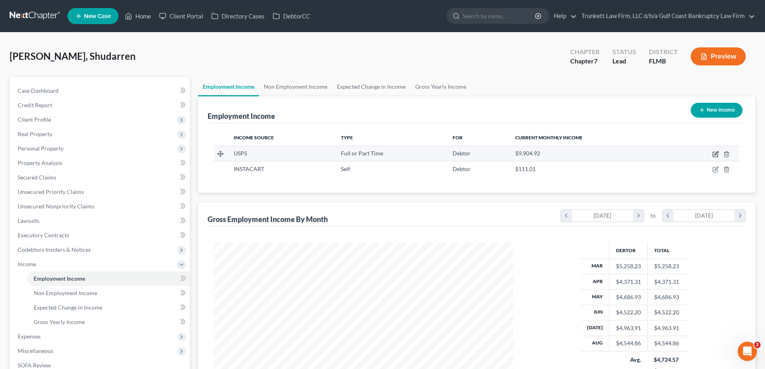
click at [717, 152] on icon "button" at bounding box center [716, 153] width 4 height 4
select select "0"
select select "9"
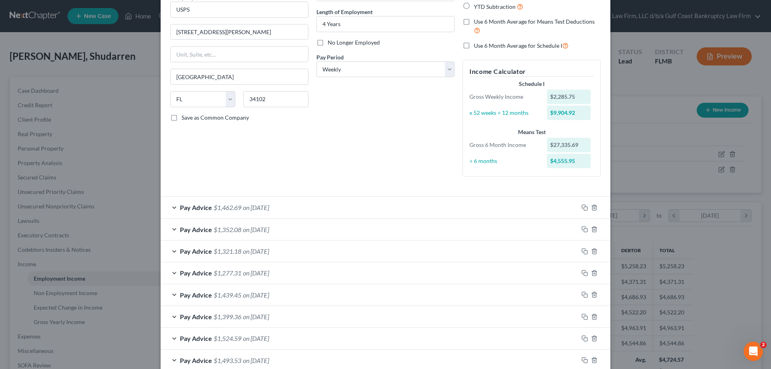
scroll to position [80, 0]
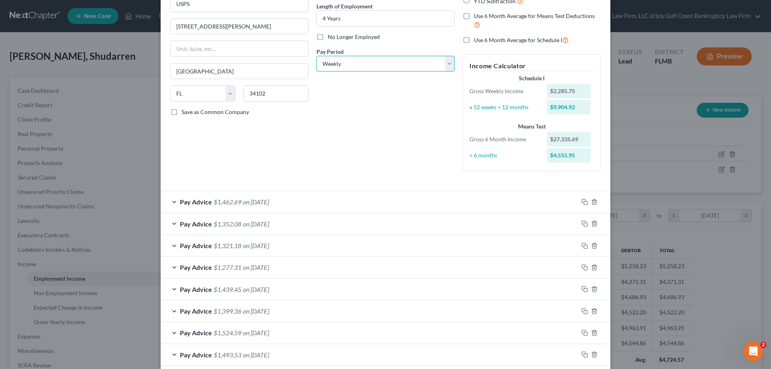
click at [353, 64] on select "Select Monthly Twice Monthly Every Other Week Weekly" at bounding box center [385, 64] width 138 height 16
select select "2"
click at [316, 56] on select "Select Monthly Twice Monthly Every Other Week Weekly" at bounding box center [385, 64] width 138 height 16
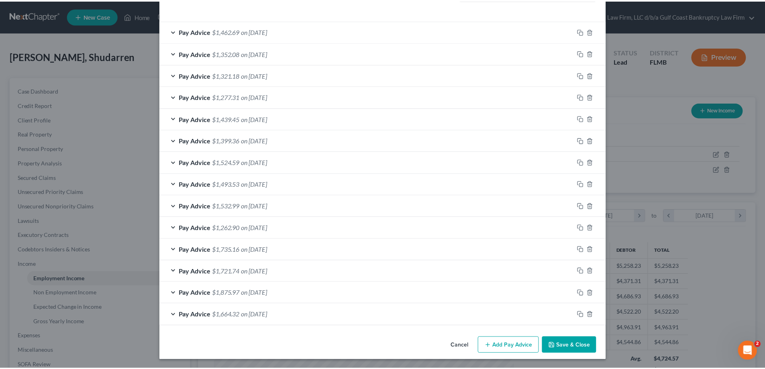
scroll to position [252, 0]
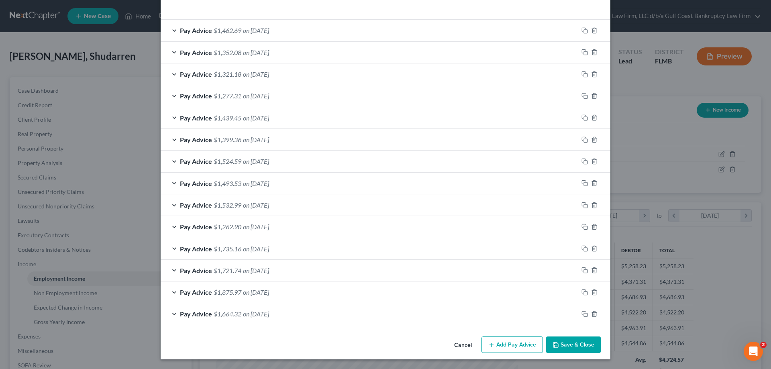
click at [582, 347] on button "Save & Close" at bounding box center [573, 344] width 55 height 17
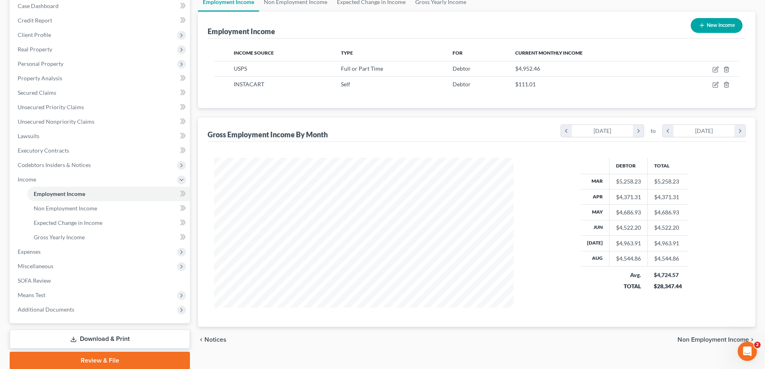
scroll to position [116, 0]
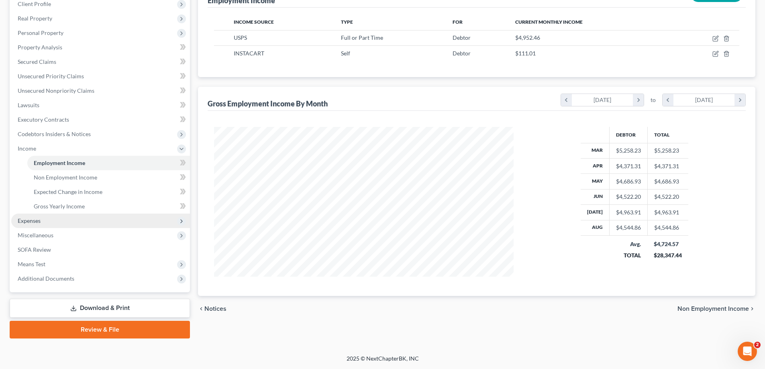
click at [43, 222] on span "Expenses" at bounding box center [100, 221] width 179 height 14
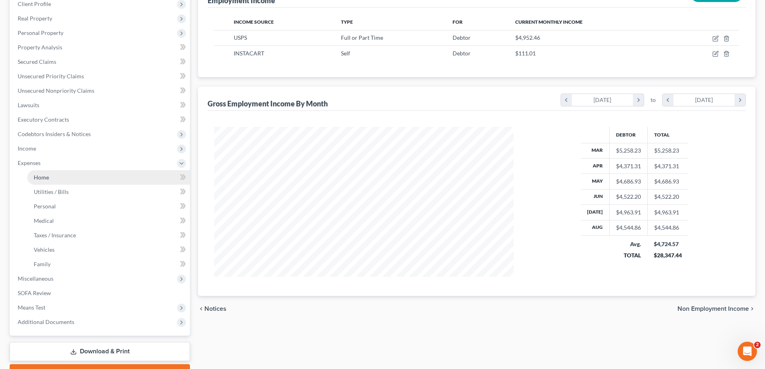
click at [55, 173] on link "Home" at bounding box center [108, 177] width 163 height 14
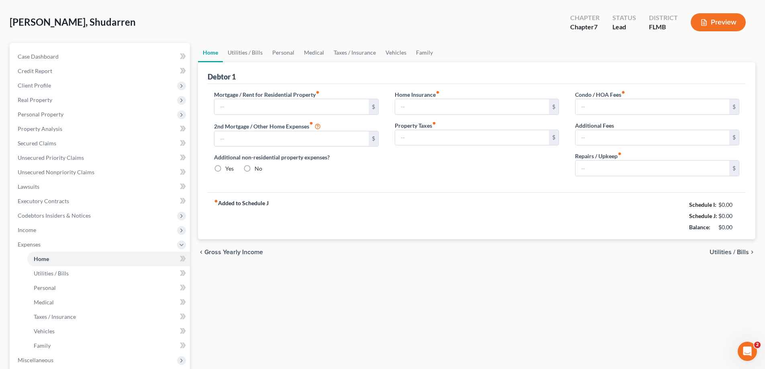
type input "1,100.00"
type input "0.00"
radio input "true"
type input "0.00"
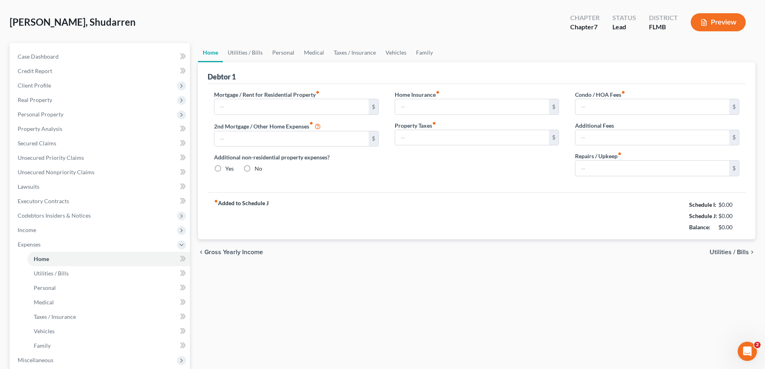
type input "0.00"
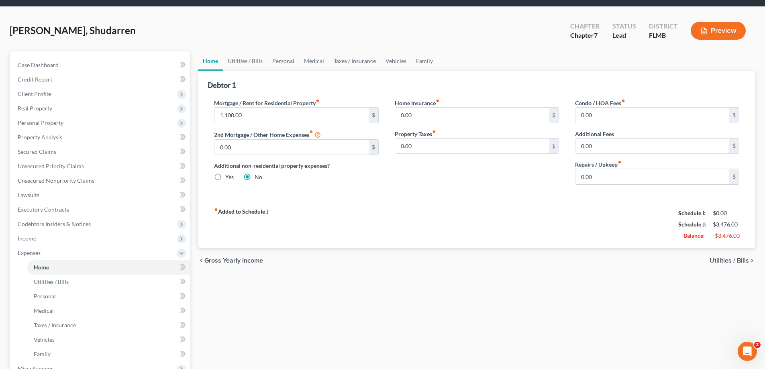
scroll to position [1, 0]
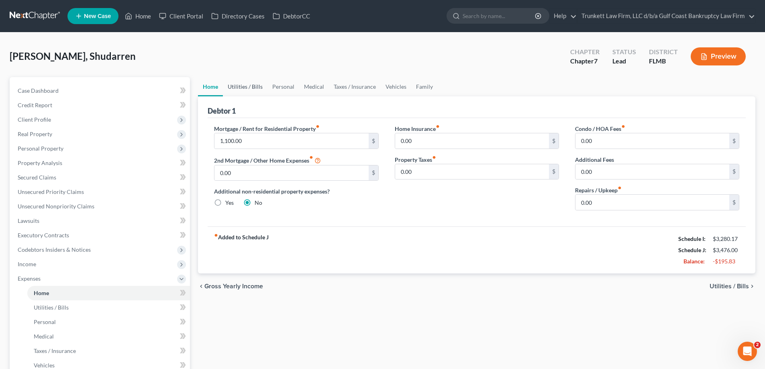
click at [255, 87] on link "Utilities / Bills" at bounding box center [245, 86] width 45 height 19
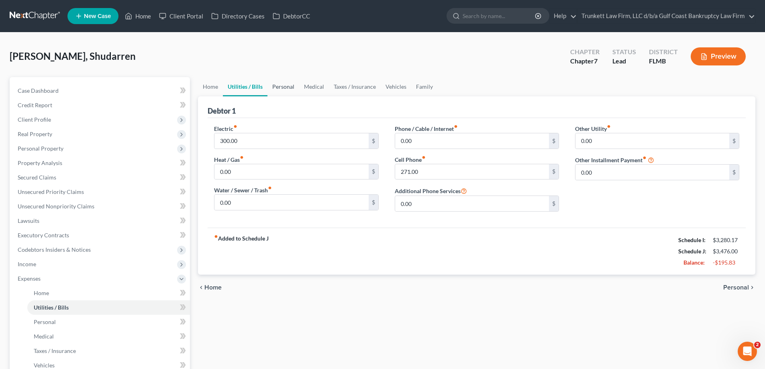
click at [291, 86] on link "Personal" at bounding box center [283, 86] width 32 height 19
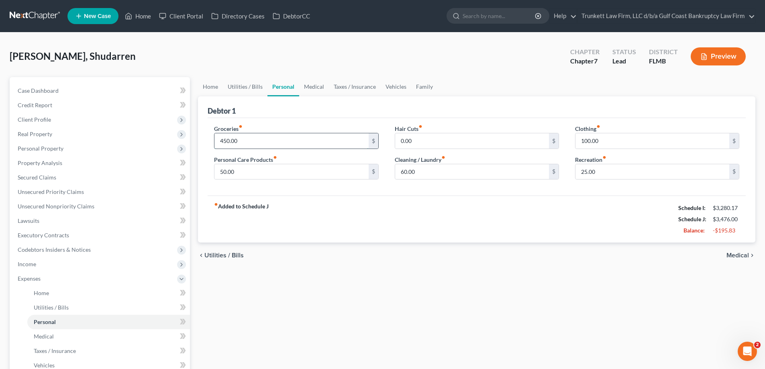
click at [250, 142] on input "450.00" at bounding box center [291, 140] width 154 height 15
type input "800"
click at [438, 143] on input "0.00" at bounding box center [472, 140] width 154 height 15
type input "1"
type input "75"
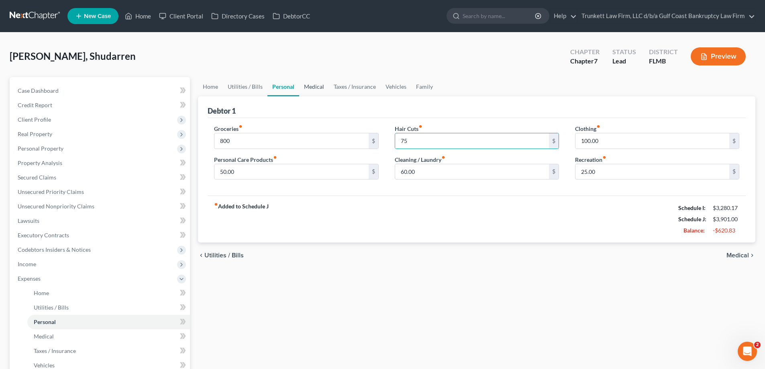
click at [315, 85] on link "Medical" at bounding box center [314, 86] width 30 height 19
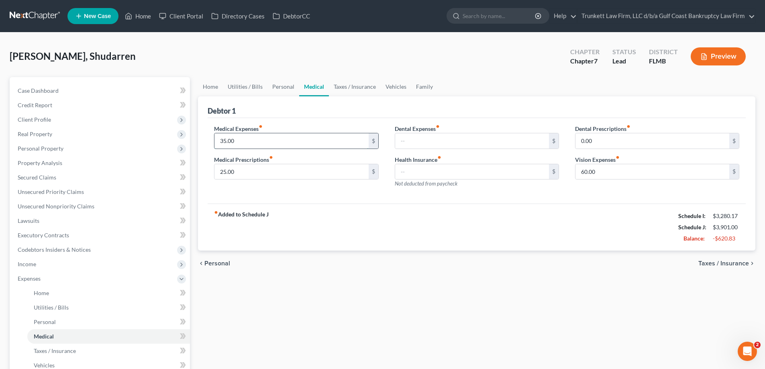
click at [282, 137] on input "35.00" at bounding box center [291, 140] width 154 height 15
type input "75"
click at [360, 87] on link "Taxes / Insurance" at bounding box center [355, 86] width 52 height 19
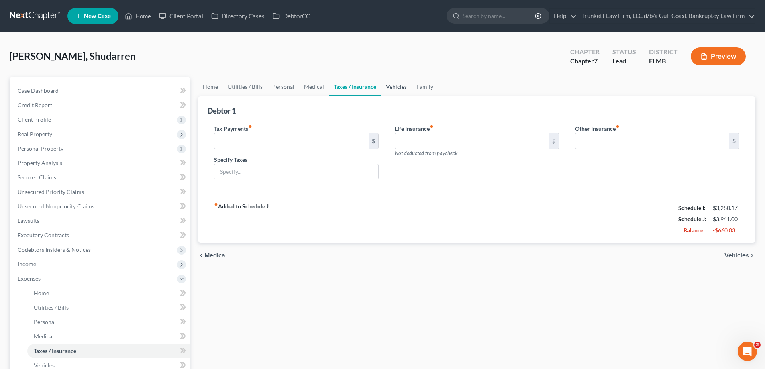
click at [398, 85] on link "Vehicles" at bounding box center [396, 86] width 31 height 19
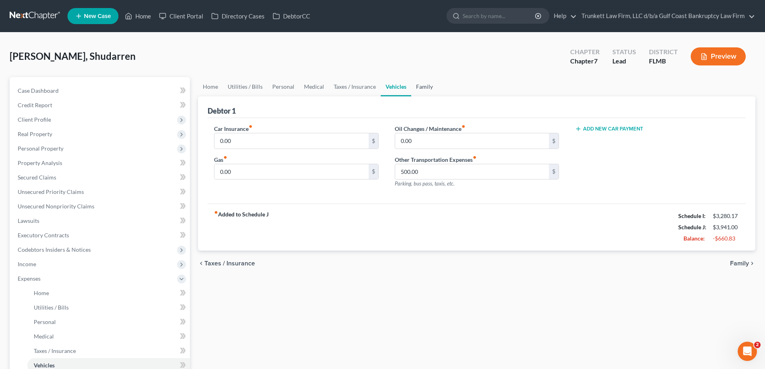
click at [421, 87] on link "Family" at bounding box center [424, 86] width 27 height 19
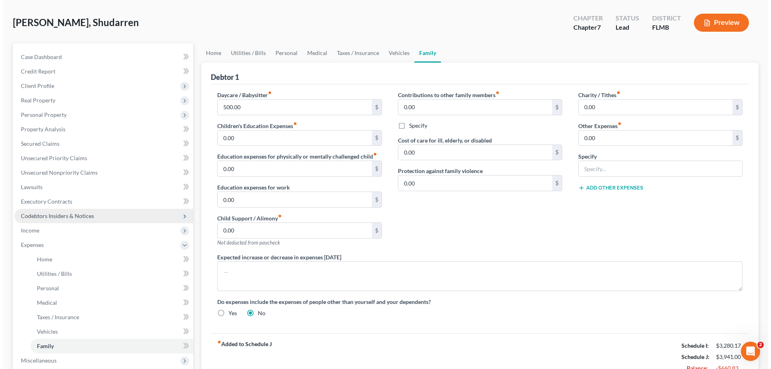
scroll to position [80, 0]
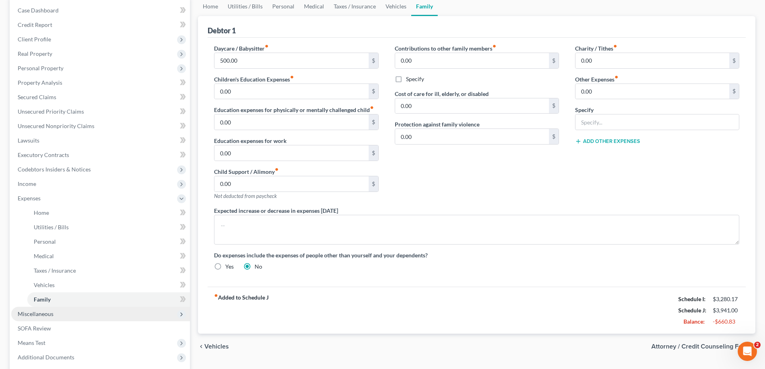
click at [53, 311] on span "Miscellaneous" at bounding box center [36, 313] width 36 height 7
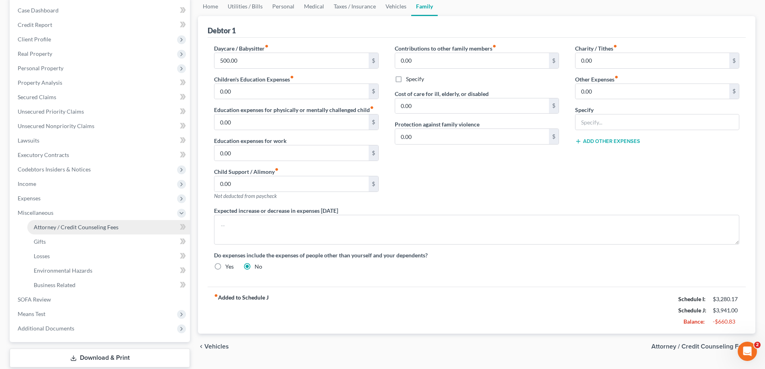
click at [61, 225] on span "Attorney / Credit Counseling Fees" at bounding box center [76, 227] width 85 height 7
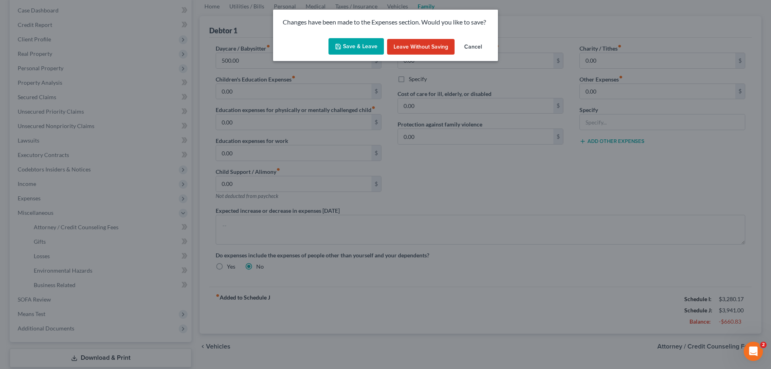
click at [362, 42] on button "Save & Leave" at bounding box center [355, 46] width 55 height 17
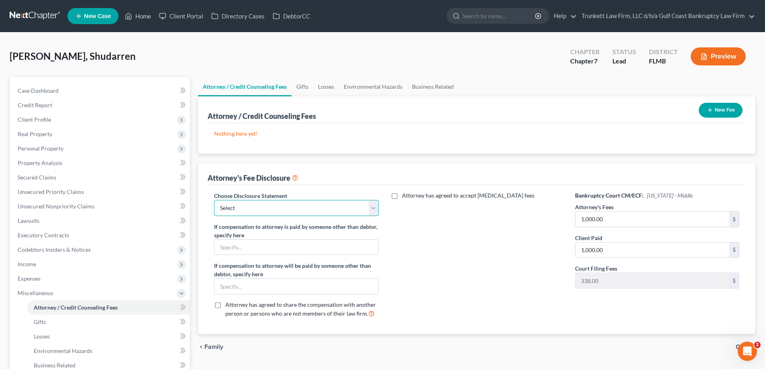
drag, startPoint x: 243, startPoint y: 207, endPoint x: 245, endPoint y: 216, distance: 8.8
click at [243, 207] on select "Select Attorney fee Disclosure" at bounding box center [296, 208] width 164 height 16
select select "0"
click at [214, 200] on select "Select Attorney fee Disclosure" at bounding box center [296, 208] width 164 height 16
click at [714, 107] on button "New Fee" at bounding box center [721, 110] width 44 height 15
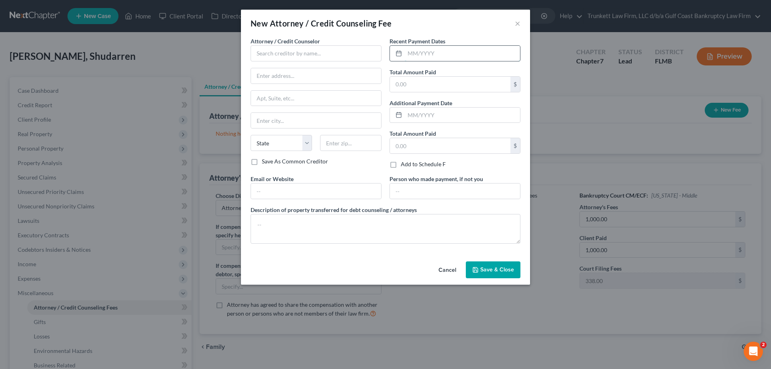
click at [437, 46] on input "text" at bounding box center [462, 53] width 115 height 15
type input "08/2025"
type input "8"
type input "700"
click at [443, 115] on input "text" at bounding box center [462, 115] width 115 height 15
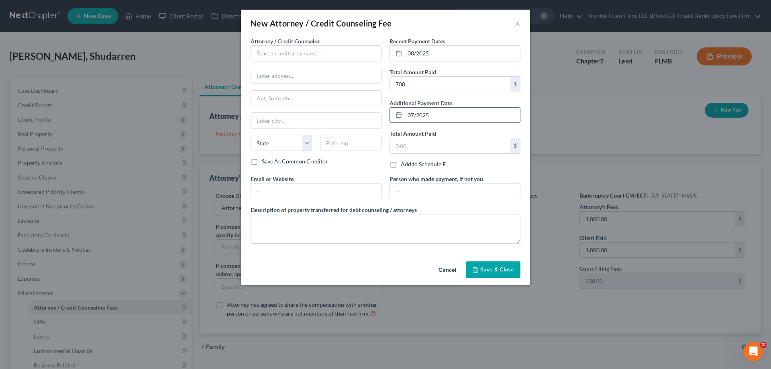
type input "07/2025"
type input "300"
click at [290, 219] on textarea at bounding box center [386, 229] width 270 height 30
type textarea "bankruptcy attorney fee"
click at [489, 269] on span "Save & Close" at bounding box center [497, 269] width 34 height 7
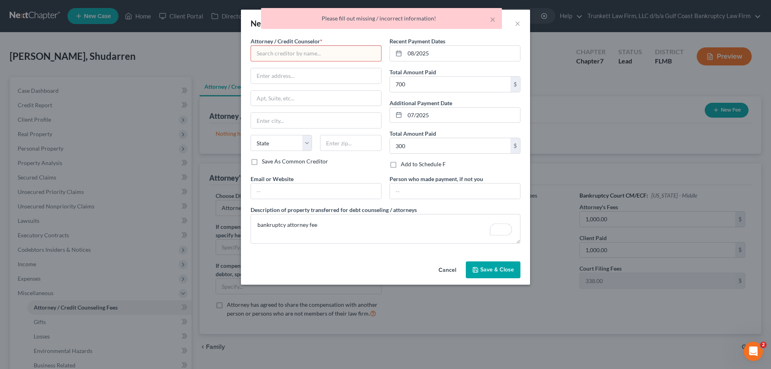
click at [300, 54] on input "text" at bounding box center [316, 53] width 131 height 16
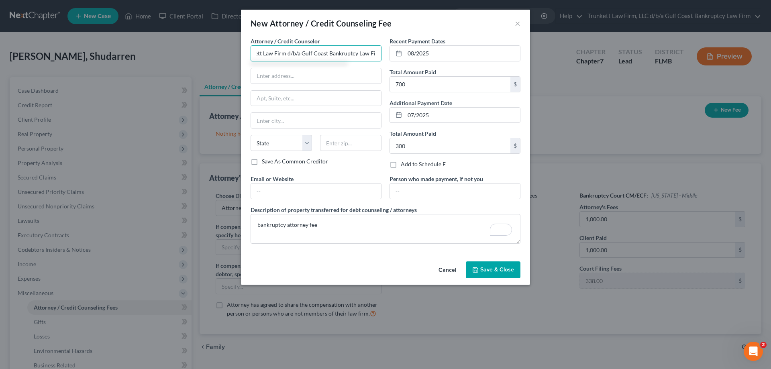
scroll to position [0, 20]
type input "Trunkett Law Firm d/b/a Gulf Coast Bankruptcy Law Firm"
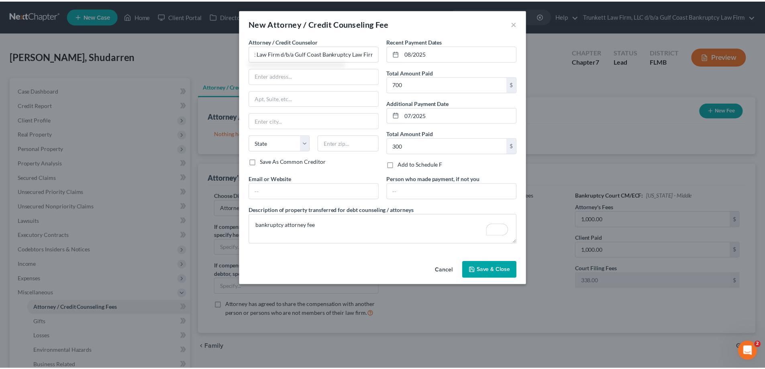
scroll to position [0, 0]
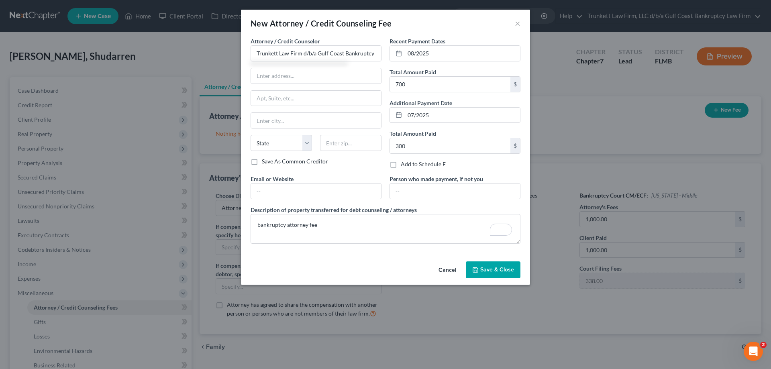
click at [504, 270] on span "Save & Close" at bounding box center [497, 269] width 34 height 7
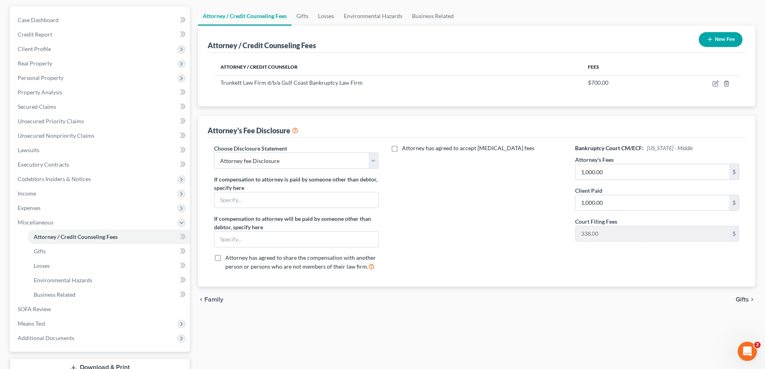
scroll to position [80, 0]
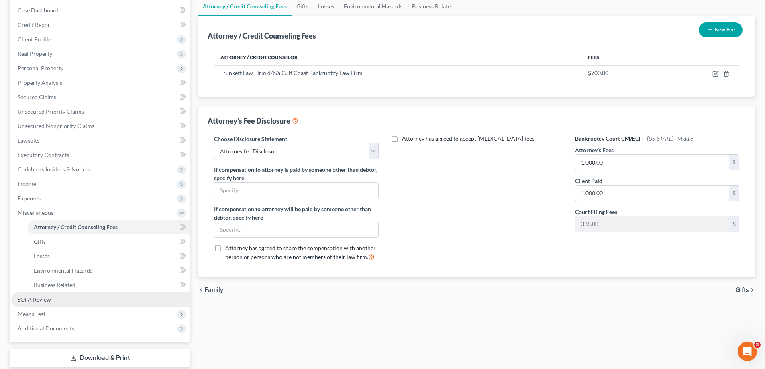
click at [41, 299] on span "SOFA Review" at bounding box center [34, 299] width 33 height 7
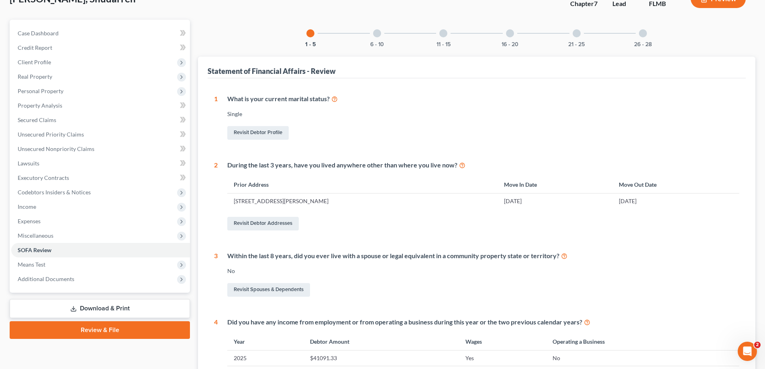
scroll to position [40, 0]
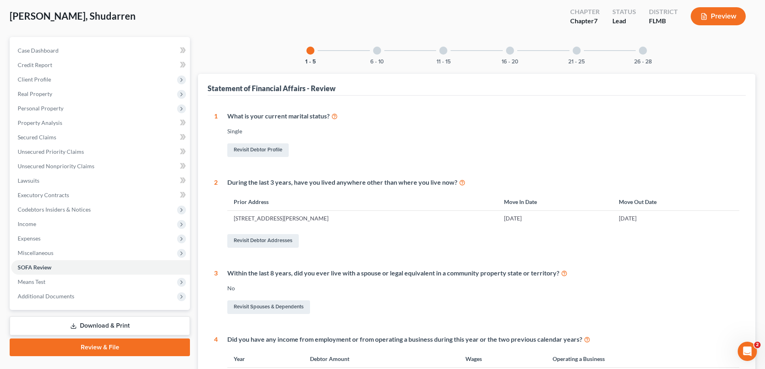
click at [378, 49] on div at bounding box center [377, 51] width 8 height 8
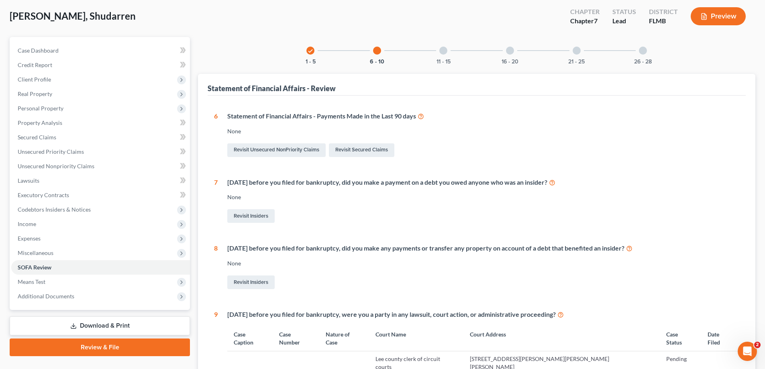
click at [442, 49] on div at bounding box center [443, 51] width 8 height 8
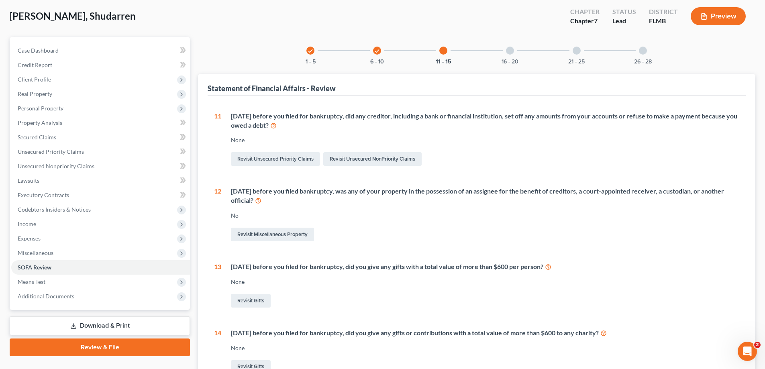
click at [504, 51] on div "16 - 20" at bounding box center [509, 50] width 27 height 27
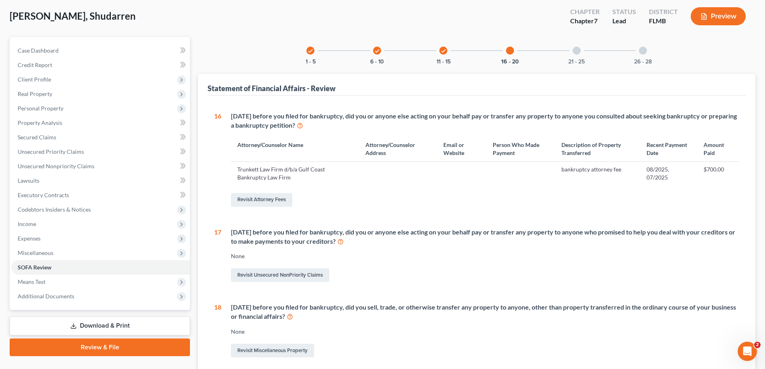
click at [575, 47] on div at bounding box center [577, 51] width 8 height 8
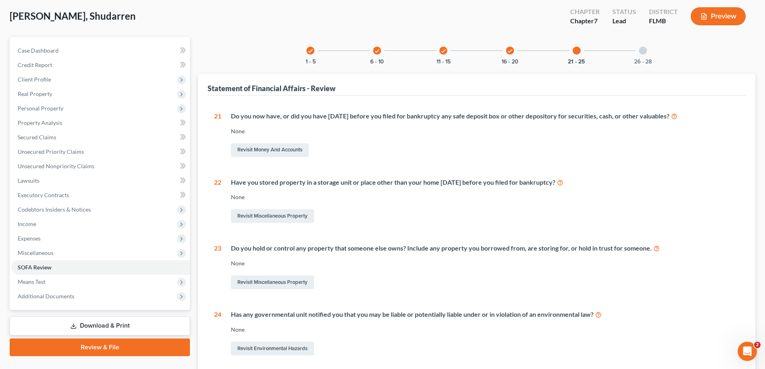
click at [641, 47] on div at bounding box center [643, 51] width 8 height 8
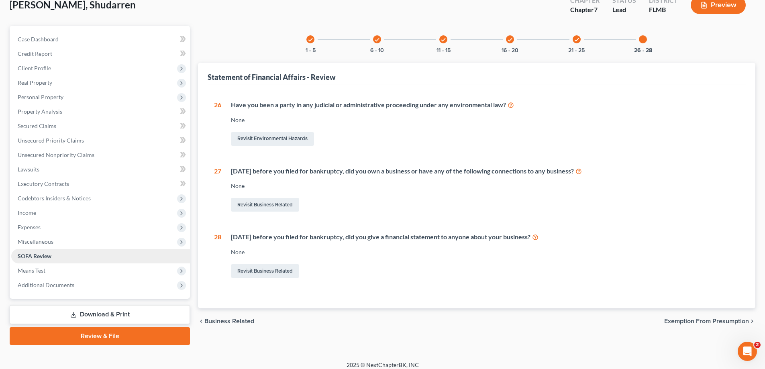
scroll to position [58, 0]
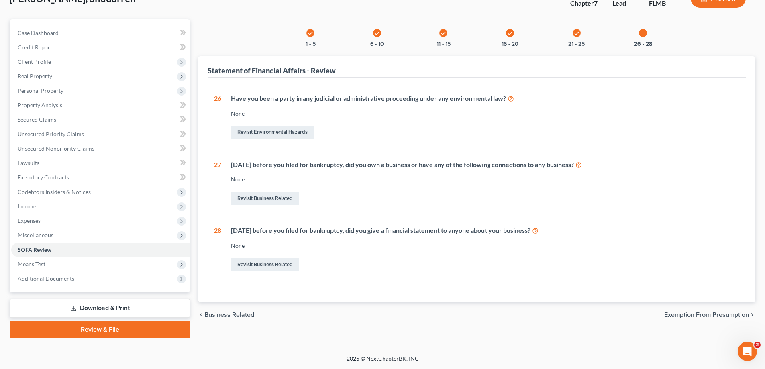
click at [111, 305] on link "Download & Print" at bounding box center [100, 308] width 180 height 19
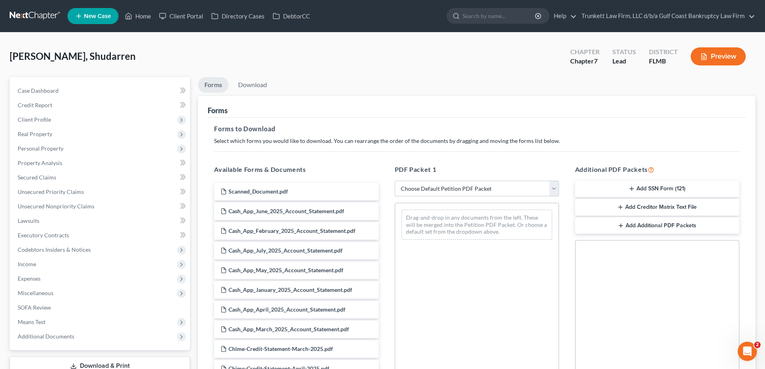
click at [439, 188] on select "Choose Default Petition PDF Packet Complete Bankruptcy Petition (all forms and …" at bounding box center [477, 189] width 164 height 16
select select "0"
click at [395, 181] on select "Choose Default Petition PDF Packet Complete Bankruptcy Petition (all forms and …" at bounding box center [477, 189] width 164 height 16
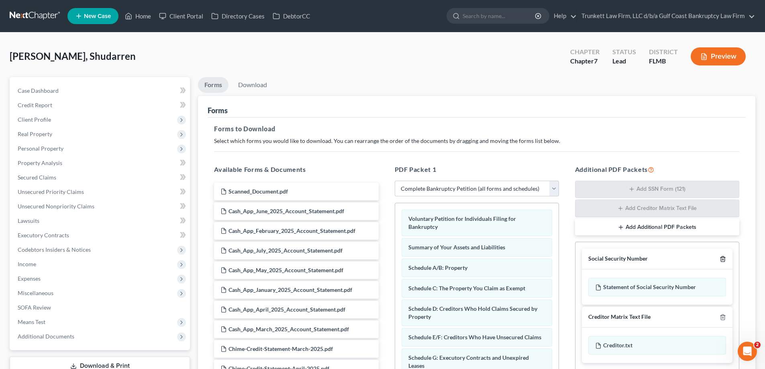
click at [721, 257] on icon "button" at bounding box center [723, 259] width 6 height 6
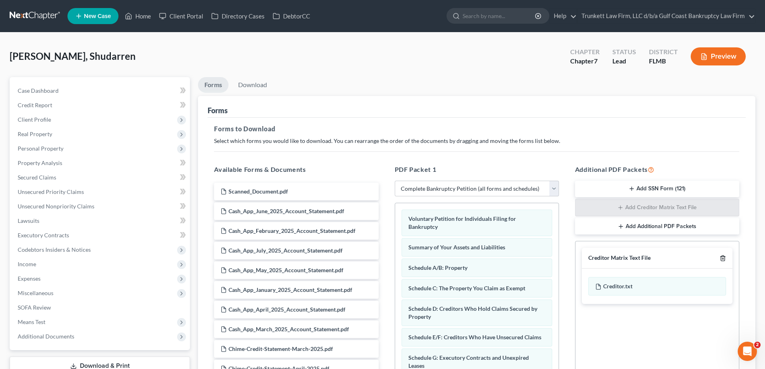
click at [724, 257] on icon "button" at bounding box center [723, 258] width 4 height 5
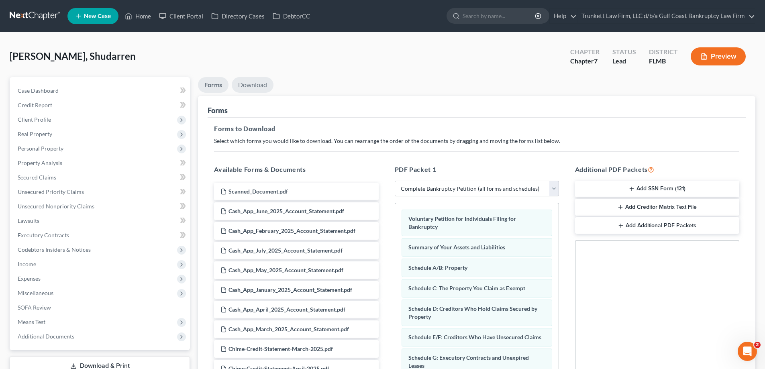
click at [256, 83] on link "Download" at bounding box center [253, 85] width 42 height 16
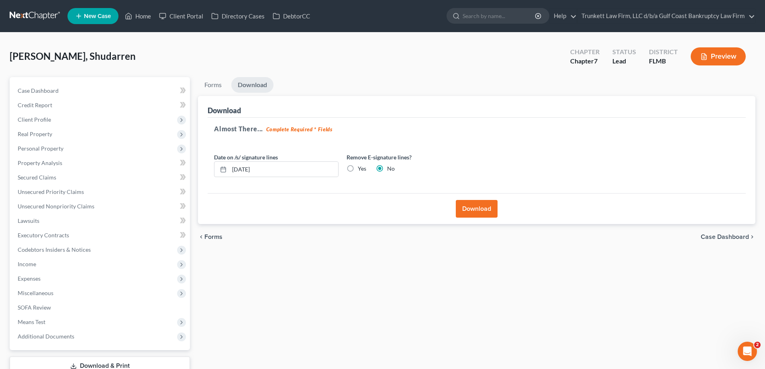
click at [486, 210] on button "Download" at bounding box center [477, 209] width 42 height 18
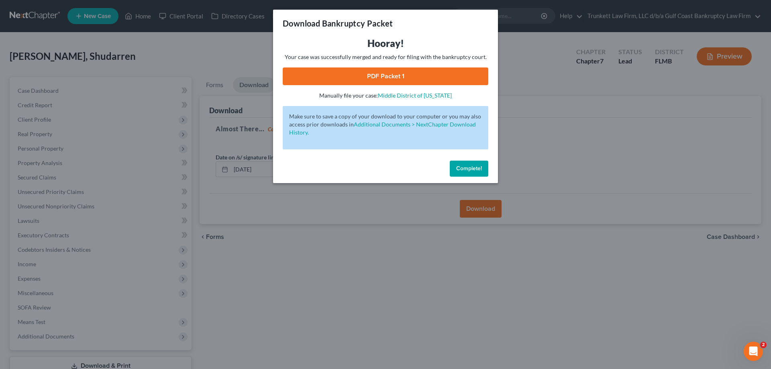
click at [398, 71] on link "PDF Packet 1" at bounding box center [386, 76] width 206 height 18
drag, startPoint x: 475, startPoint y: 170, endPoint x: 381, endPoint y: 1, distance: 193.4
click at [475, 170] on span "Complete!" at bounding box center [469, 168] width 26 height 7
